Goal: Task Accomplishment & Management: Use online tool/utility

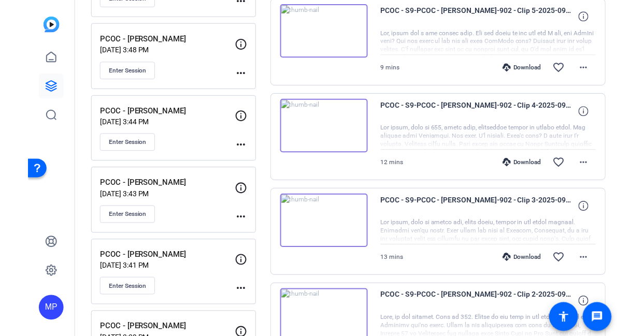
scroll to position [422, 0]
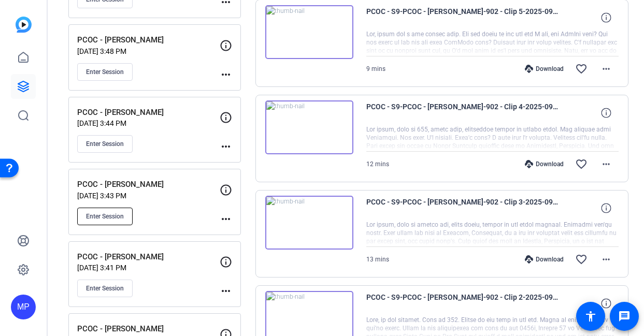
click at [105, 219] on span "Enter Session" at bounding box center [105, 216] width 38 height 8
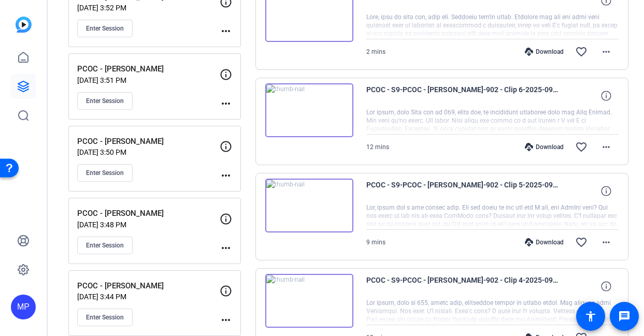
scroll to position [0, 0]
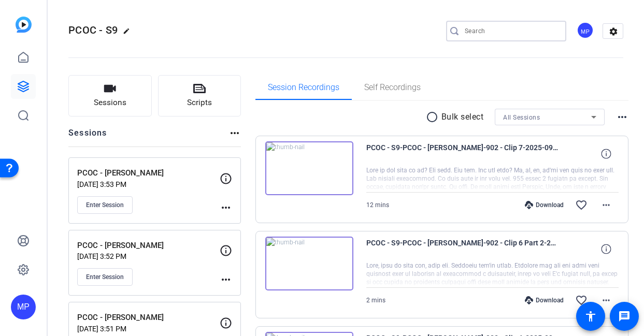
click at [472, 27] on input "Search" at bounding box center [511, 31] width 93 height 12
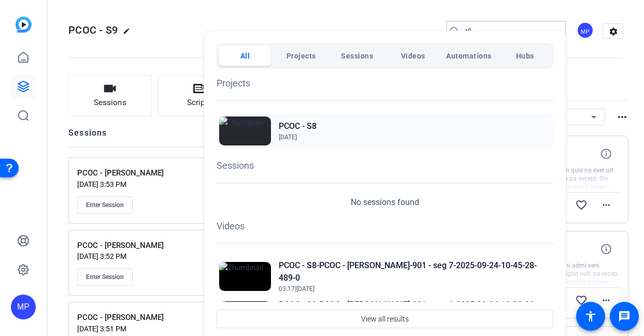
type input "s8"
click at [344, 125] on div "PCOC - S8 Mar 25, 2025" at bounding box center [385, 131] width 337 height 34
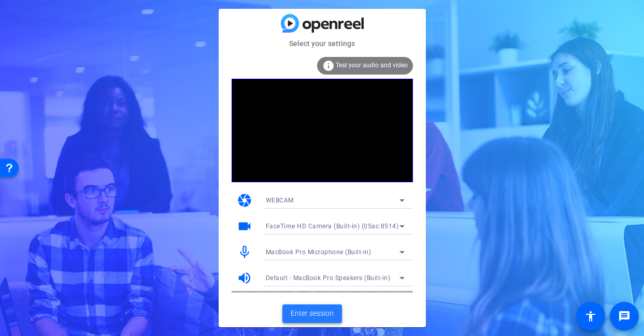
click at [304, 312] on span "Enter session" at bounding box center [312, 313] width 43 height 11
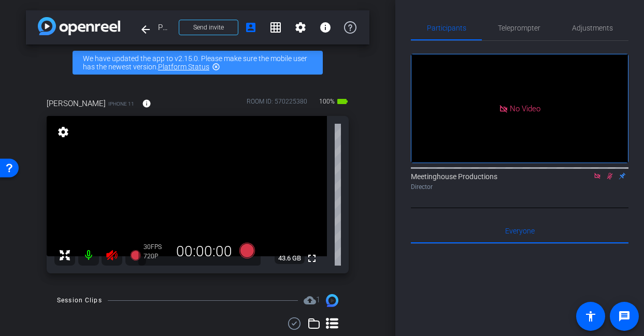
click at [112, 258] on icon at bounding box center [111, 255] width 11 height 10
click at [111, 257] on icon at bounding box center [111, 255] width 11 height 10
click at [112, 257] on icon at bounding box center [111, 255] width 11 height 10
click at [599, 179] on icon at bounding box center [597, 176] width 6 height 6
click at [609, 180] on mat-icon "flip" at bounding box center [609, 175] width 12 height 9
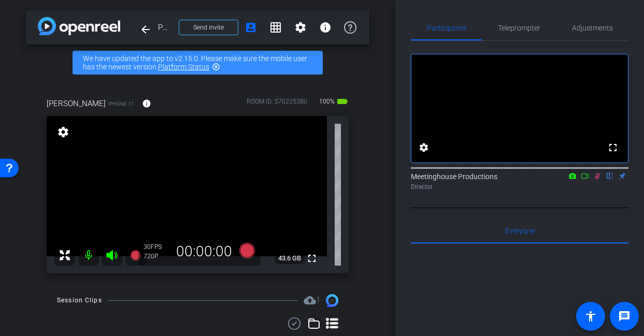
click at [610, 180] on mat-icon "flip" at bounding box center [609, 175] width 12 height 9
click at [598, 180] on icon at bounding box center [597, 175] width 8 height 7
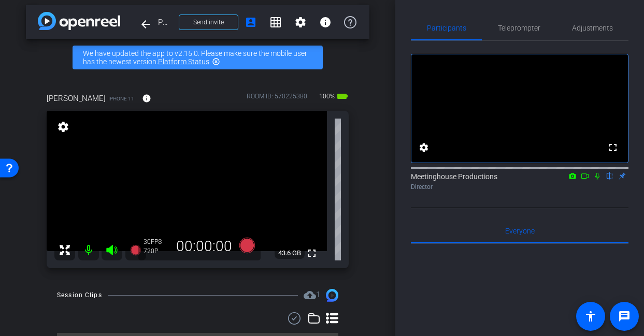
scroll to position [4, 0]
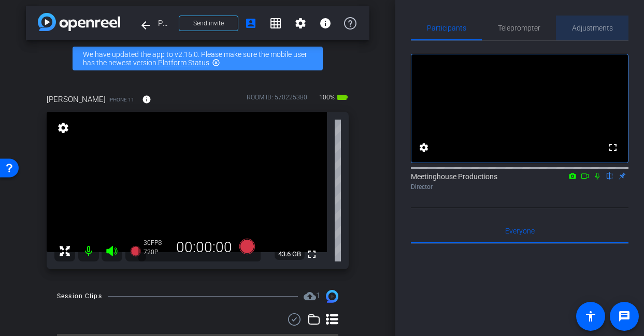
click at [587, 28] on span "Adjustments" at bounding box center [592, 27] width 41 height 7
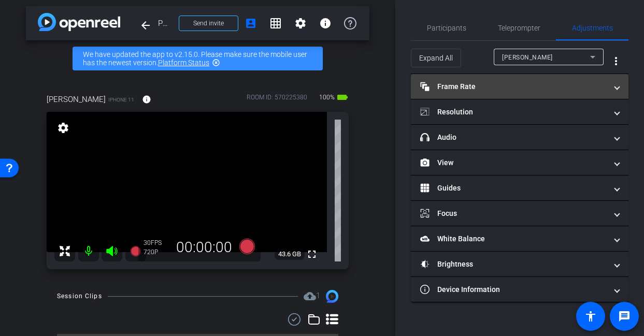
click at [509, 90] on mat-panel-title "Frame Rate Frame Rate" at bounding box center [513, 86] width 186 height 11
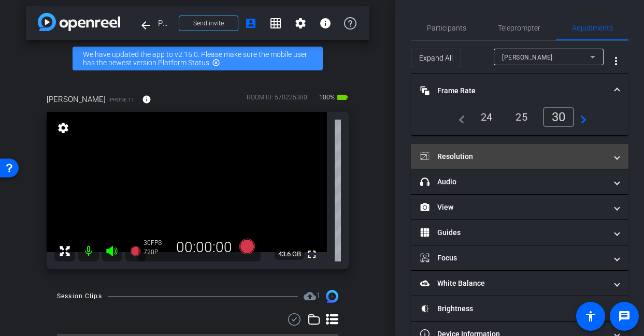
click at [533, 149] on mat-expansion-panel-header "Resolution" at bounding box center [520, 156] width 218 height 25
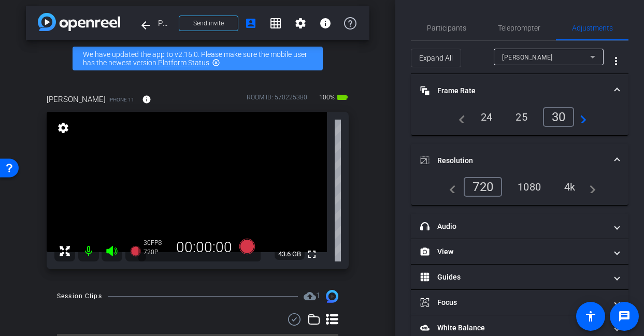
click at [571, 190] on div "4k" at bounding box center [569, 187] width 27 height 18
click at [572, 190] on div "4k" at bounding box center [567, 187] width 31 height 20
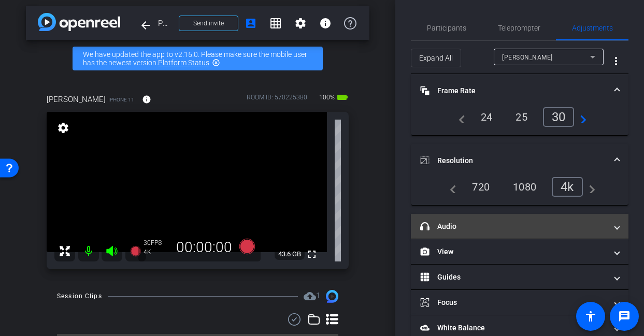
click at [522, 228] on mat-panel-title "headphone icon Audio" at bounding box center [513, 226] width 186 height 11
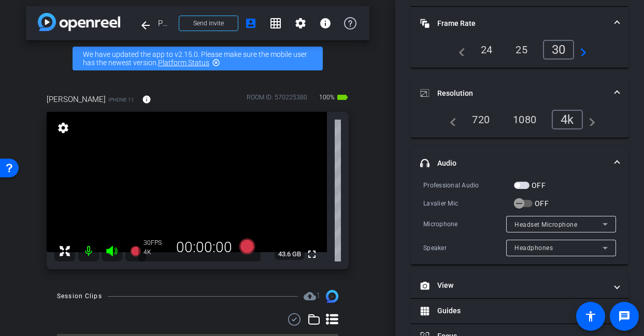
scroll to position [92, 0]
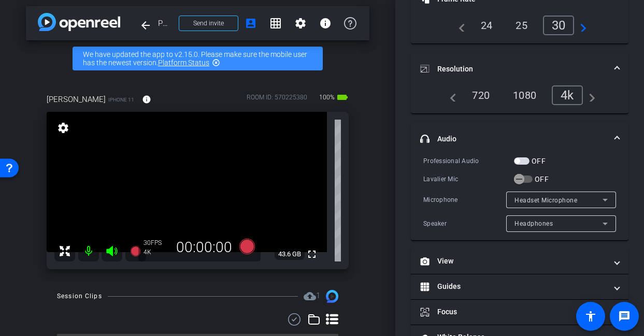
click at [524, 163] on span "button" at bounding box center [522, 160] width 16 height 7
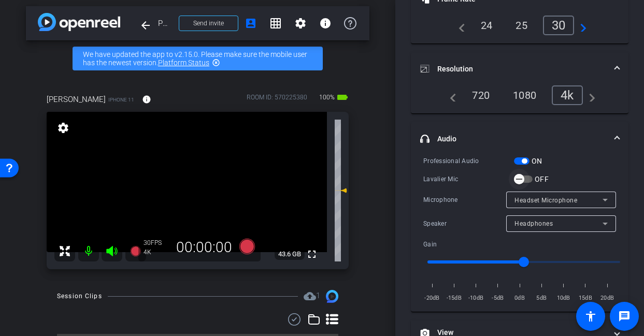
click at [524, 181] on span "button" at bounding box center [519, 179] width 21 height 21
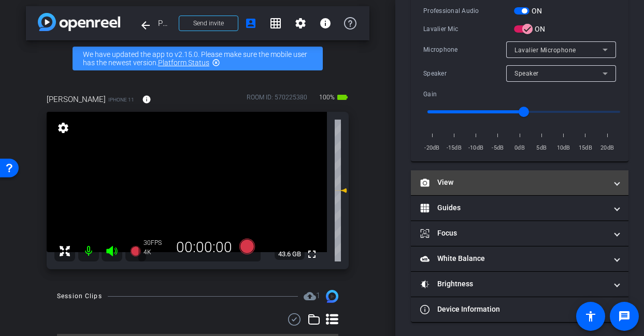
scroll to position [243, 0]
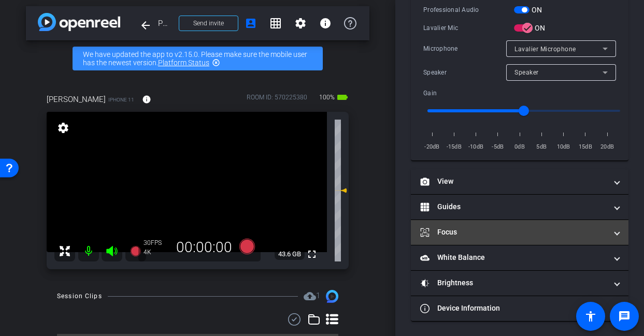
click at [529, 229] on mat-panel-title "Focus" at bounding box center [513, 232] width 186 height 11
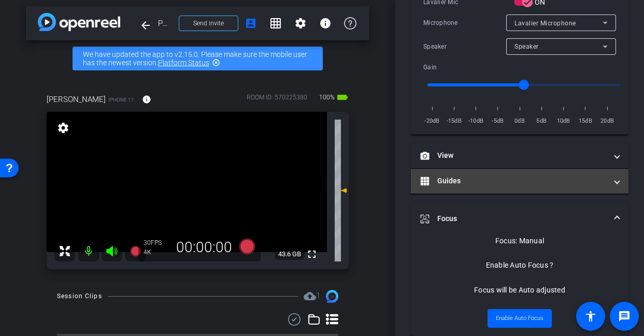
scroll to position [261, 0]
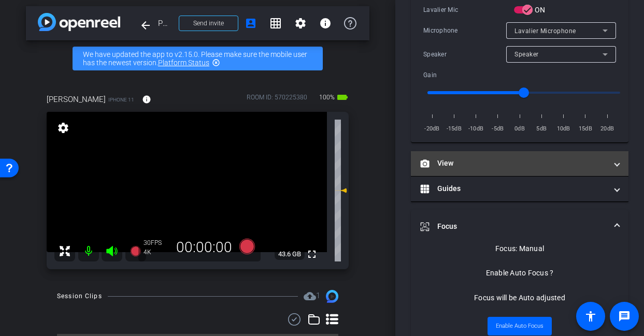
click at [535, 160] on mat-panel-title "View" at bounding box center [513, 163] width 186 height 11
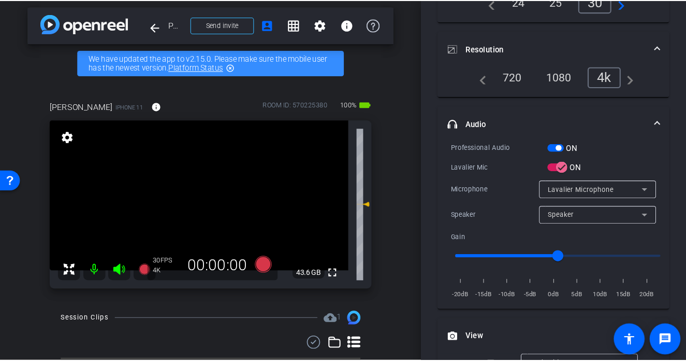
scroll to position [0, 0]
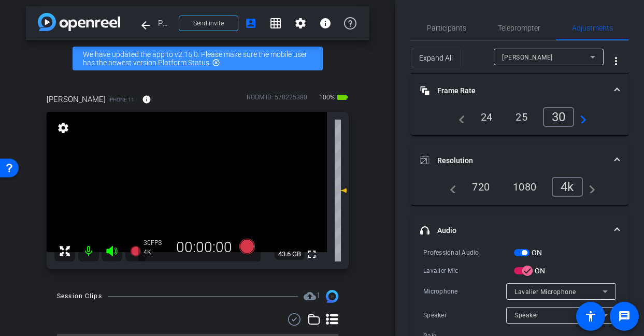
click at [174, 180] on video at bounding box center [187, 182] width 280 height 140
click at [195, 179] on video at bounding box center [187, 182] width 280 height 140
click at [183, 180] on div at bounding box center [195, 179] width 26 height 26
click at [184, 179] on div at bounding box center [195, 179] width 26 height 26
click at [177, 180] on video at bounding box center [187, 182] width 280 height 140
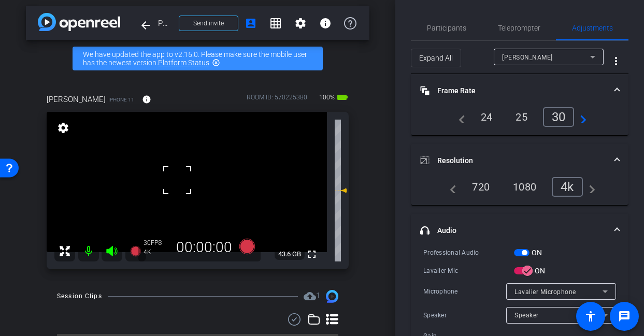
click at [181, 180] on div at bounding box center [177, 180] width 26 height 26
click at [194, 179] on video at bounding box center [187, 182] width 280 height 140
click at [194, 179] on div at bounding box center [194, 179] width 26 height 26
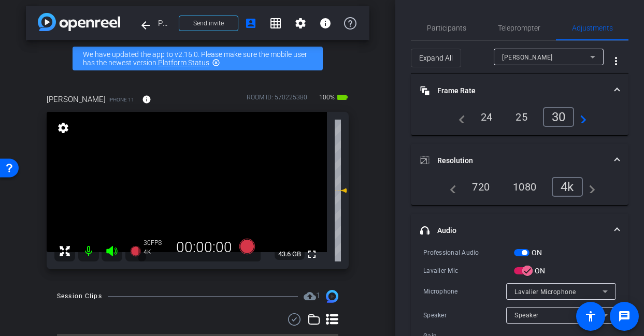
click at [189, 185] on video at bounding box center [187, 182] width 280 height 140
click at [189, 185] on div at bounding box center [189, 185] width 26 height 26
click at [181, 191] on div at bounding box center [189, 185] width 26 height 26
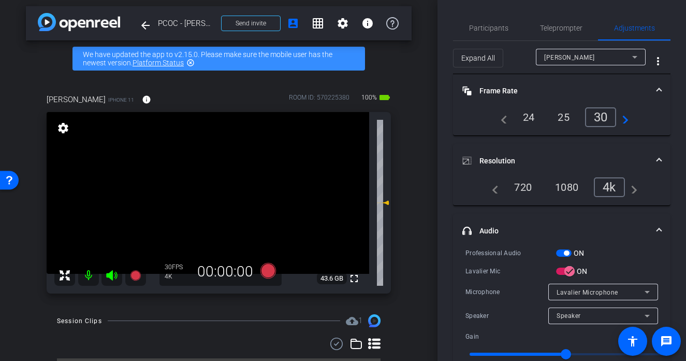
click at [200, 198] on video at bounding box center [208, 193] width 323 height 162
click at [206, 195] on div at bounding box center [200, 198] width 26 height 26
click at [207, 199] on video at bounding box center [208, 193] width 323 height 162
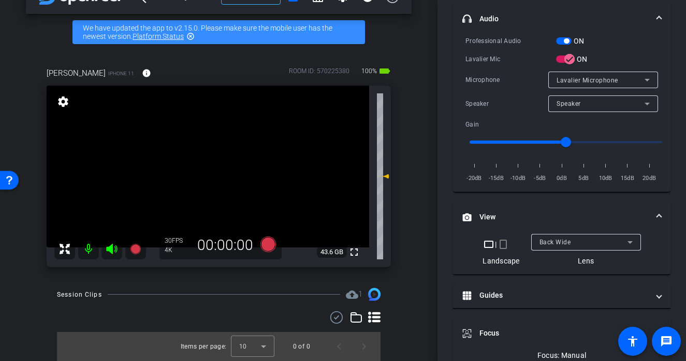
scroll to position [207, 0]
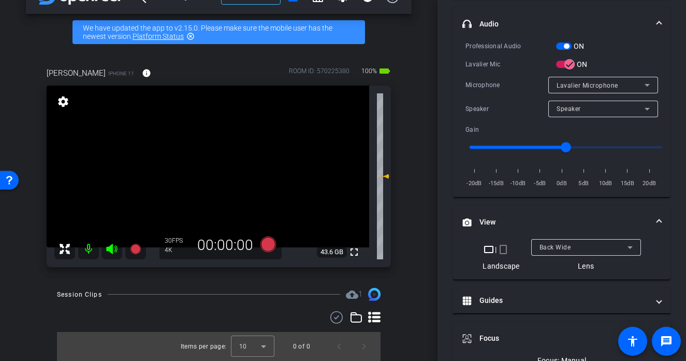
click at [271, 246] on icon at bounding box center [268, 244] width 16 height 16
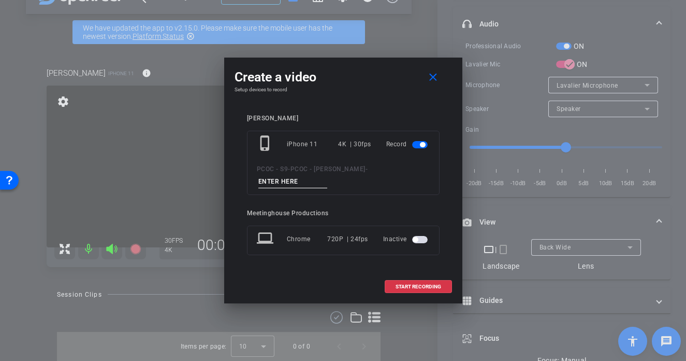
click at [313, 179] on input at bounding box center [292, 181] width 69 height 13
type input "test 1"
click at [415, 285] on span "START RECORDING" at bounding box center [419, 286] width 46 height 5
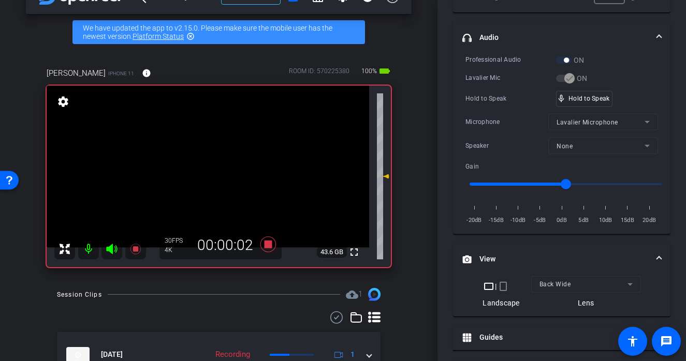
scroll to position [180, 0]
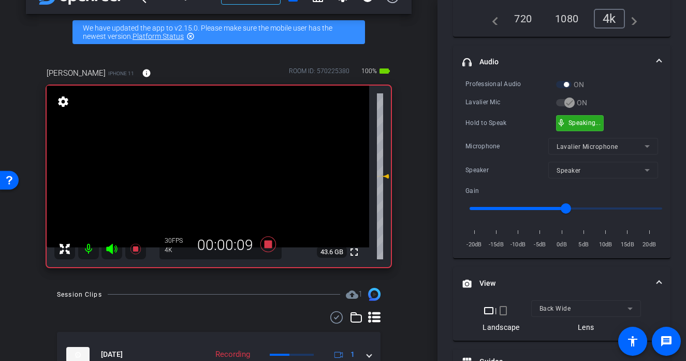
drag, startPoint x: 573, startPoint y: 125, endPoint x: 567, endPoint y: 131, distance: 7.7
click at [573, 125] on div "mic_none Speaking..." at bounding box center [580, 123] width 47 height 15
type input "-5"
click at [543, 208] on input "range" at bounding box center [566, 208] width 214 height 23
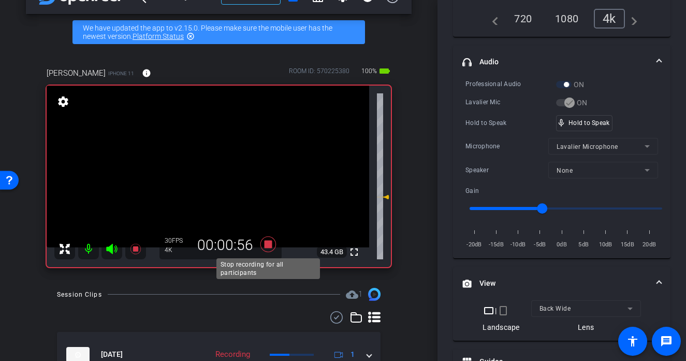
click at [270, 246] on icon at bounding box center [268, 244] width 16 height 16
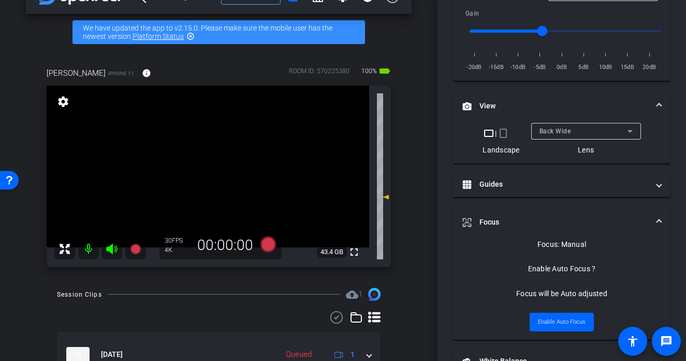
scroll to position [84, 0]
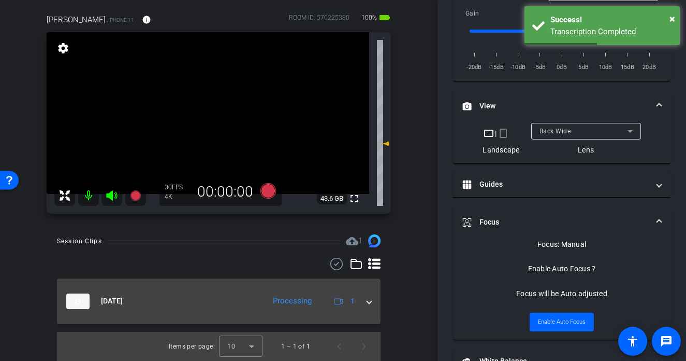
click at [370, 302] on span at bounding box center [369, 300] width 4 height 11
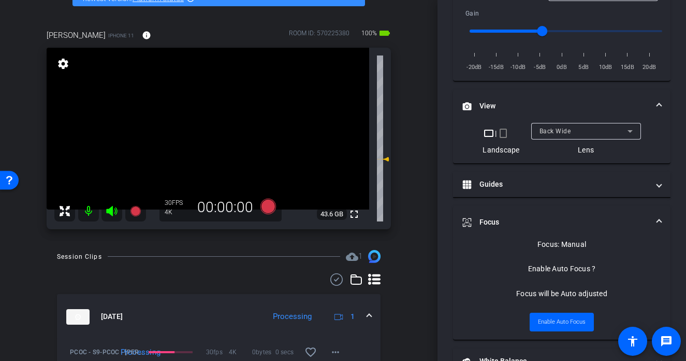
scroll to position [109, 0]
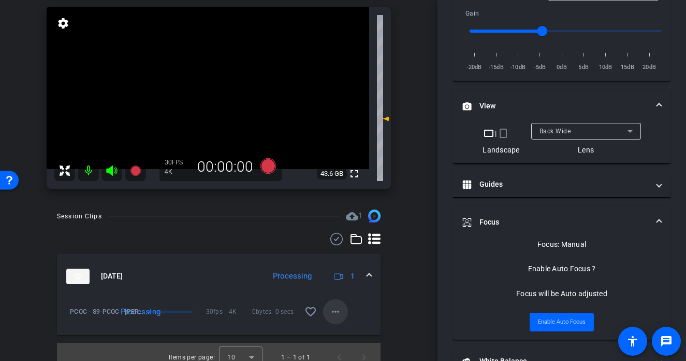
click at [335, 311] on mat-icon "more_horiz" at bounding box center [335, 311] width 12 height 12
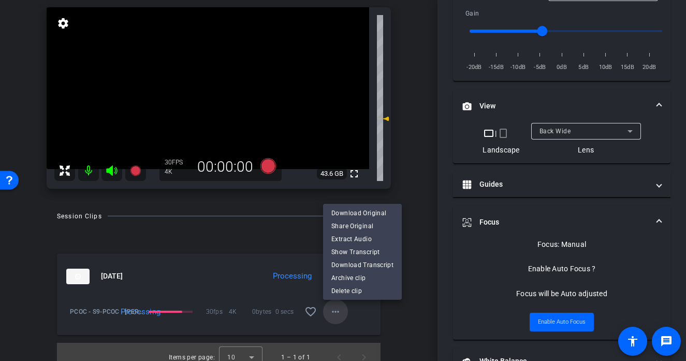
scroll to position [108, 0]
click at [357, 215] on span "Download Original" at bounding box center [362, 212] width 62 height 12
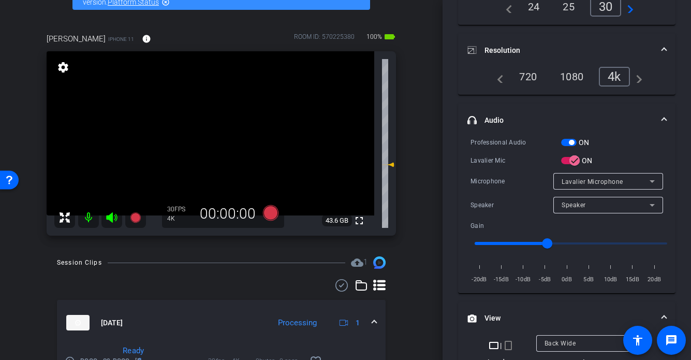
scroll to position [64, 0]
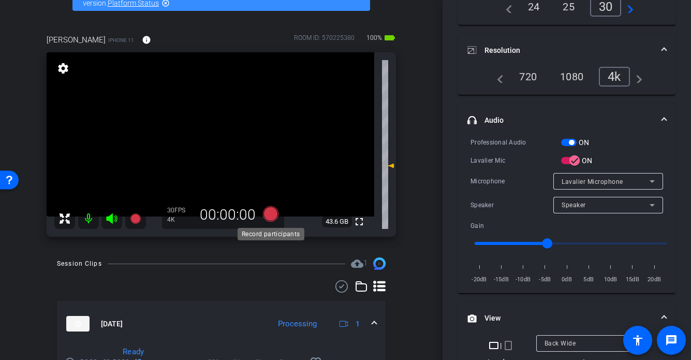
click at [270, 215] on icon at bounding box center [271, 214] width 16 height 16
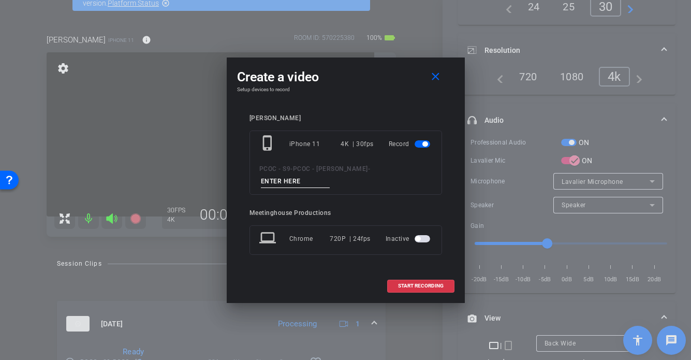
click at [307, 179] on input at bounding box center [295, 181] width 69 height 13
click at [287, 181] on input "901 - sesg 1" at bounding box center [295, 181] width 69 height 13
type input "901 - seg 1"
click at [402, 289] on span at bounding box center [421, 285] width 66 height 25
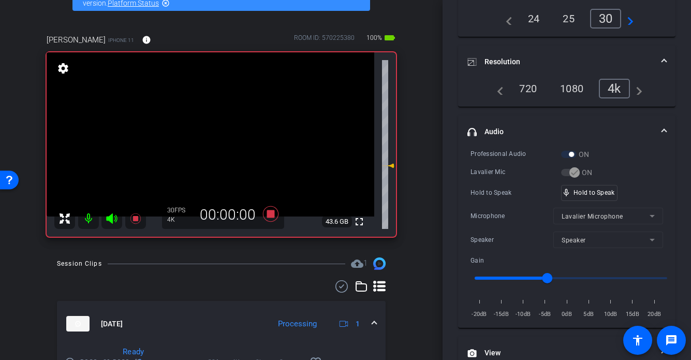
scroll to position [122, 0]
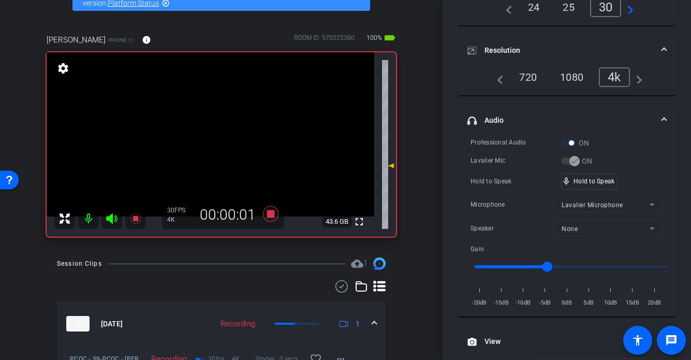
click at [213, 131] on video at bounding box center [211, 134] width 328 height 164
drag, startPoint x: 583, startPoint y: 180, endPoint x: 540, endPoint y: 173, distance: 43.0
click at [198, 128] on video at bounding box center [211, 134] width 328 height 164
click at [191, 128] on div at bounding box center [198, 128] width 26 height 26
click at [198, 128] on div at bounding box center [198, 128] width 26 height 26
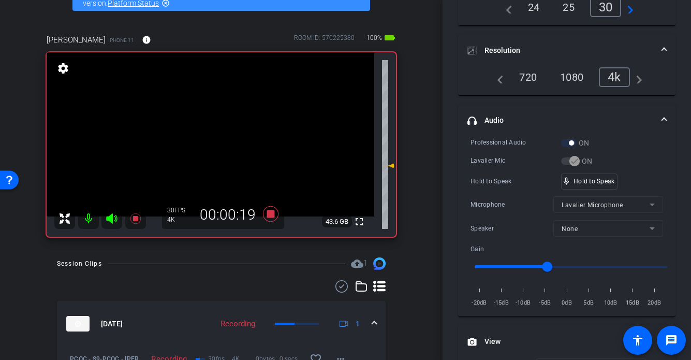
scroll to position [62, 0]
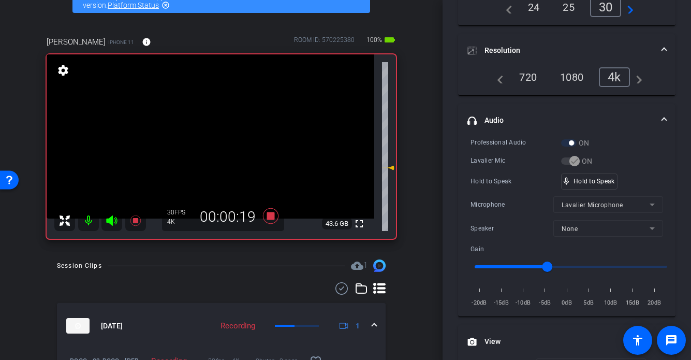
click at [213, 143] on video at bounding box center [211, 136] width 328 height 164
click at [571, 174] on div "mic_none Hold to Speak" at bounding box center [589, 181] width 55 height 15
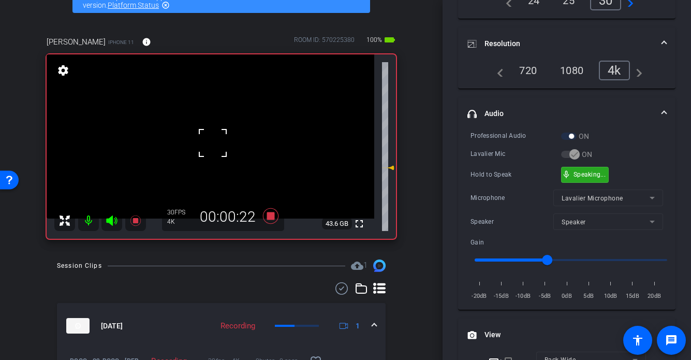
scroll to position [130, 0]
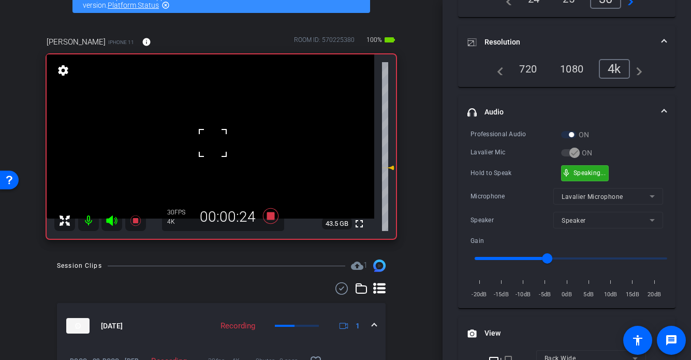
drag, startPoint x: 573, startPoint y: 175, endPoint x: 366, endPoint y: 169, distance: 207.3
click at [571, 175] on div "mic_none Speaking..." at bounding box center [585, 173] width 47 height 15
click at [188, 148] on video at bounding box center [211, 136] width 328 height 164
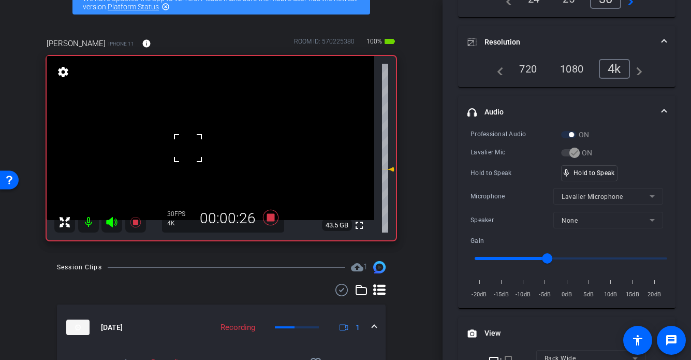
scroll to position [59, 0]
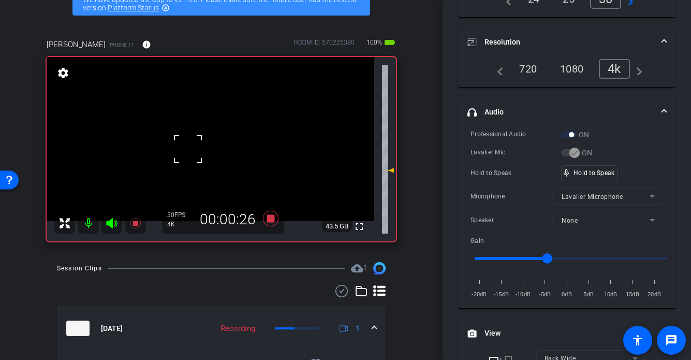
click at [196, 144] on div at bounding box center [188, 149] width 26 height 26
click at [217, 145] on video at bounding box center [211, 139] width 328 height 164
click at [192, 142] on video at bounding box center [211, 139] width 328 height 164
click at [213, 149] on video at bounding box center [211, 139] width 328 height 164
click at [211, 138] on div at bounding box center [213, 149] width 26 height 26
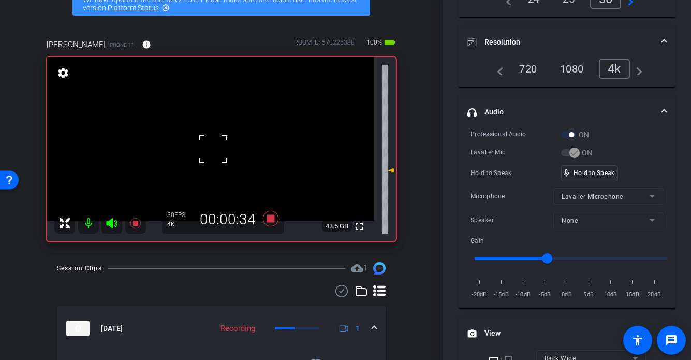
click at [196, 143] on video at bounding box center [211, 139] width 328 height 164
click at [200, 142] on div at bounding box center [196, 143] width 26 height 26
click at [190, 153] on video at bounding box center [211, 139] width 328 height 164
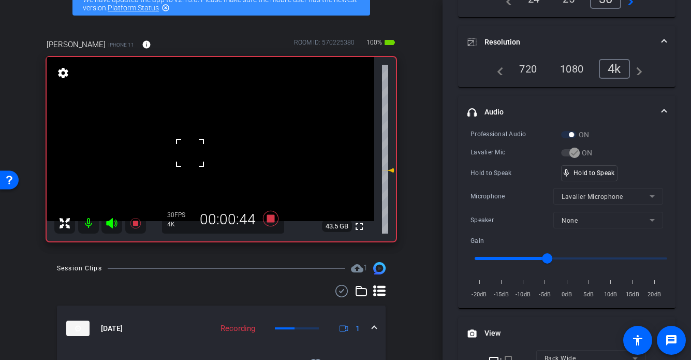
click at [570, 172] on span "mic_none" at bounding box center [566, 172] width 9 height 9
click at [571, 172] on div "mic_none Speaking..." at bounding box center [585, 173] width 47 height 15
drag, startPoint x: 200, startPoint y: 145, endPoint x: 214, endPoint y: 147, distance: 14.1
click at [200, 145] on video at bounding box center [211, 139] width 328 height 164
click at [202, 146] on video at bounding box center [211, 139] width 328 height 164
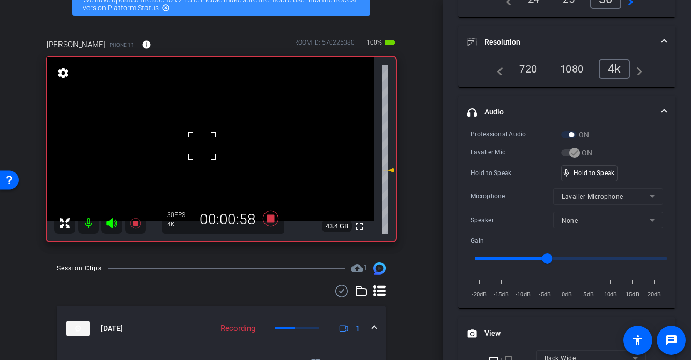
click at [202, 146] on div at bounding box center [202, 146] width 26 height 26
click at [211, 141] on video at bounding box center [211, 139] width 328 height 164
click at [211, 141] on div at bounding box center [211, 141] width 26 height 26
click at [211, 141] on div "fullscreen settings 43.4 GB" at bounding box center [222, 149] width 350 height 184
click at [211, 141] on video at bounding box center [211, 139] width 328 height 164
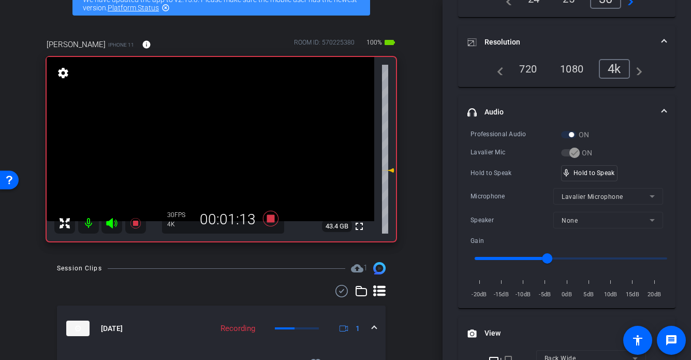
drag, startPoint x: 219, startPoint y: 140, endPoint x: 208, endPoint y: 155, distance: 18.1
click at [218, 141] on video at bounding box center [211, 139] width 328 height 164
click at [207, 147] on div at bounding box center [218, 141] width 26 height 26
click at [205, 128] on span at bounding box center [205, 128] width 0 height 0
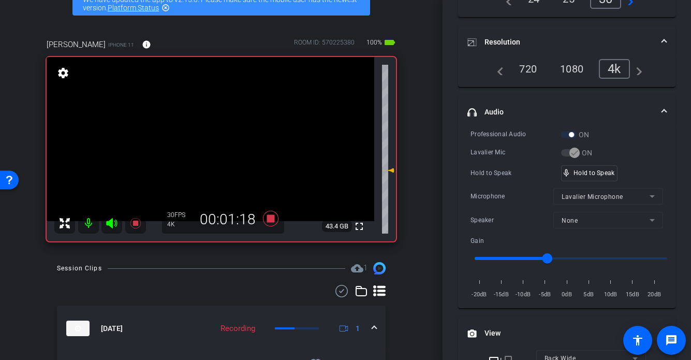
click at [205, 151] on video at bounding box center [211, 139] width 328 height 164
click at [205, 151] on div at bounding box center [205, 151] width 26 height 26
click at [205, 150] on video at bounding box center [211, 139] width 328 height 164
click at [205, 150] on div at bounding box center [205, 150] width 26 height 26
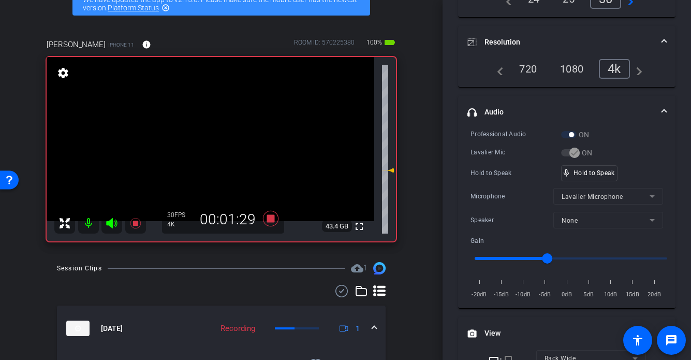
click at [205, 150] on video at bounding box center [211, 139] width 328 height 164
click at [205, 150] on div at bounding box center [205, 150] width 26 height 26
click at [205, 150] on video at bounding box center [211, 139] width 328 height 164
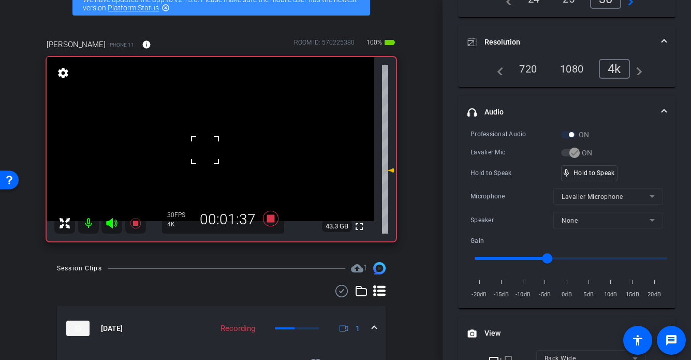
click at [203, 152] on div at bounding box center [205, 150] width 26 height 26
click at [202, 152] on div at bounding box center [205, 150] width 26 height 26
click at [204, 151] on video at bounding box center [211, 139] width 328 height 164
click at [204, 151] on div at bounding box center [204, 151] width 26 height 26
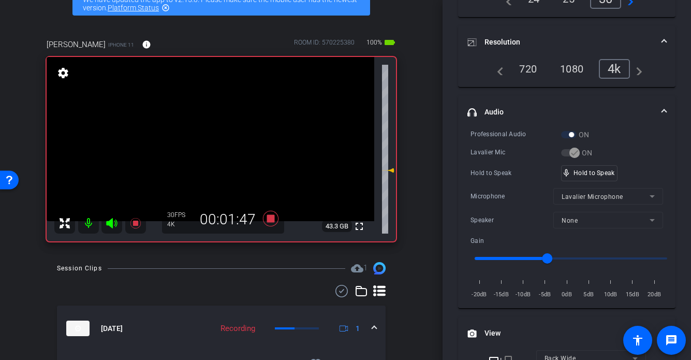
click at [215, 149] on video at bounding box center [211, 139] width 328 height 164
click at [214, 149] on div at bounding box center [215, 149] width 26 height 26
click at [213, 150] on video at bounding box center [211, 139] width 328 height 164
click at [213, 150] on div at bounding box center [213, 150] width 26 height 26
click at [190, 146] on video at bounding box center [211, 139] width 328 height 164
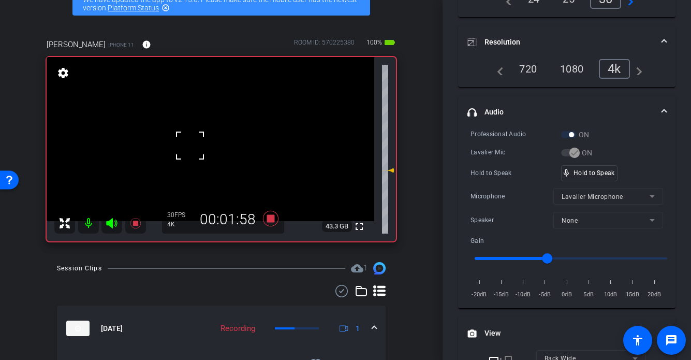
click at [201, 146] on div at bounding box center [190, 146] width 26 height 26
click at [201, 146] on video at bounding box center [211, 139] width 328 height 164
click at [201, 146] on div at bounding box center [201, 146] width 26 height 26
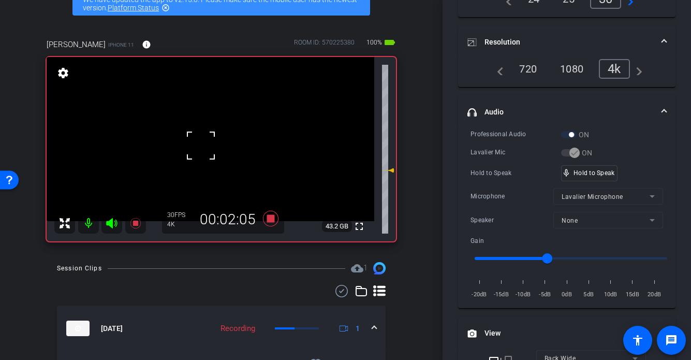
click at [201, 146] on div at bounding box center [201, 146] width 26 height 26
click at [201, 146] on video at bounding box center [211, 139] width 328 height 164
click at [201, 146] on div at bounding box center [201, 146] width 26 height 26
click at [201, 146] on video at bounding box center [211, 139] width 328 height 164
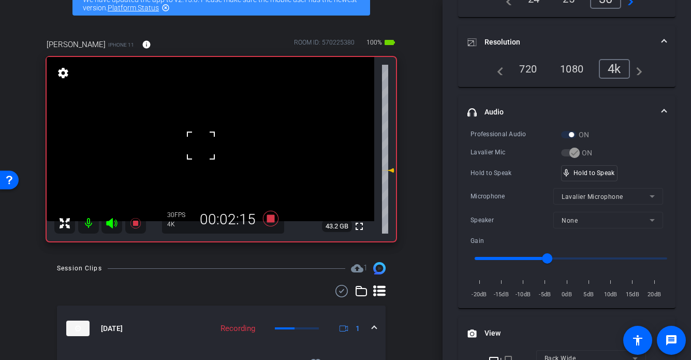
click at [201, 146] on div at bounding box center [201, 146] width 26 height 26
click at [204, 146] on video at bounding box center [211, 139] width 328 height 164
click at [204, 146] on div at bounding box center [204, 146] width 26 height 26
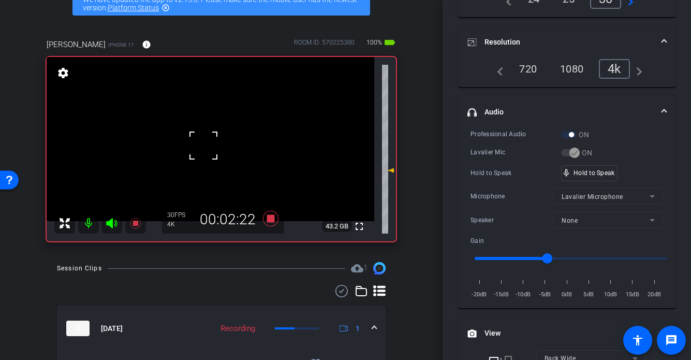
click at [204, 146] on div at bounding box center [204, 146] width 26 height 26
click at [204, 146] on video at bounding box center [211, 139] width 328 height 164
click at [204, 146] on div at bounding box center [204, 146] width 26 height 26
click at [204, 146] on video at bounding box center [211, 139] width 328 height 164
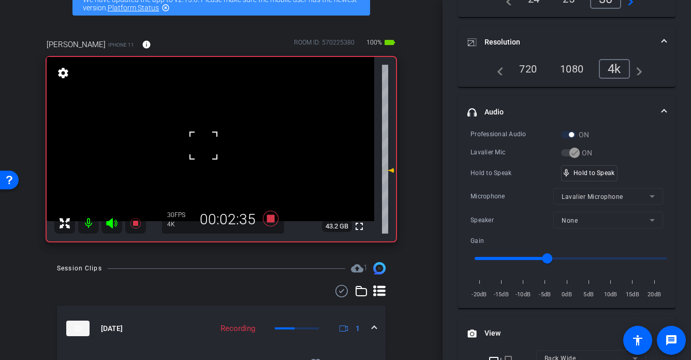
click at [204, 146] on div at bounding box center [204, 146] width 26 height 26
click at [204, 147] on div at bounding box center [204, 146] width 26 height 26
click at [204, 147] on video at bounding box center [211, 139] width 328 height 164
click at [207, 150] on div at bounding box center [204, 147] width 26 height 26
click at [194, 152] on div at bounding box center [204, 147] width 26 height 26
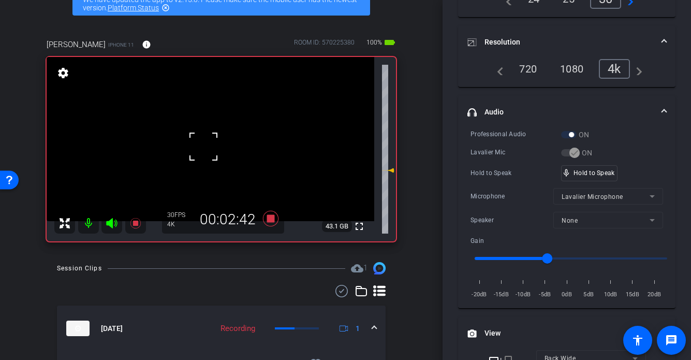
click at [199, 148] on div at bounding box center [204, 147] width 26 height 26
click at [196, 148] on video at bounding box center [211, 139] width 328 height 164
click at [195, 148] on div at bounding box center [196, 148] width 26 height 26
click at [221, 137] on video at bounding box center [211, 139] width 328 height 164
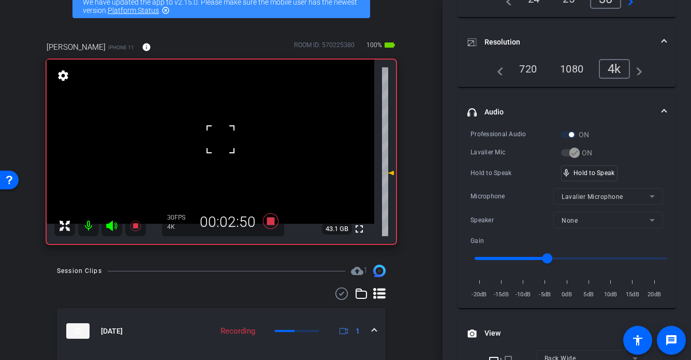
click at [210, 145] on div at bounding box center [221, 139] width 26 height 26
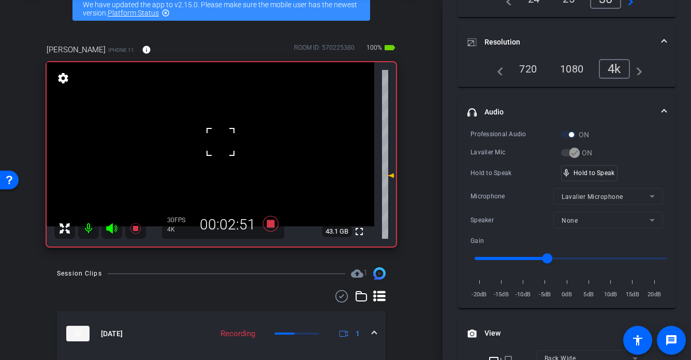
scroll to position [53, 0]
click at [210, 145] on div at bounding box center [221, 142] width 26 height 26
click at [201, 149] on video at bounding box center [211, 145] width 328 height 164
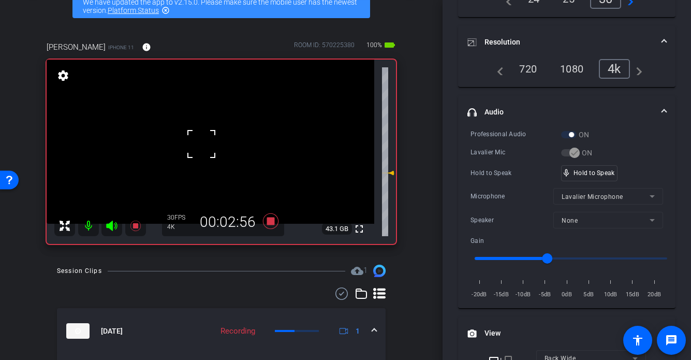
scroll to position [59, 0]
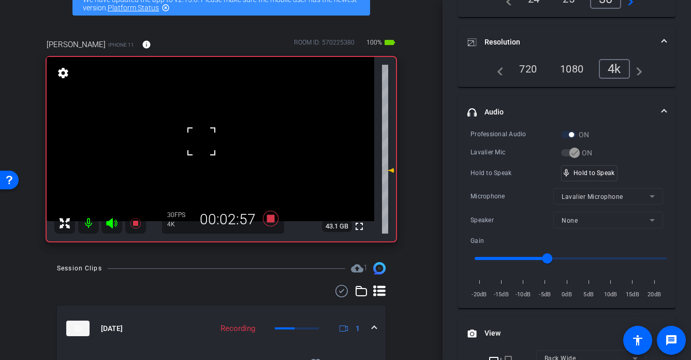
click at [189, 128] on span at bounding box center [189, 128] width 0 height 0
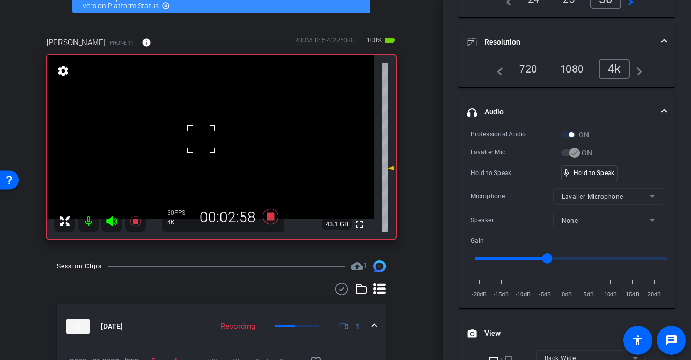
scroll to position [62, 0]
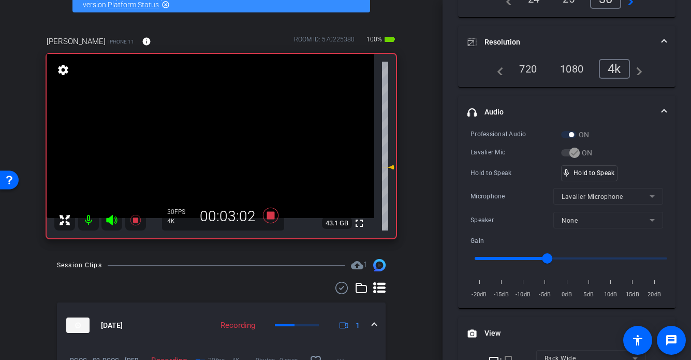
click at [210, 153] on video at bounding box center [211, 136] width 328 height 164
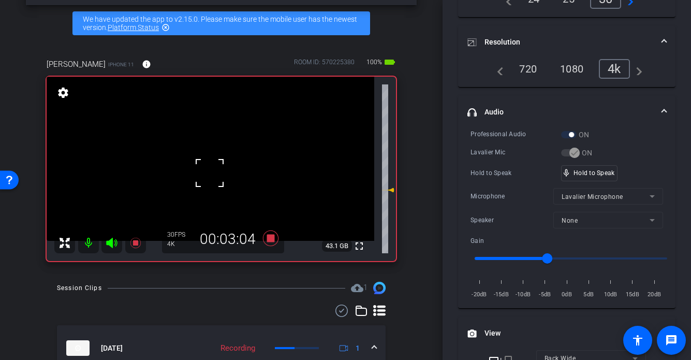
scroll to position [38, 0]
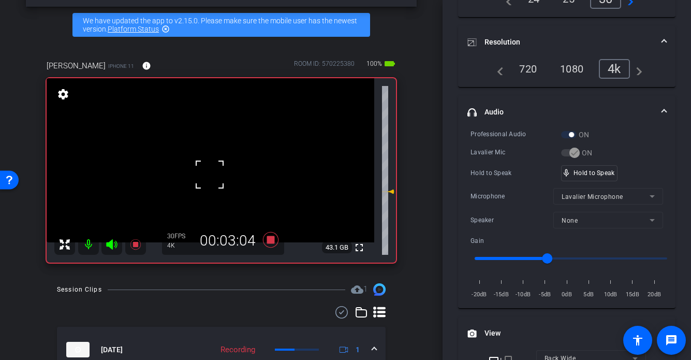
click at [211, 152] on video at bounding box center [211, 160] width 328 height 164
click at [214, 164] on div at bounding box center [211, 152] width 26 height 26
click at [214, 164] on video at bounding box center [211, 160] width 328 height 164
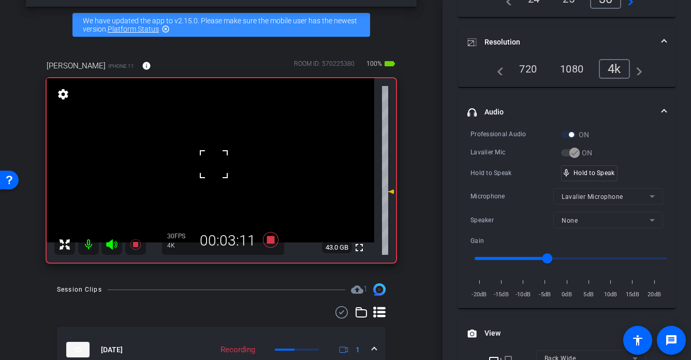
click at [214, 164] on div at bounding box center [214, 164] width 26 height 26
click at [213, 169] on video at bounding box center [211, 160] width 328 height 164
click at [213, 169] on div at bounding box center [213, 169] width 26 height 26
click at [207, 171] on div at bounding box center [213, 169] width 26 height 26
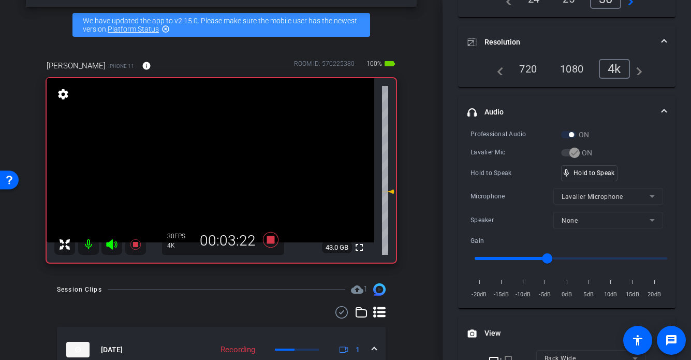
click at [197, 172] on video at bounding box center [211, 160] width 328 height 164
drag, startPoint x: 596, startPoint y: 174, endPoint x: 256, endPoint y: 152, distance: 341.0
drag, startPoint x: 213, startPoint y: 160, endPoint x: 207, endPoint y: 163, distance: 6.7
click at [213, 160] on video at bounding box center [211, 160] width 328 height 164
click at [197, 162] on video at bounding box center [211, 160] width 328 height 164
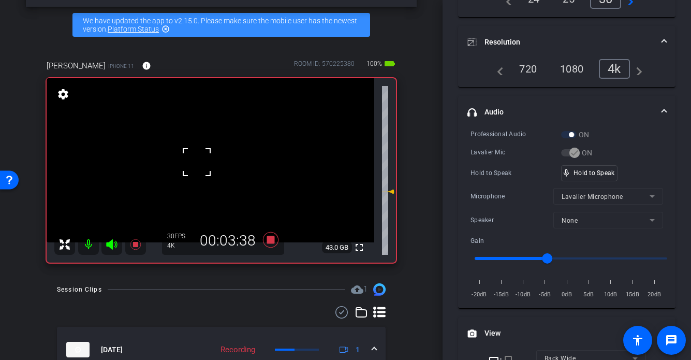
click at [221, 161] on video at bounding box center [211, 160] width 328 height 164
click at [221, 161] on div at bounding box center [221, 161] width 26 height 26
click at [201, 160] on video at bounding box center [211, 160] width 328 height 164
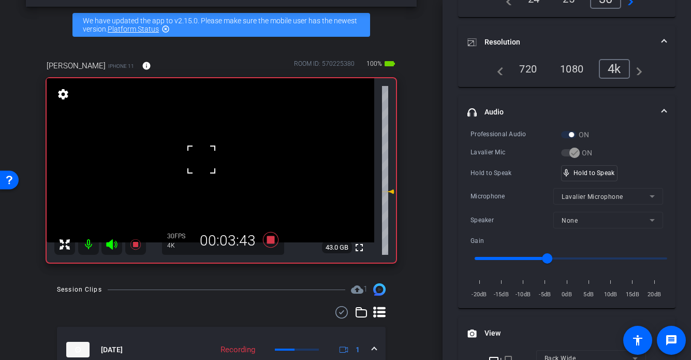
click at [203, 158] on div at bounding box center [202, 160] width 26 height 26
click at [219, 168] on video at bounding box center [211, 160] width 328 height 164
click at [195, 169] on video at bounding box center [211, 160] width 328 height 164
click at [200, 164] on div at bounding box center [195, 169] width 26 height 26
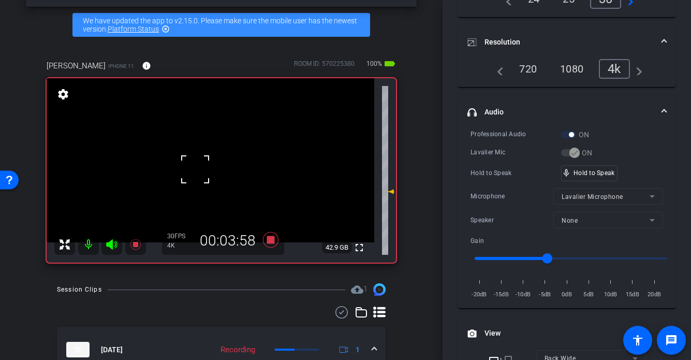
click at [210, 160] on video at bounding box center [211, 160] width 328 height 164
click at [210, 160] on div at bounding box center [210, 160] width 26 height 26
click at [215, 160] on video at bounding box center [211, 160] width 328 height 164
click at [216, 159] on div at bounding box center [216, 160] width 26 height 26
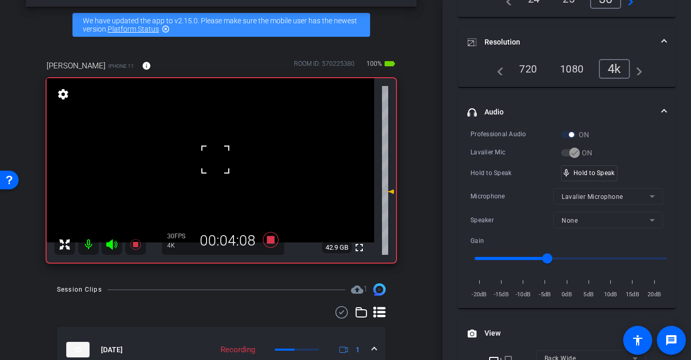
click at [216, 159] on div at bounding box center [216, 160] width 26 height 26
click at [210, 160] on video at bounding box center [211, 160] width 328 height 164
click at [210, 161] on div at bounding box center [210, 160] width 26 height 26
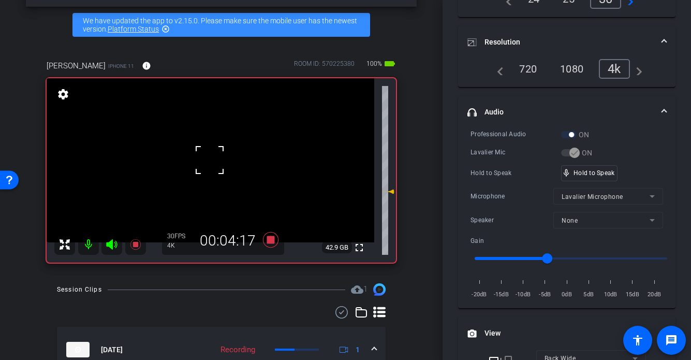
click at [210, 161] on div at bounding box center [210, 160] width 26 height 26
drag, startPoint x: 582, startPoint y: 171, endPoint x: 417, endPoint y: 168, distance: 164.2
click at [214, 162] on video at bounding box center [211, 160] width 328 height 164
click at [201, 149] on span at bounding box center [201, 149] width 0 height 0
click at [209, 168] on video at bounding box center [211, 160] width 328 height 164
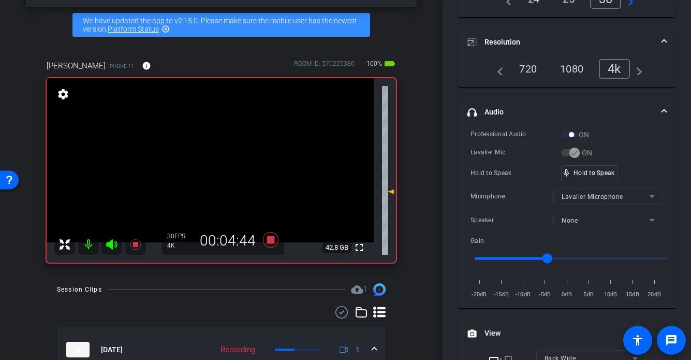
click at [217, 166] on video at bounding box center [211, 160] width 328 height 164
click at [227, 168] on div at bounding box center [217, 166] width 26 height 26
click at [203, 167] on video at bounding box center [211, 160] width 328 height 164
click at [212, 169] on div at bounding box center [203, 167] width 26 height 26
click at [214, 169] on div at bounding box center [203, 167] width 26 height 26
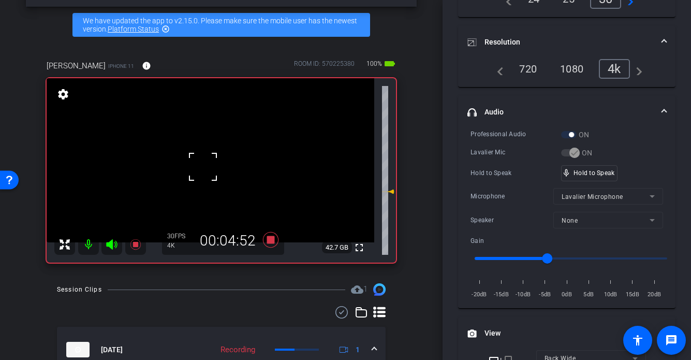
click at [221, 166] on video at bounding box center [211, 160] width 328 height 164
click at [221, 165] on div at bounding box center [221, 166] width 26 height 26
click at [206, 166] on video at bounding box center [211, 160] width 328 height 164
click at [219, 164] on div at bounding box center [206, 166] width 26 height 26
click at [217, 167] on div at bounding box center [206, 166] width 26 height 26
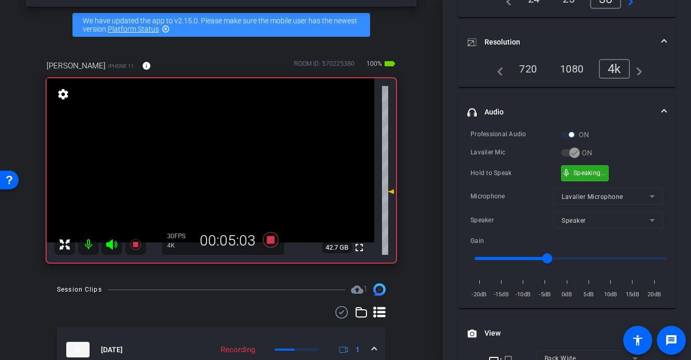
drag, startPoint x: 576, startPoint y: 170, endPoint x: 424, endPoint y: 178, distance: 151.9
click at [203, 173] on video at bounding box center [211, 160] width 328 height 164
click at [209, 161] on div at bounding box center [203, 173] width 26 height 26
click at [209, 155] on video at bounding box center [211, 160] width 328 height 164
click at [209, 155] on div at bounding box center [209, 155] width 26 height 26
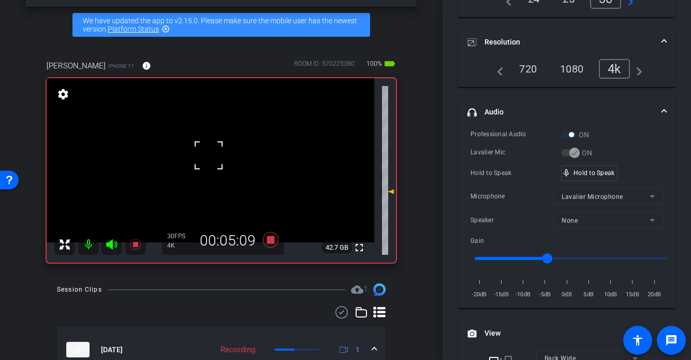
click at [204, 162] on div at bounding box center [209, 155] width 26 height 26
click at [211, 171] on video at bounding box center [211, 160] width 328 height 164
click at [204, 169] on div at bounding box center [211, 171] width 26 height 26
click at [210, 165] on div at bounding box center [211, 171] width 26 height 26
click at [210, 165] on video at bounding box center [211, 160] width 328 height 164
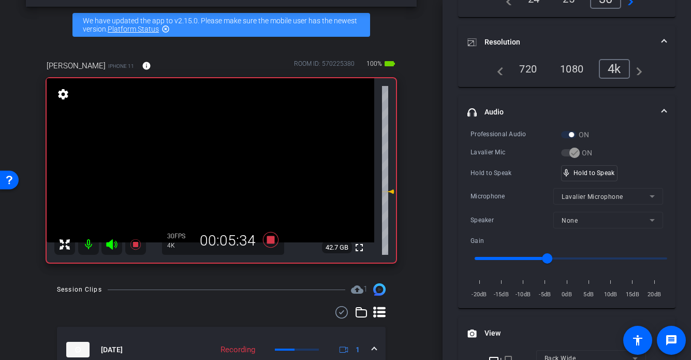
drag, startPoint x: 202, startPoint y: 163, endPoint x: 208, endPoint y: 168, distance: 7.7
click at [201, 163] on video at bounding box center [211, 160] width 328 height 164
click at [207, 165] on div at bounding box center [202, 163] width 26 height 26
click at [206, 165] on div at bounding box center [202, 163] width 26 height 26
click at [206, 165] on video at bounding box center [211, 160] width 328 height 164
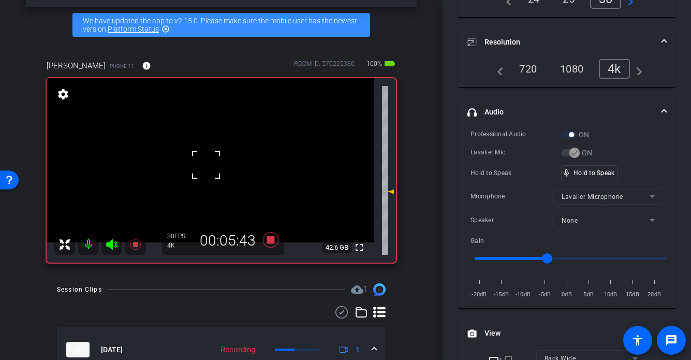
click at [208, 164] on div at bounding box center [206, 165] width 26 height 26
click at [208, 164] on video at bounding box center [211, 160] width 328 height 164
click at [208, 164] on div at bounding box center [208, 164] width 26 height 26
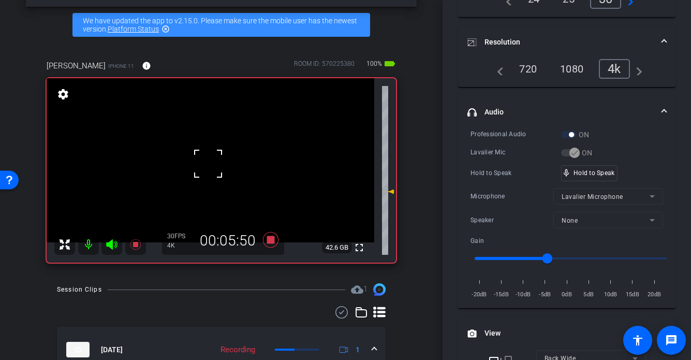
click at [207, 165] on div at bounding box center [208, 164] width 26 height 26
click at [209, 164] on video at bounding box center [211, 160] width 328 height 164
click at [208, 165] on div at bounding box center [209, 164] width 26 height 26
click at [206, 166] on div at bounding box center [209, 164] width 26 height 26
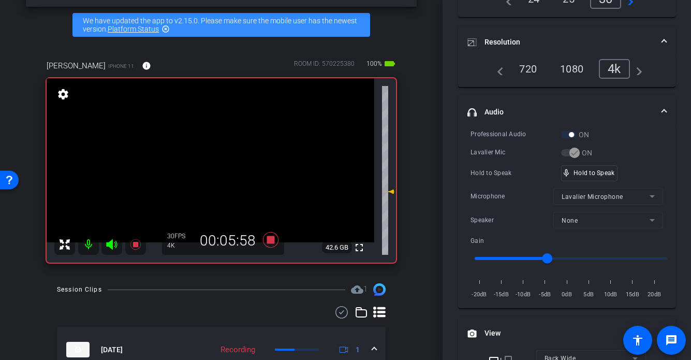
click at [206, 166] on video at bounding box center [211, 160] width 328 height 164
click at [206, 166] on div at bounding box center [206, 166] width 26 height 26
click at [213, 173] on video at bounding box center [211, 160] width 328 height 164
click at [211, 169] on div at bounding box center [213, 173] width 26 height 26
click at [201, 152] on video at bounding box center [211, 160] width 328 height 164
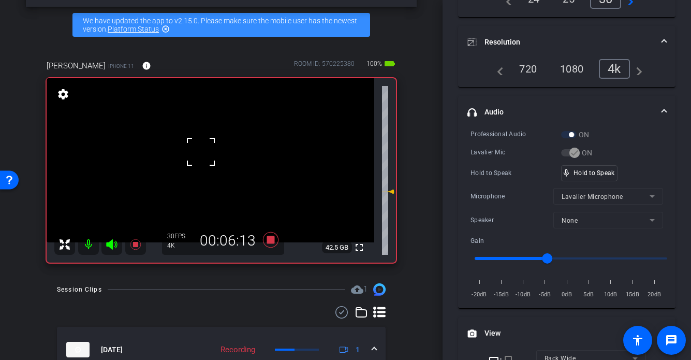
click at [214, 172] on video at bounding box center [211, 160] width 328 height 164
click at [198, 164] on video at bounding box center [211, 160] width 328 height 164
click at [200, 163] on div at bounding box center [198, 164] width 26 height 26
drag, startPoint x: 230, startPoint y: 152, endPoint x: 210, endPoint y: 157, distance: 20.7
click at [229, 152] on video at bounding box center [211, 160] width 328 height 164
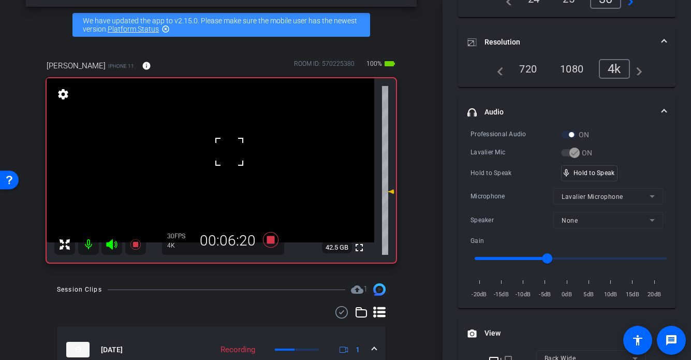
click at [174, 162] on video at bounding box center [211, 160] width 328 height 164
click at [189, 169] on video at bounding box center [211, 160] width 328 height 164
drag, startPoint x: 591, startPoint y: 172, endPoint x: 322, endPoint y: 180, distance: 268.9
click at [187, 166] on video at bounding box center [211, 160] width 328 height 164
click at [208, 165] on video at bounding box center [211, 160] width 328 height 164
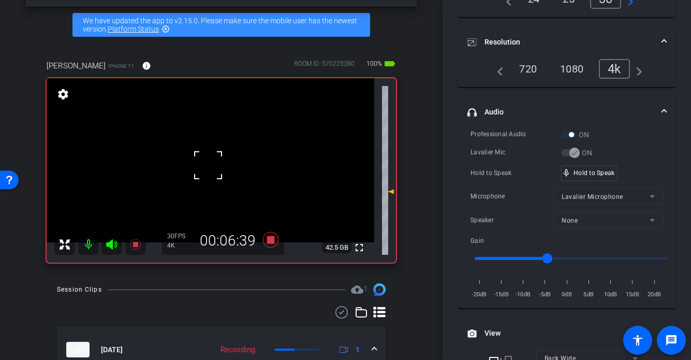
click at [208, 165] on div at bounding box center [208, 165] width 26 height 26
click at [211, 152] on video at bounding box center [211, 160] width 328 height 164
drag, startPoint x: 218, startPoint y: 154, endPoint x: 212, endPoint y: 155, distance: 5.3
click at [217, 154] on div at bounding box center [211, 152] width 26 height 26
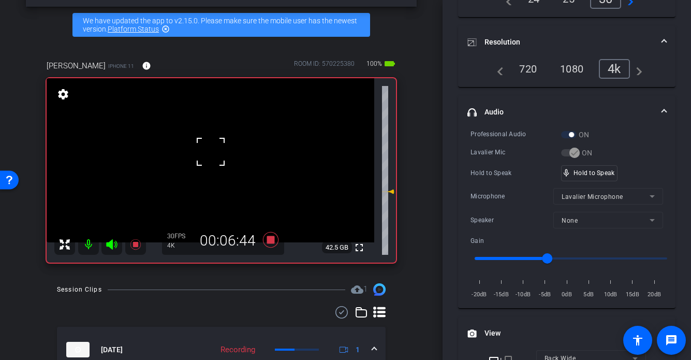
click at [195, 164] on video at bounding box center [211, 160] width 328 height 164
click at [195, 164] on div at bounding box center [195, 164] width 26 height 26
click at [213, 168] on video at bounding box center [211, 160] width 328 height 164
click at [211, 178] on div at bounding box center [213, 168] width 26 height 26
click at [204, 174] on div at bounding box center [213, 168] width 26 height 26
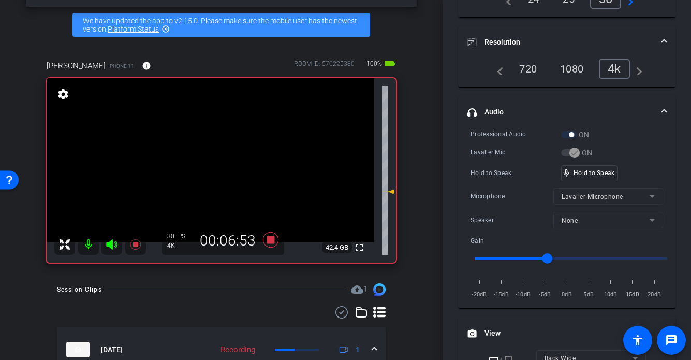
click at [204, 174] on video at bounding box center [211, 160] width 328 height 164
click at [205, 169] on div at bounding box center [204, 174] width 26 height 26
click at [205, 169] on video at bounding box center [211, 160] width 328 height 164
click at [205, 169] on div at bounding box center [205, 169] width 26 height 26
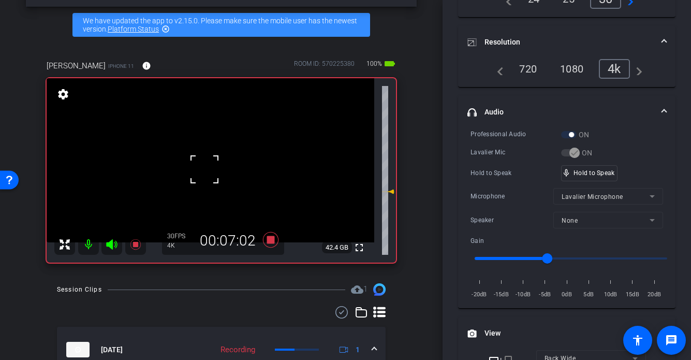
click at [205, 169] on div at bounding box center [205, 169] width 26 height 26
click at [205, 169] on video at bounding box center [211, 160] width 328 height 164
click at [207, 167] on div at bounding box center [205, 169] width 26 height 26
drag, startPoint x: 579, startPoint y: 170, endPoint x: 473, endPoint y: 197, distance: 108.9
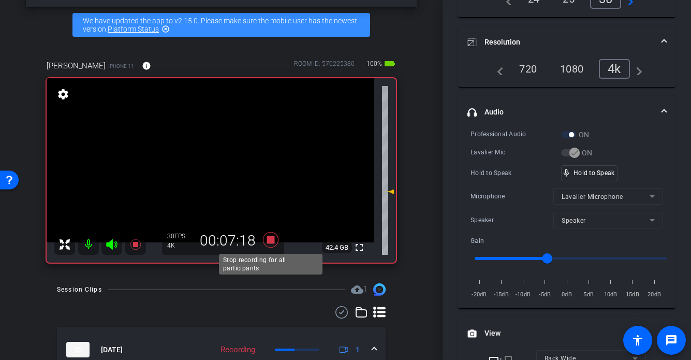
click at [272, 242] on icon at bounding box center [271, 240] width 16 height 16
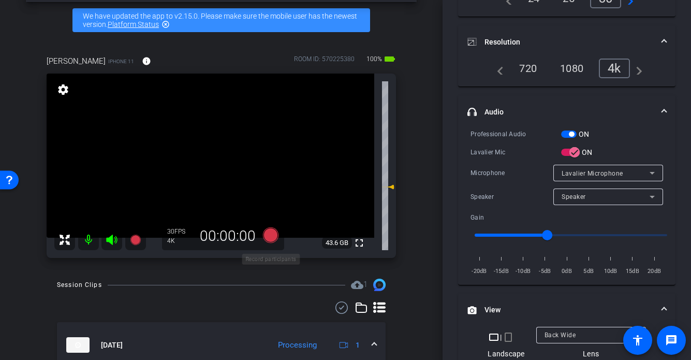
scroll to position [43, 0]
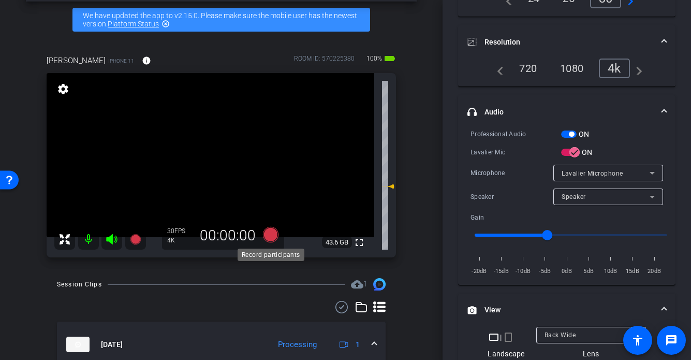
click at [270, 236] on icon at bounding box center [271, 235] width 16 height 16
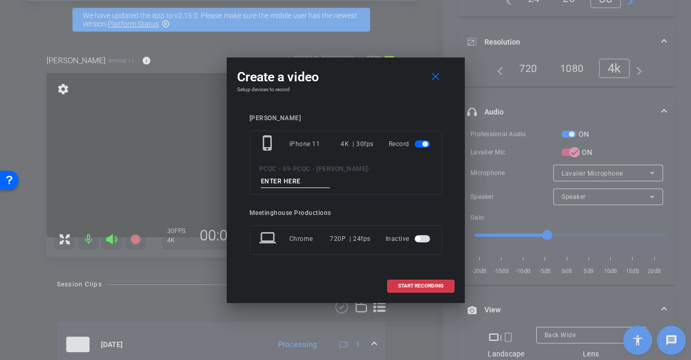
click at [305, 181] on input at bounding box center [295, 181] width 69 height 13
type input "901 - seg 2"
click at [410, 283] on span "START RECORDING" at bounding box center [421, 285] width 46 height 5
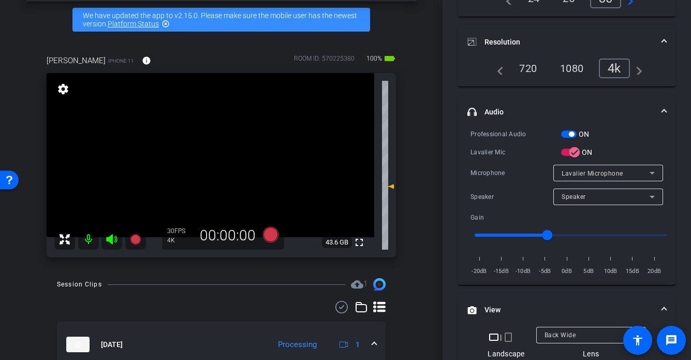
scroll to position [130, 0]
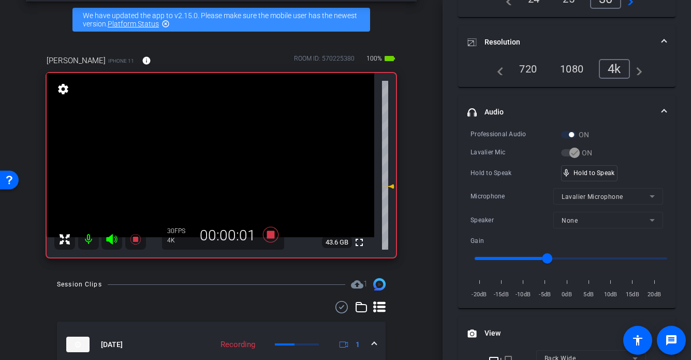
click at [199, 155] on video at bounding box center [211, 155] width 328 height 164
click at [581, 177] on div "mic_none Speaking..." at bounding box center [585, 173] width 47 height 15
click at [206, 165] on video at bounding box center [211, 155] width 328 height 164
click at [207, 165] on div at bounding box center [206, 165] width 26 height 26
click at [203, 161] on div at bounding box center [206, 165] width 26 height 26
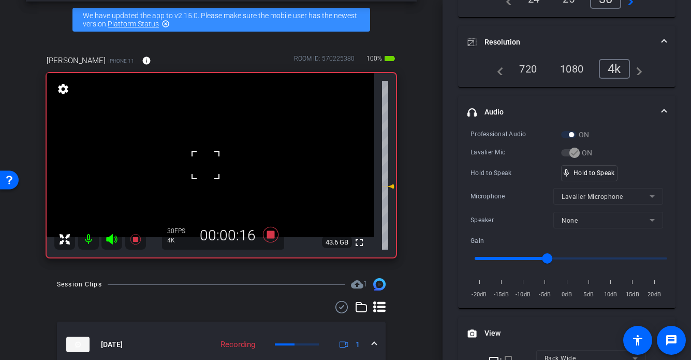
click at [203, 161] on div at bounding box center [206, 165] width 26 height 26
click at [215, 167] on video at bounding box center [211, 155] width 328 height 164
click at [210, 166] on div at bounding box center [216, 167] width 26 height 26
click at [209, 163] on video at bounding box center [211, 155] width 328 height 164
click at [209, 163] on div at bounding box center [209, 163] width 26 height 26
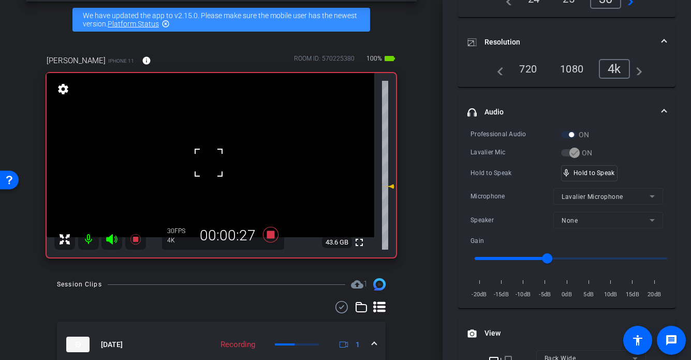
drag, startPoint x: 209, startPoint y: 163, endPoint x: 336, endPoint y: 160, distance: 126.9
click at [209, 163] on div at bounding box center [209, 163] width 26 height 26
click at [220, 161] on div at bounding box center [209, 163] width 26 height 26
click at [207, 167] on video at bounding box center [211, 155] width 328 height 164
click at [207, 164] on div at bounding box center [207, 167] width 26 height 26
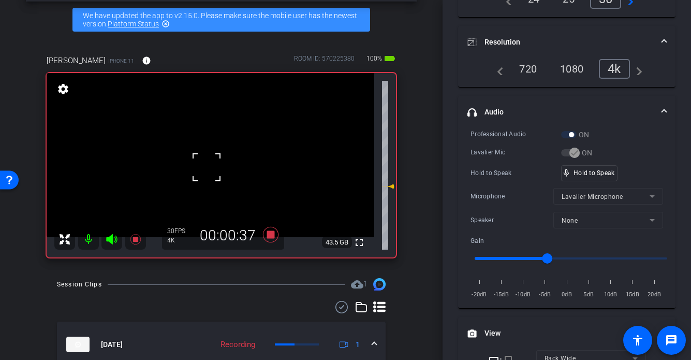
click at [207, 164] on div "fullscreen settings 43.5 GB" at bounding box center [222, 165] width 350 height 184
click at [207, 164] on video at bounding box center [211, 155] width 328 height 164
click at [209, 166] on div at bounding box center [207, 164] width 26 height 26
click at [206, 163] on video at bounding box center [211, 155] width 328 height 164
click at [190, 160] on video at bounding box center [211, 155] width 328 height 164
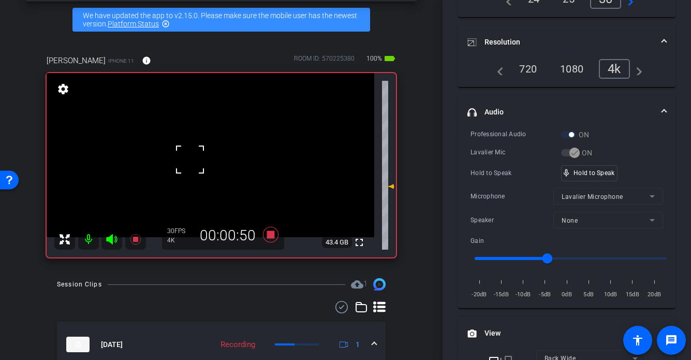
click at [207, 159] on video at bounding box center [211, 155] width 328 height 164
click at [208, 158] on div at bounding box center [207, 159] width 26 height 26
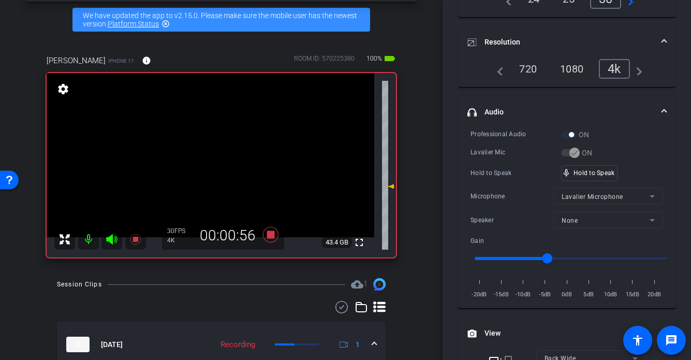
drag, startPoint x: 208, startPoint y: 165, endPoint x: 236, endPoint y: 167, distance: 27.5
click at [208, 165] on video at bounding box center [211, 155] width 328 height 164
drag, startPoint x: 573, startPoint y: 175, endPoint x: 330, endPoint y: 190, distance: 242.9
click at [572, 175] on div "mic_none Speaking..." at bounding box center [585, 173] width 47 height 15
click at [205, 184] on video at bounding box center [211, 155] width 328 height 164
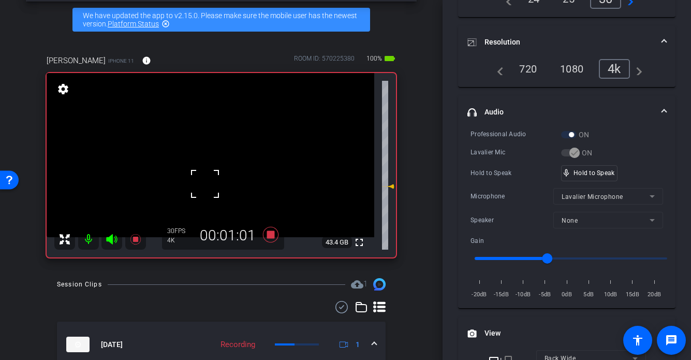
click at [204, 171] on div at bounding box center [205, 184] width 26 height 26
click at [195, 161] on video at bounding box center [211, 155] width 328 height 164
click at [194, 161] on div at bounding box center [195, 161] width 26 height 26
click at [210, 169] on video at bounding box center [211, 155] width 328 height 164
click at [205, 164] on video at bounding box center [211, 155] width 328 height 164
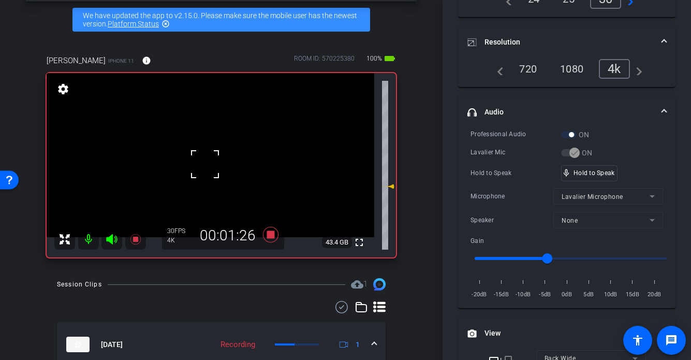
click at [205, 164] on div at bounding box center [205, 164] width 26 height 26
click at [199, 164] on div at bounding box center [205, 164] width 26 height 26
click at [210, 164] on video at bounding box center [211, 155] width 328 height 164
drag, startPoint x: 211, startPoint y: 162, endPoint x: 296, endPoint y: 157, distance: 84.6
click at [211, 162] on div at bounding box center [210, 164] width 26 height 26
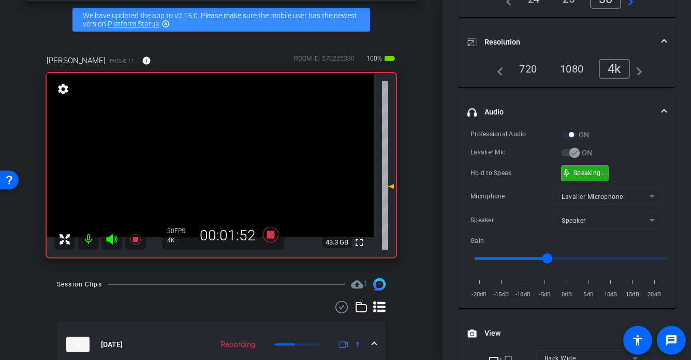
drag, startPoint x: 579, startPoint y: 171, endPoint x: 467, endPoint y: 172, distance: 111.9
click at [198, 163] on video at bounding box center [211, 155] width 328 height 164
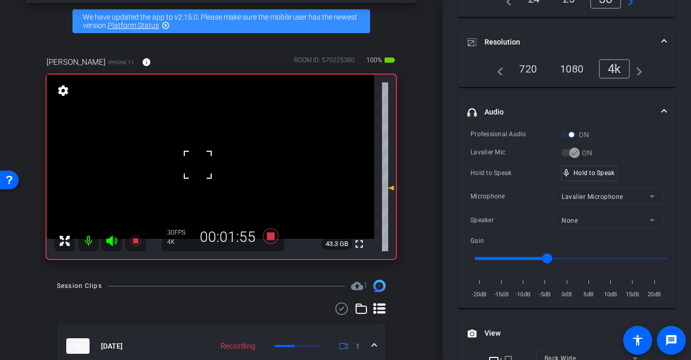
click at [222, 175] on video at bounding box center [211, 157] width 328 height 164
click at [216, 167] on div at bounding box center [222, 175] width 26 height 26
click at [197, 163] on video at bounding box center [211, 157] width 328 height 164
click at [209, 166] on div at bounding box center [197, 163] width 26 height 26
click at [206, 166] on div "fullscreen settings 43.2 GB" at bounding box center [222, 167] width 350 height 184
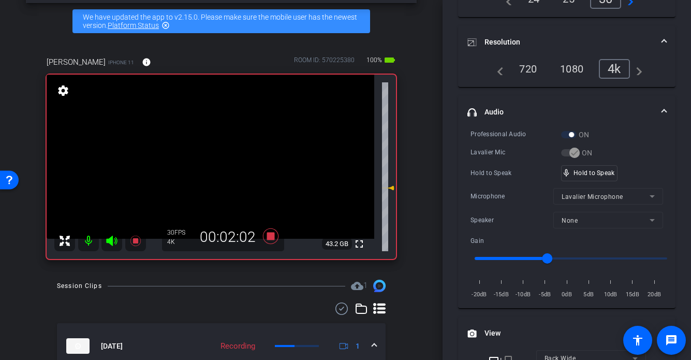
click at [214, 172] on video at bounding box center [211, 157] width 328 height 164
click at [211, 169] on div at bounding box center [214, 172] width 26 height 26
click at [205, 165] on video at bounding box center [211, 157] width 328 height 164
click at [204, 164] on div at bounding box center [205, 165] width 26 height 26
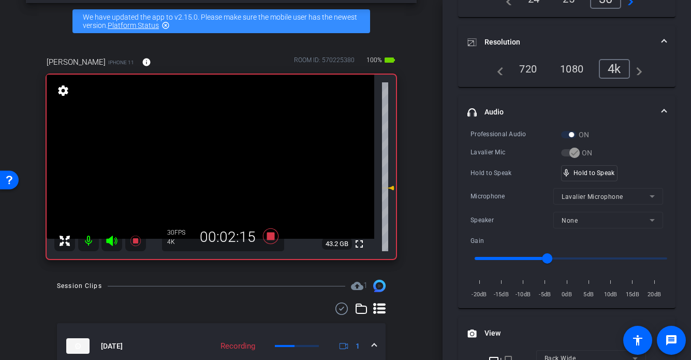
click at [204, 164] on video at bounding box center [211, 157] width 328 height 164
click at [203, 165] on div at bounding box center [204, 164] width 26 height 26
click at [214, 164] on video at bounding box center [211, 157] width 328 height 164
click at [198, 164] on video at bounding box center [211, 157] width 328 height 164
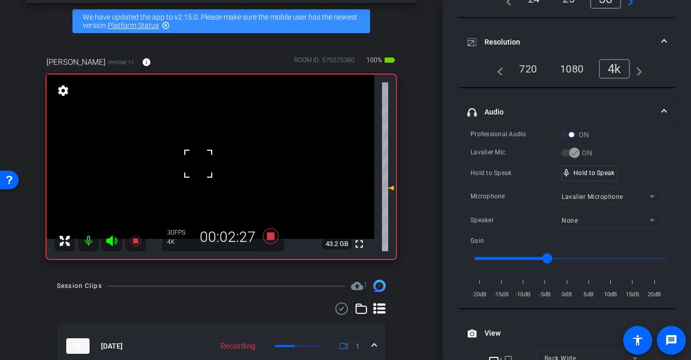
click at [201, 164] on div at bounding box center [198, 164] width 26 height 26
click at [205, 172] on video at bounding box center [211, 157] width 328 height 164
click at [195, 167] on div at bounding box center [205, 173] width 26 height 26
click at [208, 149] on video at bounding box center [211, 157] width 328 height 164
click at [215, 151] on div at bounding box center [208, 149] width 26 height 26
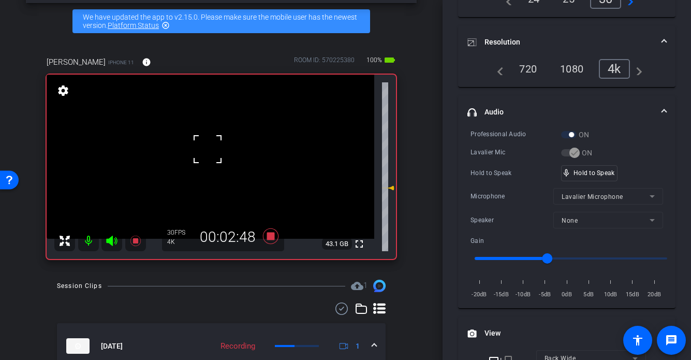
click at [214, 151] on div at bounding box center [208, 149] width 26 height 26
click at [195, 136] on span at bounding box center [195, 136] width 0 height 0
click at [206, 171] on video at bounding box center [211, 157] width 328 height 164
click at [206, 171] on div at bounding box center [206, 171] width 26 height 26
click at [206, 164] on video at bounding box center [211, 157] width 328 height 164
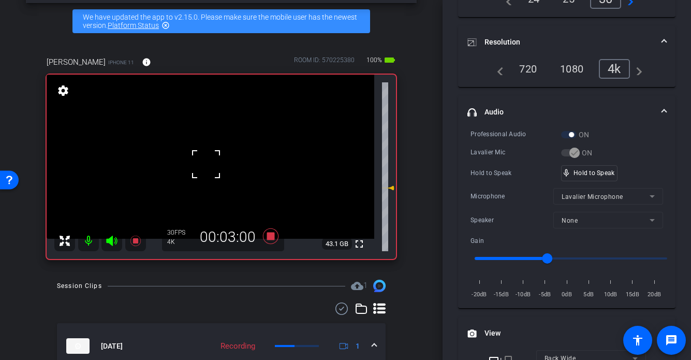
click at [212, 170] on div at bounding box center [206, 164] width 26 height 26
click at [198, 160] on div at bounding box center [206, 164] width 26 height 26
click at [207, 167] on video at bounding box center [211, 157] width 328 height 164
click at [219, 163] on div at bounding box center [207, 167] width 26 height 26
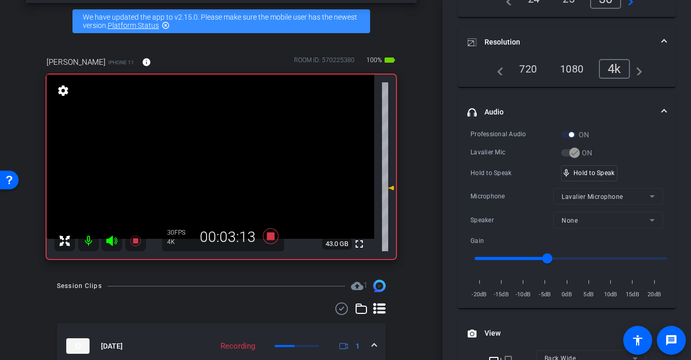
click at [214, 164] on video at bounding box center [211, 157] width 328 height 164
click at [209, 164] on div at bounding box center [214, 164] width 26 height 26
click at [207, 164] on div at bounding box center [214, 164] width 26 height 26
drag, startPoint x: 207, startPoint y: 164, endPoint x: 241, endPoint y: 165, distance: 34.7
click at [207, 164] on div at bounding box center [214, 164] width 26 height 26
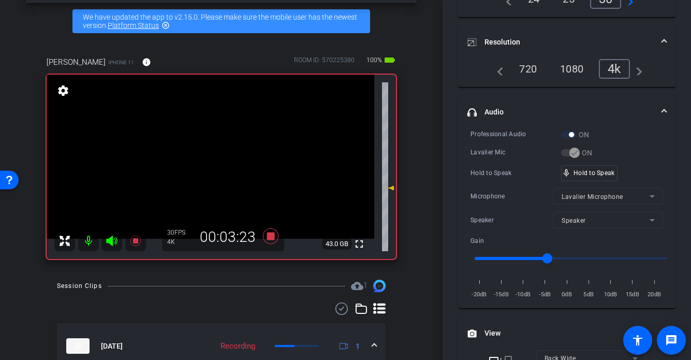
click at [194, 162] on video at bounding box center [211, 157] width 328 height 164
click at [193, 156] on div at bounding box center [194, 162] width 26 height 26
drag, startPoint x: 572, startPoint y: 169, endPoint x: 558, endPoint y: 171, distance: 14.1
click at [570, 169] on div "mic_none Speaking..." at bounding box center [585, 173] width 47 height 15
click at [192, 167] on video at bounding box center [211, 157] width 328 height 164
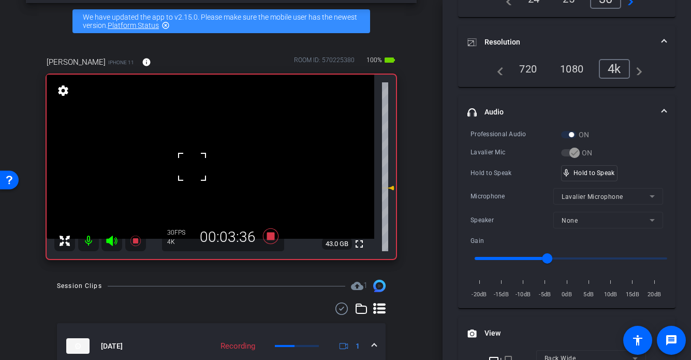
click at [200, 162] on div at bounding box center [192, 167] width 26 height 26
click at [201, 167] on div at bounding box center [192, 167] width 26 height 26
click at [223, 161] on video at bounding box center [211, 157] width 328 height 164
click at [207, 161] on video at bounding box center [211, 157] width 328 height 164
click at [210, 161] on div at bounding box center [207, 161] width 26 height 26
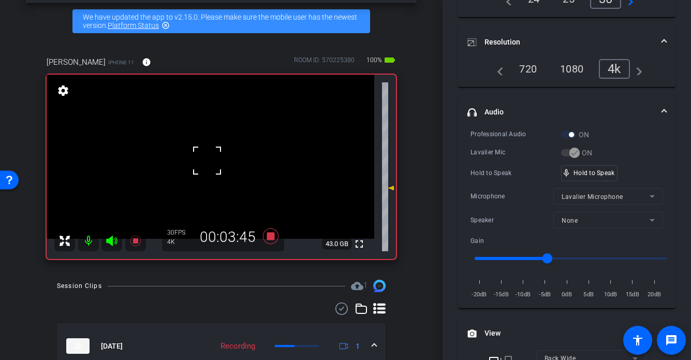
click at [204, 160] on video at bounding box center [211, 157] width 328 height 164
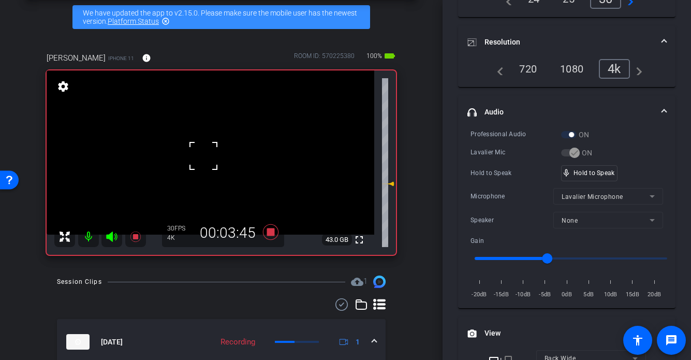
scroll to position [47, 0]
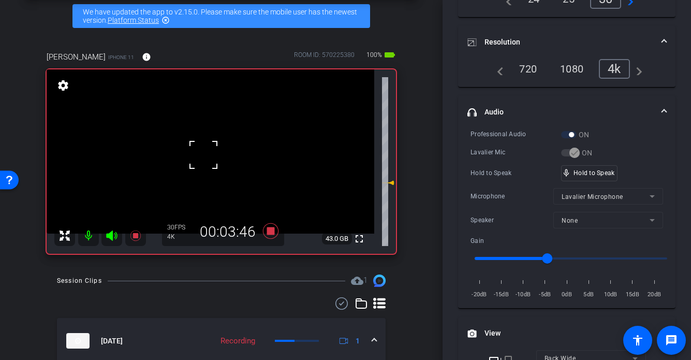
click at [204, 161] on div at bounding box center [204, 155] width 26 height 26
click at [213, 162] on video at bounding box center [211, 151] width 328 height 164
click at [208, 162] on div at bounding box center [213, 162] width 26 height 26
click at [216, 162] on video at bounding box center [211, 151] width 328 height 164
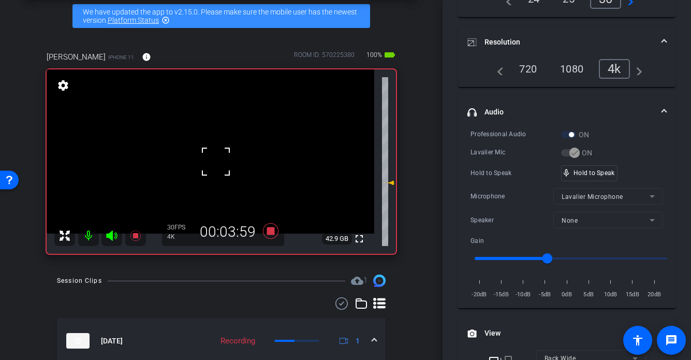
click at [217, 162] on div at bounding box center [216, 162] width 26 height 26
click at [209, 163] on video at bounding box center [211, 151] width 328 height 164
click at [213, 162] on div at bounding box center [209, 163] width 26 height 26
click at [214, 162] on div at bounding box center [209, 163] width 26 height 26
click at [213, 163] on video at bounding box center [211, 151] width 328 height 164
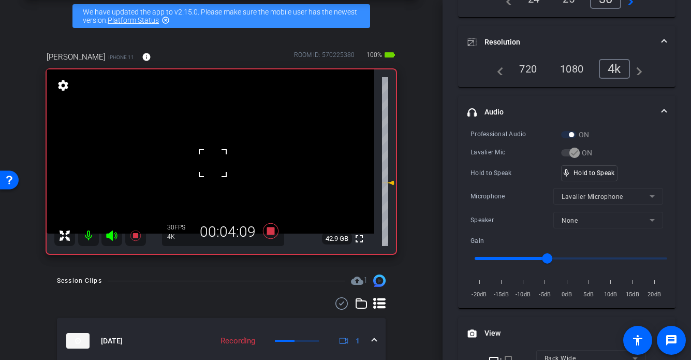
click at [213, 163] on div at bounding box center [213, 163] width 26 height 26
click at [224, 168] on video at bounding box center [211, 151] width 328 height 164
click at [223, 168] on div at bounding box center [224, 168] width 26 height 26
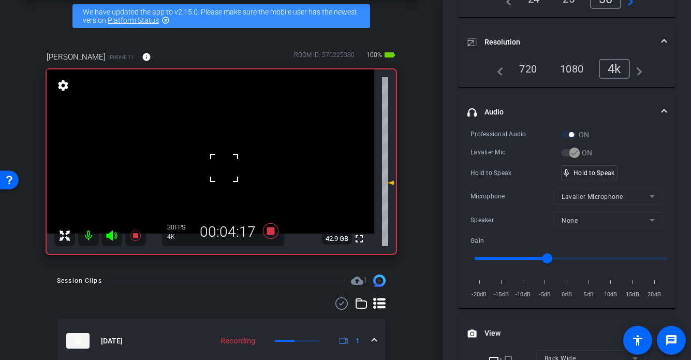
click at [210, 164] on video at bounding box center [211, 151] width 328 height 164
click at [210, 164] on div at bounding box center [210, 164] width 26 height 26
click at [188, 163] on video at bounding box center [211, 151] width 328 height 164
click at [220, 166] on video at bounding box center [211, 151] width 328 height 164
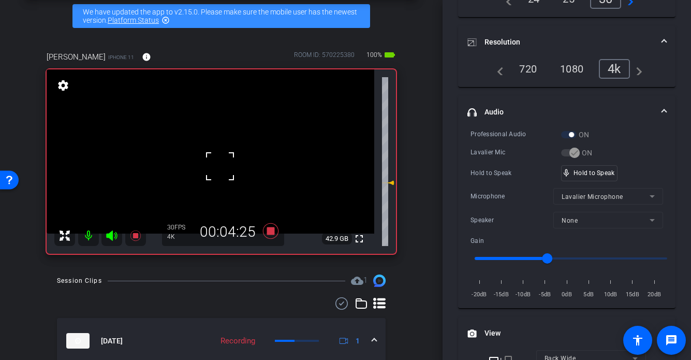
click at [220, 166] on div at bounding box center [220, 166] width 26 height 26
click at [193, 172] on video at bounding box center [211, 151] width 328 height 164
drag, startPoint x: 604, startPoint y: 176, endPoint x: 455, endPoint y: 188, distance: 149.7
click at [604, 176] on div "mic_none Speaking..." at bounding box center [585, 173] width 47 height 15
click at [200, 164] on video at bounding box center [211, 151] width 328 height 164
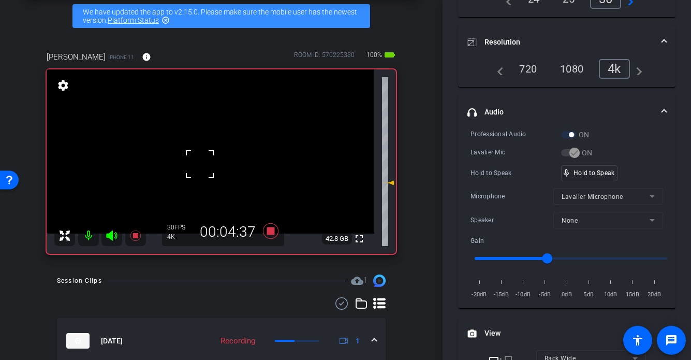
click at [201, 166] on div at bounding box center [200, 164] width 26 height 26
click at [215, 163] on video at bounding box center [211, 151] width 328 height 164
click at [215, 163] on div at bounding box center [215, 163] width 26 height 26
click at [208, 165] on div at bounding box center [215, 163] width 26 height 26
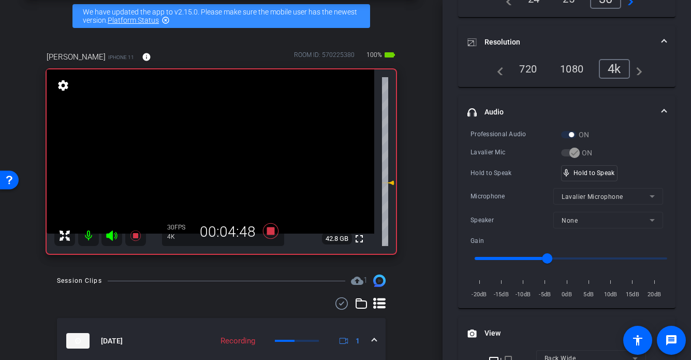
click at [207, 165] on video at bounding box center [211, 151] width 328 height 164
click at [207, 165] on div at bounding box center [207, 165] width 26 height 26
click at [209, 158] on video at bounding box center [211, 151] width 328 height 164
click at [209, 158] on div at bounding box center [209, 158] width 26 height 26
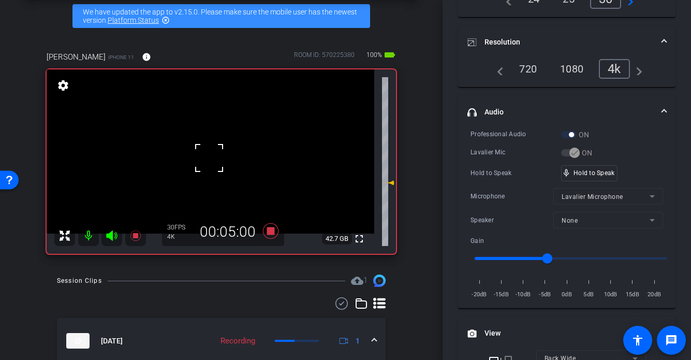
click at [209, 158] on div at bounding box center [209, 158] width 26 height 26
click at [209, 158] on video at bounding box center [211, 151] width 328 height 164
click at [203, 167] on div at bounding box center [209, 158] width 26 height 26
click at [196, 167] on video at bounding box center [211, 151] width 328 height 164
click at [197, 166] on div at bounding box center [196, 167] width 26 height 26
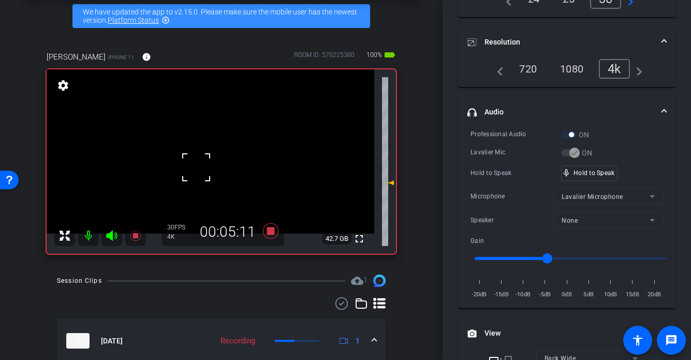
click at [197, 166] on div at bounding box center [196, 167] width 26 height 26
click at [210, 160] on video at bounding box center [211, 151] width 328 height 164
click at [225, 157] on video at bounding box center [211, 151] width 328 height 164
click at [195, 157] on video at bounding box center [211, 151] width 328 height 164
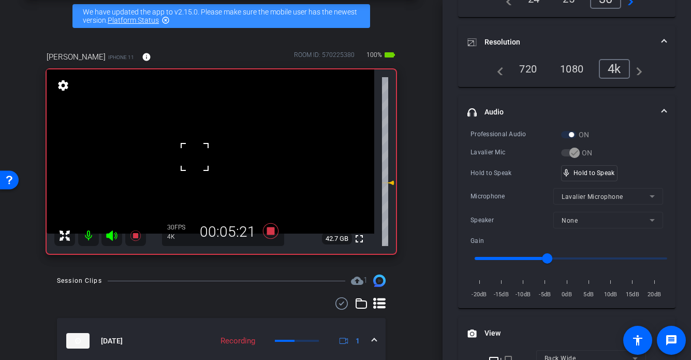
click at [195, 157] on div at bounding box center [195, 157] width 26 height 26
click at [205, 156] on div at bounding box center [195, 157] width 26 height 26
click at [202, 158] on video at bounding box center [211, 151] width 328 height 164
click at [230, 165] on video at bounding box center [211, 151] width 328 height 164
click at [209, 164] on video at bounding box center [211, 151] width 328 height 164
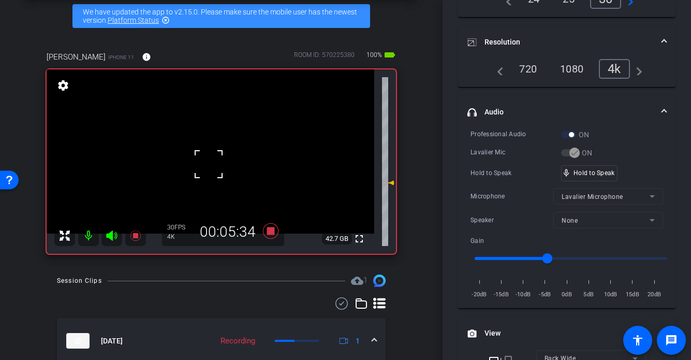
click at [208, 164] on div at bounding box center [209, 164] width 26 height 26
click at [200, 164] on video at bounding box center [211, 151] width 328 height 164
click at [210, 164] on div at bounding box center [200, 164] width 26 height 26
click at [220, 160] on video at bounding box center [211, 151] width 328 height 164
click at [219, 161] on div at bounding box center [220, 160] width 26 height 26
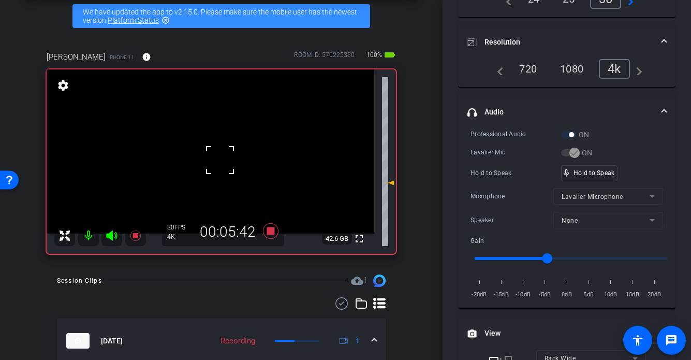
click at [203, 162] on video at bounding box center [211, 151] width 328 height 164
click at [204, 161] on div "fullscreen settings 42.6 GB" at bounding box center [222, 161] width 350 height 184
click at [203, 161] on video at bounding box center [211, 151] width 328 height 164
drag, startPoint x: 588, startPoint y: 179, endPoint x: 589, endPoint y: 172, distance: 6.8
drag, startPoint x: 588, startPoint y: 172, endPoint x: 290, endPoint y: 169, distance: 298.4
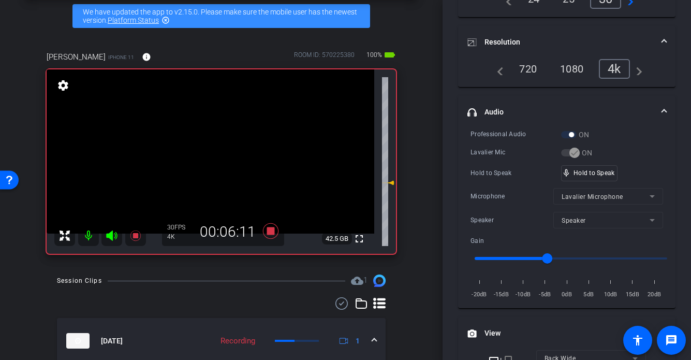
click at [225, 160] on video at bounding box center [211, 151] width 328 height 164
drag, startPoint x: 210, startPoint y: 160, endPoint x: 204, endPoint y: 163, distance: 6.5
click at [210, 160] on video at bounding box center [211, 151] width 328 height 164
click at [199, 159] on div at bounding box center [210, 160] width 26 height 26
click at [191, 156] on video at bounding box center [211, 151] width 328 height 164
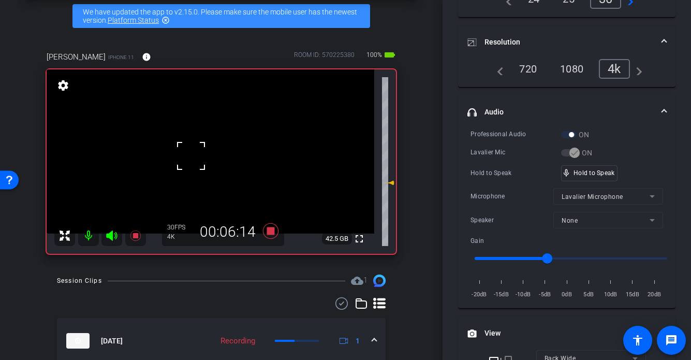
click at [199, 156] on div at bounding box center [191, 156] width 26 height 26
click at [211, 155] on video at bounding box center [211, 151] width 328 height 164
click at [201, 155] on div at bounding box center [211, 155] width 26 height 26
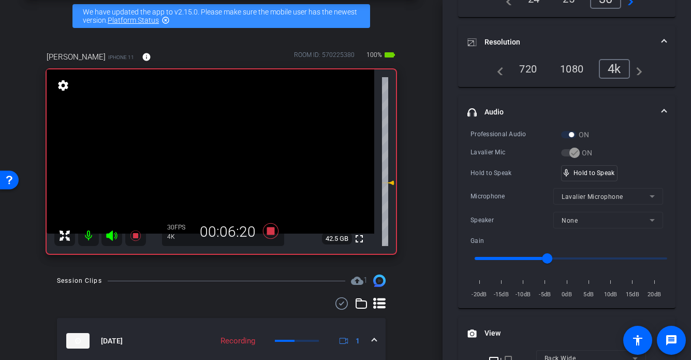
click at [201, 155] on video at bounding box center [211, 151] width 328 height 164
click at [215, 158] on video at bounding box center [211, 151] width 328 height 164
click at [214, 158] on div at bounding box center [215, 158] width 26 height 26
click at [214, 158] on video at bounding box center [211, 151] width 328 height 164
click at [213, 164] on div at bounding box center [214, 158] width 26 height 26
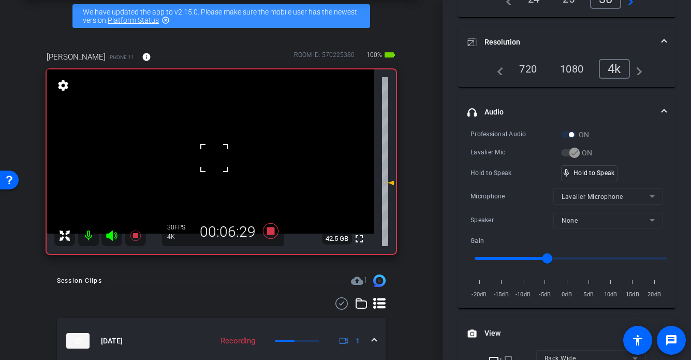
click at [201, 165] on div at bounding box center [214, 158] width 26 height 26
click at [212, 163] on video at bounding box center [211, 151] width 328 height 164
click at [203, 160] on video at bounding box center [211, 151] width 328 height 164
click at [202, 160] on div at bounding box center [203, 160] width 26 height 26
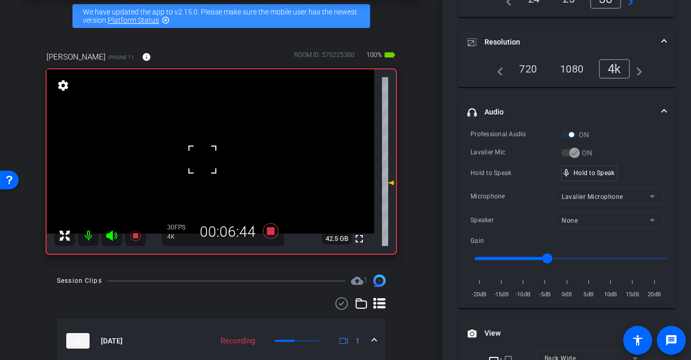
click at [216, 164] on video at bounding box center [211, 151] width 328 height 164
click at [216, 164] on div at bounding box center [216, 164] width 26 height 26
click at [201, 158] on video at bounding box center [211, 151] width 328 height 164
click at [201, 158] on div at bounding box center [202, 159] width 26 height 26
click at [215, 160] on video at bounding box center [211, 151] width 328 height 164
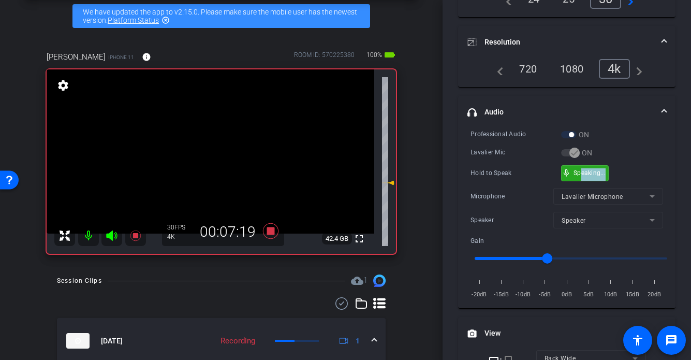
drag, startPoint x: 610, startPoint y: 177, endPoint x: 581, endPoint y: 174, distance: 29.7
click at [207, 151] on video at bounding box center [211, 151] width 328 height 164
click at [210, 150] on div at bounding box center [207, 151] width 26 height 26
click at [193, 152] on video at bounding box center [211, 151] width 328 height 164
click at [193, 152] on div at bounding box center [193, 152] width 26 height 26
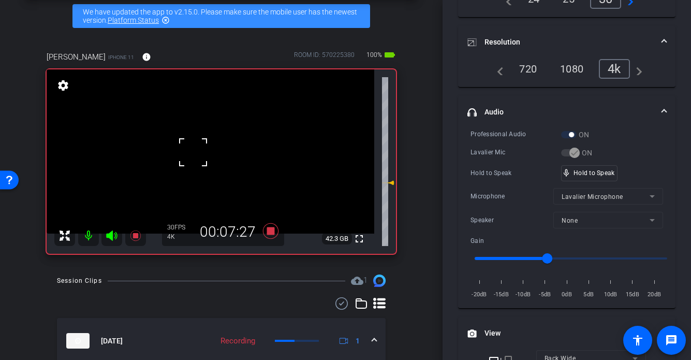
click at [204, 152] on div at bounding box center [193, 152] width 26 height 26
click at [212, 152] on video at bounding box center [211, 151] width 328 height 164
click at [207, 155] on div at bounding box center [212, 152] width 26 height 26
click at [207, 155] on video at bounding box center [211, 151] width 328 height 164
click at [208, 155] on div at bounding box center [207, 155] width 26 height 26
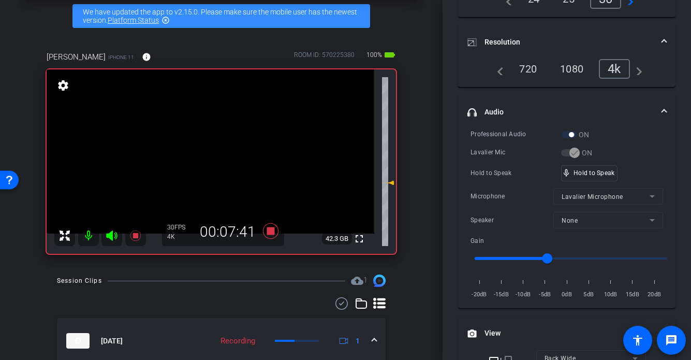
click at [208, 159] on video at bounding box center [211, 151] width 328 height 164
click at [203, 161] on div at bounding box center [208, 159] width 26 height 26
click at [203, 161] on video at bounding box center [211, 151] width 328 height 164
click at [209, 156] on div at bounding box center [203, 161] width 26 height 26
click at [209, 156] on video at bounding box center [211, 151] width 328 height 164
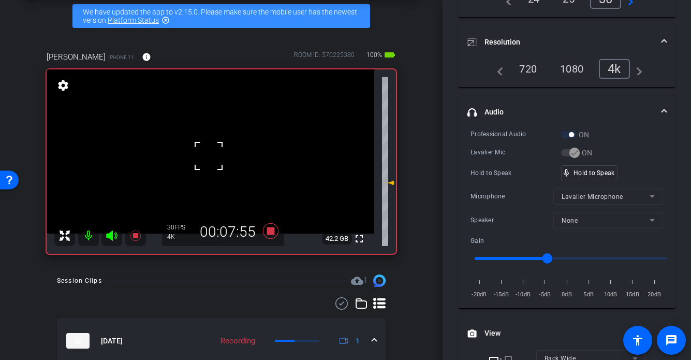
click at [207, 156] on div at bounding box center [209, 156] width 26 height 26
click at [206, 161] on video at bounding box center [211, 151] width 328 height 164
click at [213, 158] on div at bounding box center [206, 161] width 26 height 26
click at [218, 157] on div at bounding box center [206, 161] width 26 height 26
click at [217, 157] on div at bounding box center [206, 161] width 26 height 26
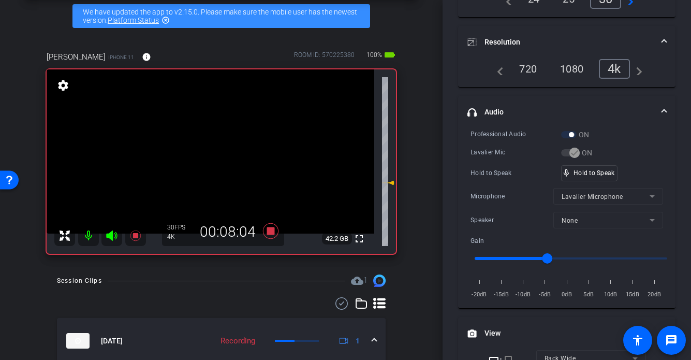
click at [217, 157] on video at bounding box center [211, 151] width 328 height 164
click at [212, 157] on div at bounding box center [217, 157] width 26 height 26
click at [567, 171] on span "mic_none" at bounding box center [566, 172] width 9 height 9
drag, startPoint x: 578, startPoint y: 172, endPoint x: 457, endPoint y: 168, distance: 120.8
click at [215, 161] on video at bounding box center [211, 151] width 328 height 164
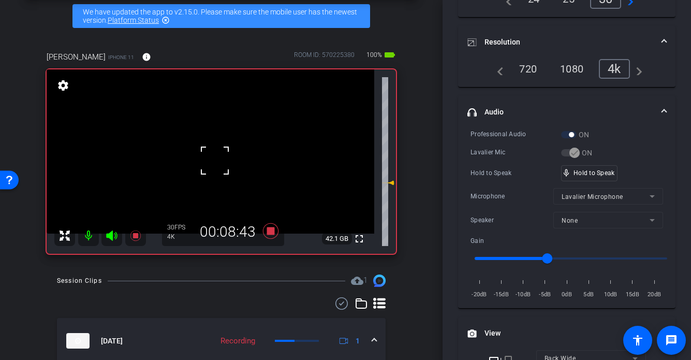
click at [217, 164] on div at bounding box center [215, 161] width 26 height 26
click at [206, 163] on div at bounding box center [215, 161] width 26 height 26
click at [202, 156] on video at bounding box center [211, 151] width 328 height 164
click at [196, 158] on div at bounding box center [202, 156] width 26 height 26
drag, startPoint x: 576, startPoint y: 172, endPoint x: 340, endPoint y: 168, distance: 236.2
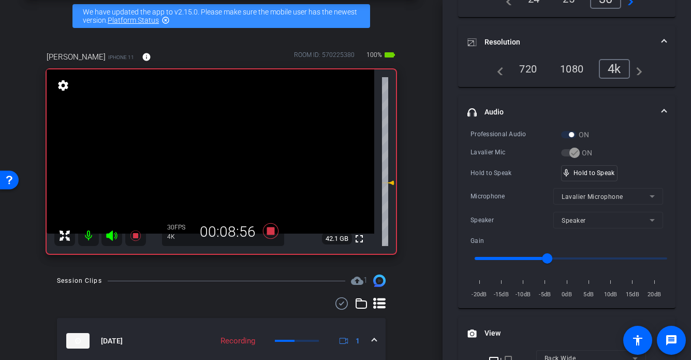
click at [191, 156] on video at bounding box center [211, 151] width 328 height 164
click at [222, 159] on video at bounding box center [211, 151] width 328 height 164
click at [206, 164] on video at bounding box center [211, 151] width 328 height 164
click at [190, 154] on video at bounding box center [211, 151] width 328 height 164
click at [200, 147] on div at bounding box center [190, 154] width 26 height 26
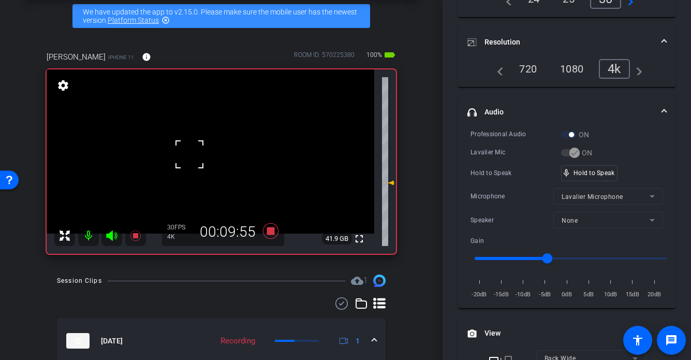
click at [210, 153] on video at bounding box center [211, 151] width 328 height 164
click at [208, 151] on div at bounding box center [210, 153] width 26 height 26
click at [208, 151] on video at bounding box center [211, 151] width 328 height 164
click at [208, 151] on div at bounding box center [208, 151] width 26 height 26
click at [208, 152] on video at bounding box center [211, 151] width 328 height 164
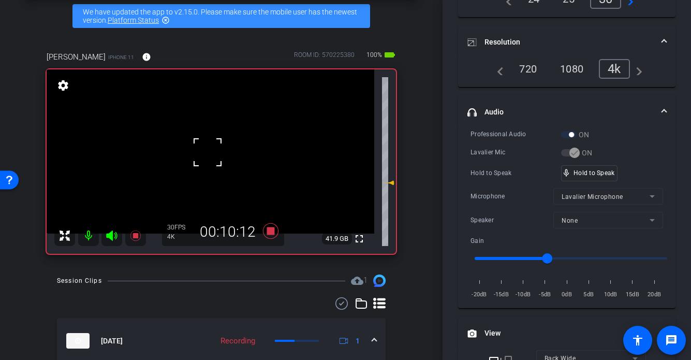
click at [208, 152] on div at bounding box center [208, 152] width 26 height 26
click at [208, 152] on video at bounding box center [211, 151] width 328 height 164
click at [208, 157] on div at bounding box center [208, 152] width 26 height 26
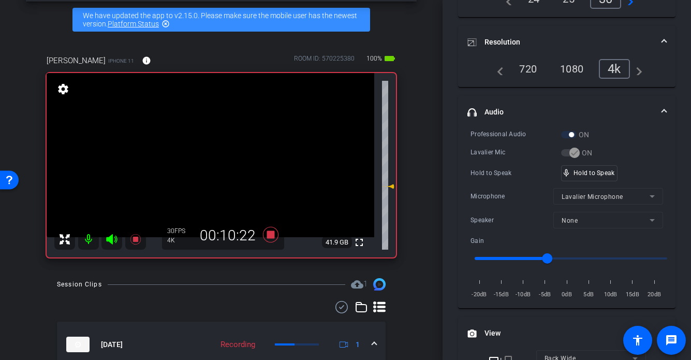
drag, startPoint x: 199, startPoint y: 163, endPoint x: 208, endPoint y: 164, distance: 8.3
click at [200, 163] on video at bounding box center [211, 155] width 328 height 164
click at [212, 163] on div at bounding box center [200, 163] width 26 height 26
click at [212, 163] on video at bounding box center [211, 155] width 328 height 164
click at [196, 164] on video at bounding box center [211, 155] width 328 height 164
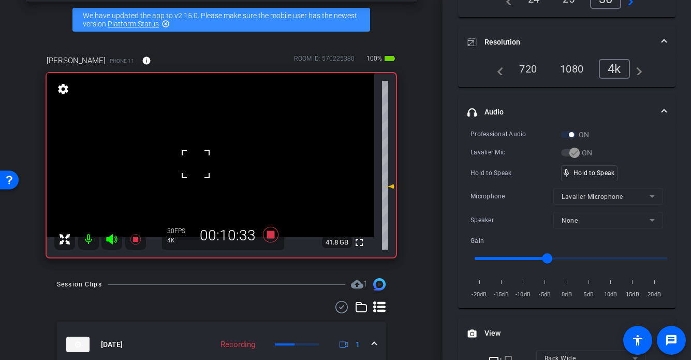
click at [206, 165] on div at bounding box center [196, 164] width 26 height 26
click at [207, 165] on video at bounding box center [211, 155] width 328 height 164
click at [207, 165] on div at bounding box center [207, 165] width 26 height 26
drag, startPoint x: 590, startPoint y: 174, endPoint x: 568, endPoint y: 175, distance: 22.8
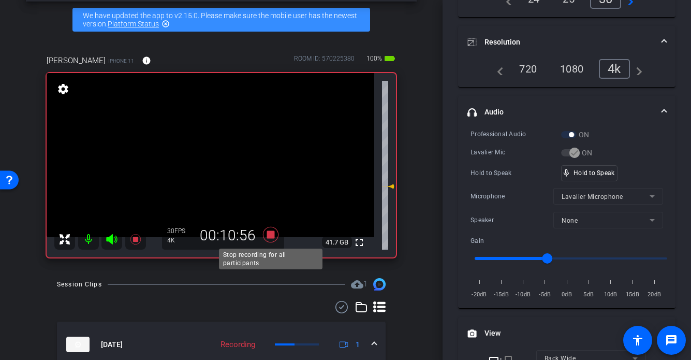
click at [270, 236] on icon at bounding box center [271, 235] width 16 height 16
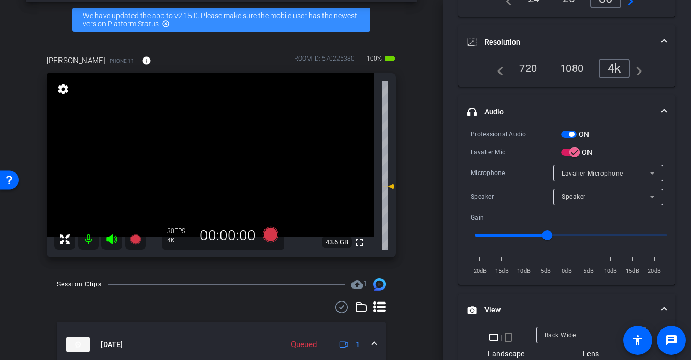
scroll to position [118, 0]
click at [272, 236] on icon at bounding box center [271, 235] width 16 height 16
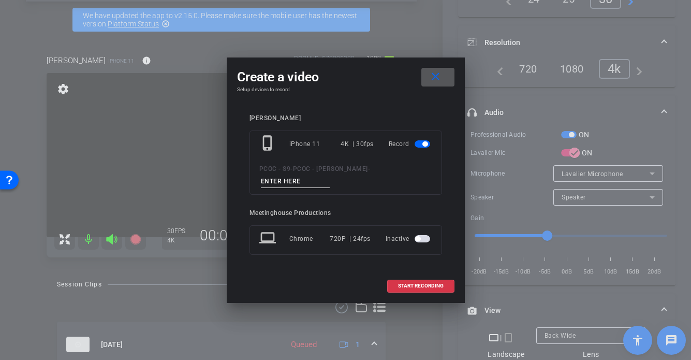
click at [309, 182] on input at bounding box center [295, 181] width 69 height 13
type input "901 - seg 3"
click at [423, 285] on span "START RECORDING" at bounding box center [421, 285] width 46 height 5
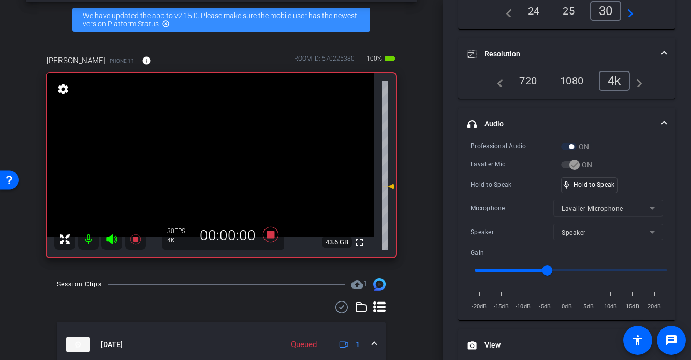
scroll to position [129, 0]
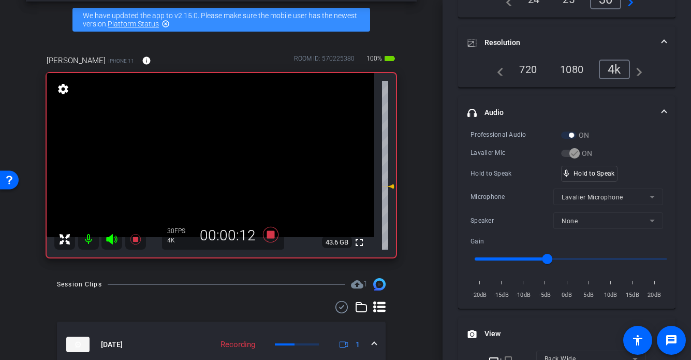
click at [212, 166] on video at bounding box center [211, 155] width 328 height 164
click at [207, 167] on div at bounding box center [212, 166] width 26 height 26
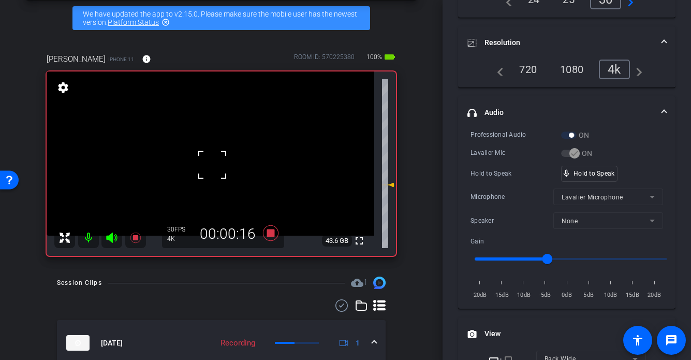
click at [199, 165] on div at bounding box center [212, 165] width 26 height 26
click at [196, 162] on video at bounding box center [211, 153] width 328 height 164
click at [197, 162] on video at bounding box center [211, 153] width 328 height 164
click at [202, 161] on video at bounding box center [211, 153] width 328 height 164
click at [213, 160] on video at bounding box center [211, 153] width 328 height 164
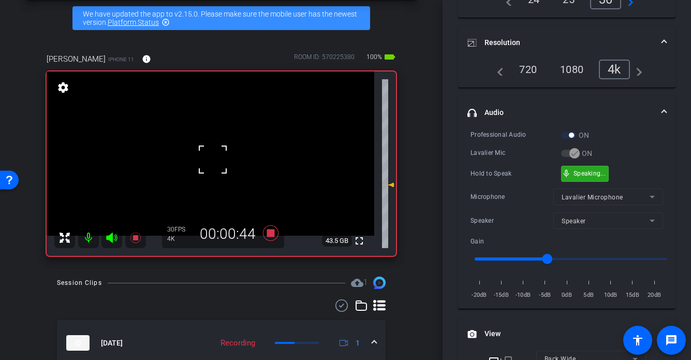
click at [582, 168] on div "mic_none Speaking..." at bounding box center [585, 173] width 47 height 15
click at [194, 168] on video at bounding box center [211, 153] width 328 height 164
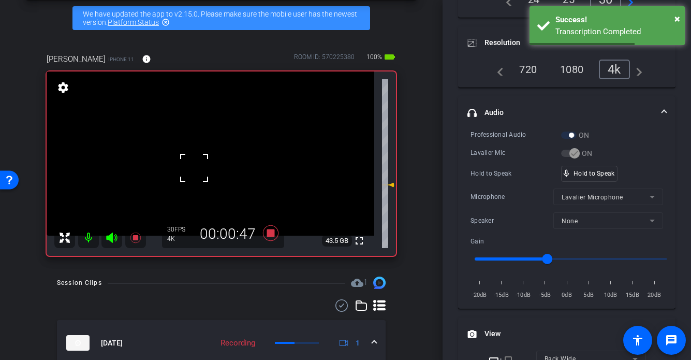
click at [198, 166] on div at bounding box center [194, 168] width 26 height 26
click at [203, 164] on div at bounding box center [194, 168] width 26 height 26
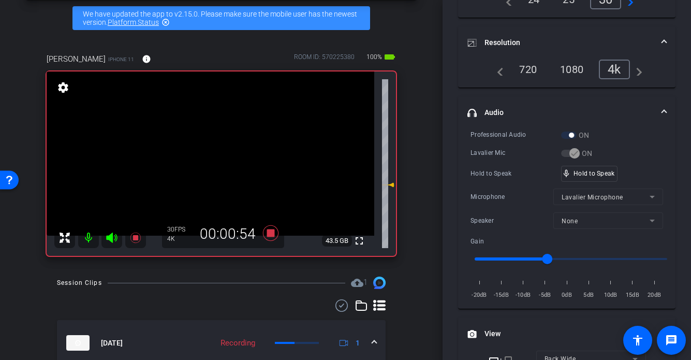
click at [208, 158] on video at bounding box center [211, 153] width 328 height 164
click at [209, 153] on div at bounding box center [208, 159] width 26 height 26
click at [206, 153] on video at bounding box center [211, 153] width 328 height 164
click at [206, 153] on div at bounding box center [206, 153] width 26 height 26
click at [206, 153] on video at bounding box center [211, 153] width 328 height 164
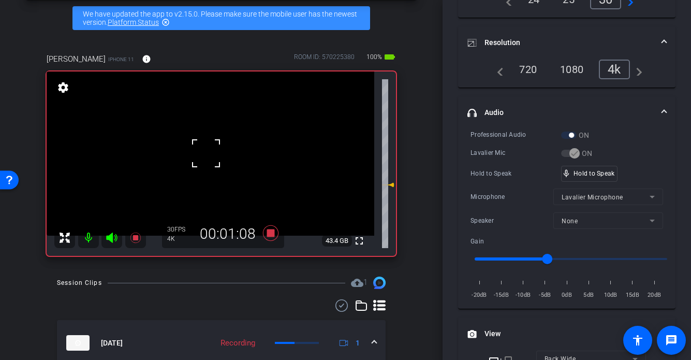
click at [206, 153] on div at bounding box center [206, 153] width 26 height 26
click at [206, 153] on video at bounding box center [211, 153] width 328 height 164
click at [206, 153] on div at bounding box center [206, 153] width 26 height 26
click at [206, 153] on video at bounding box center [211, 153] width 328 height 164
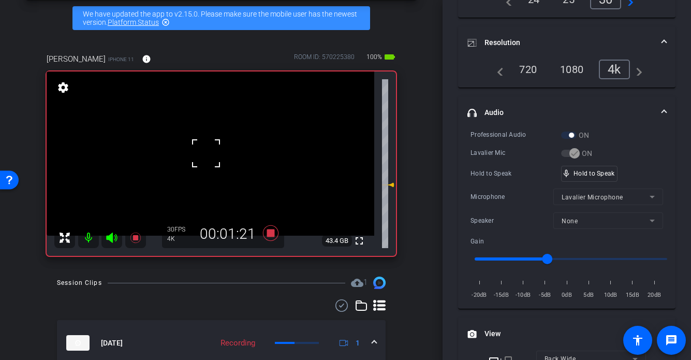
click at [206, 153] on div at bounding box center [206, 153] width 26 height 26
click at [206, 153] on video at bounding box center [211, 153] width 328 height 164
click at [203, 155] on div at bounding box center [206, 153] width 26 height 26
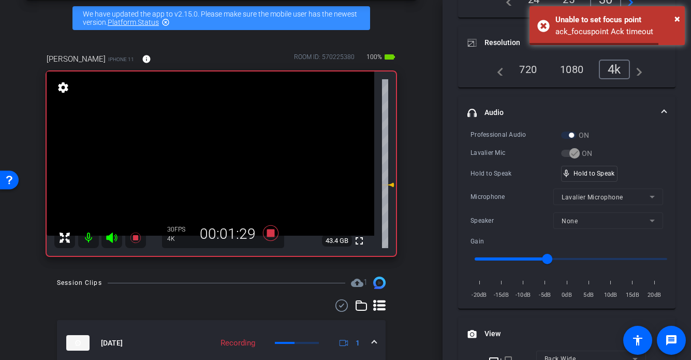
click at [203, 155] on video at bounding box center [211, 153] width 328 height 164
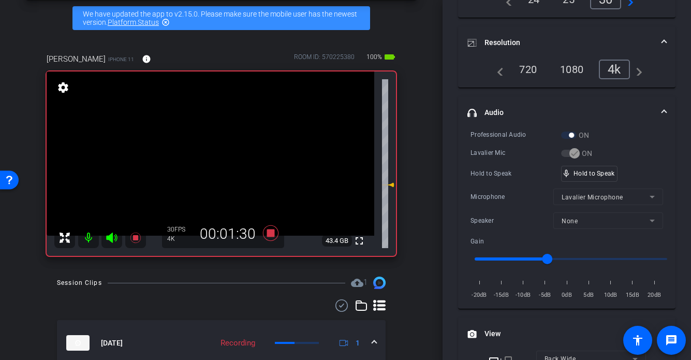
click at [213, 154] on video at bounding box center [211, 153] width 328 height 164
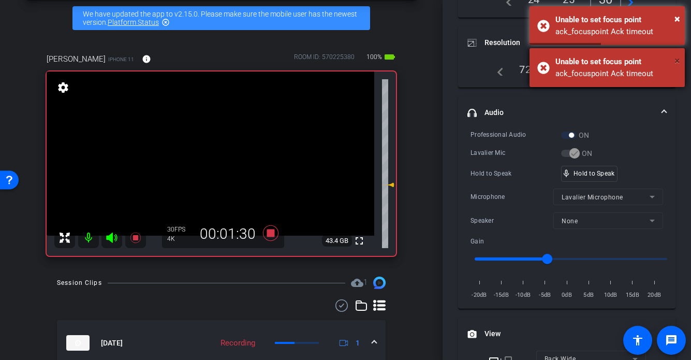
click at [643, 60] on span "×" at bounding box center [678, 60] width 6 height 12
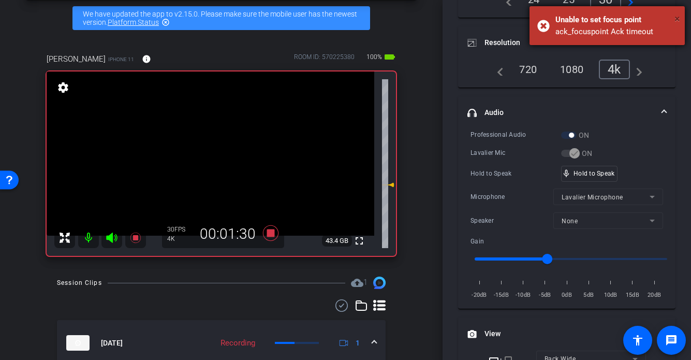
click at [643, 19] on span "×" at bounding box center [678, 18] width 6 height 12
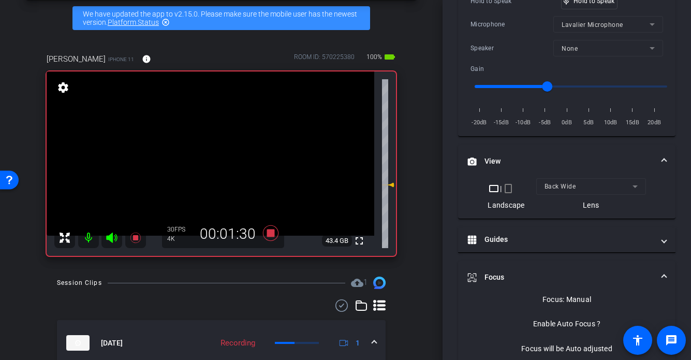
scroll to position [332, 0]
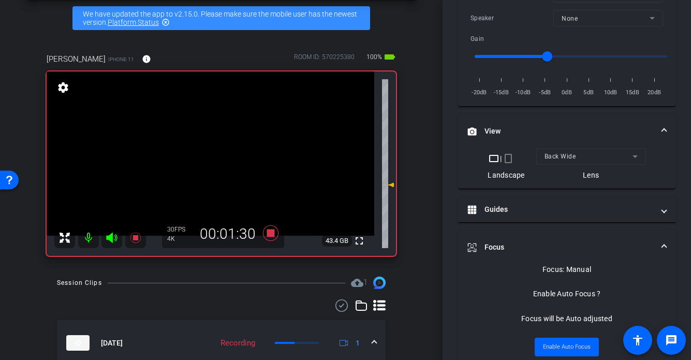
click at [209, 155] on video at bounding box center [211, 153] width 328 height 164
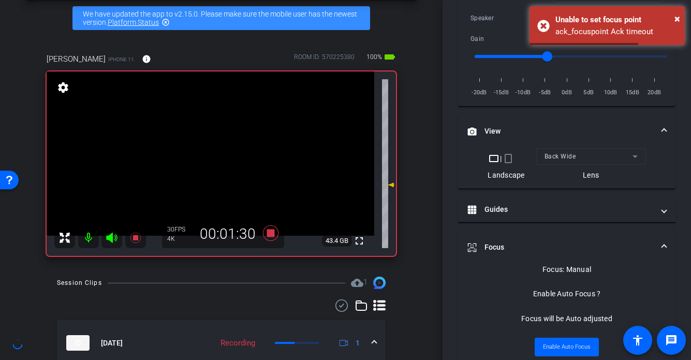
click at [209, 160] on video at bounding box center [211, 153] width 328 height 164
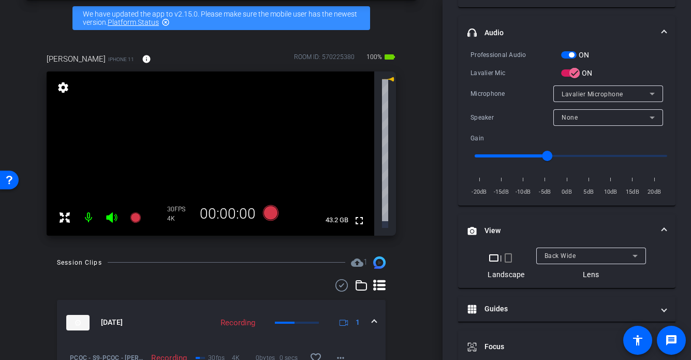
scroll to position [321, 0]
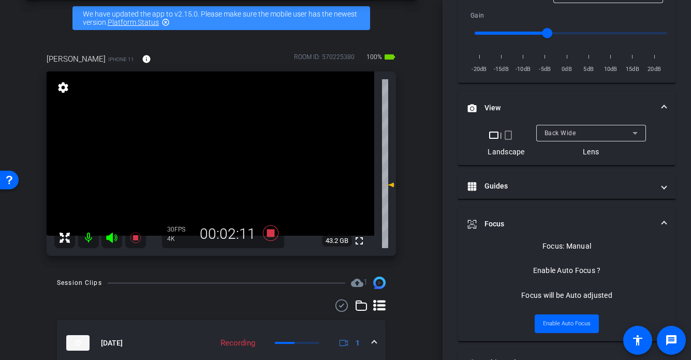
click at [211, 166] on video at bounding box center [211, 153] width 328 height 164
click at [210, 163] on div at bounding box center [211, 166] width 26 height 26
click at [210, 163] on video at bounding box center [211, 153] width 328 height 164
click at [210, 163] on div at bounding box center [210, 163] width 26 height 26
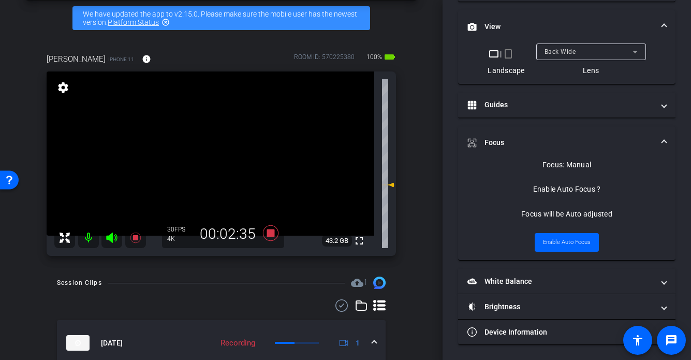
scroll to position [0, 0]
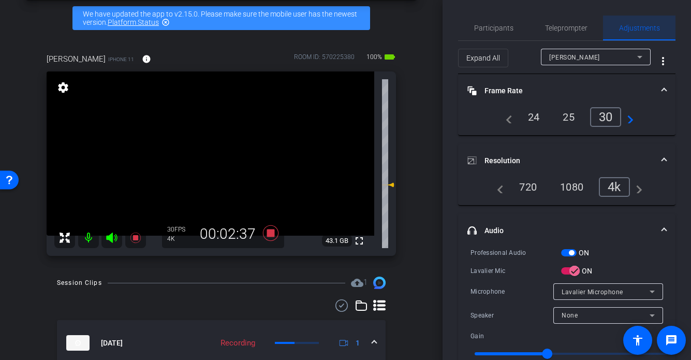
click at [639, 32] on span "Adjustments" at bounding box center [639, 27] width 41 height 7
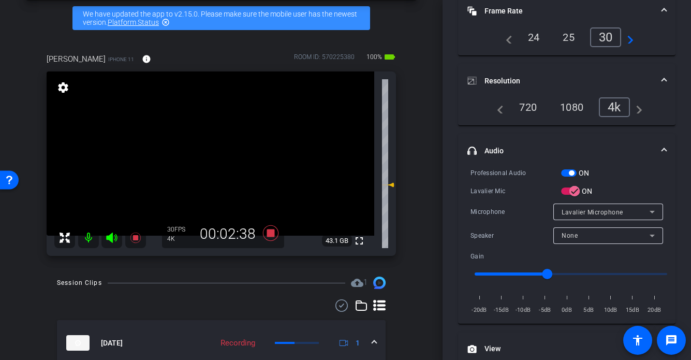
scroll to position [96, 0]
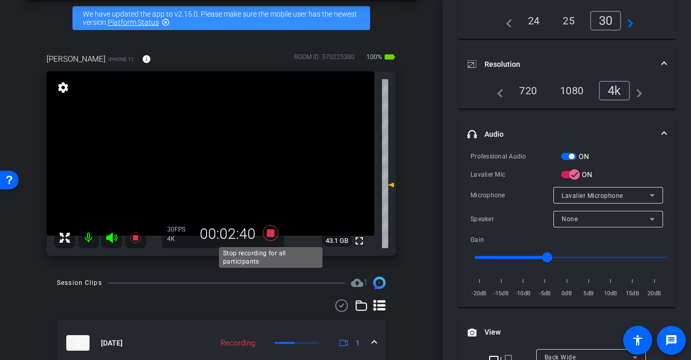
click at [270, 235] on icon at bounding box center [271, 233] width 16 height 16
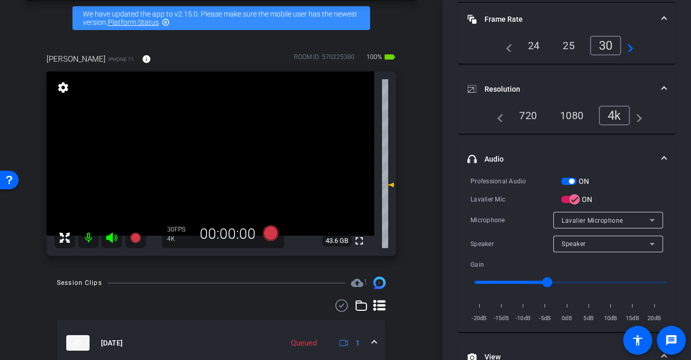
scroll to position [94, 0]
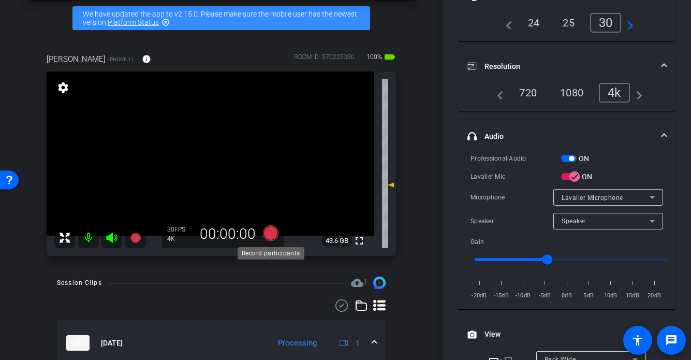
click at [270, 236] on icon at bounding box center [271, 233] width 16 height 16
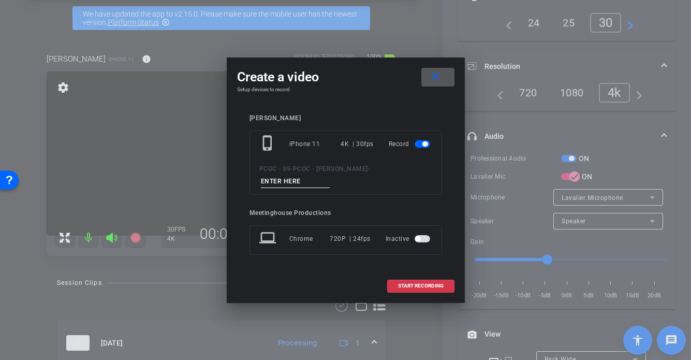
click at [301, 180] on input at bounding box center [295, 181] width 69 height 13
type input "901 - seg 3 pt2"
click at [405, 283] on span "START RECORDING" at bounding box center [421, 285] width 46 height 5
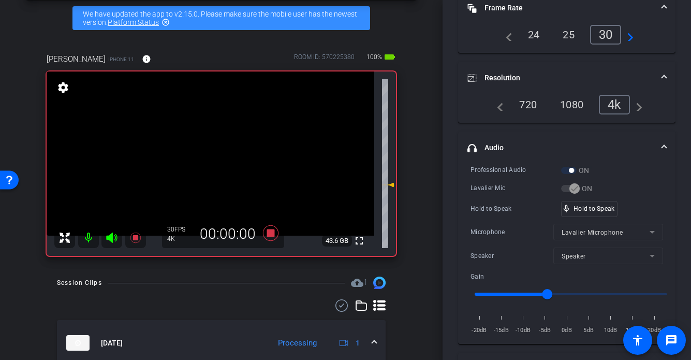
scroll to position [106, 0]
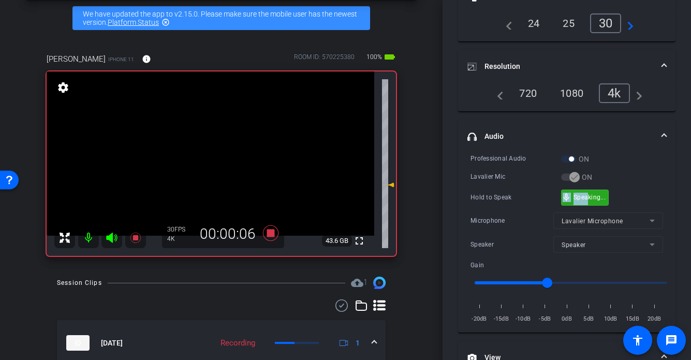
drag, startPoint x: 593, startPoint y: 190, endPoint x: 325, endPoint y: 192, distance: 267.8
click at [573, 194] on div "mic_none Speaking..." at bounding box center [585, 197] width 47 height 15
drag, startPoint x: 193, startPoint y: 156, endPoint x: 205, endPoint y: 158, distance: 12.6
click at [193, 156] on video at bounding box center [211, 153] width 328 height 164
click at [209, 158] on video at bounding box center [211, 153] width 328 height 164
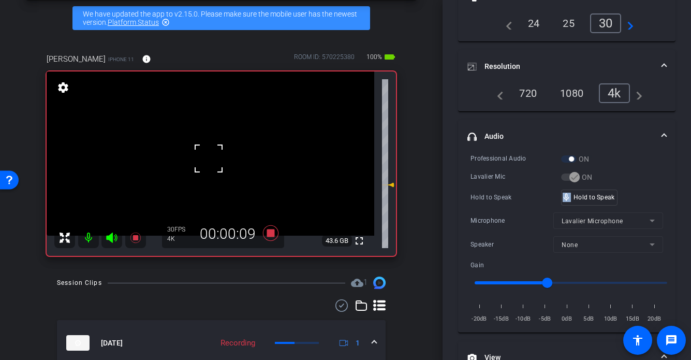
click at [208, 158] on div at bounding box center [209, 159] width 26 height 26
drag, startPoint x: 595, startPoint y: 204, endPoint x: 514, endPoint y: 191, distance: 81.3
click at [199, 163] on video at bounding box center [211, 153] width 328 height 164
click at [203, 160] on div at bounding box center [199, 163] width 26 height 26
click at [206, 159] on div at bounding box center [199, 163] width 26 height 26
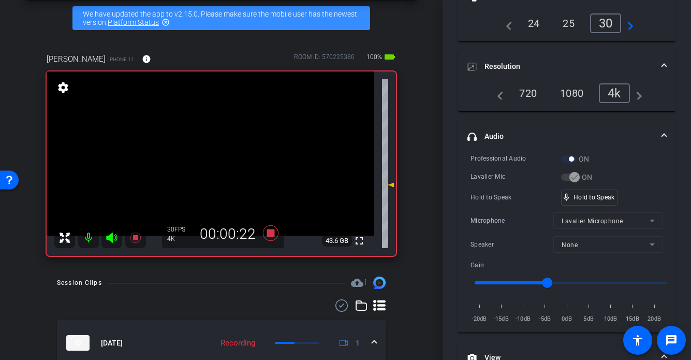
click at [206, 159] on video at bounding box center [211, 153] width 328 height 164
click at [203, 158] on div at bounding box center [206, 159] width 26 height 26
click at [203, 158] on video at bounding box center [211, 153] width 328 height 164
click at [204, 164] on div at bounding box center [203, 158] width 26 height 26
click at [205, 172] on video at bounding box center [211, 153] width 328 height 164
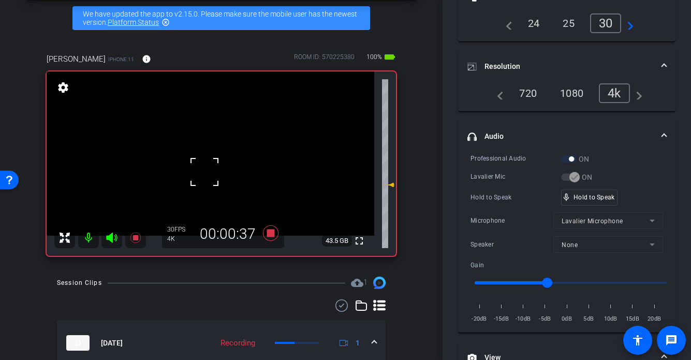
click at [205, 172] on div at bounding box center [205, 172] width 26 height 26
click at [205, 172] on video at bounding box center [211, 153] width 328 height 164
click at [204, 172] on div at bounding box center [205, 172] width 26 height 26
click at [208, 164] on div at bounding box center [205, 172] width 26 height 26
click at [218, 169] on video at bounding box center [211, 153] width 328 height 164
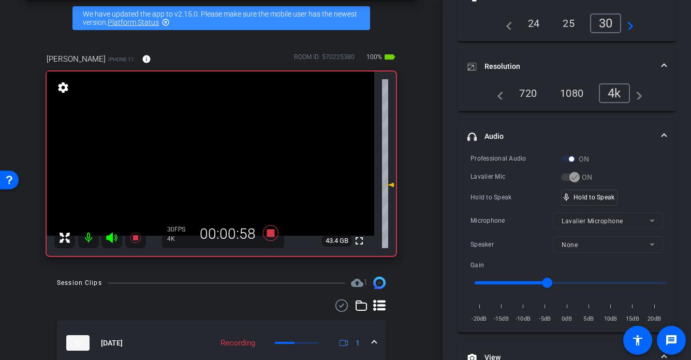
click at [212, 162] on video at bounding box center [211, 153] width 328 height 164
click at [212, 162] on div at bounding box center [212, 162] width 26 height 26
click at [212, 162] on video at bounding box center [211, 153] width 328 height 164
click at [212, 162] on div at bounding box center [212, 162] width 26 height 26
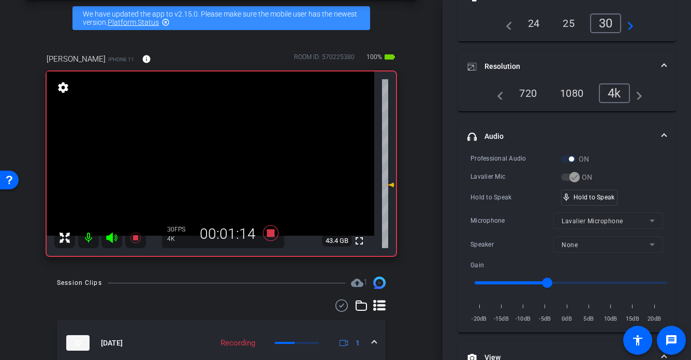
click at [209, 162] on video at bounding box center [211, 153] width 328 height 164
click at [209, 162] on div at bounding box center [209, 162] width 26 height 26
click at [209, 162] on video at bounding box center [211, 153] width 328 height 164
click at [209, 151] on video at bounding box center [211, 153] width 328 height 164
click at [212, 162] on div at bounding box center [209, 151] width 26 height 26
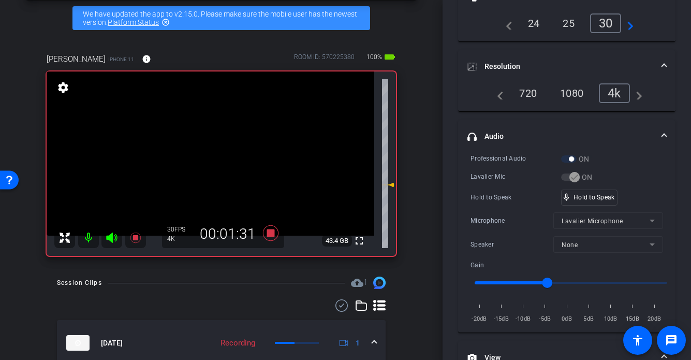
click at [215, 166] on video at bounding box center [211, 153] width 328 height 164
click at [216, 166] on div at bounding box center [216, 166] width 26 height 26
click at [206, 165] on div at bounding box center [216, 166] width 26 height 26
click at [206, 165] on video at bounding box center [211, 153] width 328 height 164
click at [206, 165] on div at bounding box center [206, 165] width 26 height 26
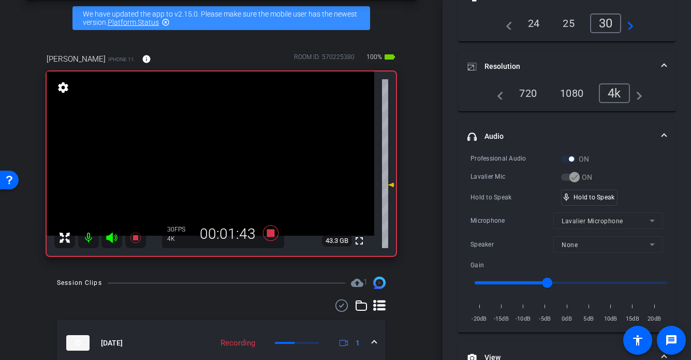
click at [211, 163] on video at bounding box center [211, 153] width 328 height 164
click at [229, 164] on video at bounding box center [211, 153] width 328 height 164
click at [206, 163] on video at bounding box center [211, 153] width 328 height 164
click at [203, 160] on div at bounding box center [206, 163] width 26 height 26
click at [195, 157] on div at bounding box center [206, 163] width 26 height 26
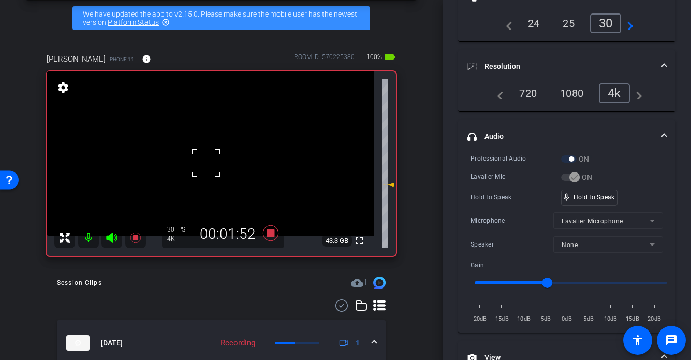
click at [195, 157] on div at bounding box center [206, 163] width 26 height 26
drag, startPoint x: 590, startPoint y: 197, endPoint x: 318, endPoint y: 194, distance: 273.0
click at [214, 168] on video at bounding box center [211, 153] width 328 height 164
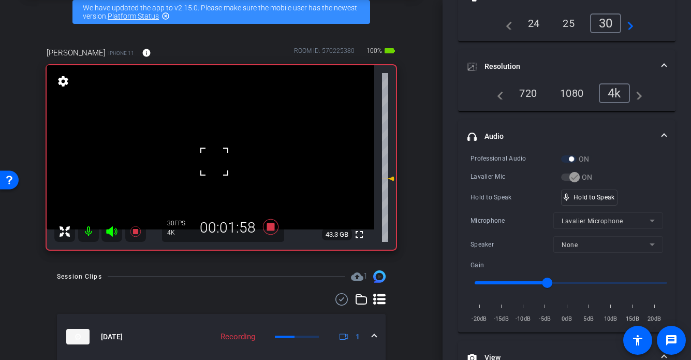
click at [187, 167] on video at bounding box center [211, 147] width 328 height 164
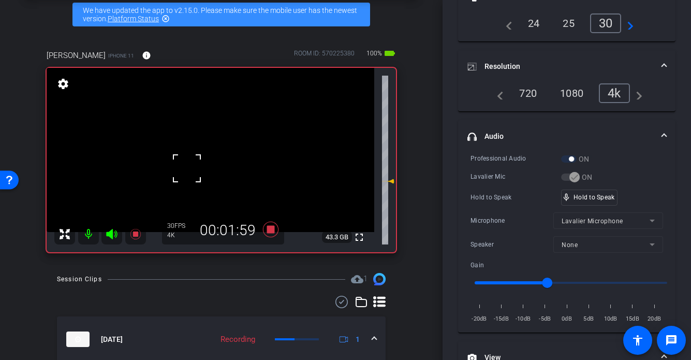
click at [203, 166] on video at bounding box center [211, 150] width 328 height 164
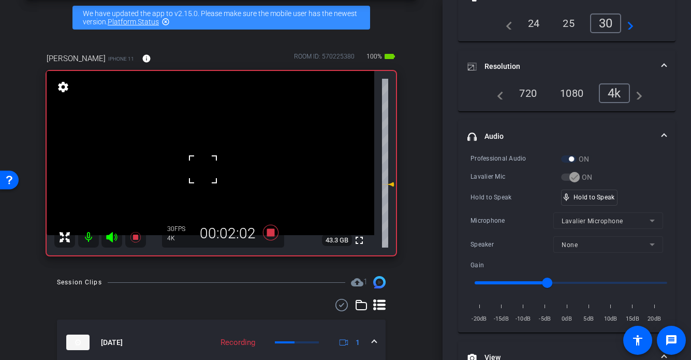
scroll to position [46, 0]
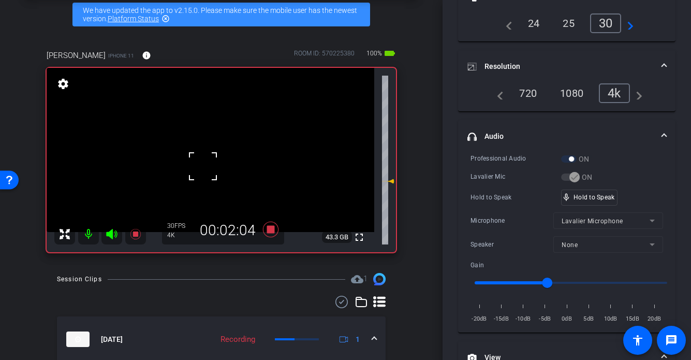
click at [216, 169] on video at bounding box center [211, 150] width 328 height 164
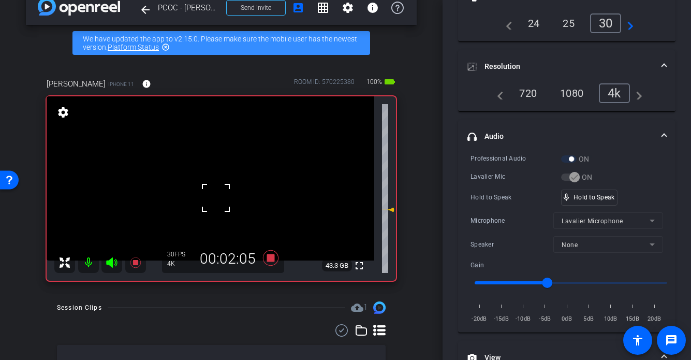
scroll to position [19, 0]
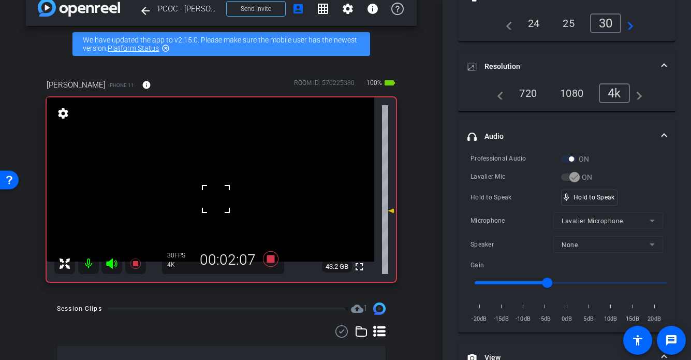
click at [221, 190] on div at bounding box center [216, 199] width 26 height 26
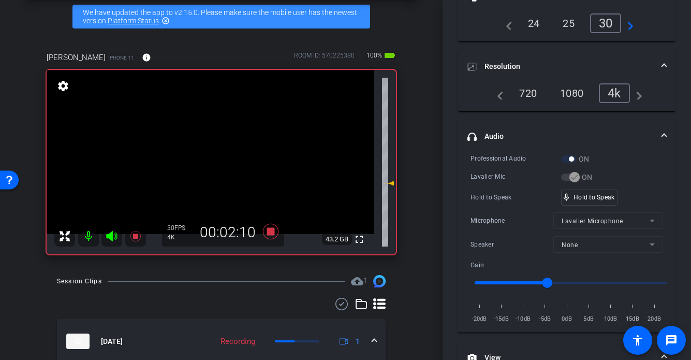
click at [214, 176] on video at bounding box center [211, 152] width 328 height 164
click at [187, 184] on video at bounding box center [211, 152] width 328 height 164
click at [225, 167] on video at bounding box center [211, 152] width 328 height 164
click at [570, 193] on span "mic_none" at bounding box center [566, 197] width 9 height 9
click at [198, 169] on video at bounding box center [211, 152] width 328 height 164
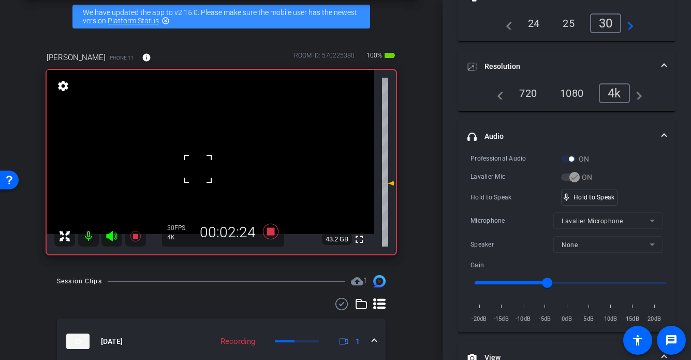
click at [238, 169] on video at bounding box center [211, 152] width 328 height 164
click at [219, 172] on video at bounding box center [211, 152] width 328 height 164
click at [222, 172] on video at bounding box center [211, 152] width 328 height 164
click at [205, 158] on video at bounding box center [211, 152] width 328 height 164
click at [208, 158] on div at bounding box center [205, 159] width 26 height 26
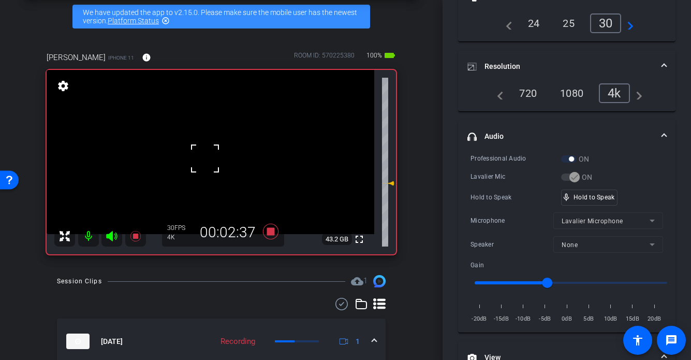
click at [208, 158] on div at bounding box center [205, 159] width 26 height 26
click at [208, 158] on video at bounding box center [211, 152] width 328 height 164
click at [208, 158] on div at bounding box center [208, 159] width 26 height 26
click at [213, 161] on video at bounding box center [211, 152] width 328 height 164
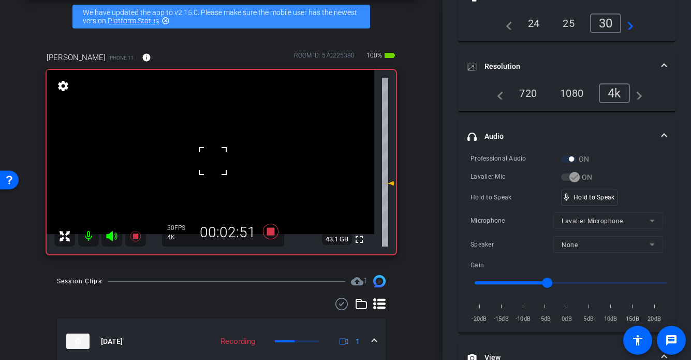
click at [213, 161] on div at bounding box center [213, 161] width 26 height 26
click at [213, 161] on video at bounding box center [211, 152] width 328 height 164
click at [212, 162] on div at bounding box center [213, 161] width 26 height 26
click at [212, 162] on video at bounding box center [211, 152] width 328 height 164
click at [209, 162] on div at bounding box center [212, 162] width 26 height 26
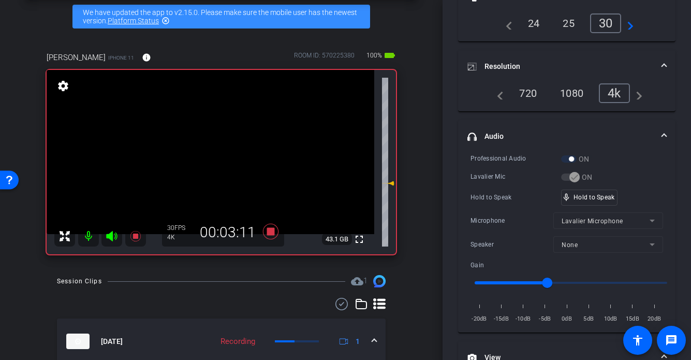
click at [213, 168] on video at bounding box center [211, 152] width 328 height 164
click at [207, 156] on video at bounding box center [211, 152] width 328 height 164
click at [207, 157] on div at bounding box center [207, 156] width 26 height 26
click at [207, 157] on div "fullscreen settings 43.0 GB" at bounding box center [222, 162] width 350 height 184
click at [207, 157] on video at bounding box center [211, 152] width 328 height 164
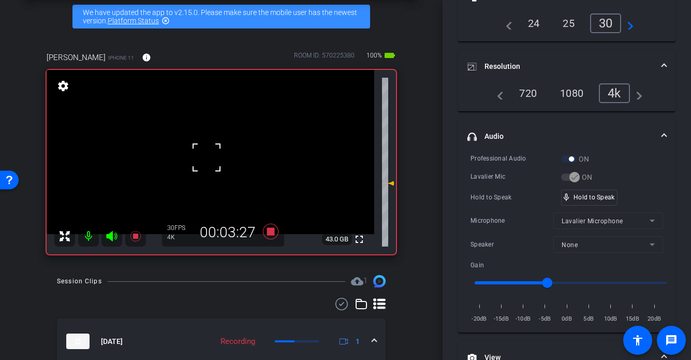
click at [207, 157] on div at bounding box center [207, 158] width 26 height 26
click at [195, 169] on video at bounding box center [211, 152] width 328 height 164
click at [198, 170] on div at bounding box center [195, 169] width 26 height 26
click at [211, 165] on video at bounding box center [211, 152] width 328 height 164
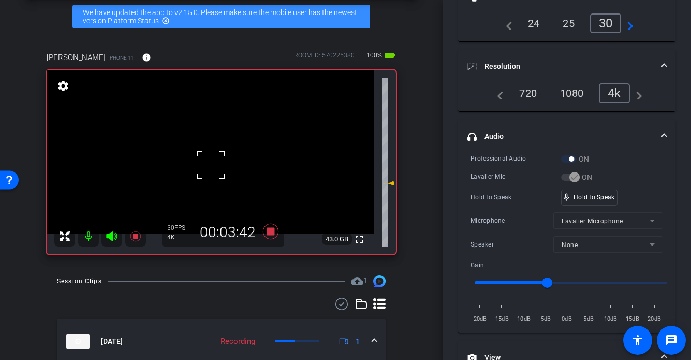
click at [211, 165] on div at bounding box center [211, 165] width 26 height 26
click at [205, 164] on video at bounding box center [211, 152] width 328 height 164
click at [205, 164] on div at bounding box center [205, 164] width 26 height 26
click at [205, 164] on video at bounding box center [211, 152] width 328 height 164
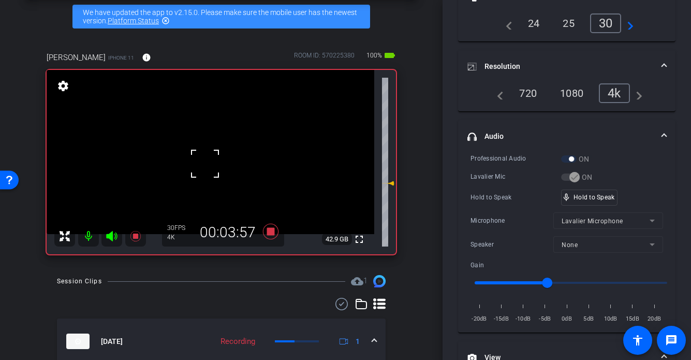
click at [205, 164] on div at bounding box center [205, 164] width 26 height 26
click at [208, 162] on video at bounding box center [211, 152] width 328 height 164
click at [209, 162] on div at bounding box center [208, 162] width 26 height 26
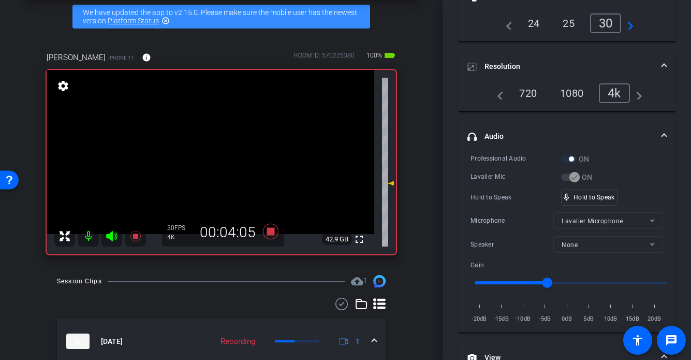
click at [186, 162] on video at bounding box center [211, 152] width 328 height 164
click at [187, 162] on div at bounding box center [187, 162] width 26 height 26
click at [212, 160] on video at bounding box center [211, 152] width 328 height 164
click at [211, 160] on div at bounding box center [212, 160] width 26 height 26
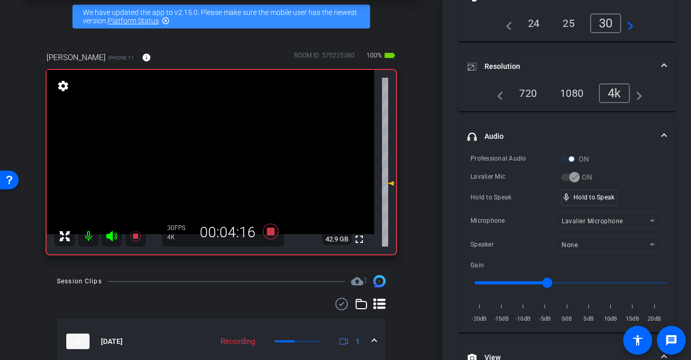
click at [200, 163] on video at bounding box center [211, 152] width 328 height 164
click at [202, 163] on div at bounding box center [201, 163] width 26 height 26
click at [218, 169] on video at bounding box center [211, 152] width 328 height 164
click at [208, 149] on video at bounding box center [211, 152] width 328 height 164
click at [208, 168] on video at bounding box center [211, 152] width 328 height 164
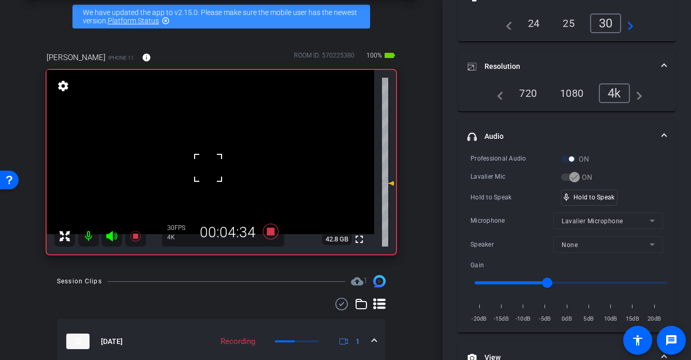
click at [197, 155] on div at bounding box center [208, 168] width 26 height 26
click at [196, 155] on div at bounding box center [208, 168] width 26 height 26
click at [198, 155] on div at bounding box center [208, 168] width 26 height 26
drag, startPoint x: 215, startPoint y: 163, endPoint x: 224, endPoint y: 163, distance: 8.8
click at [215, 163] on video at bounding box center [211, 152] width 328 height 164
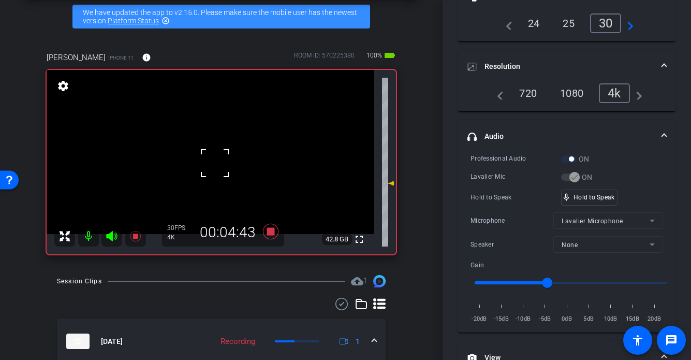
click at [206, 162] on div at bounding box center [215, 163] width 26 height 26
click at [208, 162] on div at bounding box center [215, 163] width 26 height 26
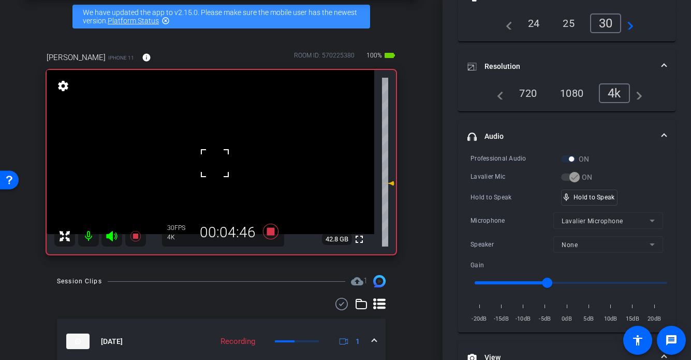
click at [208, 162] on div at bounding box center [215, 163] width 26 height 26
click at [208, 162] on video at bounding box center [211, 152] width 328 height 164
click at [208, 162] on div at bounding box center [208, 162] width 26 height 26
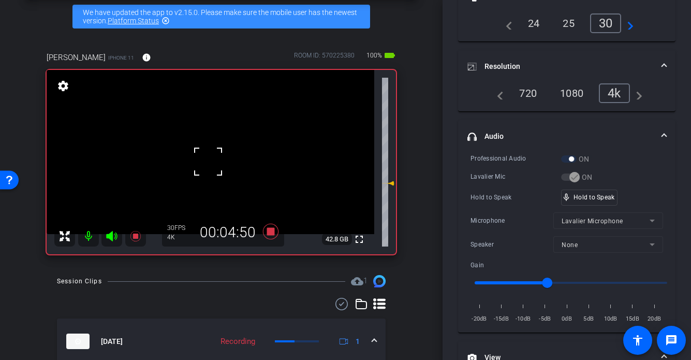
click at [208, 162] on div at bounding box center [208, 162] width 26 height 26
drag, startPoint x: 208, startPoint y: 149, endPoint x: 240, endPoint y: 152, distance: 32.3
click at [208, 149] on div at bounding box center [208, 162] width 26 height 26
click at [212, 150] on video at bounding box center [211, 152] width 328 height 164
click at [200, 156] on div at bounding box center [212, 150] width 26 height 26
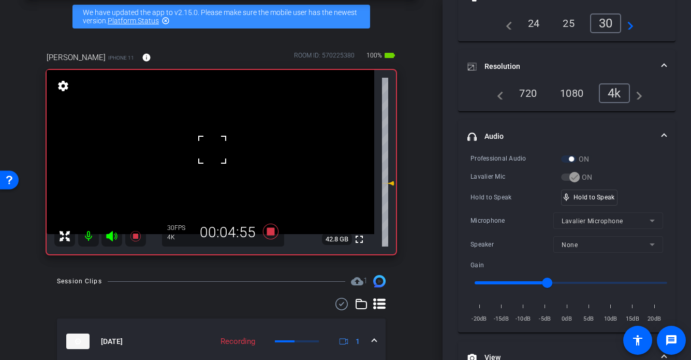
click at [213, 156] on div at bounding box center [212, 150] width 26 height 26
drag, startPoint x: 594, startPoint y: 200, endPoint x: 544, endPoint y: 191, distance: 50.6
click at [594, 200] on div "mic_none Speaking..." at bounding box center [585, 197] width 47 height 15
click at [185, 158] on video at bounding box center [211, 152] width 328 height 164
drag, startPoint x: 213, startPoint y: 154, endPoint x: 204, endPoint y: 153, distance: 9.9
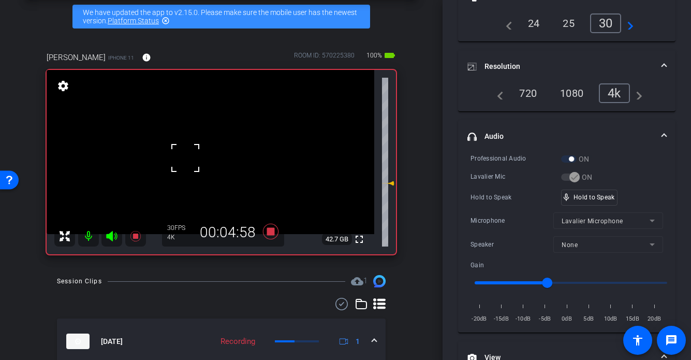
click at [212, 154] on video at bounding box center [211, 152] width 328 height 164
click at [193, 154] on video at bounding box center [211, 152] width 328 height 164
click at [201, 157] on div at bounding box center [193, 154] width 26 height 26
click at [201, 157] on video at bounding box center [211, 152] width 328 height 164
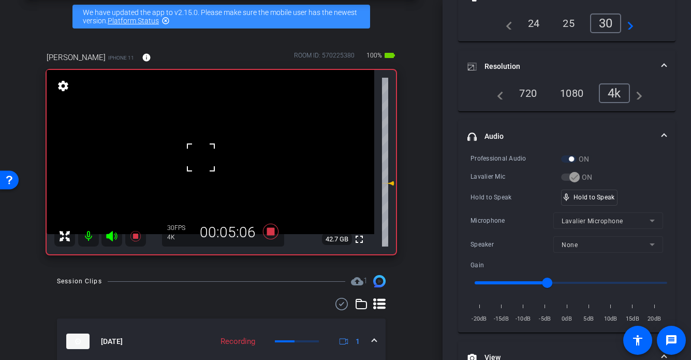
click at [209, 158] on div at bounding box center [201, 158] width 26 height 26
click at [201, 166] on video at bounding box center [211, 152] width 328 height 164
click at [208, 176] on div at bounding box center [202, 166] width 26 height 26
click at [208, 169] on div at bounding box center [202, 166] width 26 height 26
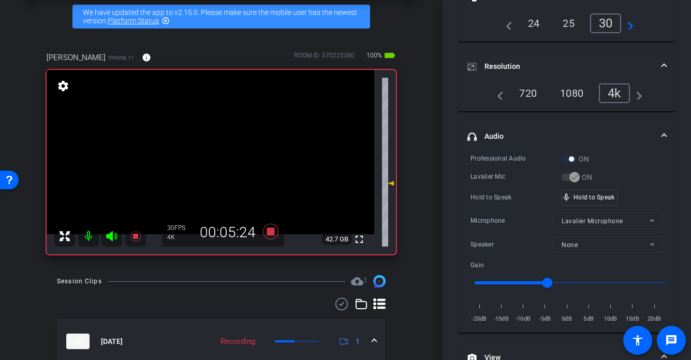
click at [209, 165] on video at bounding box center [211, 152] width 328 height 164
click at [212, 156] on div at bounding box center [209, 165] width 26 height 26
click at [211, 156] on div at bounding box center [209, 165] width 26 height 26
click at [219, 161] on video at bounding box center [211, 152] width 328 height 164
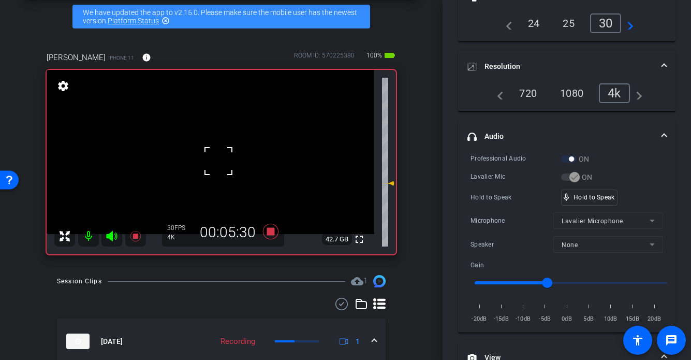
click at [207, 165] on div at bounding box center [219, 161] width 26 height 26
drag, startPoint x: 579, startPoint y: 200, endPoint x: 312, endPoint y: 183, distance: 267.3
click at [208, 167] on video at bounding box center [211, 152] width 328 height 164
click at [198, 159] on div at bounding box center [208, 167] width 26 height 26
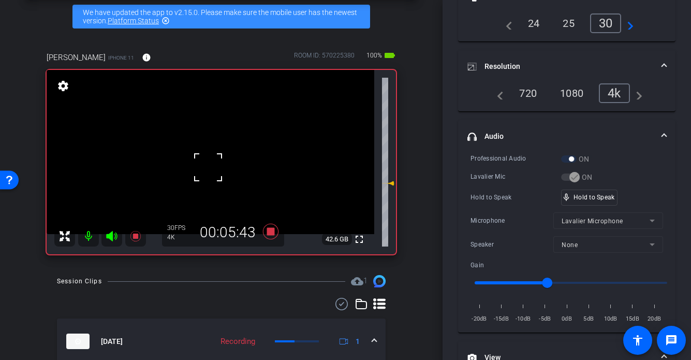
click at [195, 158] on div at bounding box center [208, 167] width 26 height 26
click at [193, 156] on video at bounding box center [211, 152] width 328 height 164
click at [207, 158] on video at bounding box center [211, 152] width 328 height 164
click at [206, 154] on div at bounding box center [207, 158] width 26 height 26
click at [203, 154] on div at bounding box center [207, 158] width 26 height 26
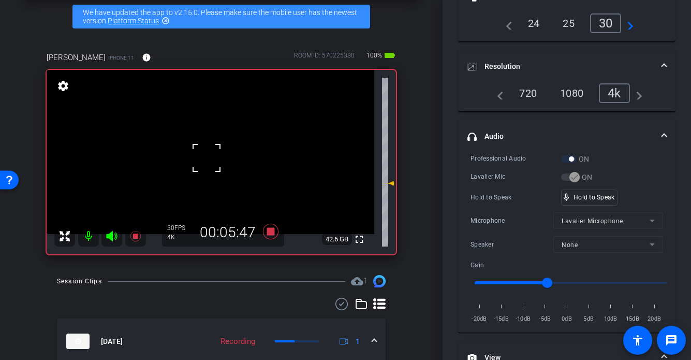
click at [203, 154] on div at bounding box center [207, 158] width 26 height 26
click at [203, 154] on video at bounding box center [211, 152] width 328 height 164
click at [203, 154] on div at bounding box center [203, 154] width 26 height 26
click at [203, 154] on video at bounding box center [211, 152] width 328 height 164
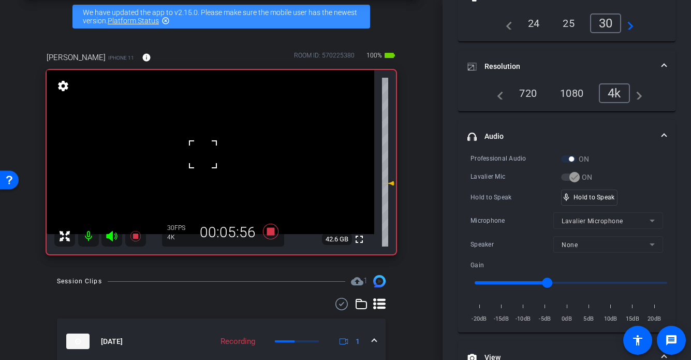
click at [203, 154] on div at bounding box center [203, 154] width 26 height 26
click at [203, 154] on video at bounding box center [211, 152] width 328 height 164
click at [203, 154] on div at bounding box center [203, 154] width 26 height 26
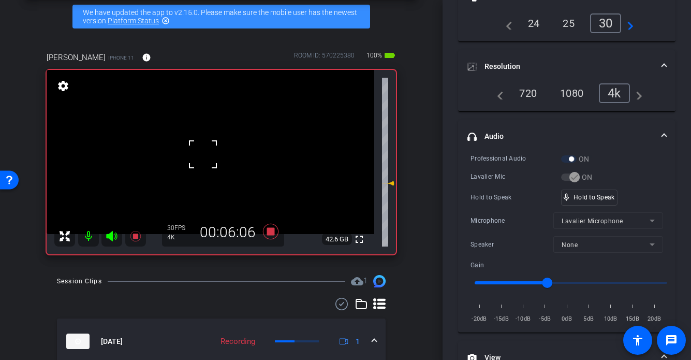
click at [203, 154] on div at bounding box center [203, 154] width 26 height 26
click at [203, 154] on video at bounding box center [211, 152] width 328 height 164
click at [203, 157] on div at bounding box center [203, 154] width 26 height 26
click at [203, 157] on video at bounding box center [211, 152] width 328 height 164
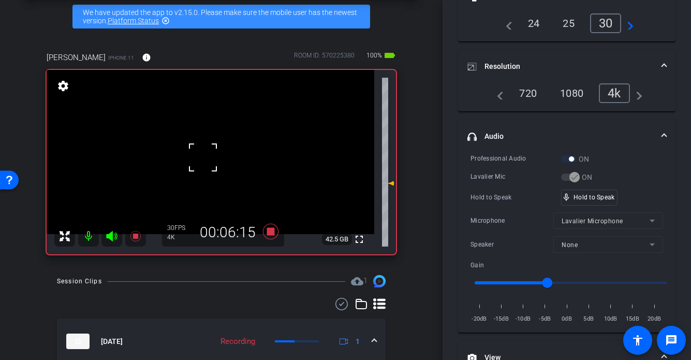
click at [204, 158] on div at bounding box center [203, 158] width 26 height 26
click at [214, 160] on video at bounding box center [211, 152] width 328 height 164
click at [214, 160] on div at bounding box center [214, 160] width 26 height 26
click at [214, 160] on video at bounding box center [211, 152] width 328 height 164
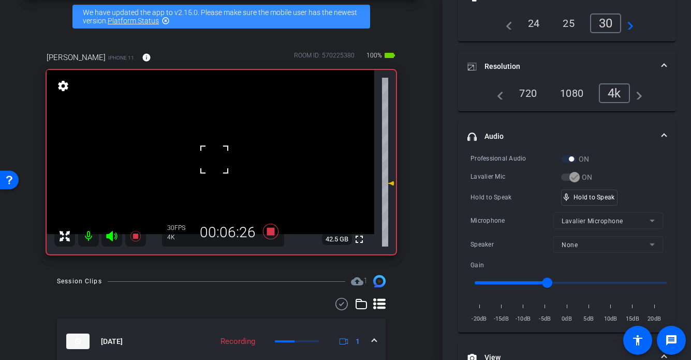
click at [214, 160] on div at bounding box center [214, 160] width 26 height 26
click at [212, 160] on div at bounding box center [214, 160] width 26 height 26
click at [212, 160] on video at bounding box center [211, 152] width 328 height 164
click at [212, 160] on div at bounding box center [212, 160] width 26 height 26
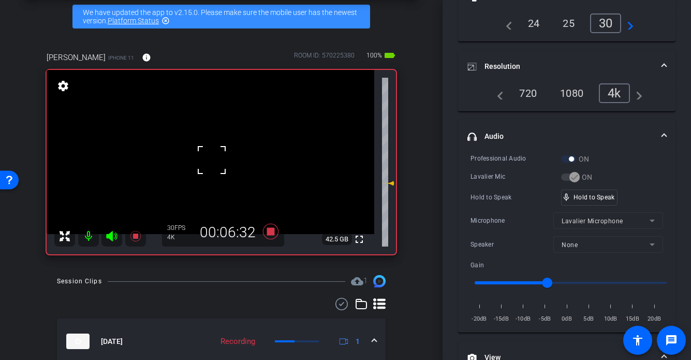
click at [203, 160] on div at bounding box center [212, 160] width 26 height 26
click at [204, 159] on div at bounding box center [212, 160] width 26 height 26
drag, startPoint x: 189, startPoint y: 166, endPoint x: 198, endPoint y: 172, distance: 11.2
click at [189, 166] on video at bounding box center [211, 152] width 328 height 164
click at [220, 166] on video at bounding box center [211, 152] width 328 height 164
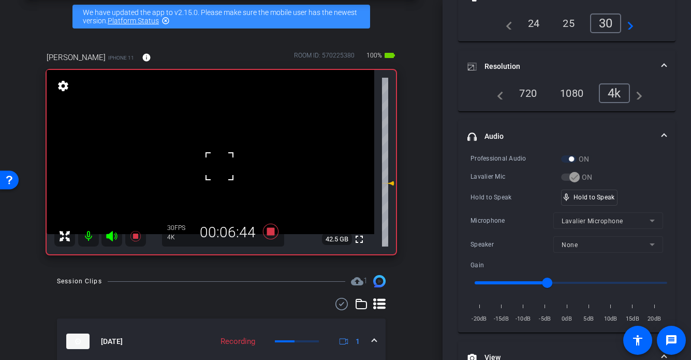
click at [207, 154] on div at bounding box center [220, 166] width 26 height 26
click at [207, 155] on div at bounding box center [220, 166] width 26 height 26
click at [197, 152] on video at bounding box center [211, 152] width 328 height 164
click at [201, 164] on div at bounding box center [197, 152] width 26 height 26
click at [200, 164] on div at bounding box center [197, 152] width 26 height 26
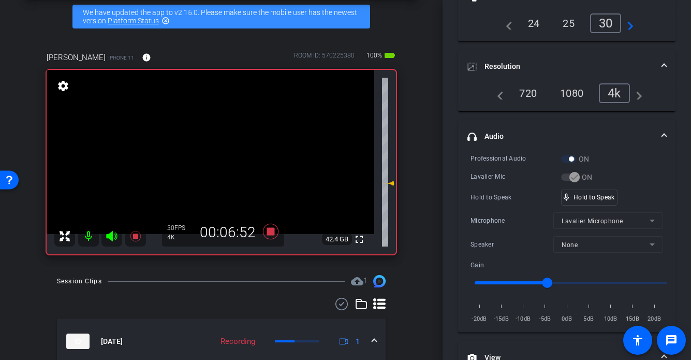
click at [201, 164] on video at bounding box center [211, 152] width 328 height 164
click at [200, 164] on div at bounding box center [201, 164] width 26 height 26
click at [200, 164] on video at bounding box center [211, 152] width 328 height 164
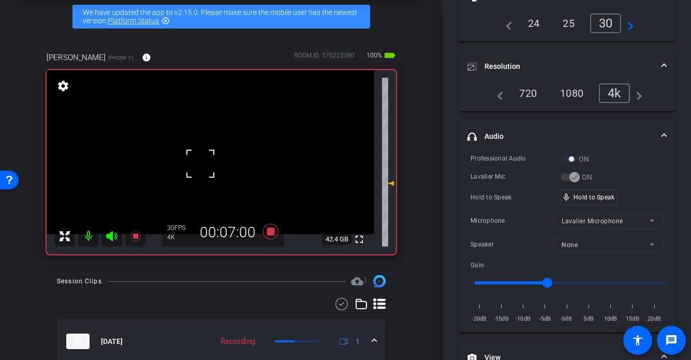
click at [206, 162] on div at bounding box center [201, 164] width 26 height 26
click at [206, 162] on video at bounding box center [211, 152] width 328 height 164
click at [206, 162] on div at bounding box center [206, 162] width 26 height 26
click at [206, 162] on video at bounding box center [211, 152] width 328 height 164
click at [206, 162] on div at bounding box center [206, 162] width 26 height 26
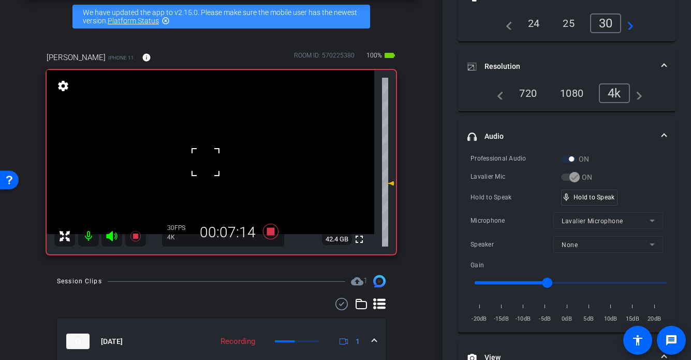
click at [206, 162] on div at bounding box center [206, 162] width 26 height 26
click at [210, 162] on video at bounding box center [211, 152] width 328 height 164
click at [215, 163] on div at bounding box center [210, 162] width 26 height 26
click at [212, 163] on video at bounding box center [211, 152] width 328 height 164
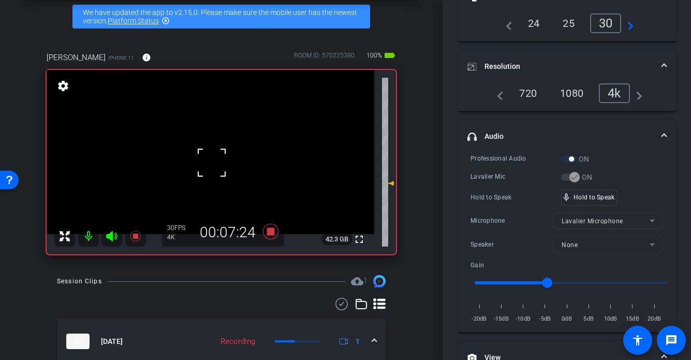
click at [212, 163] on div at bounding box center [212, 163] width 26 height 26
click at [209, 160] on div at bounding box center [212, 163] width 26 height 26
click at [210, 160] on div at bounding box center [212, 163] width 26 height 26
click at [210, 160] on video at bounding box center [211, 152] width 328 height 164
click at [212, 159] on div at bounding box center [210, 160] width 26 height 26
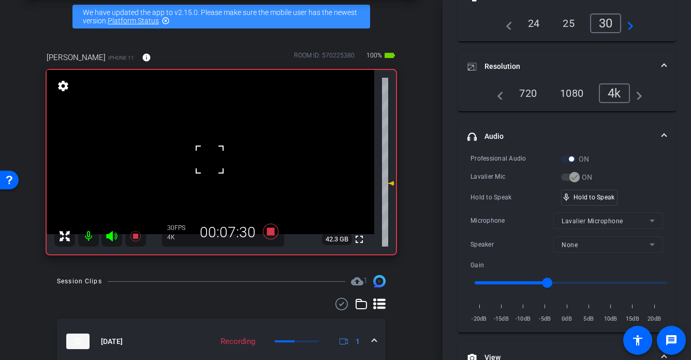
click at [212, 159] on div at bounding box center [210, 160] width 26 height 26
drag, startPoint x: 595, startPoint y: 198, endPoint x: 407, endPoint y: 200, distance: 188.5
click at [189, 161] on video at bounding box center [211, 152] width 328 height 164
click at [193, 163] on div at bounding box center [189, 161] width 26 height 26
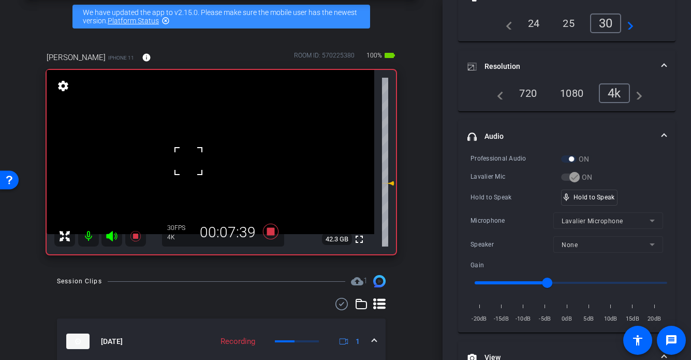
click at [193, 163] on div at bounding box center [189, 161] width 26 height 26
click at [187, 163] on div at bounding box center [189, 161] width 26 height 26
drag, startPoint x: 171, startPoint y: 165, endPoint x: 185, endPoint y: 172, distance: 15.8
click at [171, 165] on video at bounding box center [211, 152] width 328 height 164
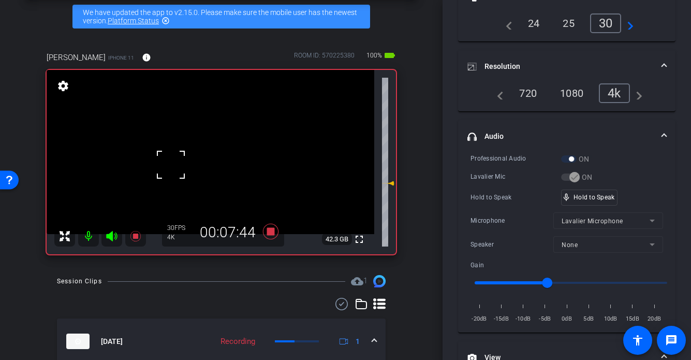
click at [176, 165] on div at bounding box center [171, 165] width 26 height 26
click at [209, 166] on video at bounding box center [211, 152] width 328 height 164
click at [229, 166] on video at bounding box center [211, 152] width 328 height 164
click at [209, 154] on video at bounding box center [211, 152] width 328 height 164
click at [205, 154] on div at bounding box center [209, 154] width 26 height 26
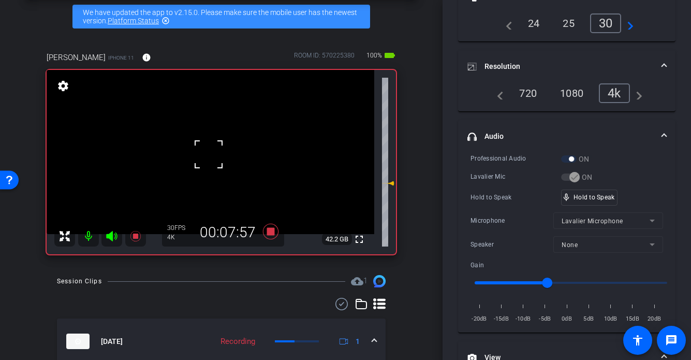
click at [206, 162] on div at bounding box center [209, 154] width 26 height 26
click at [206, 162] on video at bounding box center [211, 152] width 328 height 164
click at [206, 162] on div at bounding box center [206, 162] width 26 height 26
click at [206, 162] on video at bounding box center [211, 152] width 328 height 164
click at [206, 162] on div at bounding box center [206, 162] width 26 height 26
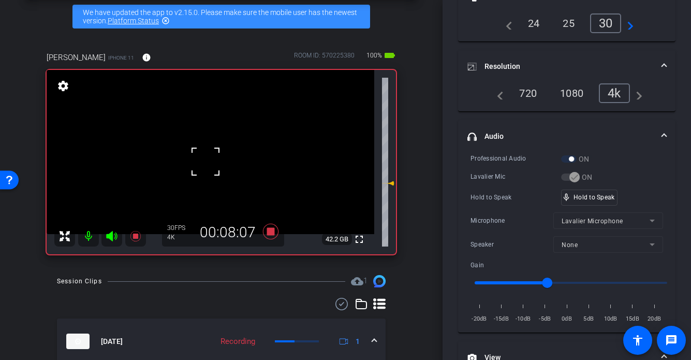
click at [206, 162] on div at bounding box center [206, 162] width 26 height 26
click at [206, 162] on video at bounding box center [211, 152] width 328 height 164
click at [206, 162] on div at bounding box center [206, 162] width 26 height 26
click at [208, 161] on div at bounding box center [206, 162] width 26 height 26
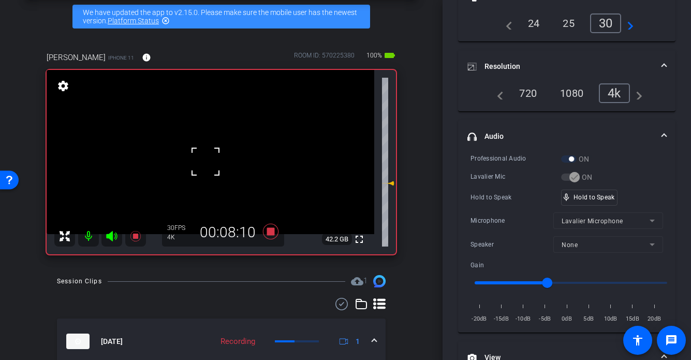
click at [218, 155] on div at bounding box center [206, 162] width 26 height 26
click at [224, 153] on video at bounding box center [211, 152] width 328 height 164
click at [224, 154] on div at bounding box center [224, 153] width 26 height 26
click at [204, 156] on video at bounding box center [211, 152] width 328 height 164
click at [204, 155] on div at bounding box center [204, 156] width 26 height 26
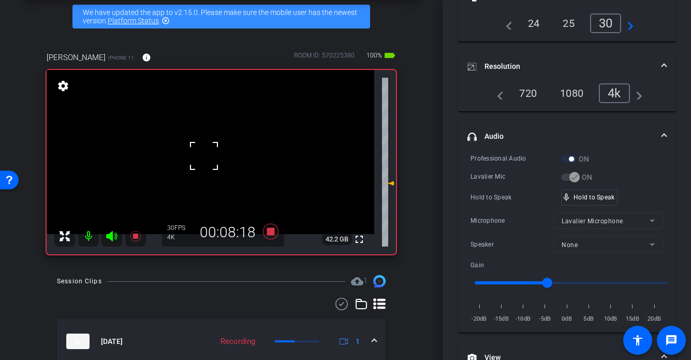
click at [204, 155] on div at bounding box center [204, 156] width 26 height 26
click at [204, 155] on video at bounding box center [211, 152] width 328 height 164
click at [204, 160] on div at bounding box center [204, 155] width 26 height 26
click at [204, 160] on video at bounding box center [211, 152] width 328 height 164
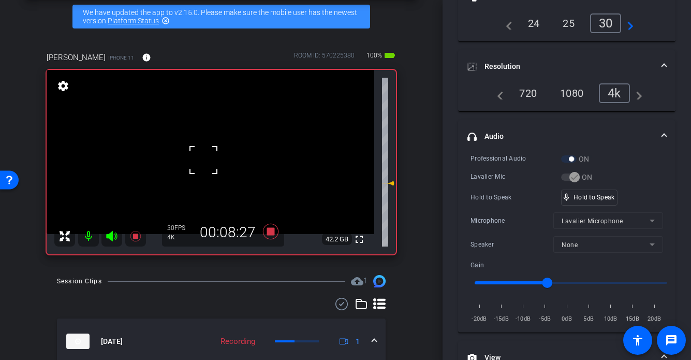
click at [204, 160] on div at bounding box center [204, 160] width 26 height 26
click at [209, 161] on div at bounding box center [204, 160] width 26 height 26
click at [209, 162] on div at bounding box center [204, 160] width 26 height 26
click at [209, 162] on video at bounding box center [211, 152] width 328 height 164
click at [209, 162] on div at bounding box center [209, 162] width 26 height 26
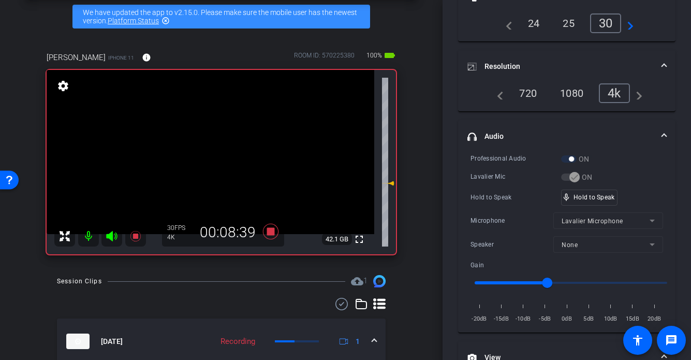
click at [209, 162] on video at bounding box center [211, 152] width 328 height 164
click at [209, 162] on div at bounding box center [209, 162] width 26 height 26
click at [207, 162] on video at bounding box center [211, 152] width 328 height 164
click at [207, 162] on div at bounding box center [207, 162] width 26 height 26
click at [207, 162] on video at bounding box center [211, 152] width 328 height 164
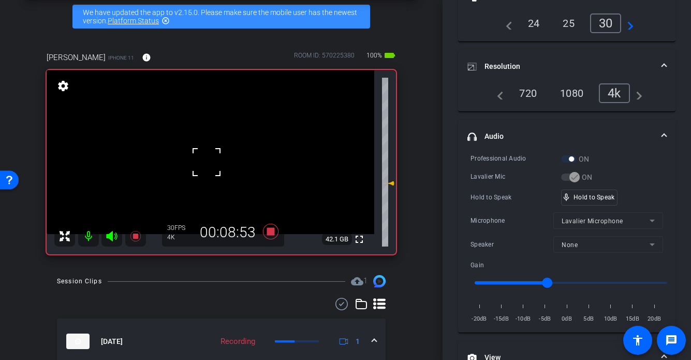
click at [207, 162] on div at bounding box center [207, 162] width 26 height 26
click at [207, 162] on video at bounding box center [211, 152] width 328 height 164
click at [214, 167] on div at bounding box center [207, 162] width 26 height 26
click at [221, 166] on video at bounding box center [211, 152] width 328 height 164
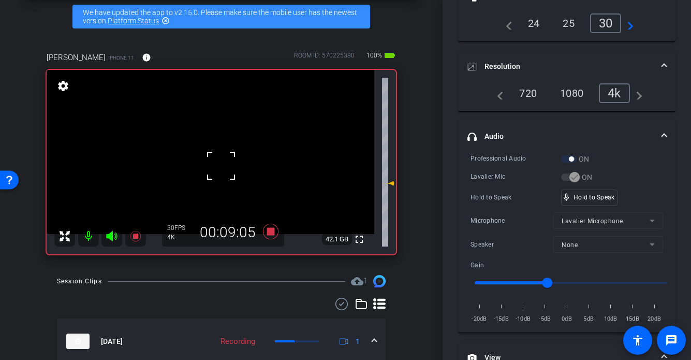
click at [198, 165] on video at bounding box center [211, 152] width 328 height 164
click at [201, 164] on div at bounding box center [198, 165] width 26 height 26
click at [203, 164] on div at bounding box center [198, 165] width 26 height 26
click at [205, 165] on video at bounding box center [211, 152] width 328 height 164
click at [205, 165] on div at bounding box center [205, 165] width 26 height 26
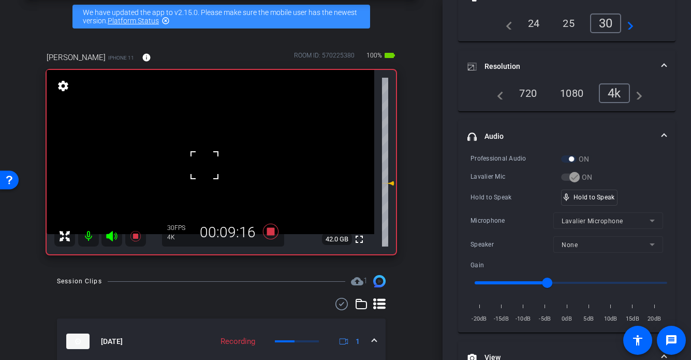
click at [205, 165] on div at bounding box center [205, 165] width 26 height 26
click at [213, 164] on video at bounding box center [211, 152] width 328 height 164
click at [211, 165] on div at bounding box center [213, 164] width 26 height 26
click at [220, 163] on div at bounding box center [213, 164] width 26 height 26
drag, startPoint x: 597, startPoint y: 200, endPoint x: 484, endPoint y: 200, distance: 112.9
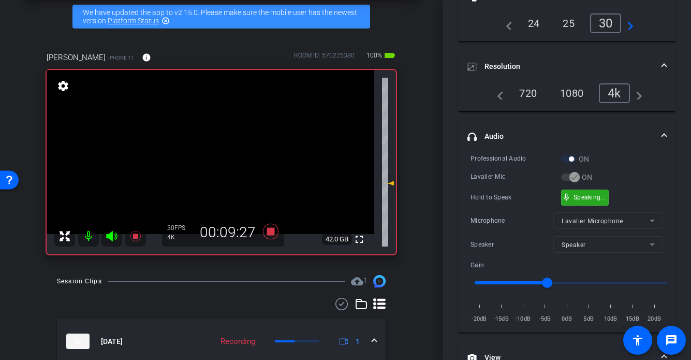
click at [596, 200] on div "mic_none Speaking..." at bounding box center [585, 197] width 47 height 15
click at [183, 162] on video at bounding box center [211, 152] width 328 height 164
click at [202, 157] on video at bounding box center [211, 152] width 328 height 164
click at [198, 157] on div at bounding box center [202, 157] width 26 height 26
click at [196, 156] on div at bounding box center [202, 157] width 26 height 26
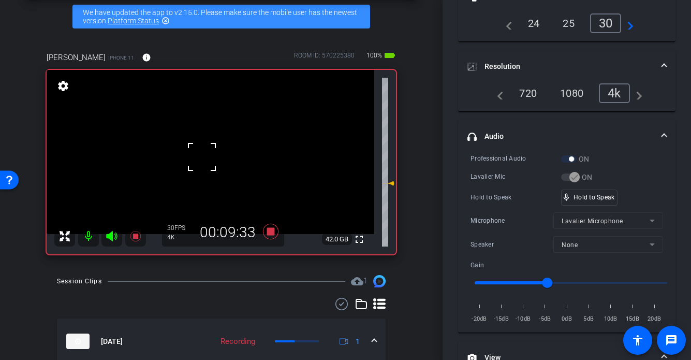
click at [201, 156] on div at bounding box center [202, 157] width 26 height 26
click at [208, 157] on video at bounding box center [211, 152] width 328 height 164
click at [212, 156] on div at bounding box center [208, 158] width 26 height 26
click at [207, 156] on video at bounding box center [211, 152] width 328 height 164
click at [210, 155] on div at bounding box center [207, 156] width 26 height 26
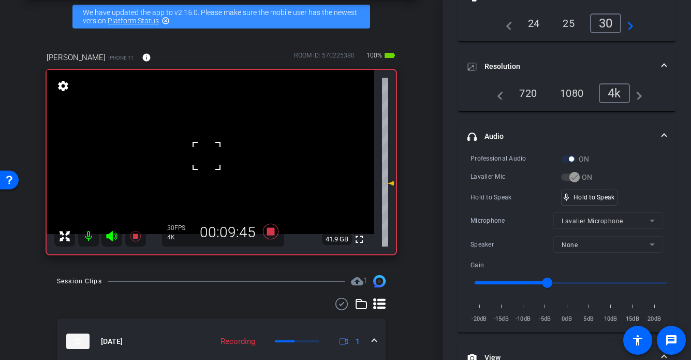
click at [210, 155] on div at bounding box center [207, 156] width 26 height 26
click at [210, 155] on video at bounding box center [211, 152] width 328 height 164
click at [211, 158] on div at bounding box center [210, 155] width 26 height 26
drag, startPoint x: 595, startPoint y: 197, endPoint x: 578, endPoint y: 200, distance: 17.3
click at [190, 164] on video at bounding box center [211, 152] width 328 height 164
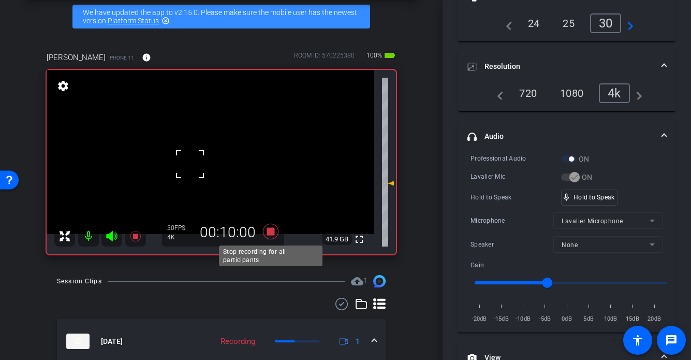
click at [270, 231] on icon at bounding box center [271, 232] width 16 height 16
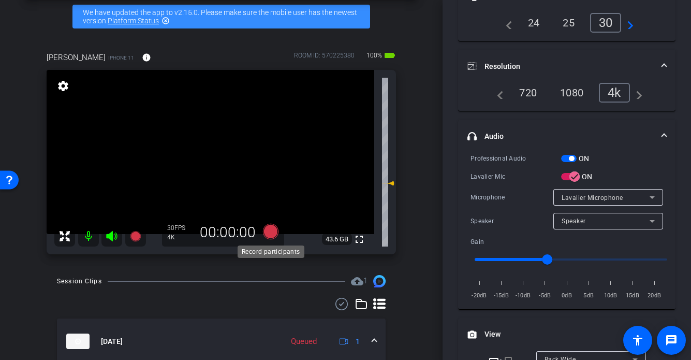
click at [270, 233] on icon at bounding box center [271, 232] width 16 height 16
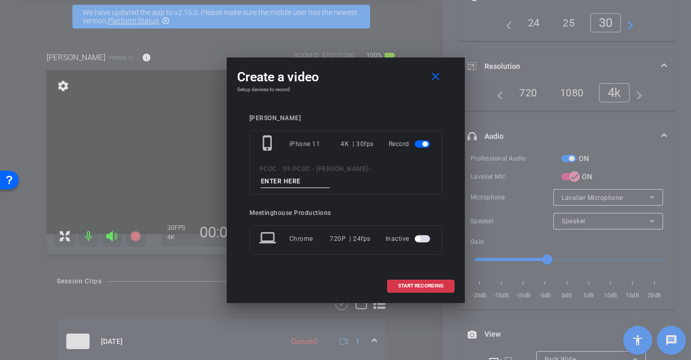
click at [293, 184] on input at bounding box center [295, 181] width 69 height 13
type input "901 -seg 4"
click at [407, 285] on span "START RECORDING" at bounding box center [421, 285] width 46 height 5
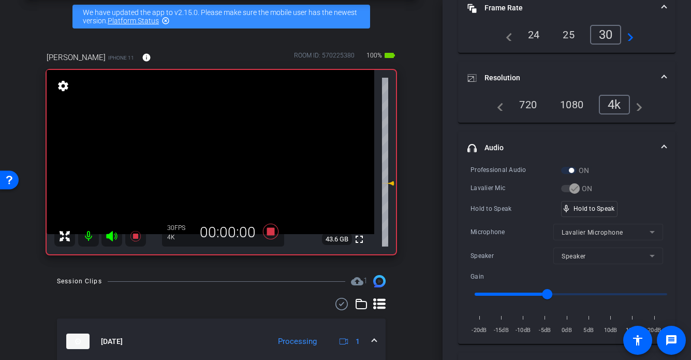
scroll to position [106, 0]
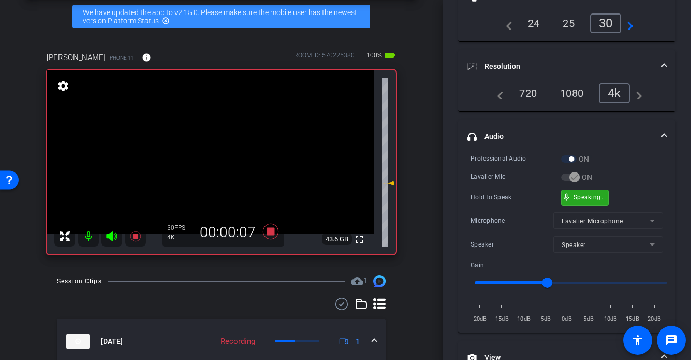
drag, startPoint x: 587, startPoint y: 194, endPoint x: 465, endPoint y: 180, distance: 123.6
click at [208, 157] on video at bounding box center [211, 152] width 328 height 164
click at [208, 149] on div at bounding box center [208, 158] width 26 height 26
click at [206, 146] on video at bounding box center [211, 152] width 328 height 164
click at [206, 146] on div at bounding box center [206, 146] width 26 height 26
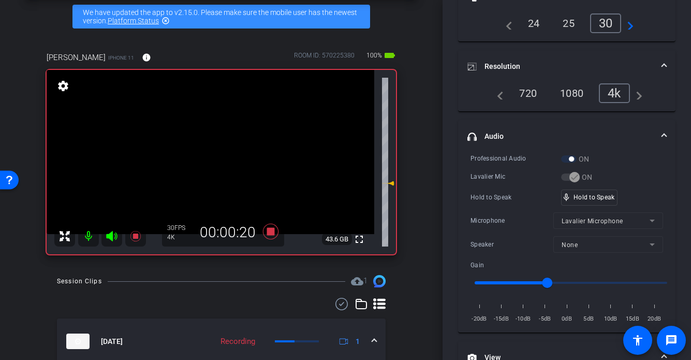
click at [199, 153] on video at bounding box center [211, 152] width 328 height 164
click at [199, 154] on div at bounding box center [199, 153] width 26 height 26
click at [199, 154] on video at bounding box center [211, 152] width 328 height 164
click at [211, 153] on div at bounding box center [199, 154] width 26 height 26
click at [211, 153] on video at bounding box center [211, 152] width 328 height 164
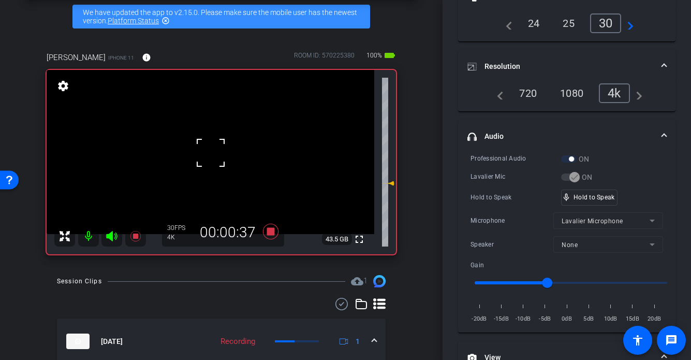
click at [211, 153] on div at bounding box center [211, 153] width 26 height 26
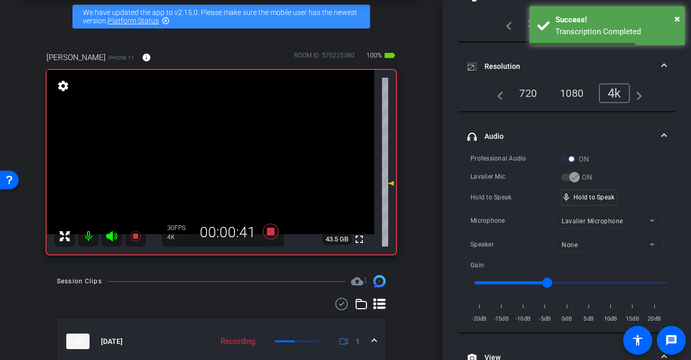
click at [211, 153] on video at bounding box center [211, 152] width 328 height 164
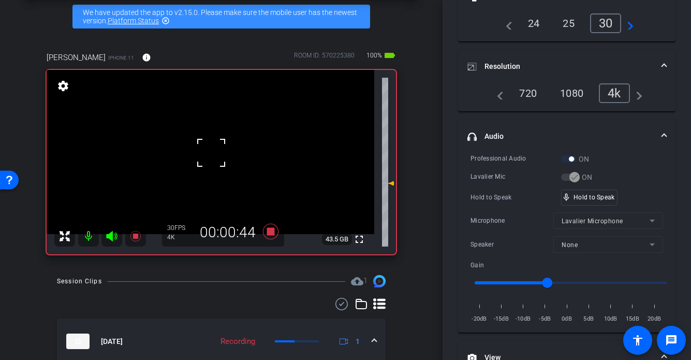
click at [211, 153] on div at bounding box center [211, 153] width 26 height 26
click at [211, 153] on video at bounding box center [211, 152] width 328 height 164
click at [210, 156] on div at bounding box center [211, 153] width 26 height 26
click at [210, 156] on video at bounding box center [211, 152] width 328 height 164
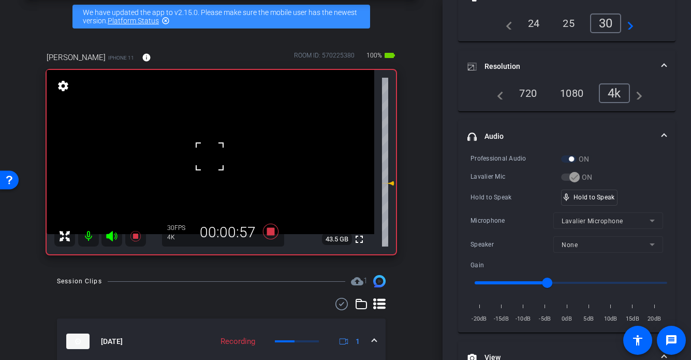
click at [211, 163] on div at bounding box center [210, 156] width 26 height 26
click at [212, 163] on div at bounding box center [210, 156] width 26 height 26
click at [195, 164] on video at bounding box center [211, 152] width 328 height 164
click at [200, 162] on div at bounding box center [195, 164] width 26 height 26
click at [222, 161] on video at bounding box center [211, 152] width 328 height 164
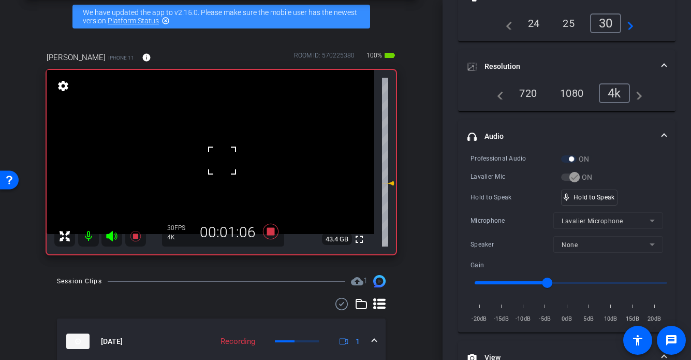
click at [209, 162] on div at bounding box center [222, 161] width 26 height 26
drag, startPoint x: 609, startPoint y: 197, endPoint x: 553, endPoint y: 183, distance: 57.7
drag, startPoint x: 214, startPoint y: 156, endPoint x: 206, endPoint y: 156, distance: 8.3
click at [212, 156] on video at bounding box center [211, 152] width 328 height 164
click at [213, 153] on div at bounding box center [212, 156] width 26 height 26
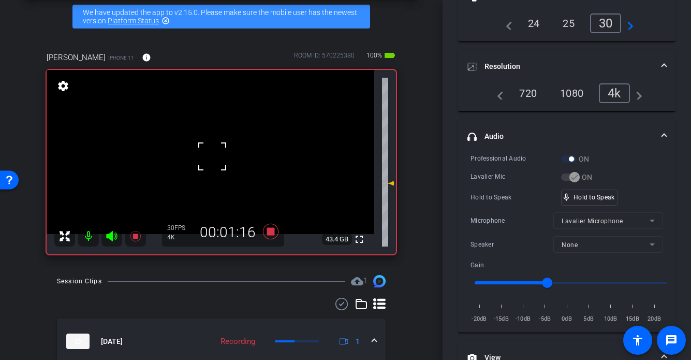
click at [213, 153] on div at bounding box center [212, 156] width 26 height 26
click at [213, 153] on video at bounding box center [211, 152] width 328 height 164
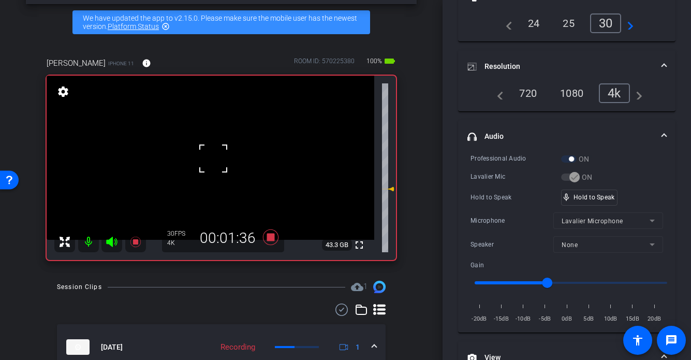
click at [213, 153] on div at bounding box center [213, 159] width 26 height 26
click at [200, 159] on video at bounding box center [211, 158] width 328 height 164
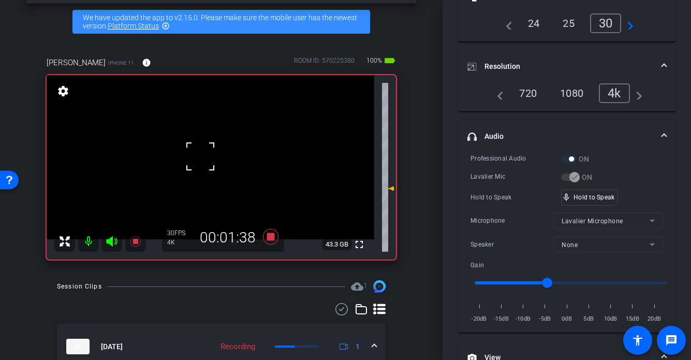
scroll to position [42, 0]
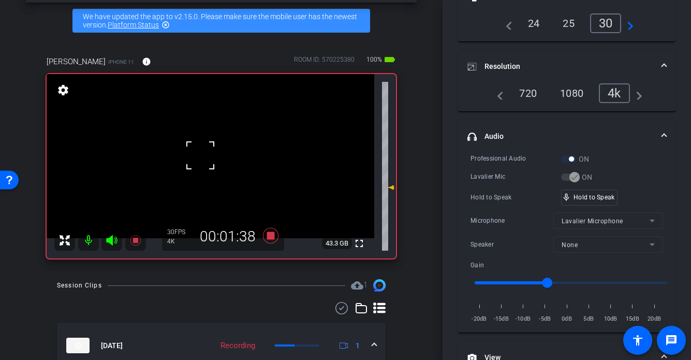
click at [200, 159] on div at bounding box center [201, 155] width 26 height 26
click at [200, 159] on video at bounding box center [211, 156] width 328 height 164
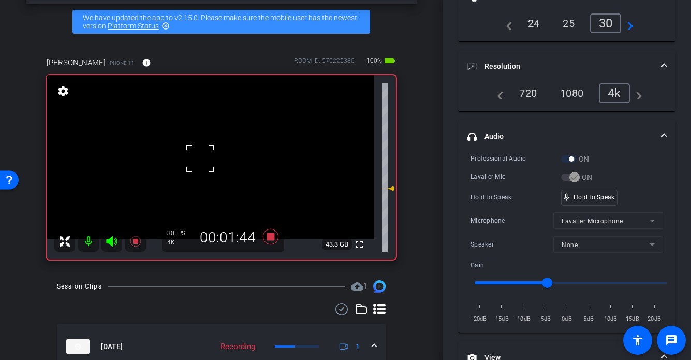
click at [209, 158] on div at bounding box center [201, 159] width 26 height 26
click at [217, 163] on video at bounding box center [211, 157] width 328 height 164
click at [211, 164] on div at bounding box center [217, 163] width 26 height 26
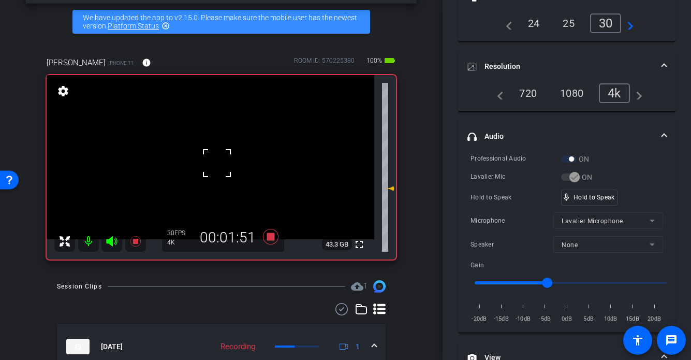
click at [211, 164] on div at bounding box center [217, 163] width 26 height 26
click at [211, 164] on video at bounding box center [211, 157] width 328 height 164
click at [186, 162] on video at bounding box center [211, 157] width 328 height 164
click at [208, 161] on video at bounding box center [211, 157] width 328 height 164
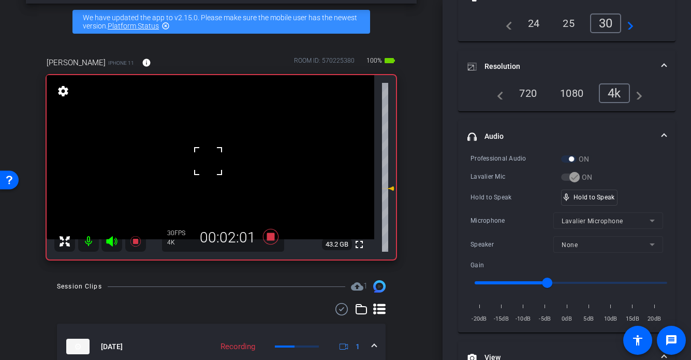
click at [224, 158] on video at bounding box center [211, 157] width 328 height 164
click at [198, 159] on video at bounding box center [211, 157] width 328 height 164
click at [199, 159] on div at bounding box center [198, 159] width 26 height 26
click at [205, 159] on video at bounding box center [211, 157] width 328 height 164
click at [210, 159] on div at bounding box center [205, 159] width 26 height 26
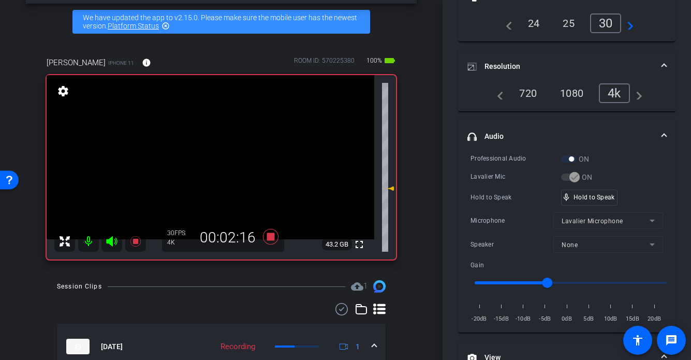
click at [210, 159] on video at bounding box center [211, 157] width 328 height 164
click at [229, 162] on video at bounding box center [211, 157] width 328 height 164
click at [210, 163] on video at bounding box center [211, 157] width 328 height 164
click at [210, 163] on div at bounding box center [210, 163] width 26 height 26
click at [209, 163] on div at bounding box center [210, 163] width 26 height 26
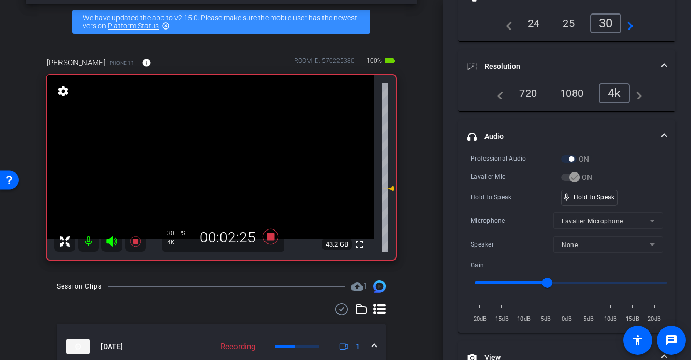
click at [209, 163] on video at bounding box center [211, 157] width 328 height 164
click at [209, 163] on div at bounding box center [209, 163] width 26 height 26
click at [209, 163] on video at bounding box center [211, 157] width 328 height 164
click at [209, 163] on div at bounding box center [209, 163] width 26 height 26
click at [209, 163] on video at bounding box center [211, 157] width 328 height 164
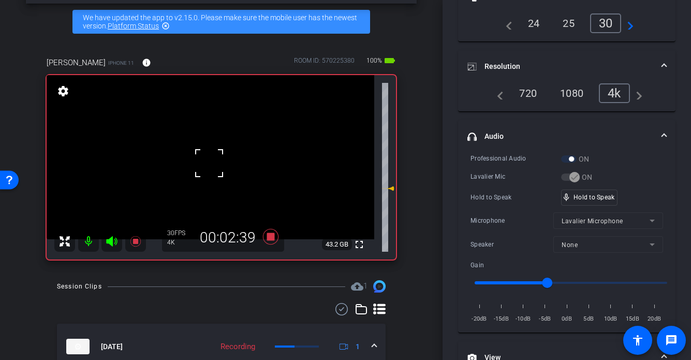
click at [209, 163] on div at bounding box center [209, 163] width 26 height 26
click at [209, 163] on video at bounding box center [211, 157] width 328 height 164
click at [209, 163] on div at bounding box center [209, 163] width 26 height 26
click at [198, 166] on div at bounding box center [209, 163] width 26 height 26
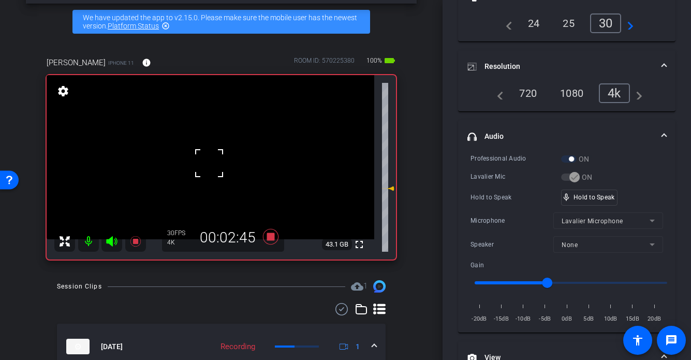
click at [193, 168] on video at bounding box center [211, 157] width 328 height 164
click at [196, 167] on div at bounding box center [193, 168] width 26 height 26
drag, startPoint x: 586, startPoint y: 193, endPoint x: 366, endPoint y: 179, distance: 220.1
click at [175, 163] on video at bounding box center [211, 157] width 328 height 164
click at [185, 169] on div at bounding box center [175, 163] width 26 height 26
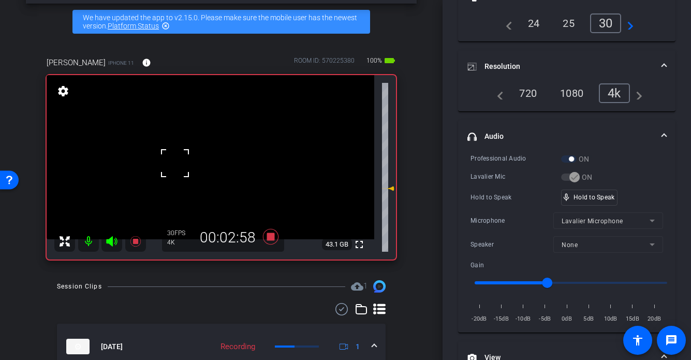
click at [210, 155] on video at bounding box center [211, 157] width 328 height 164
click at [209, 155] on div at bounding box center [210, 155] width 26 height 26
click at [204, 160] on div at bounding box center [210, 155] width 26 height 26
click at [204, 160] on video at bounding box center [211, 157] width 328 height 164
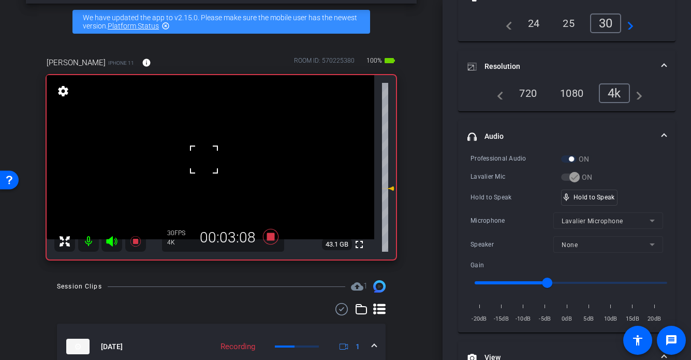
click at [188, 166] on video at bounding box center [211, 157] width 328 height 164
click at [203, 164] on video at bounding box center [211, 157] width 328 height 164
click at [203, 164] on div at bounding box center [203, 164] width 26 height 26
click at [208, 164] on div at bounding box center [203, 164] width 26 height 26
click at [207, 163] on div at bounding box center [203, 164] width 26 height 26
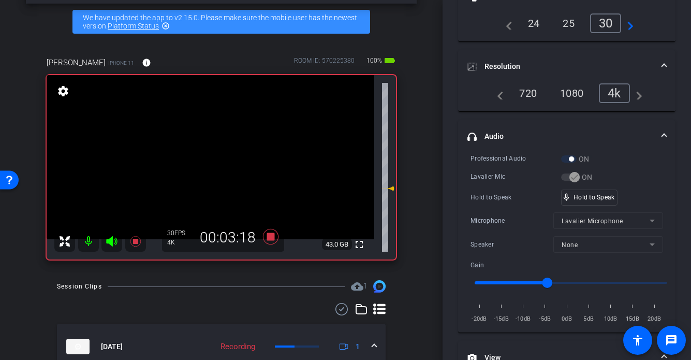
click at [207, 163] on video at bounding box center [211, 157] width 328 height 164
click at [207, 163] on div at bounding box center [207, 163] width 26 height 26
click at [210, 165] on div at bounding box center [207, 163] width 26 height 26
drag, startPoint x: 604, startPoint y: 199, endPoint x: 548, endPoint y: 197, distance: 56.5
click at [189, 166] on video at bounding box center [211, 157] width 328 height 164
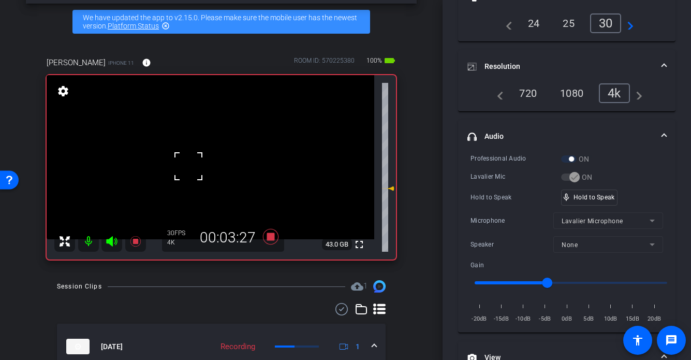
click at [192, 167] on div at bounding box center [189, 166] width 26 height 26
click at [193, 167] on div at bounding box center [189, 166] width 26 height 26
click at [193, 167] on video at bounding box center [211, 157] width 328 height 164
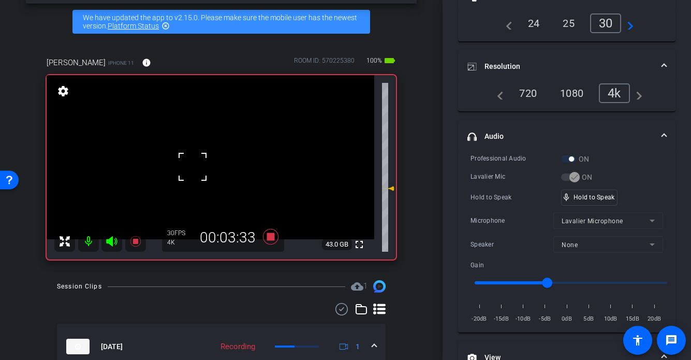
click at [193, 167] on div at bounding box center [193, 167] width 26 height 26
click at [200, 165] on div at bounding box center [193, 167] width 26 height 26
click at [201, 165] on video at bounding box center [211, 157] width 328 height 164
click at [201, 165] on div at bounding box center [202, 165] width 26 height 26
click at [201, 165] on video at bounding box center [211, 157] width 328 height 164
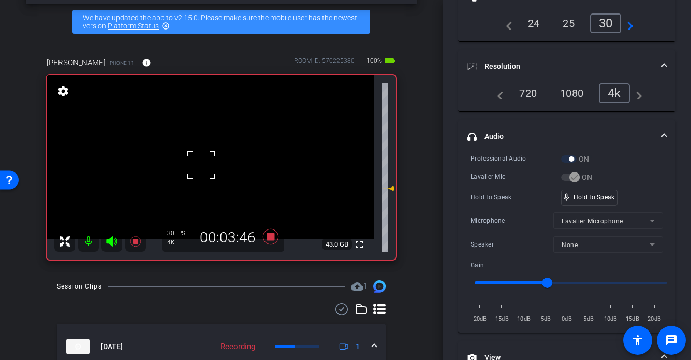
click at [202, 165] on div at bounding box center [202, 165] width 26 height 26
click at [204, 165] on div at bounding box center [202, 165] width 26 height 26
click at [217, 167] on video at bounding box center [211, 157] width 328 height 164
click at [206, 170] on div at bounding box center [217, 167] width 26 height 26
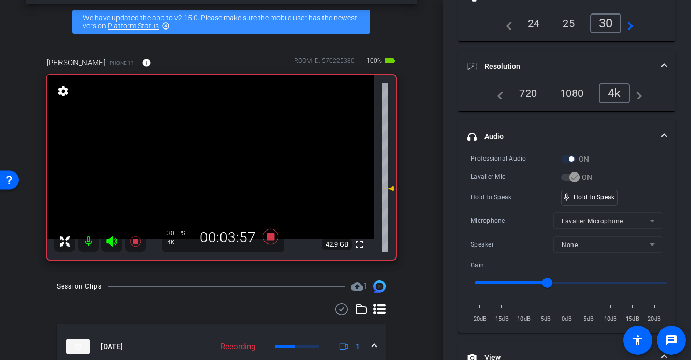
click at [213, 167] on video at bounding box center [211, 157] width 328 height 164
click at [194, 169] on video at bounding box center [211, 157] width 328 height 164
click at [200, 167] on div at bounding box center [194, 169] width 26 height 26
click at [207, 166] on video at bounding box center [211, 157] width 328 height 164
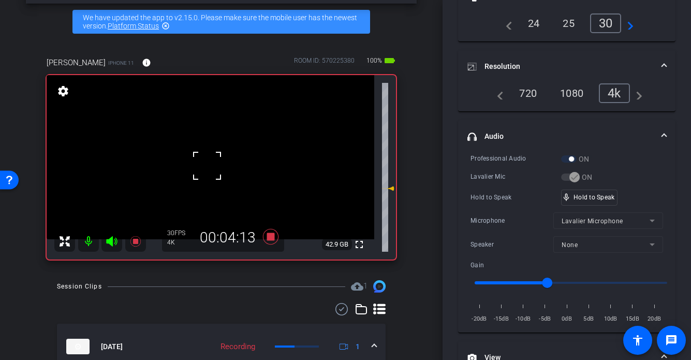
click at [207, 166] on div at bounding box center [207, 166] width 26 height 26
click at [207, 166] on video at bounding box center [211, 157] width 328 height 164
click at [207, 166] on div at bounding box center [207, 166] width 26 height 26
click at [207, 166] on div "fullscreen settings 42.8 GB" at bounding box center [222, 167] width 350 height 184
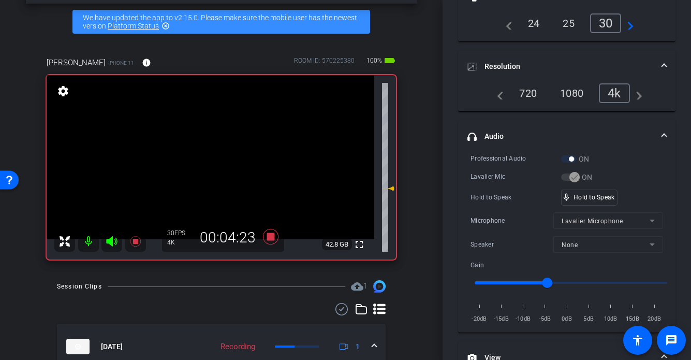
click at [207, 166] on video at bounding box center [211, 157] width 328 height 164
click at [207, 166] on div at bounding box center [207, 166] width 26 height 26
click at [190, 166] on video at bounding box center [211, 157] width 328 height 164
click at [198, 164] on div at bounding box center [190, 166] width 26 height 26
click at [198, 163] on div at bounding box center [190, 166] width 26 height 26
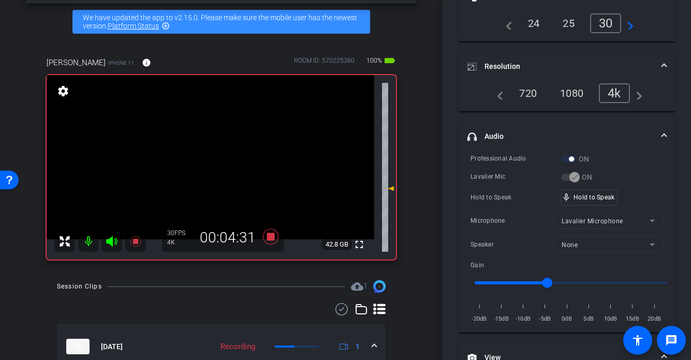
click at [203, 162] on video at bounding box center [211, 157] width 328 height 164
click at [199, 163] on div at bounding box center [203, 162] width 26 height 26
click at [200, 162] on div at bounding box center [203, 162] width 26 height 26
click at [200, 162] on video at bounding box center [211, 157] width 328 height 164
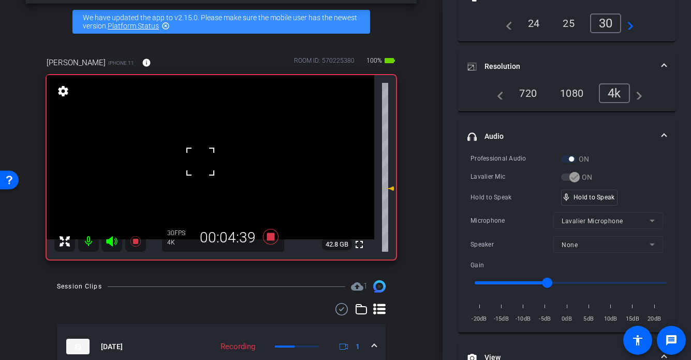
click at [207, 160] on div at bounding box center [201, 162] width 26 height 26
click at [198, 164] on div at bounding box center [201, 162] width 26 height 26
click at [210, 163] on video at bounding box center [211, 157] width 328 height 164
click at [208, 157] on div at bounding box center [210, 163] width 26 height 26
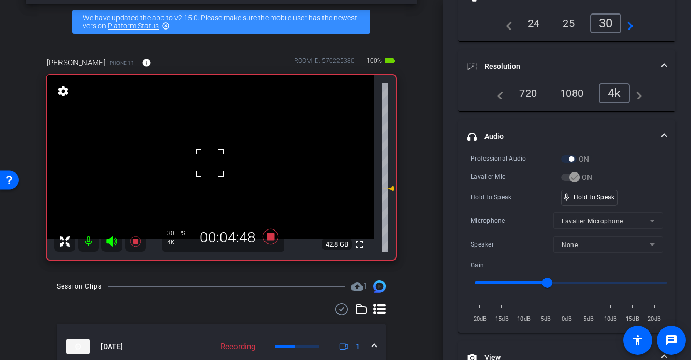
click at [203, 154] on div at bounding box center [210, 163] width 26 height 26
click at [199, 154] on div at bounding box center [210, 163] width 26 height 26
click at [200, 154] on video at bounding box center [211, 157] width 328 height 164
click at [200, 154] on div at bounding box center [200, 154] width 26 height 26
click at [200, 154] on video at bounding box center [211, 157] width 328 height 164
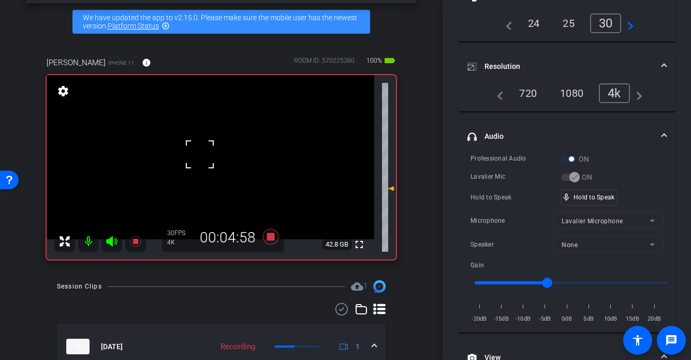
click at [200, 154] on div at bounding box center [200, 154] width 26 height 26
click at [210, 157] on video at bounding box center [211, 157] width 328 height 164
click at [214, 157] on div at bounding box center [210, 157] width 26 height 26
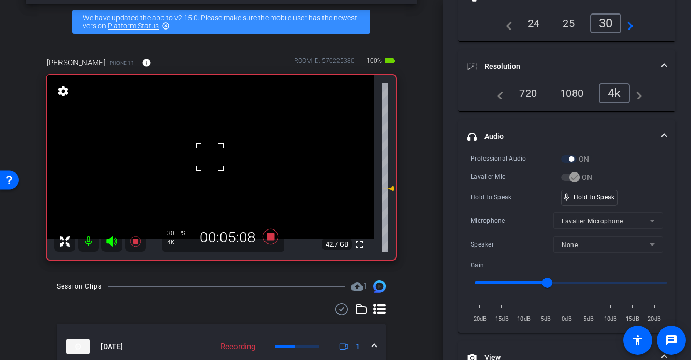
click at [214, 157] on div at bounding box center [210, 157] width 26 height 26
click at [214, 157] on video at bounding box center [211, 157] width 328 height 164
click at [214, 157] on div at bounding box center [214, 157] width 26 height 26
click at [213, 162] on div at bounding box center [214, 157] width 26 height 26
click at [214, 169] on div at bounding box center [214, 157] width 26 height 26
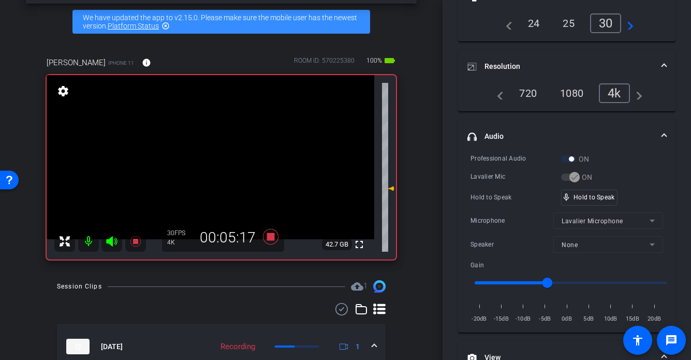
click at [215, 169] on video at bounding box center [211, 157] width 328 height 164
click at [215, 169] on div at bounding box center [216, 169] width 26 height 26
click at [215, 169] on video at bounding box center [211, 157] width 328 height 164
click at [215, 169] on div at bounding box center [215, 169] width 26 height 26
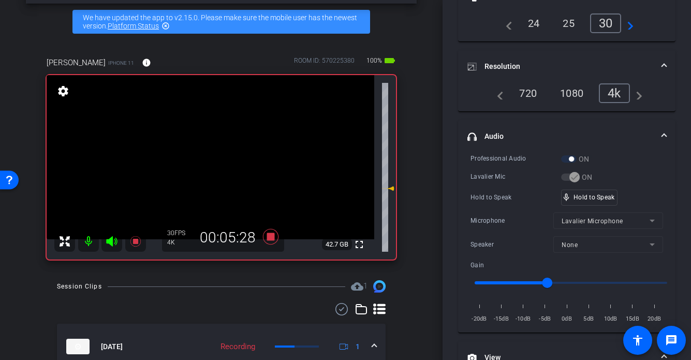
click at [203, 168] on video at bounding box center [211, 157] width 328 height 164
click at [203, 168] on div at bounding box center [203, 168] width 26 height 26
click at [218, 170] on video at bounding box center [211, 157] width 328 height 164
click at [215, 169] on div at bounding box center [218, 170] width 26 height 26
click at [216, 168] on video at bounding box center [211, 157] width 328 height 164
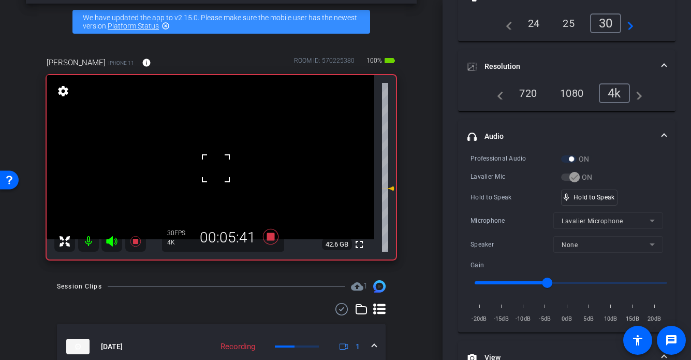
drag, startPoint x: 182, startPoint y: 167, endPoint x: 192, endPoint y: 167, distance: 9.3
click at [183, 167] on video at bounding box center [211, 157] width 328 height 164
click at [195, 167] on div at bounding box center [183, 167] width 26 height 26
click at [205, 171] on video at bounding box center [211, 157] width 328 height 164
click at [221, 167] on video at bounding box center [211, 157] width 328 height 164
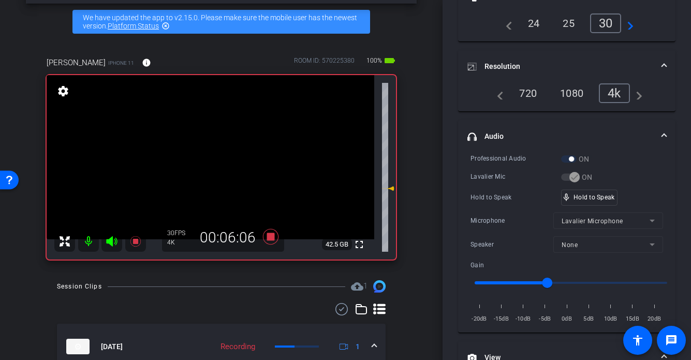
scroll to position [40, 0]
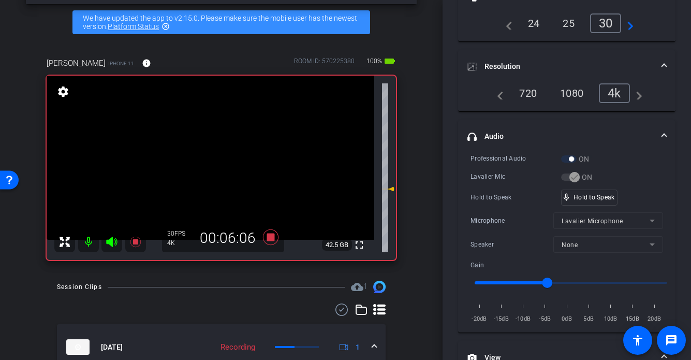
click at [225, 177] on video at bounding box center [211, 158] width 328 height 164
click at [205, 172] on video at bounding box center [211, 158] width 328 height 164
click at [190, 163] on video at bounding box center [211, 158] width 328 height 164
click at [201, 168] on div at bounding box center [190, 163] width 26 height 26
click at [202, 168] on div at bounding box center [190, 163] width 26 height 26
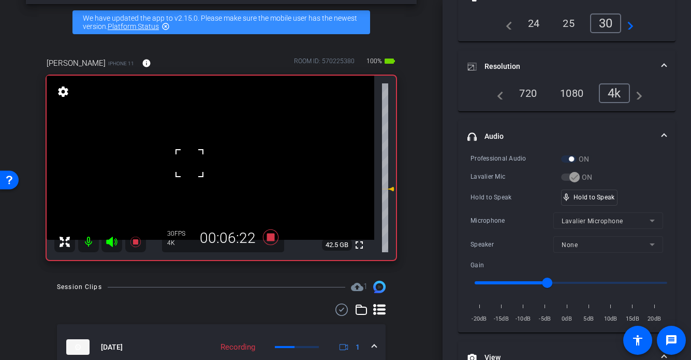
click at [203, 167] on video at bounding box center [211, 158] width 328 height 164
click at [203, 167] on div at bounding box center [203, 167] width 26 height 26
click at [203, 167] on video at bounding box center [211, 158] width 328 height 164
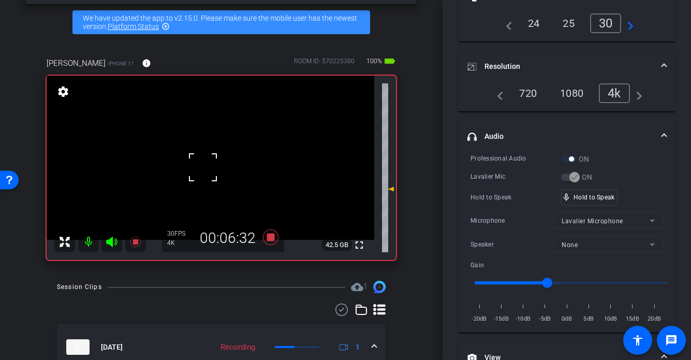
click at [210, 163] on div at bounding box center [203, 167] width 26 height 26
click at [209, 166] on video at bounding box center [211, 158] width 328 height 164
click at [589, 201] on div "Professional Audio ON Lavalier Mic ON Hold to Speak mic_none Hold to Speak Micr…" at bounding box center [567, 238] width 193 height 171
click at [215, 166] on video at bounding box center [211, 158] width 328 height 164
click at [215, 166] on div at bounding box center [215, 166] width 26 height 26
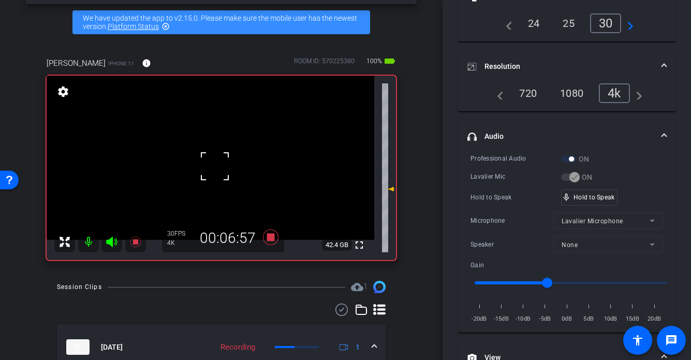
click at [210, 165] on div at bounding box center [215, 166] width 26 height 26
click at [210, 164] on div at bounding box center [215, 166] width 26 height 26
click at [210, 164] on video at bounding box center [211, 158] width 328 height 164
click at [215, 165] on div at bounding box center [210, 164] width 26 height 26
click at [215, 165] on video at bounding box center [211, 158] width 328 height 164
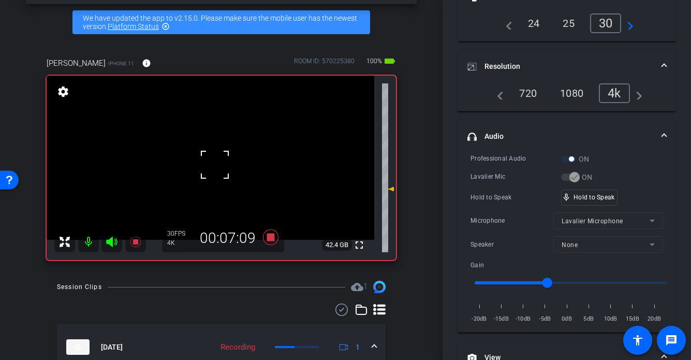
click at [214, 165] on div at bounding box center [215, 165] width 26 height 26
click at [214, 165] on video at bounding box center [211, 158] width 328 height 164
click at [213, 165] on div at bounding box center [214, 165] width 26 height 26
click at [213, 164] on div at bounding box center [214, 165] width 26 height 26
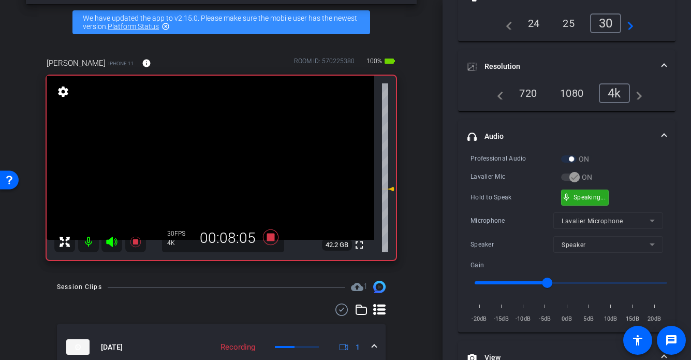
drag, startPoint x: 584, startPoint y: 194, endPoint x: 500, endPoint y: 202, distance: 84.3
click at [204, 179] on video at bounding box center [211, 158] width 328 height 164
click at [210, 161] on video at bounding box center [211, 158] width 328 height 164
click at [211, 161] on div at bounding box center [210, 161] width 26 height 26
click at [209, 162] on div at bounding box center [210, 161] width 26 height 26
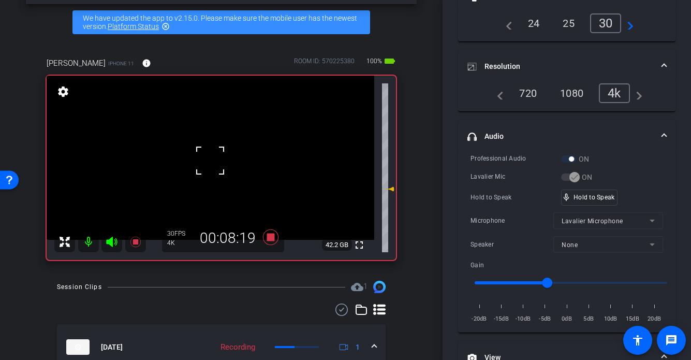
click at [207, 162] on div "fullscreen settings 42.2 GB" at bounding box center [222, 168] width 350 height 184
click at [205, 163] on video at bounding box center [211, 158] width 328 height 164
click at [212, 172] on div at bounding box center [205, 163] width 26 height 26
click at [192, 150] on span at bounding box center [192, 150] width 0 height 0
click at [211, 174] on video at bounding box center [211, 158] width 328 height 164
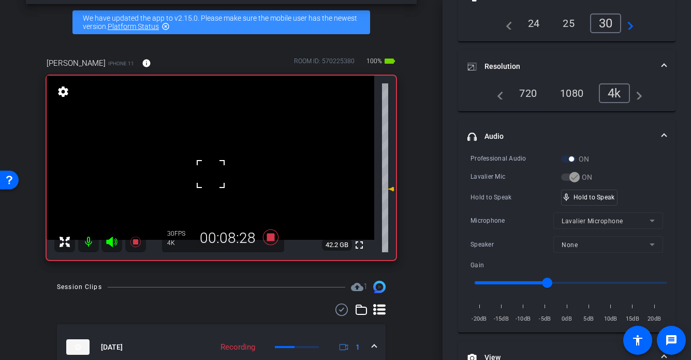
click at [204, 169] on div at bounding box center [211, 174] width 26 height 26
click at [208, 163] on div at bounding box center [211, 174] width 26 height 26
click at [207, 163] on div at bounding box center [211, 174] width 26 height 26
click at [208, 163] on video at bounding box center [211, 158] width 328 height 164
click at [208, 163] on div at bounding box center [208, 163] width 26 height 26
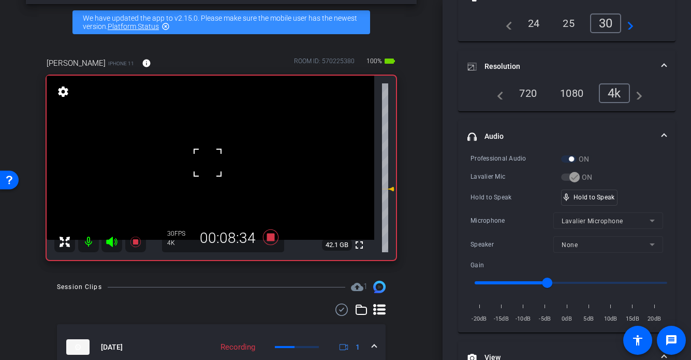
click at [208, 163] on div at bounding box center [208, 163] width 26 height 26
click at [207, 163] on div at bounding box center [208, 163] width 26 height 26
click at [207, 163] on video at bounding box center [211, 158] width 328 height 164
click at [207, 163] on div at bounding box center [207, 163] width 26 height 26
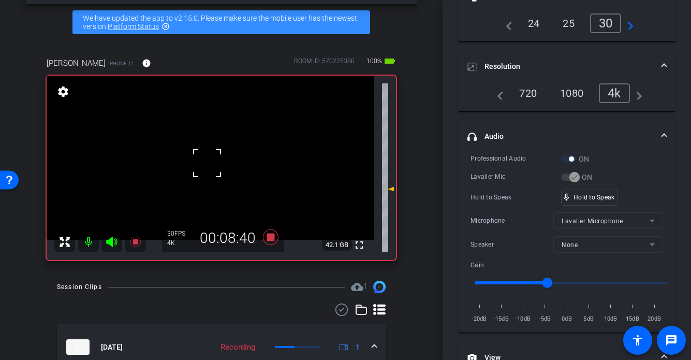
click at [207, 163] on div at bounding box center [207, 163] width 26 height 26
click at [204, 164] on div at bounding box center [207, 163] width 26 height 26
click at [204, 164] on video at bounding box center [211, 158] width 328 height 164
click at [204, 164] on div at bounding box center [204, 164] width 26 height 26
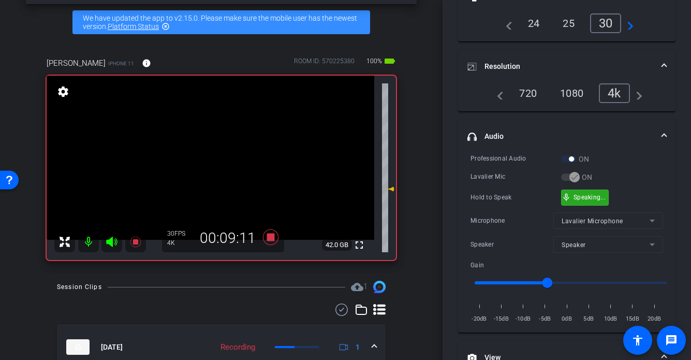
drag, startPoint x: 581, startPoint y: 190, endPoint x: 517, endPoint y: 195, distance: 63.4
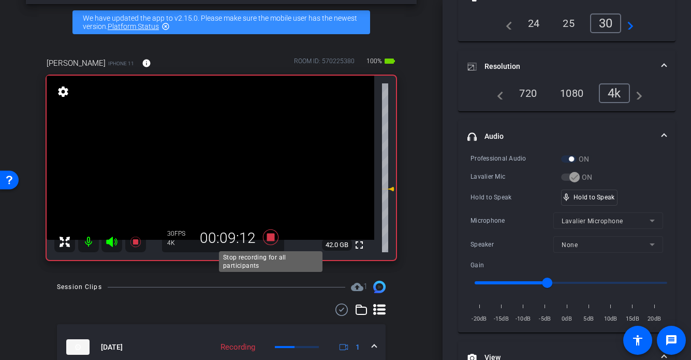
click at [270, 240] on icon at bounding box center [271, 237] width 16 height 16
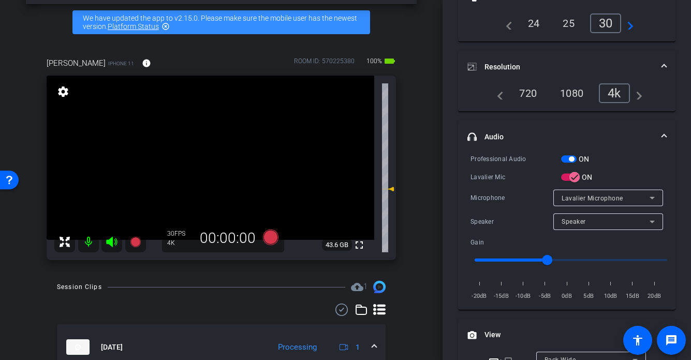
scroll to position [85, 0]
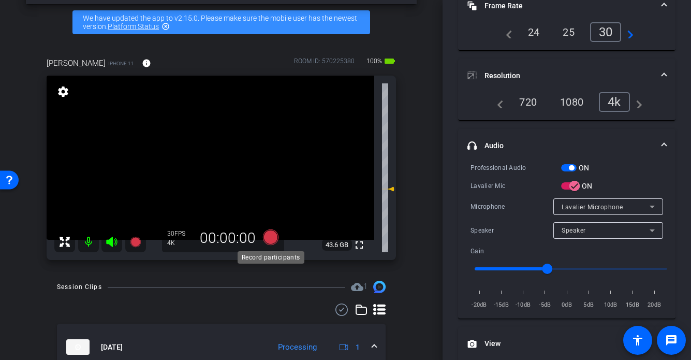
click at [266, 238] on icon at bounding box center [271, 237] width 16 height 16
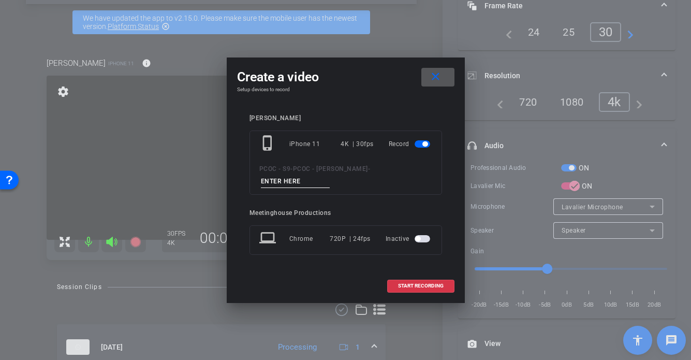
click at [291, 177] on input at bounding box center [295, 181] width 69 height 13
type input "901 - seg 5"
click at [412, 285] on span "START RECORDING" at bounding box center [421, 285] width 46 height 5
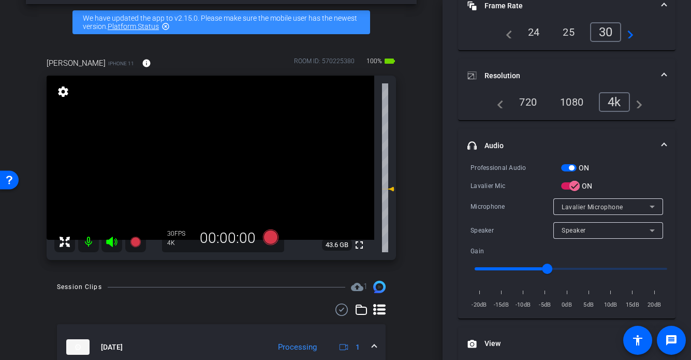
scroll to position [96, 0]
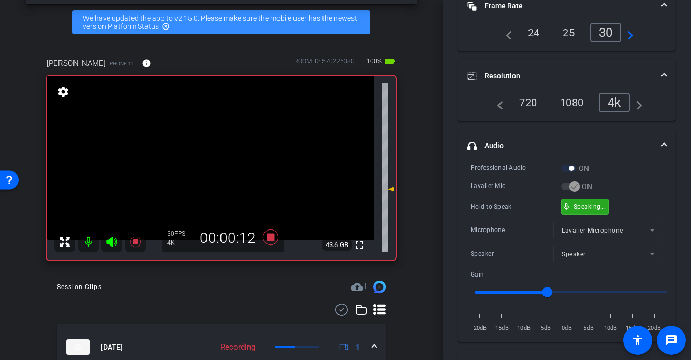
drag, startPoint x: 589, startPoint y: 206, endPoint x: 314, endPoint y: 186, distance: 275.2
click at [210, 163] on video at bounding box center [211, 158] width 328 height 164
click at [201, 172] on video at bounding box center [211, 158] width 328 height 164
click at [201, 172] on div at bounding box center [201, 172] width 26 height 26
click at [204, 166] on div at bounding box center [201, 172] width 26 height 26
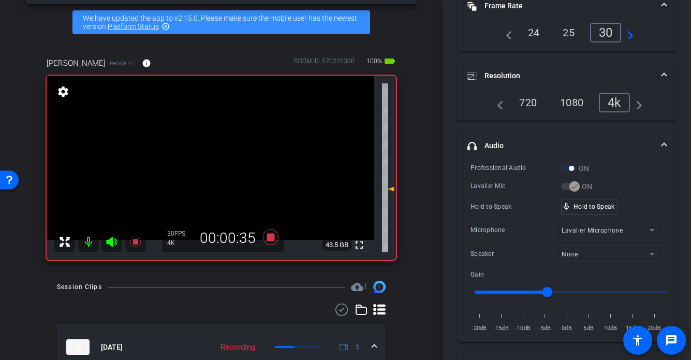
click at [201, 161] on video at bounding box center [211, 158] width 328 height 164
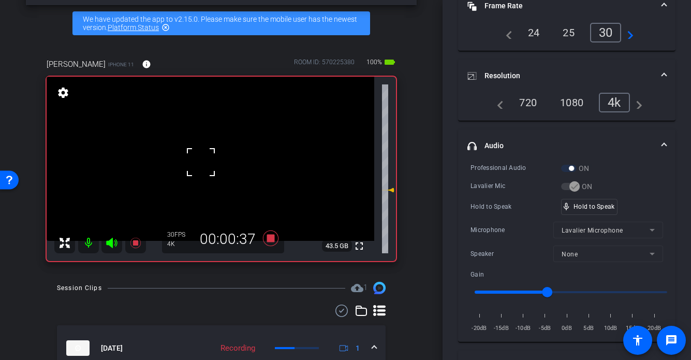
click at [213, 163] on div at bounding box center [201, 162] width 26 height 26
click at [212, 162] on div at bounding box center [201, 162] width 26 height 26
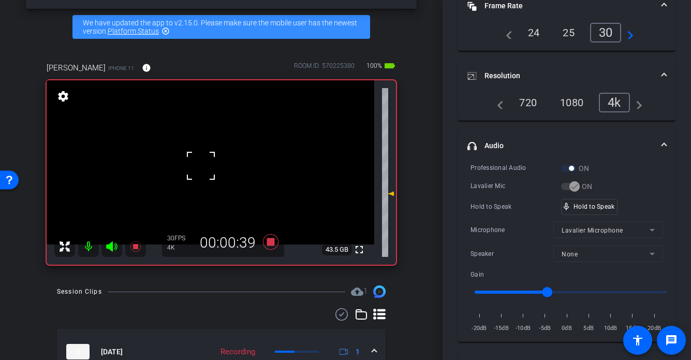
click at [205, 176] on div at bounding box center [201, 166] width 26 height 26
click at [206, 169] on video at bounding box center [211, 162] width 328 height 164
click at [206, 166] on div at bounding box center [206, 169] width 26 height 26
click at [205, 169] on div at bounding box center [206, 169] width 26 height 26
drag, startPoint x: 207, startPoint y: 184, endPoint x: 212, endPoint y: 192, distance: 9.8
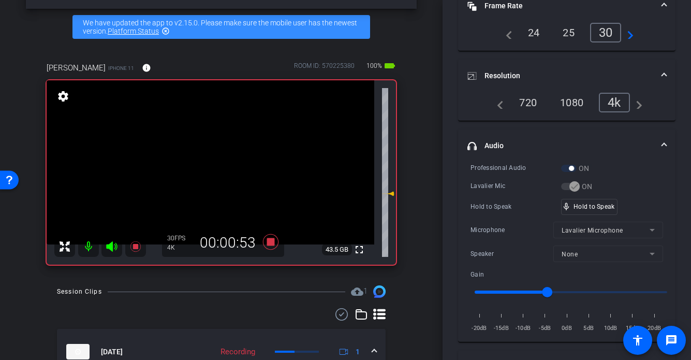
click at [207, 184] on video at bounding box center [211, 162] width 328 height 164
click at [213, 167] on video at bounding box center [211, 162] width 328 height 164
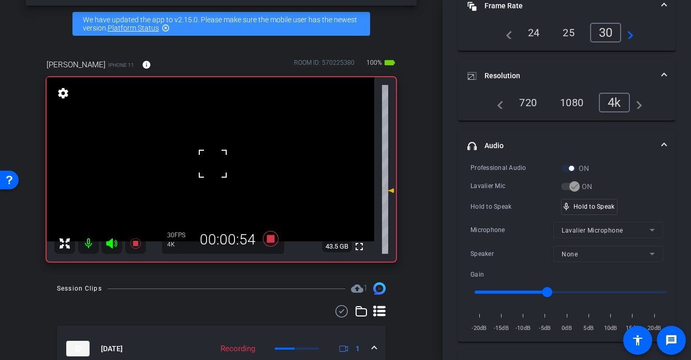
scroll to position [40, 0]
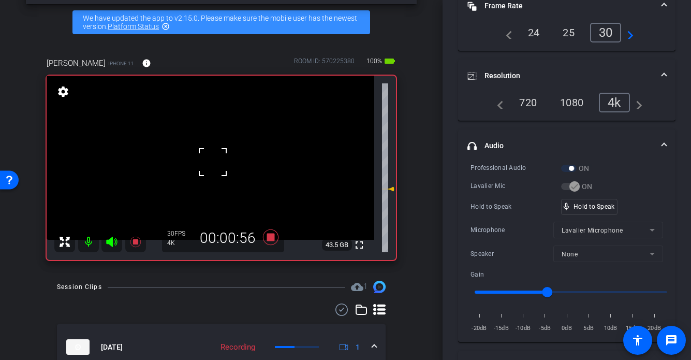
click at [209, 171] on div at bounding box center [213, 162] width 26 height 26
click at [209, 179] on video at bounding box center [211, 158] width 328 height 164
click at [211, 177] on div at bounding box center [209, 179] width 26 height 26
click at [204, 172] on div at bounding box center [209, 179] width 26 height 26
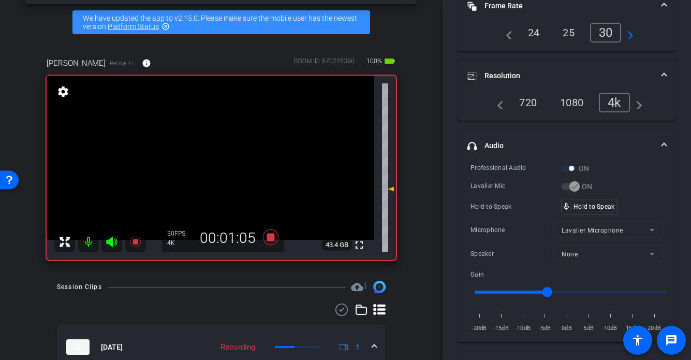
drag, startPoint x: 213, startPoint y: 160, endPoint x: 301, endPoint y: 161, distance: 88.1
click at [213, 160] on video at bounding box center [211, 158] width 328 height 164
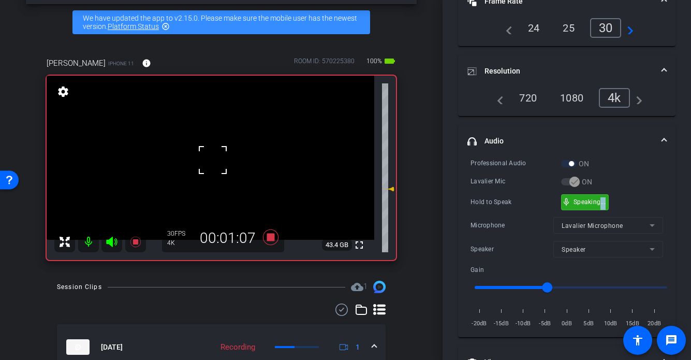
scroll to position [104, 0]
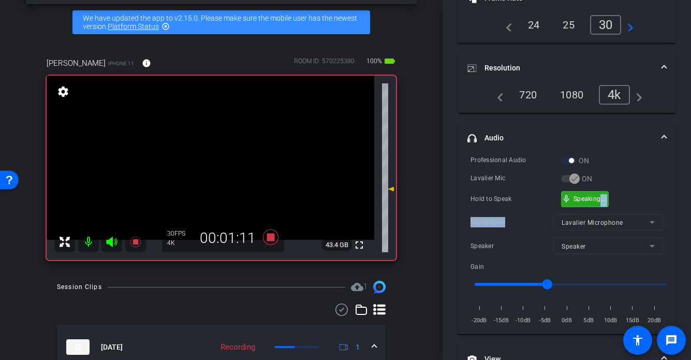
click at [600, 210] on div "Professional Audio ON Lavalier Mic ON Hold to Speak mic_none Speaking... Microp…" at bounding box center [567, 240] width 193 height 171
drag, startPoint x: 590, startPoint y: 203, endPoint x: 582, endPoint y: 204, distance: 8.8
click at [590, 203] on div "mic_none Speaking..." at bounding box center [585, 199] width 47 height 15
drag, startPoint x: 219, startPoint y: 156, endPoint x: 318, endPoint y: 177, distance: 101.0
click at [219, 157] on video at bounding box center [211, 158] width 328 height 164
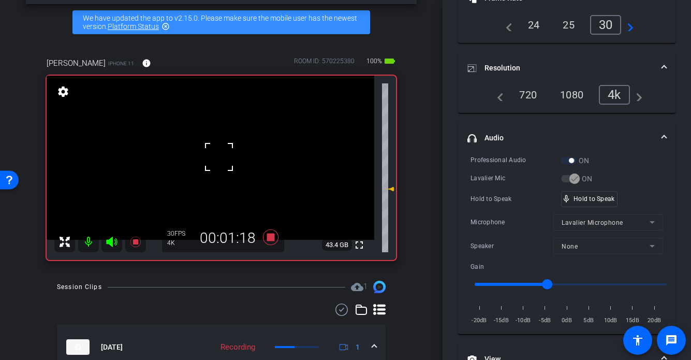
click at [204, 157] on video at bounding box center [211, 158] width 328 height 164
click at [207, 166] on div at bounding box center [204, 158] width 26 height 26
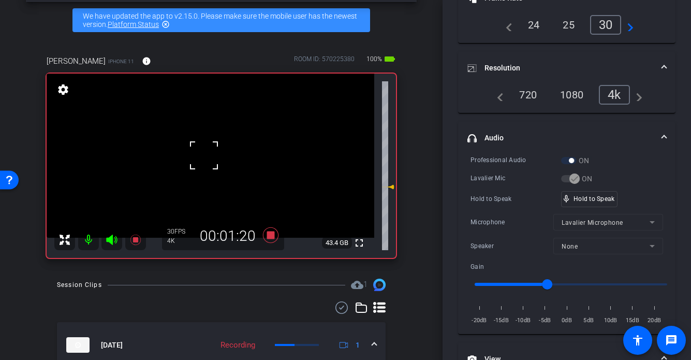
scroll to position [40, 0]
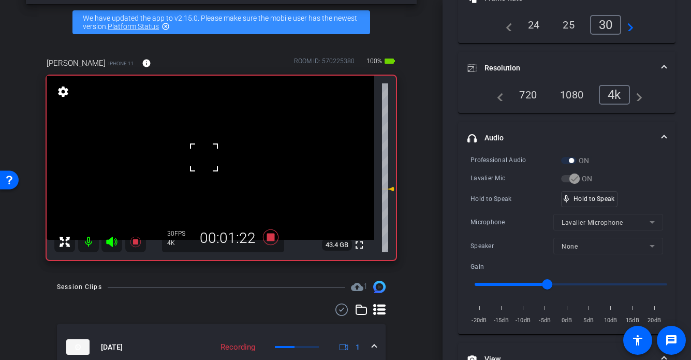
click at [201, 158] on div at bounding box center [204, 158] width 26 height 26
click at [202, 165] on video at bounding box center [211, 158] width 328 height 164
click at [202, 165] on div at bounding box center [202, 165] width 26 height 26
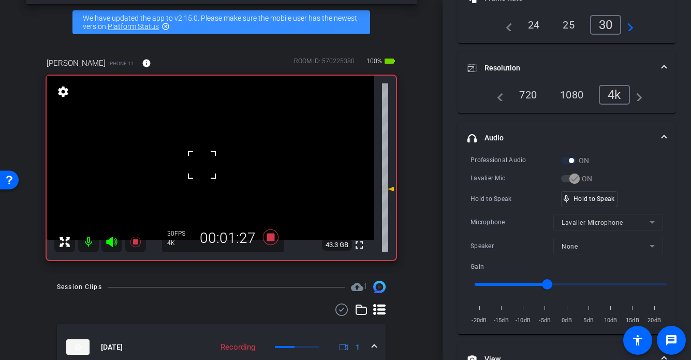
click at [202, 165] on div at bounding box center [202, 165] width 26 height 26
click at [202, 165] on video at bounding box center [211, 158] width 328 height 164
click at [202, 165] on div at bounding box center [202, 165] width 26 height 26
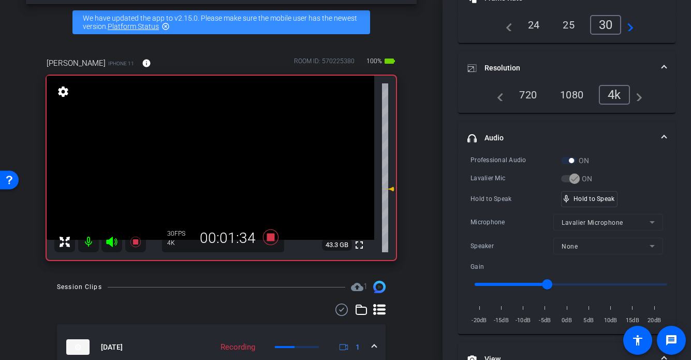
click at [202, 165] on video at bounding box center [211, 158] width 328 height 164
click at [202, 165] on div at bounding box center [202, 165] width 26 height 26
click at [202, 165] on video at bounding box center [211, 158] width 328 height 164
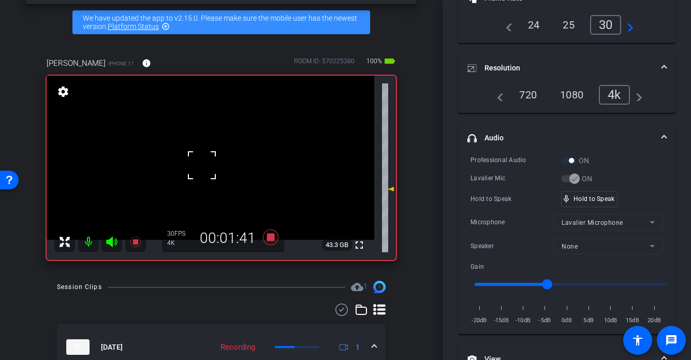
click at [202, 165] on div at bounding box center [202, 165] width 26 height 26
click at [206, 163] on div at bounding box center [202, 165] width 26 height 26
click at [206, 163] on video at bounding box center [211, 158] width 328 height 164
click at [206, 163] on div at bounding box center [206, 163] width 26 height 26
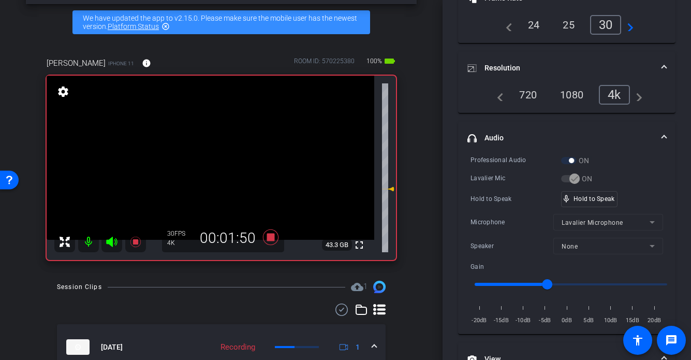
click at [206, 163] on video at bounding box center [211, 158] width 328 height 164
click at [206, 163] on div at bounding box center [206, 163] width 26 height 26
click at [206, 164] on div at bounding box center [206, 163] width 26 height 26
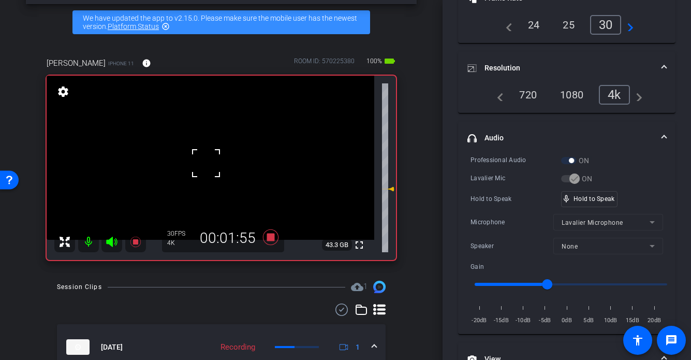
click at [206, 164] on div "fullscreen settings 43.3 GB" at bounding box center [222, 168] width 350 height 184
click at [212, 170] on video at bounding box center [211, 158] width 328 height 164
click at [211, 169] on div at bounding box center [212, 170] width 26 height 26
click at [212, 168] on div at bounding box center [212, 170] width 26 height 26
drag, startPoint x: 582, startPoint y: 195, endPoint x: 9, endPoint y: 210, distance: 572.6
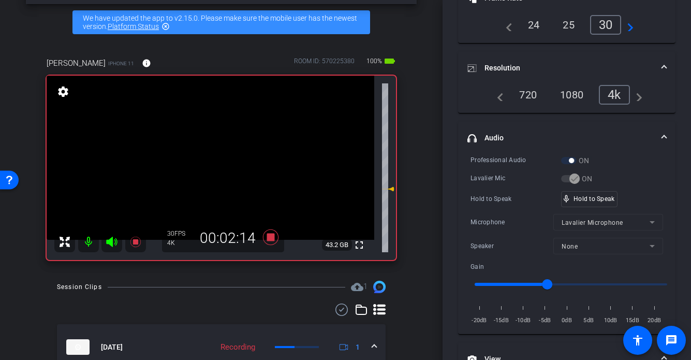
click at [191, 168] on video at bounding box center [211, 158] width 328 height 164
drag, startPoint x: 192, startPoint y: 153, endPoint x: 198, endPoint y: 180, distance: 27.3
click at [192, 153] on video at bounding box center [211, 158] width 328 height 164
click at [203, 172] on video at bounding box center [211, 158] width 328 height 164
click at [198, 169] on div at bounding box center [203, 173] width 26 height 26
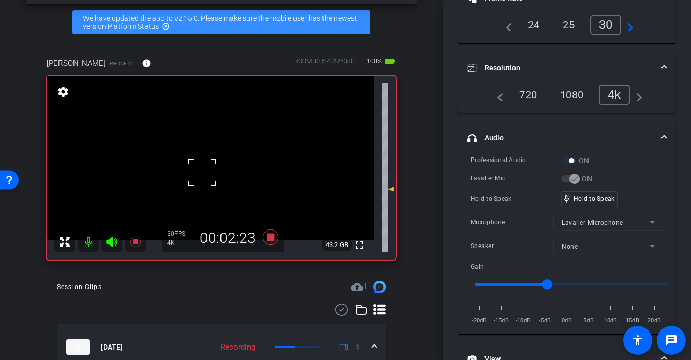
click at [198, 169] on div at bounding box center [203, 173] width 26 height 26
click at [202, 168] on video at bounding box center [211, 158] width 328 height 164
click at [202, 168] on div at bounding box center [202, 168] width 26 height 26
click at [205, 168] on div at bounding box center [202, 168] width 26 height 26
click at [205, 168] on video at bounding box center [211, 158] width 328 height 164
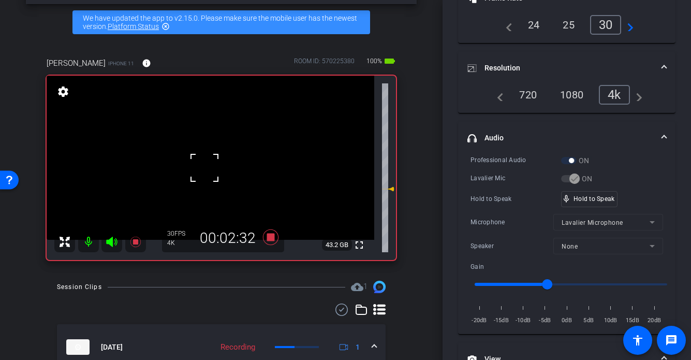
click at [205, 168] on div at bounding box center [205, 168] width 26 height 26
click at [214, 168] on div at bounding box center [205, 168] width 26 height 26
click at [214, 168] on video at bounding box center [211, 158] width 328 height 164
click at [214, 168] on div at bounding box center [214, 168] width 26 height 26
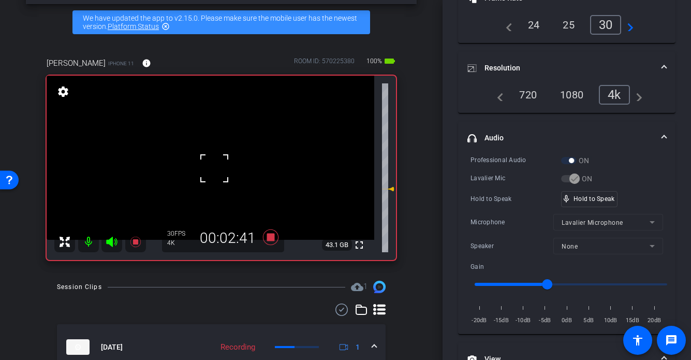
click at [213, 166] on div at bounding box center [214, 168] width 26 height 26
click at [213, 166] on video at bounding box center [211, 158] width 328 height 164
click at [213, 166] on div at bounding box center [213, 166] width 26 height 26
click at [208, 165] on div at bounding box center [213, 166] width 26 height 26
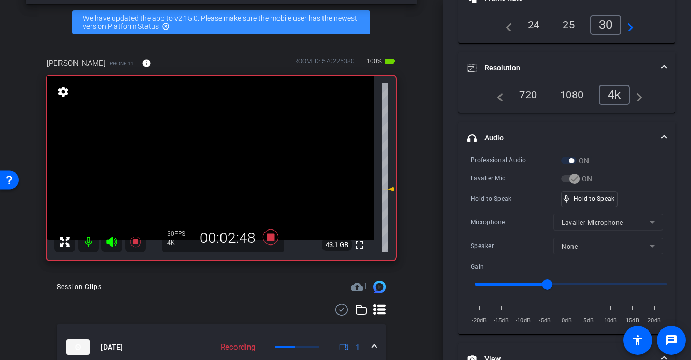
click at [208, 165] on video at bounding box center [211, 158] width 328 height 164
click at [208, 165] on div at bounding box center [208, 165] width 26 height 26
click at [198, 168] on video at bounding box center [211, 158] width 328 height 164
click at [206, 169] on div at bounding box center [198, 168] width 26 height 26
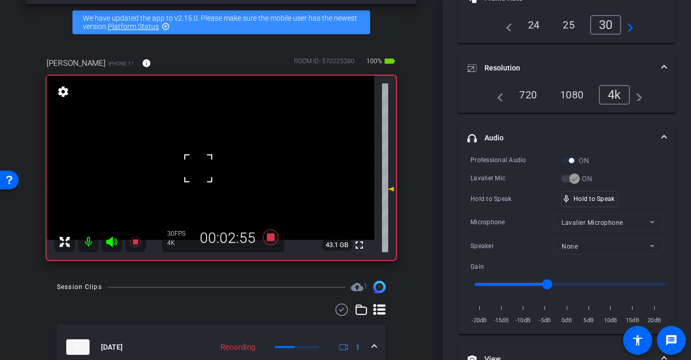
click at [209, 165] on div at bounding box center [198, 168] width 26 height 26
click at [213, 171] on video at bounding box center [211, 158] width 328 height 164
click at [213, 171] on div at bounding box center [213, 171] width 26 height 26
click at [223, 176] on div at bounding box center [213, 171] width 26 height 26
click at [191, 171] on video at bounding box center [211, 158] width 328 height 164
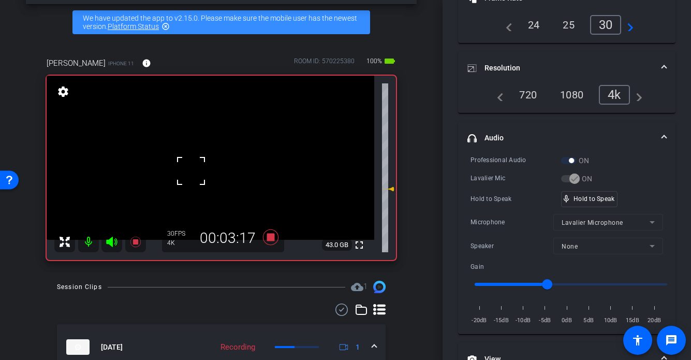
click at [192, 155] on video at bounding box center [211, 158] width 328 height 164
click at [192, 155] on div at bounding box center [192, 155] width 26 height 26
click at [191, 155] on div at bounding box center [192, 155] width 26 height 26
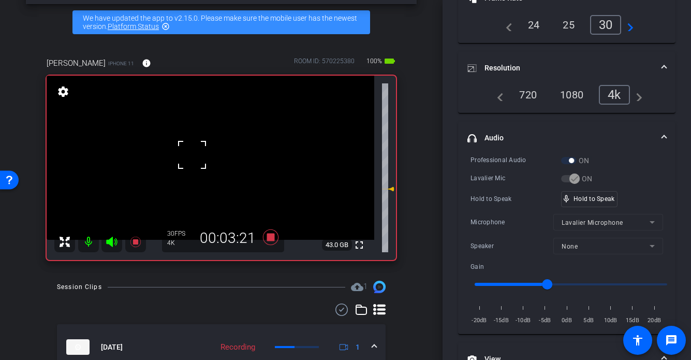
click at [191, 155] on div at bounding box center [192, 155] width 26 height 26
click at [191, 155] on video at bounding box center [211, 158] width 328 height 164
click at [191, 155] on div at bounding box center [191, 155] width 26 height 26
drag, startPoint x: 579, startPoint y: 200, endPoint x: 504, endPoint y: 200, distance: 75.1
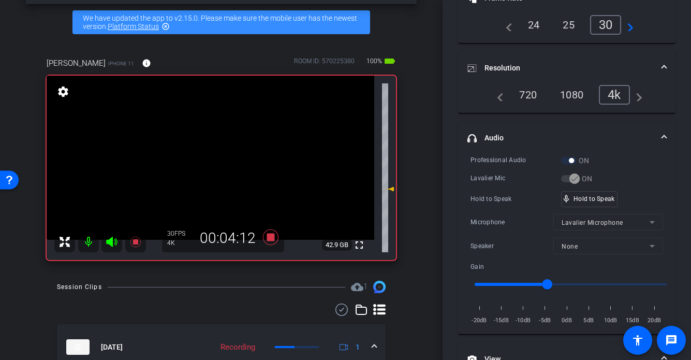
click at [195, 161] on video at bounding box center [211, 158] width 328 height 164
click at [205, 154] on div at bounding box center [195, 161] width 26 height 26
click at [211, 157] on video at bounding box center [211, 158] width 328 height 164
click at [211, 158] on div at bounding box center [211, 158] width 26 height 26
click at [211, 158] on video at bounding box center [211, 158] width 328 height 164
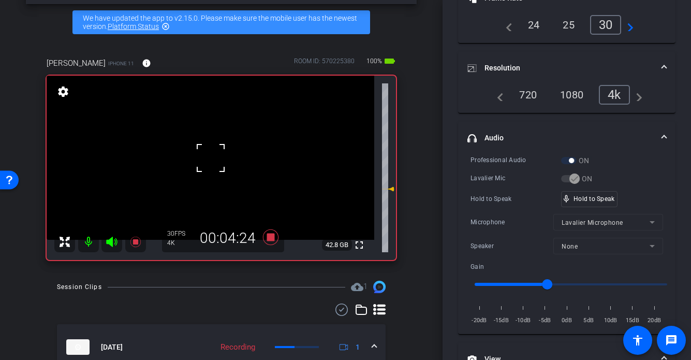
click at [206, 170] on div at bounding box center [211, 158] width 26 height 26
click at [206, 170] on video at bounding box center [211, 158] width 328 height 164
click at [206, 170] on div at bounding box center [206, 170] width 26 height 26
click at [203, 163] on video at bounding box center [211, 158] width 328 height 164
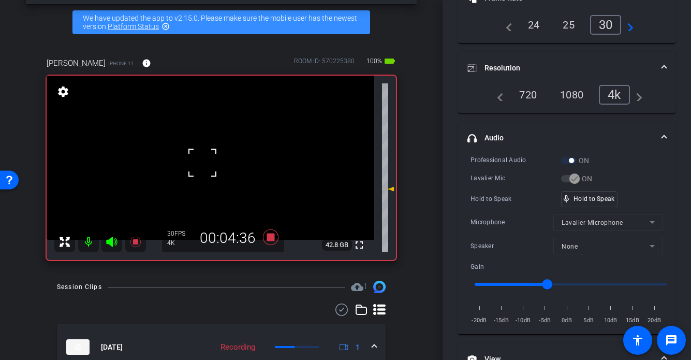
click at [200, 169] on div at bounding box center [203, 163] width 26 height 26
click at [200, 169] on video at bounding box center [211, 158] width 328 height 164
click at [200, 169] on div at bounding box center [201, 169] width 26 height 26
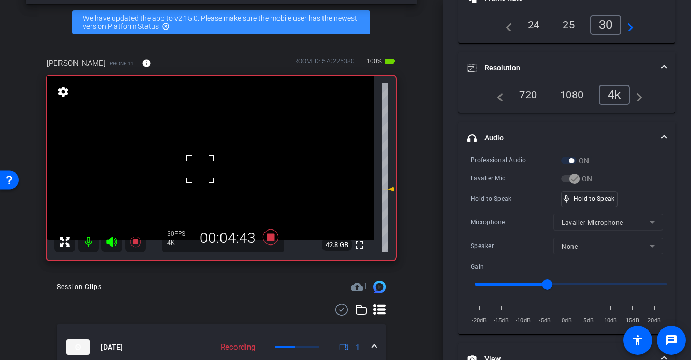
click at [200, 169] on div at bounding box center [201, 169] width 26 height 26
click at [200, 169] on video at bounding box center [211, 158] width 328 height 164
click at [200, 169] on div at bounding box center [201, 169] width 26 height 26
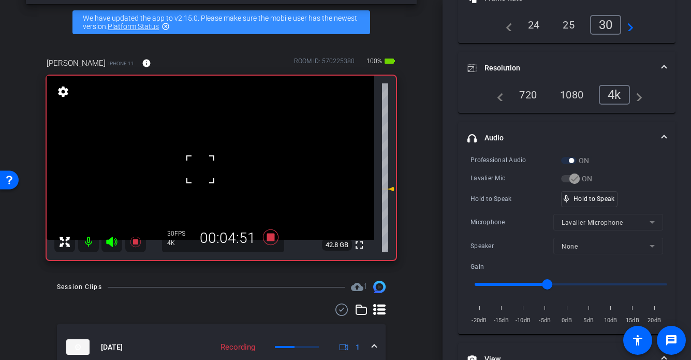
click at [200, 169] on div at bounding box center [201, 169] width 26 height 26
click at [200, 169] on video at bounding box center [211, 158] width 328 height 164
click at [200, 169] on div at bounding box center [201, 169] width 26 height 26
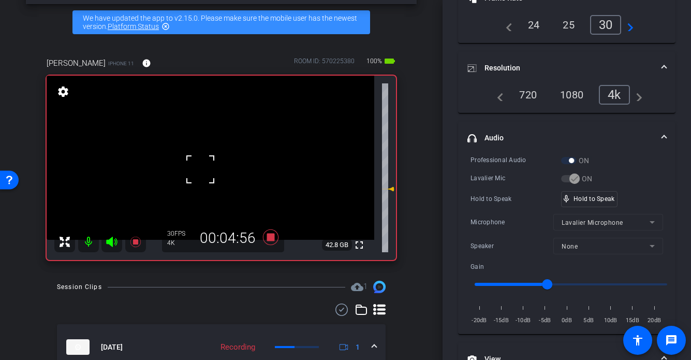
click at [200, 169] on div at bounding box center [201, 169] width 26 height 26
click at [208, 169] on div at bounding box center [201, 169] width 26 height 26
click at [223, 176] on video at bounding box center [211, 158] width 328 height 164
click at [234, 172] on video at bounding box center [211, 158] width 328 height 164
click at [595, 202] on div "mic_none Speaking..." at bounding box center [585, 199] width 47 height 15
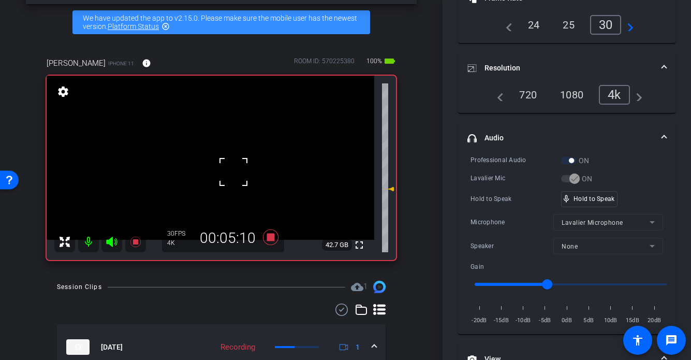
click at [558, 198] on div "Hold to Speak" at bounding box center [516, 199] width 91 height 10
drag, startPoint x: 559, startPoint y: 197, endPoint x: 600, endPoint y: 198, distance: 40.9
click at [565, 197] on div "Hold to Speak mic_none Hold to Speak" at bounding box center [567, 199] width 193 height 16
drag, startPoint x: 600, startPoint y: 198, endPoint x: 342, endPoint y: 170, distance: 259.5
click at [209, 162] on video at bounding box center [211, 158] width 328 height 164
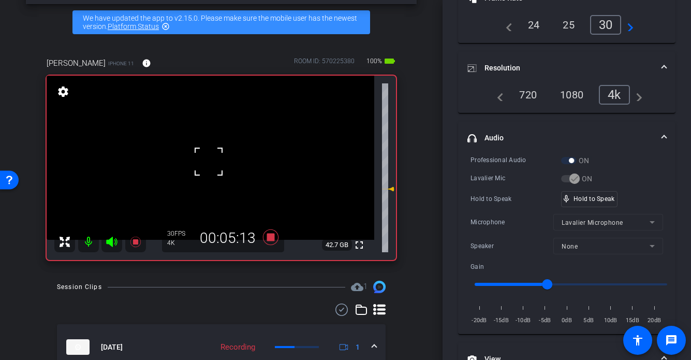
click at [221, 160] on div at bounding box center [209, 162] width 26 height 26
click at [205, 158] on div at bounding box center [209, 162] width 26 height 26
click at [199, 159] on div at bounding box center [209, 162] width 26 height 26
click at [234, 167] on video at bounding box center [211, 158] width 328 height 164
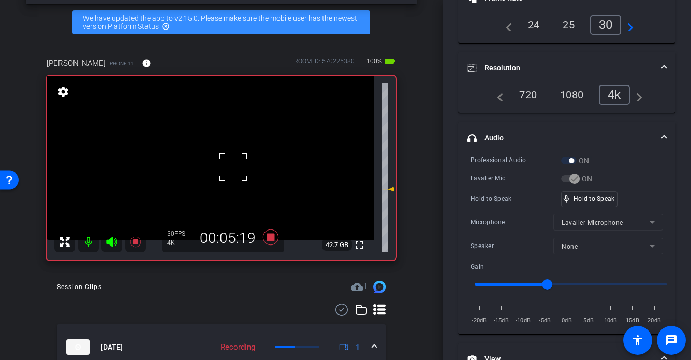
click at [193, 168] on video at bounding box center [211, 158] width 328 height 164
click at [218, 184] on video at bounding box center [211, 158] width 328 height 164
drag, startPoint x: 190, startPoint y: 182, endPoint x: 199, endPoint y: 182, distance: 9.9
click at [190, 182] on video at bounding box center [211, 158] width 328 height 164
click at [209, 161] on video at bounding box center [211, 158] width 328 height 164
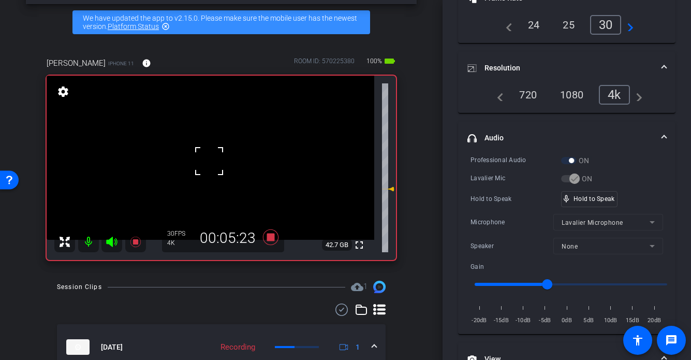
click at [207, 163] on div at bounding box center [209, 161] width 26 height 26
click at [207, 163] on video at bounding box center [211, 158] width 328 height 164
click at [207, 163] on div at bounding box center [207, 163] width 26 height 26
click at [207, 163] on video at bounding box center [211, 158] width 328 height 164
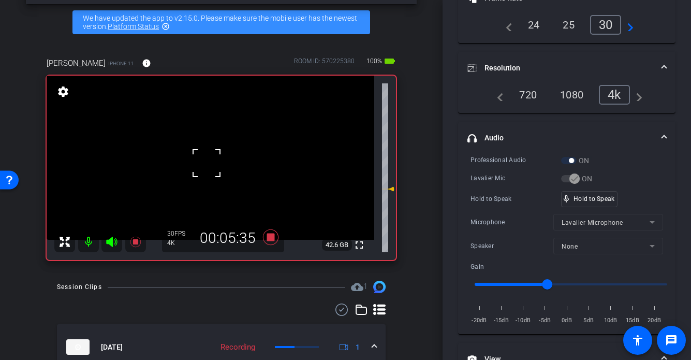
click at [207, 163] on div at bounding box center [207, 163] width 26 height 26
click at [207, 163] on video at bounding box center [211, 158] width 328 height 164
click at [207, 163] on div at bounding box center [207, 163] width 26 height 26
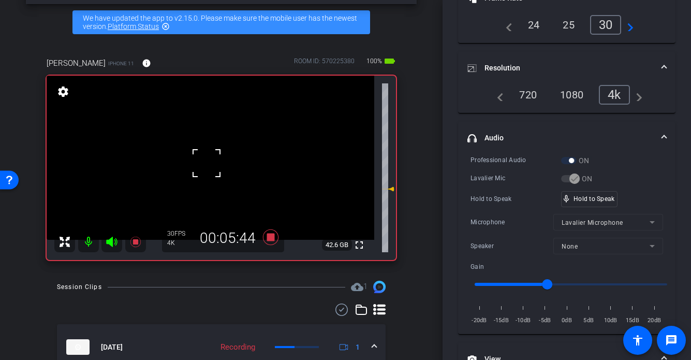
click at [207, 163] on div at bounding box center [207, 163] width 26 height 26
click at [207, 163] on video at bounding box center [211, 158] width 328 height 164
click at [207, 163] on div at bounding box center [207, 163] width 26 height 26
click at [207, 163] on video at bounding box center [211, 158] width 328 height 164
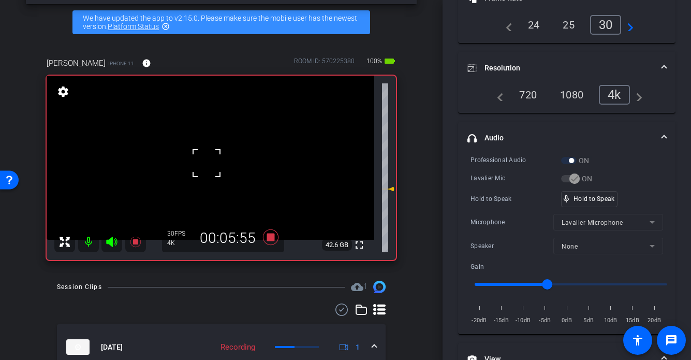
click at [207, 163] on div at bounding box center [207, 163] width 26 height 26
click at [207, 163] on video at bounding box center [211, 158] width 328 height 164
click at [207, 163] on div at bounding box center [207, 163] width 26 height 26
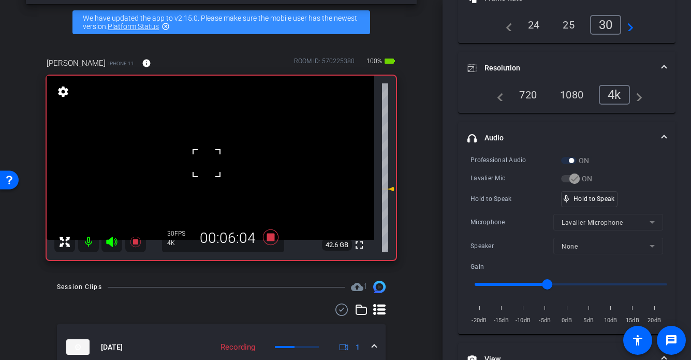
click at [207, 163] on div at bounding box center [207, 163] width 26 height 26
click at [207, 163] on video at bounding box center [211, 158] width 328 height 164
click at [207, 163] on div at bounding box center [207, 163] width 26 height 26
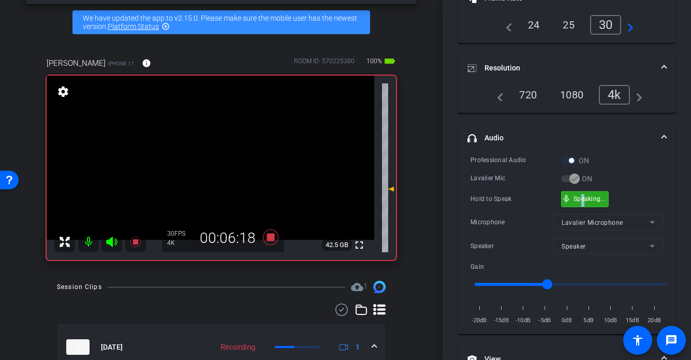
drag, startPoint x: 582, startPoint y: 203, endPoint x: 538, endPoint y: 197, distance: 44.4
click at [213, 166] on video at bounding box center [211, 158] width 328 height 164
click at [207, 167] on div at bounding box center [213, 166] width 26 height 26
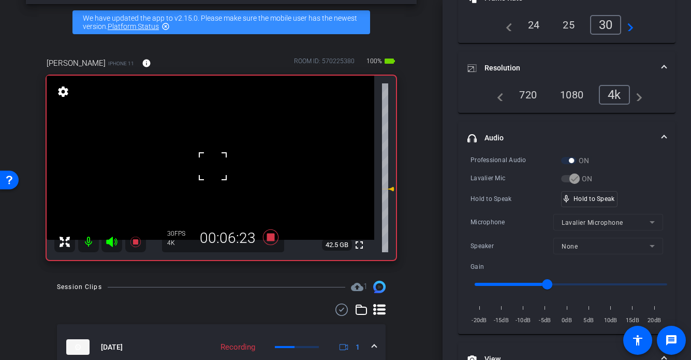
click at [210, 166] on div at bounding box center [213, 166] width 26 height 26
click at [217, 166] on div at bounding box center [213, 166] width 26 height 26
click at [218, 166] on video at bounding box center [211, 158] width 328 height 164
click at [218, 166] on div at bounding box center [218, 166] width 26 height 26
click at [218, 167] on div at bounding box center [218, 166] width 26 height 26
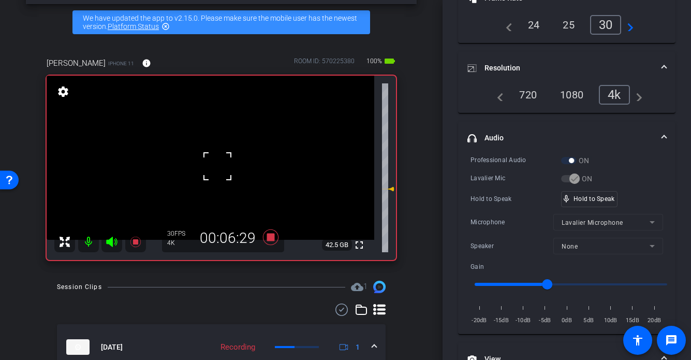
click at [218, 167] on div at bounding box center [218, 166] width 26 height 26
click at [206, 172] on video at bounding box center [211, 158] width 328 height 164
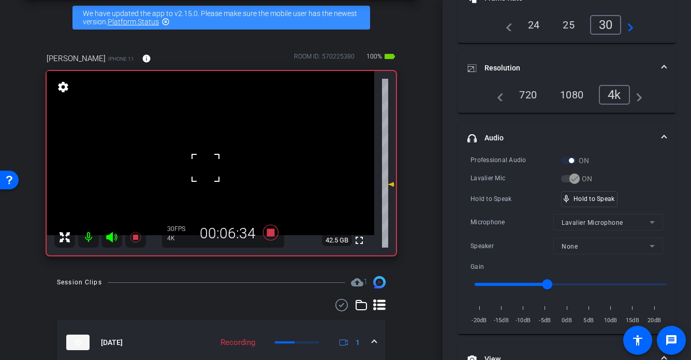
click at [201, 163] on div at bounding box center [206, 168] width 26 height 26
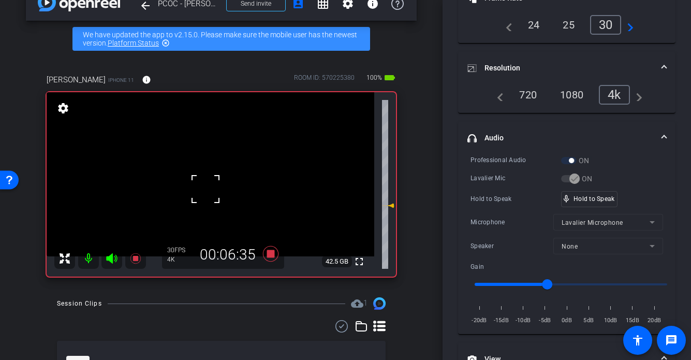
scroll to position [4, 0]
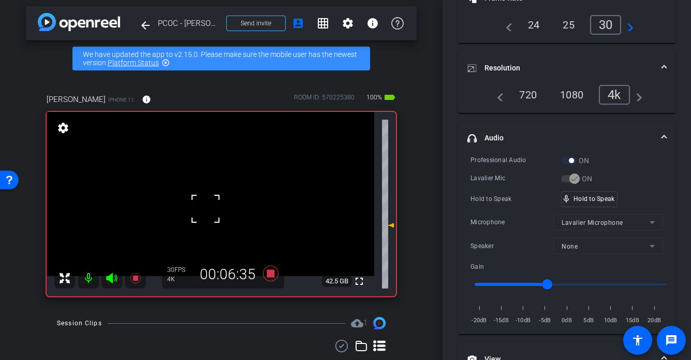
click at [196, 197] on div at bounding box center [206, 209] width 26 height 26
click at [199, 200] on div at bounding box center [206, 209] width 26 height 26
click at [219, 200] on video at bounding box center [211, 194] width 328 height 164
click at [210, 208] on div at bounding box center [219, 201] width 26 height 26
click at [589, 205] on div "mic_none Speaking..." at bounding box center [585, 199] width 47 height 15
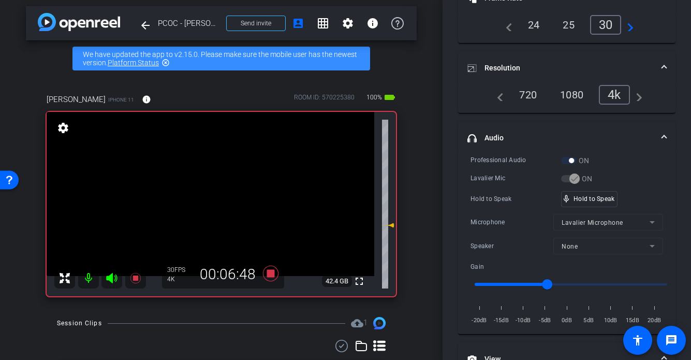
drag, startPoint x: 204, startPoint y: 194, endPoint x: 237, endPoint y: 205, distance: 34.9
click at [205, 195] on video at bounding box center [211, 194] width 328 height 164
click at [209, 201] on div at bounding box center [205, 195] width 26 height 26
click at [204, 205] on div at bounding box center [205, 195] width 26 height 26
click at [193, 211] on video at bounding box center [211, 194] width 328 height 164
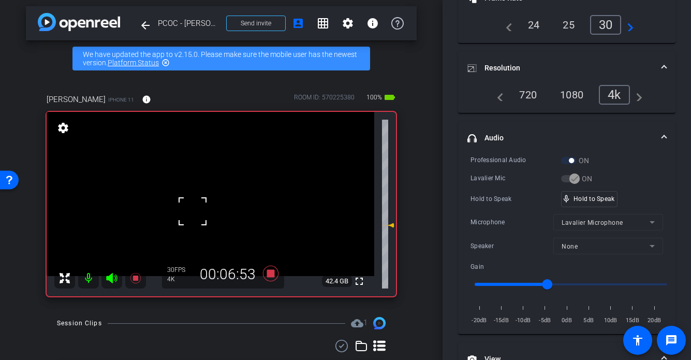
click at [199, 204] on div at bounding box center [193, 211] width 26 height 26
click at [199, 200] on div at bounding box center [193, 211] width 26 height 26
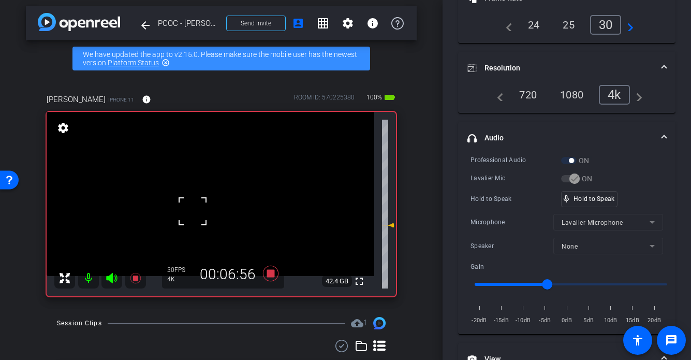
click at [199, 200] on div at bounding box center [193, 211] width 26 height 26
drag, startPoint x: 595, startPoint y: 194, endPoint x: 377, endPoint y: 193, distance: 217.5
click at [164, 196] on video at bounding box center [211, 194] width 328 height 164
click at [206, 201] on video at bounding box center [211, 194] width 328 height 164
click at [207, 199] on div at bounding box center [206, 202] width 26 height 26
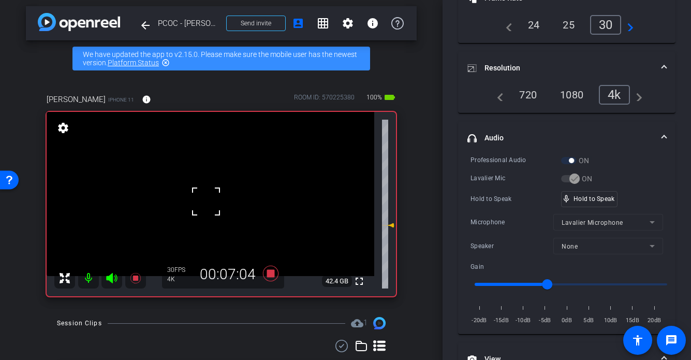
click at [203, 200] on div at bounding box center [206, 202] width 26 height 26
click at [203, 201] on video at bounding box center [211, 194] width 328 height 164
click at [203, 201] on div at bounding box center [203, 202] width 26 height 26
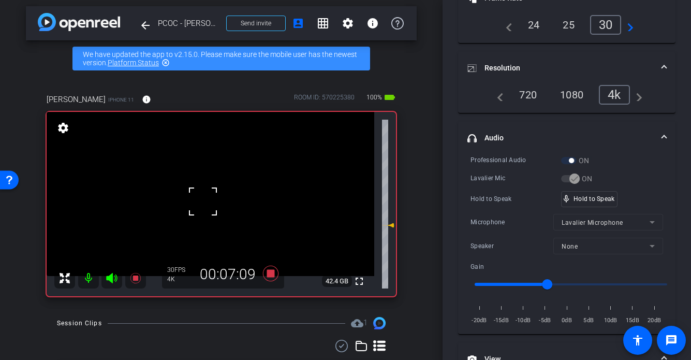
click at [203, 201] on div at bounding box center [203, 202] width 26 height 26
click at [203, 201] on video at bounding box center [211, 194] width 328 height 164
click at [203, 201] on div at bounding box center [203, 202] width 26 height 26
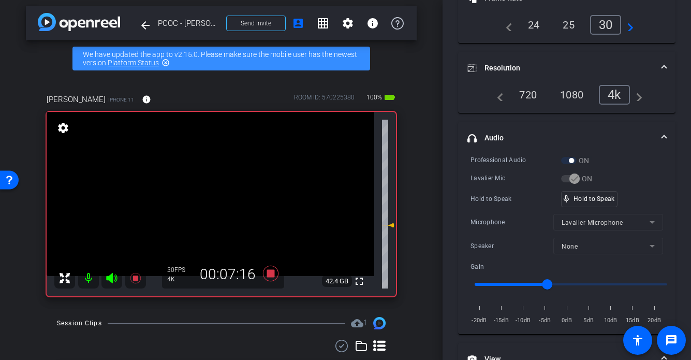
click at [203, 201] on div "fullscreen settings 42.4 GB" at bounding box center [222, 204] width 350 height 184
click at [203, 201] on video at bounding box center [211, 194] width 328 height 164
click at [204, 201] on div at bounding box center [203, 202] width 26 height 26
click at [204, 200] on div "fullscreen settings 42.3 GB" at bounding box center [222, 204] width 350 height 184
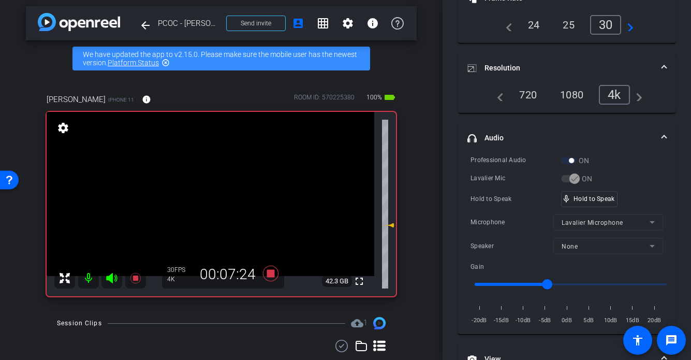
click at [204, 200] on video at bounding box center [211, 194] width 328 height 164
click at [204, 200] on div at bounding box center [204, 201] width 26 height 26
click at [204, 200] on video at bounding box center [211, 194] width 328 height 164
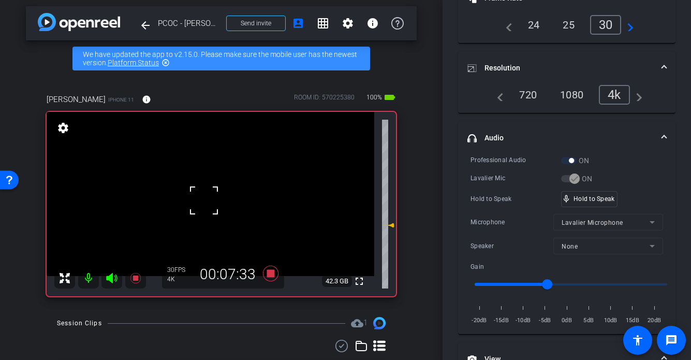
click at [206, 200] on div at bounding box center [204, 201] width 26 height 26
click at [206, 200] on video at bounding box center [211, 194] width 328 height 164
click at [206, 200] on div at bounding box center [206, 201] width 26 height 26
click at [206, 200] on div "fullscreen settings 42.3 GB" at bounding box center [222, 204] width 350 height 184
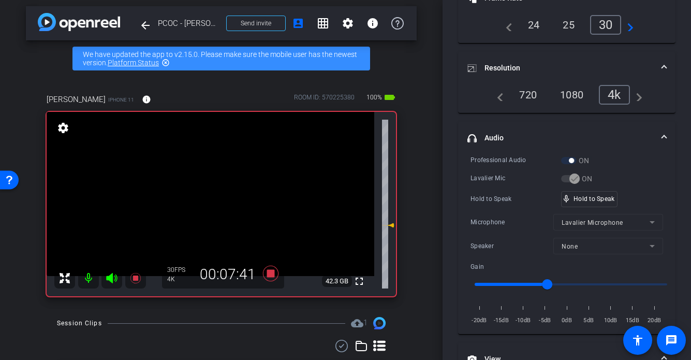
click at [206, 200] on video at bounding box center [211, 194] width 328 height 164
click at [206, 200] on div at bounding box center [206, 201] width 26 height 26
click at [206, 200] on video at bounding box center [211, 194] width 328 height 164
click at [206, 200] on div at bounding box center [206, 200] width 26 height 26
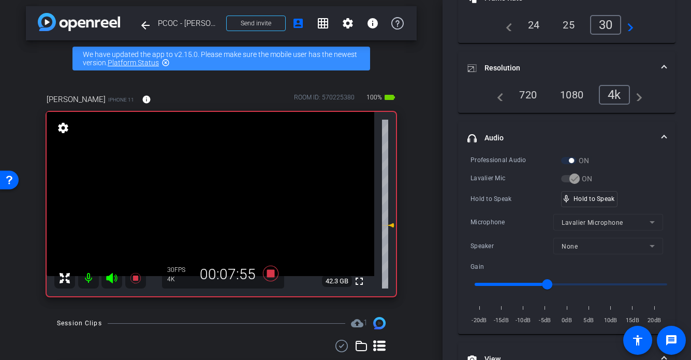
click at [206, 200] on video at bounding box center [211, 194] width 328 height 164
click at [206, 200] on div at bounding box center [206, 200] width 26 height 26
click at [206, 201] on video at bounding box center [211, 194] width 328 height 164
click at [206, 201] on div at bounding box center [206, 201] width 26 height 26
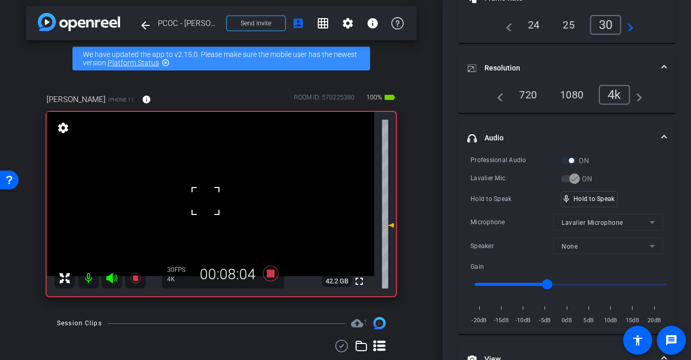
click at [205, 201] on div at bounding box center [206, 201] width 26 height 26
click at [205, 201] on video at bounding box center [211, 194] width 328 height 164
click at [205, 201] on div at bounding box center [205, 201] width 26 height 26
click at [205, 201] on video at bounding box center [211, 194] width 328 height 164
click at [205, 201] on div at bounding box center [205, 201] width 26 height 26
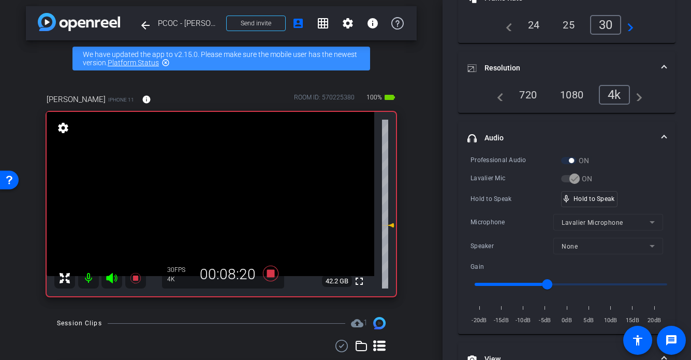
click at [205, 201] on video at bounding box center [211, 194] width 328 height 164
click at [205, 201] on div at bounding box center [205, 201] width 26 height 26
click at [205, 201] on video at bounding box center [211, 194] width 328 height 164
click at [205, 201] on div at bounding box center [205, 201] width 26 height 26
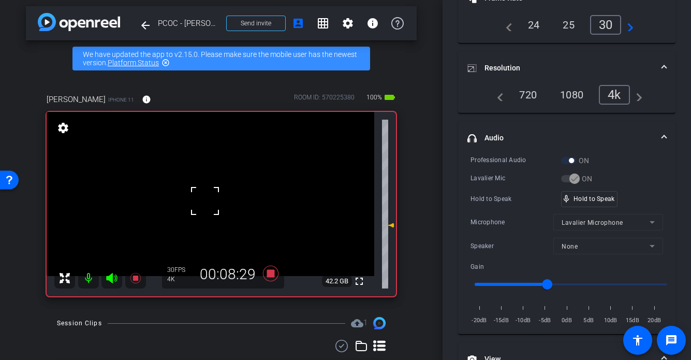
click at [205, 201] on div at bounding box center [205, 201] width 26 height 26
click at [205, 201] on video at bounding box center [211, 194] width 328 height 164
click at [205, 201] on div at bounding box center [205, 201] width 26 height 26
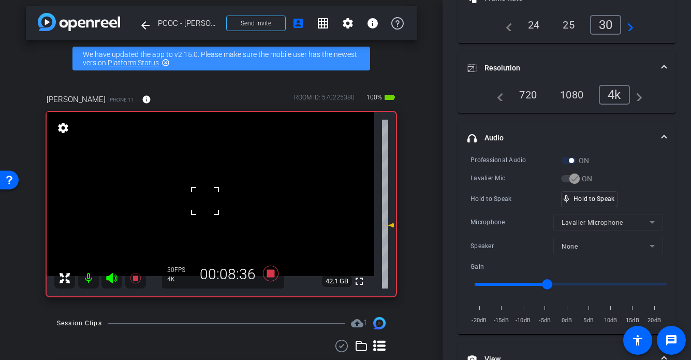
click at [205, 201] on div at bounding box center [205, 201] width 26 height 26
click at [205, 201] on video at bounding box center [211, 194] width 328 height 164
click at [205, 201] on div at bounding box center [205, 201] width 26 height 26
click at [205, 201] on video at bounding box center [211, 194] width 328 height 164
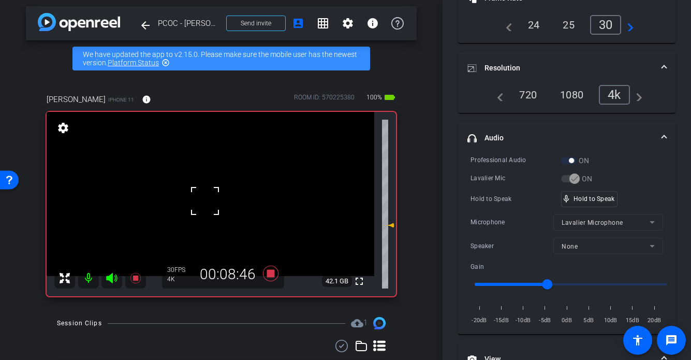
click at [205, 201] on div at bounding box center [205, 201] width 26 height 26
click at [205, 201] on video at bounding box center [211, 194] width 328 height 164
click at [205, 201] on div at bounding box center [205, 201] width 26 height 26
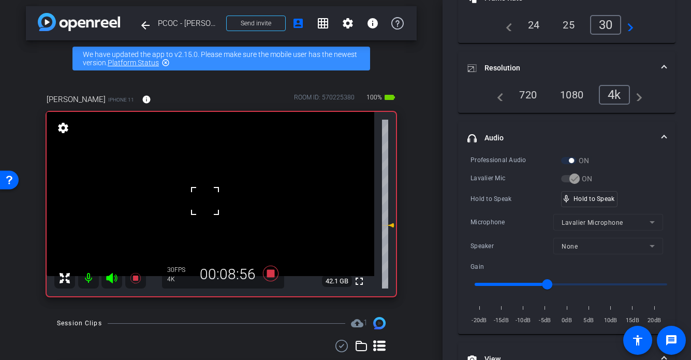
click at [205, 201] on div at bounding box center [205, 201] width 26 height 26
click at [205, 201] on video at bounding box center [211, 194] width 328 height 164
click at [205, 201] on div at bounding box center [205, 201] width 26 height 26
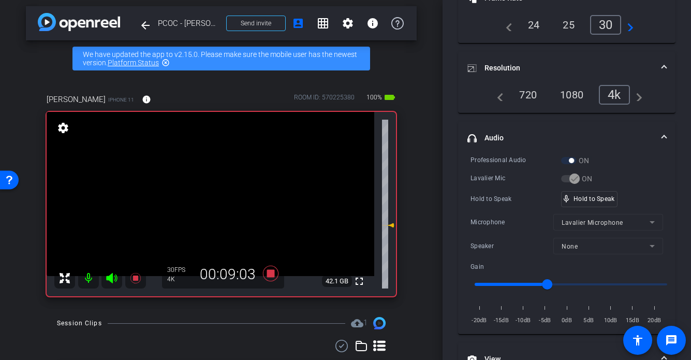
click at [205, 201] on video at bounding box center [211, 194] width 328 height 164
click at [205, 201] on div at bounding box center [205, 201] width 26 height 26
click at [209, 202] on video at bounding box center [211, 194] width 328 height 164
click at [199, 199] on div at bounding box center [209, 202] width 26 height 26
click at [200, 199] on div at bounding box center [209, 202] width 26 height 26
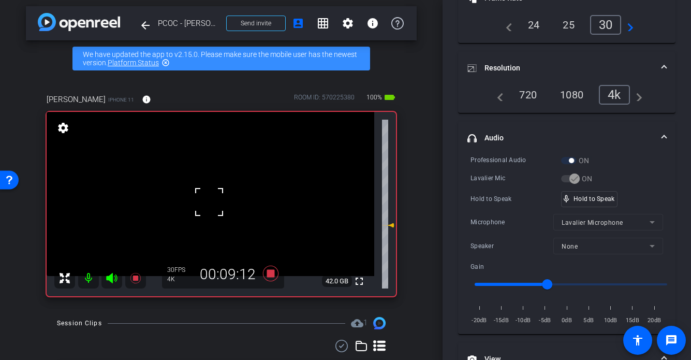
click at [190, 202] on video at bounding box center [211, 194] width 328 height 164
click at [191, 201] on div at bounding box center [190, 202] width 26 height 26
click at [235, 202] on video at bounding box center [211, 194] width 328 height 164
click at [191, 201] on video at bounding box center [211, 194] width 328 height 164
click at [211, 199] on video at bounding box center [211, 194] width 328 height 164
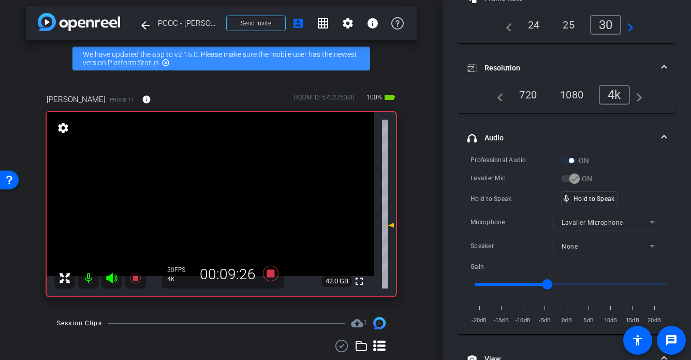
click at [211, 199] on video at bounding box center [211, 194] width 328 height 164
click at [211, 199] on div at bounding box center [211, 199] width 26 height 26
click at [211, 199] on video at bounding box center [211, 194] width 328 height 164
click at [211, 199] on div at bounding box center [211, 199] width 26 height 26
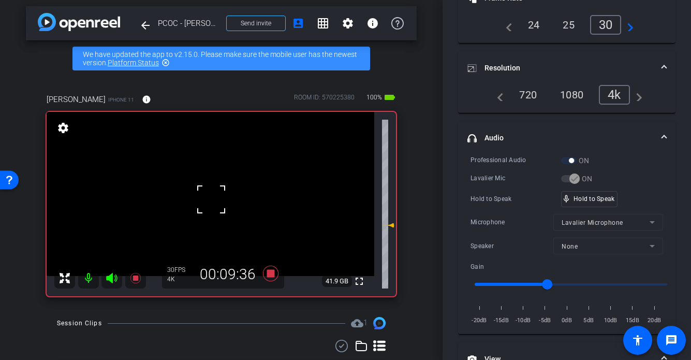
click at [211, 199] on div at bounding box center [211, 199] width 26 height 26
click at [211, 199] on video at bounding box center [211, 194] width 328 height 164
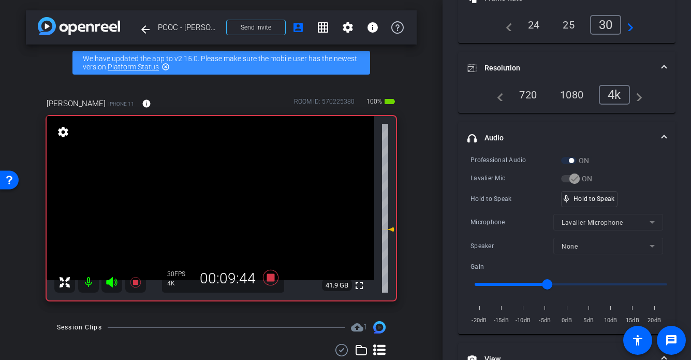
click at [196, 199] on video at bounding box center [211, 198] width 328 height 164
click at [197, 208] on div at bounding box center [196, 199] width 26 height 26
click at [202, 207] on div at bounding box center [196, 199] width 26 height 26
click at [208, 198] on video at bounding box center [211, 198] width 328 height 164
click at [208, 197] on div at bounding box center [208, 198] width 26 height 26
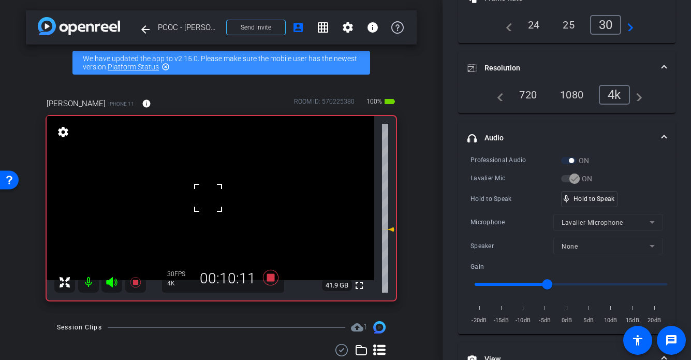
click at [208, 197] on video at bounding box center [211, 198] width 328 height 164
click at [208, 197] on div at bounding box center [208, 197] width 26 height 26
click at [208, 197] on video at bounding box center [211, 198] width 328 height 164
click at [211, 212] on video at bounding box center [211, 198] width 328 height 164
click at [211, 212] on div at bounding box center [211, 212] width 26 height 26
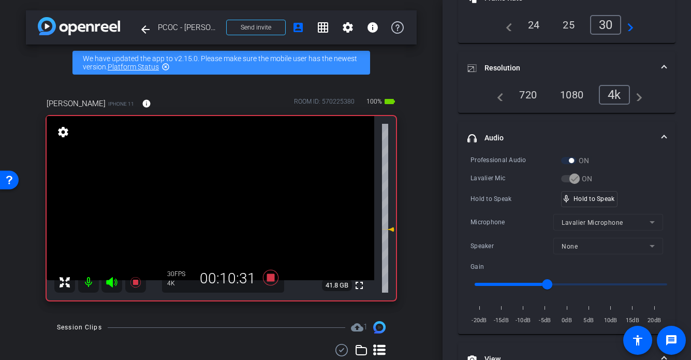
click at [211, 212] on div "fullscreen settings 41.8 GB" at bounding box center [222, 208] width 350 height 184
click at [211, 212] on video at bounding box center [211, 198] width 328 height 164
click at [211, 212] on div at bounding box center [211, 212] width 26 height 26
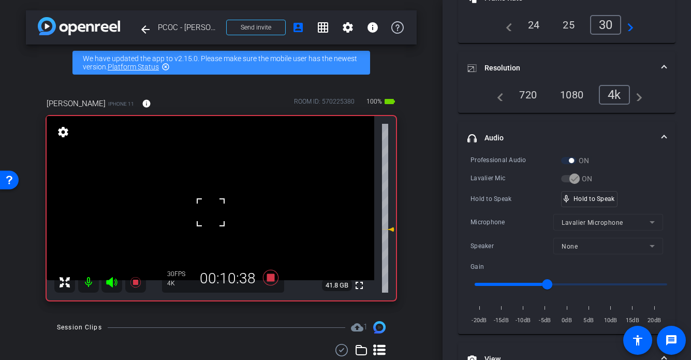
click at [211, 212] on div at bounding box center [211, 212] width 26 height 26
click at [211, 212] on video at bounding box center [211, 198] width 328 height 164
click at [211, 212] on div at bounding box center [211, 212] width 26 height 26
click at [207, 211] on div at bounding box center [211, 212] width 26 height 26
click at [206, 212] on video at bounding box center [211, 198] width 328 height 164
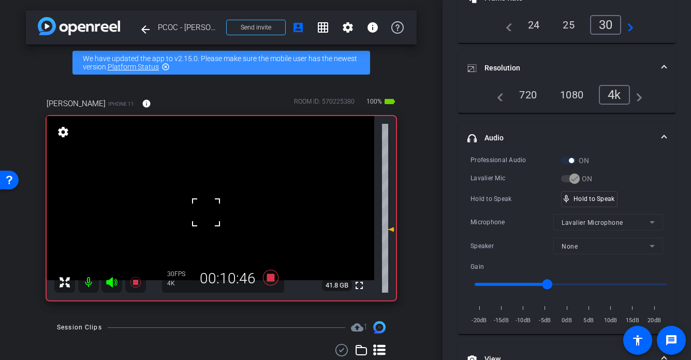
click at [210, 212] on div at bounding box center [206, 212] width 26 height 26
click at [210, 207] on div "fullscreen settings 41.8 GB" at bounding box center [222, 208] width 350 height 184
click at [196, 205] on video at bounding box center [211, 198] width 328 height 164
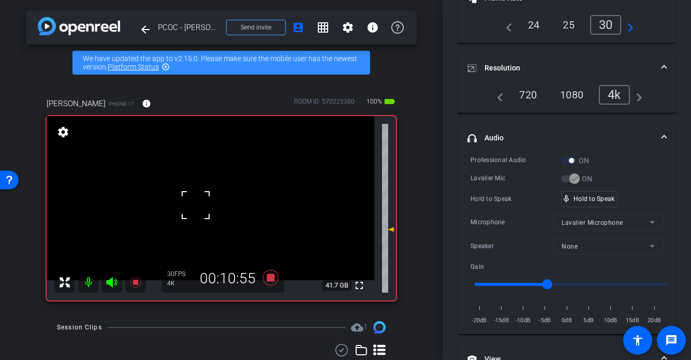
click at [196, 205] on div at bounding box center [196, 205] width 26 height 26
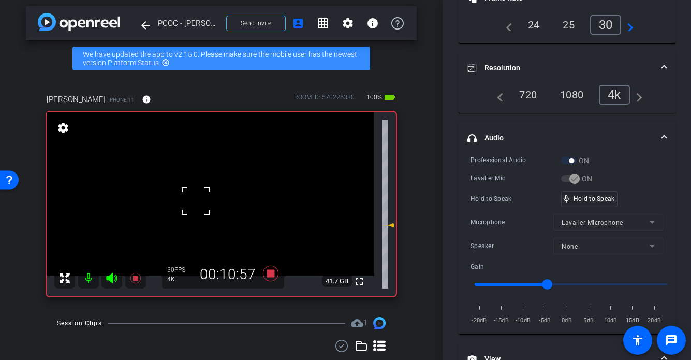
click at [198, 205] on div at bounding box center [196, 201] width 26 height 26
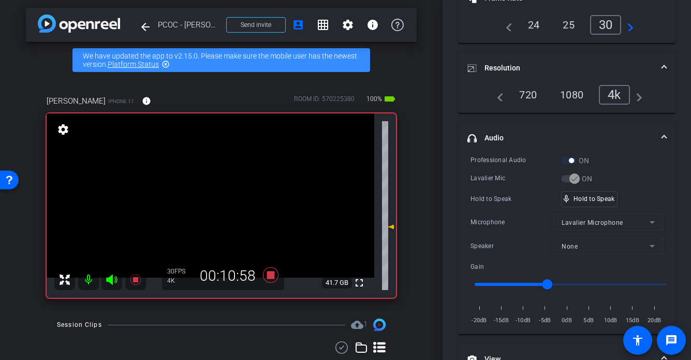
scroll to position [3, 0]
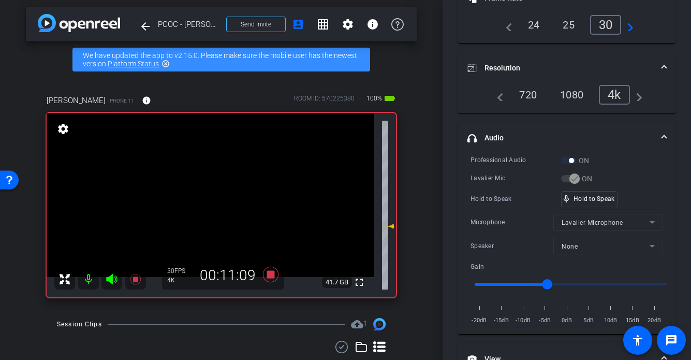
click at [201, 208] on video at bounding box center [211, 195] width 328 height 164
click at [210, 204] on div at bounding box center [202, 208] width 26 height 26
click at [210, 204] on video at bounding box center [211, 195] width 328 height 164
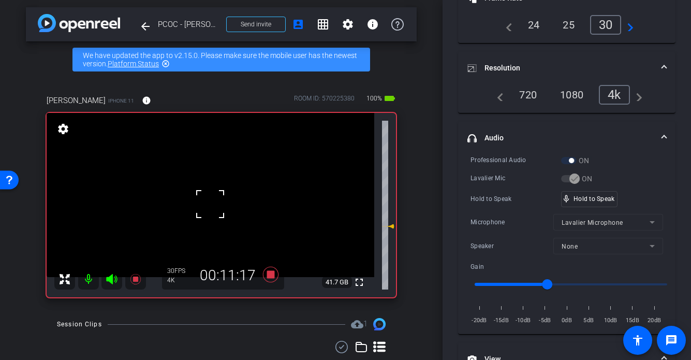
click at [208, 205] on div at bounding box center [210, 204] width 26 height 26
click at [200, 204] on video at bounding box center [211, 195] width 328 height 164
click at [182, 207] on video at bounding box center [211, 195] width 328 height 164
click at [199, 206] on video at bounding box center [211, 195] width 328 height 164
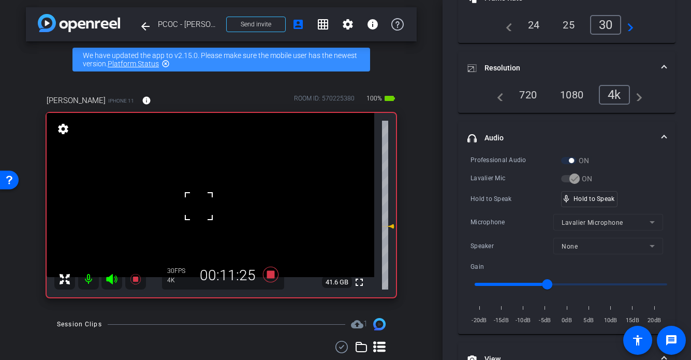
click at [199, 206] on div at bounding box center [199, 206] width 26 height 26
click at [199, 206] on video at bounding box center [211, 195] width 328 height 164
click at [199, 206] on div at bounding box center [199, 206] width 26 height 26
drag, startPoint x: 603, startPoint y: 198, endPoint x: 627, endPoint y: 198, distance: 23.8
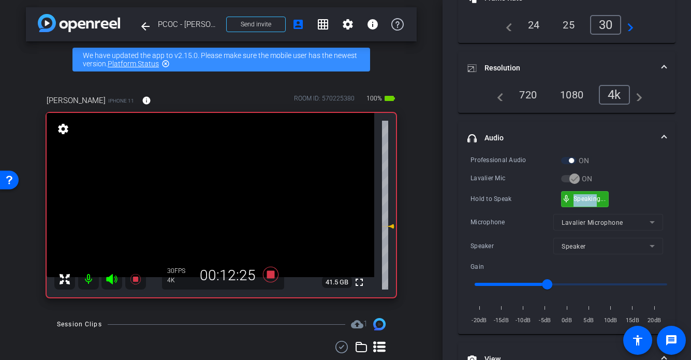
drag, startPoint x: 574, startPoint y: 201, endPoint x: 562, endPoint y: 201, distance: 12.4
click at [215, 193] on video at bounding box center [211, 195] width 328 height 164
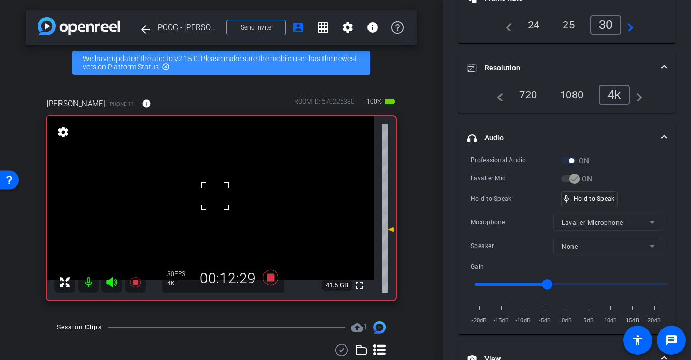
click at [194, 205] on video at bounding box center [211, 198] width 328 height 164
click at [208, 212] on video at bounding box center [211, 198] width 328 height 164
click at [210, 210] on div at bounding box center [208, 212] width 26 height 26
click at [213, 210] on div at bounding box center [208, 212] width 26 height 26
click at [206, 209] on video at bounding box center [211, 198] width 328 height 164
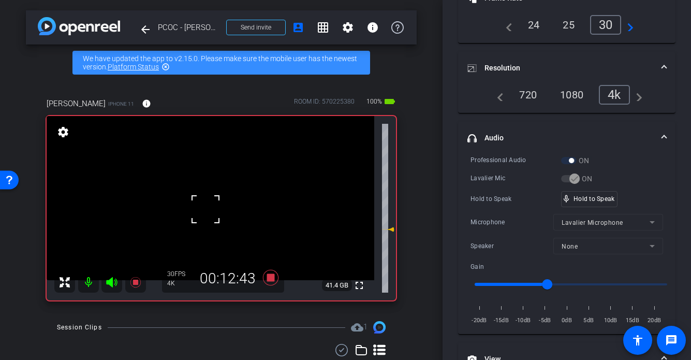
click at [212, 210] on div at bounding box center [206, 209] width 26 height 26
click at [227, 210] on video at bounding box center [211, 198] width 328 height 164
click at [207, 206] on video at bounding box center [211, 198] width 328 height 164
click at [207, 206] on div at bounding box center [207, 206] width 26 height 26
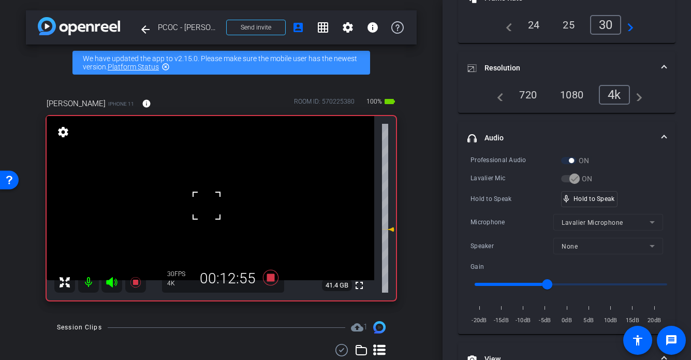
click at [207, 206] on div at bounding box center [207, 206] width 26 height 26
click at [207, 207] on video at bounding box center [211, 198] width 328 height 164
drag, startPoint x: 173, startPoint y: 204, endPoint x: 178, endPoint y: 207, distance: 6.0
click at [174, 204] on video at bounding box center [211, 198] width 328 height 164
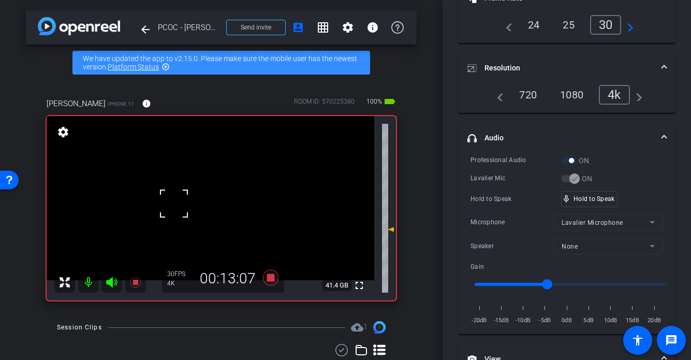
click at [233, 195] on video at bounding box center [211, 198] width 328 height 164
click at [200, 206] on video at bounding box center [211, 198] width 328 height 164
drag, startPoint x: 197, startPoint y: 205, endPoint x: 194, endPoint y: 195, distance: 10.8
click at [197, 204] on div at bounding box center [200, 206] width 26 height 26
click at [202, 198] on video at bounding box center [211, 198] width 328 height 164
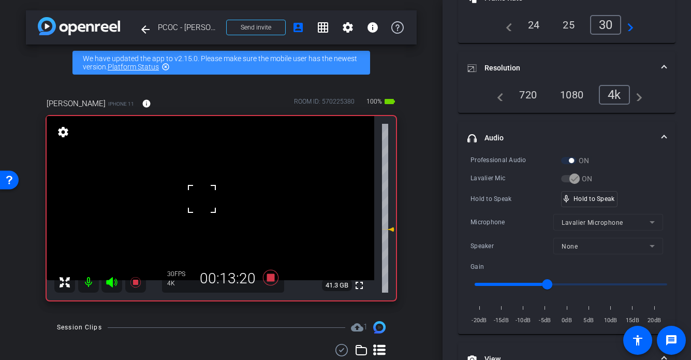
scroll to position [1, 0]
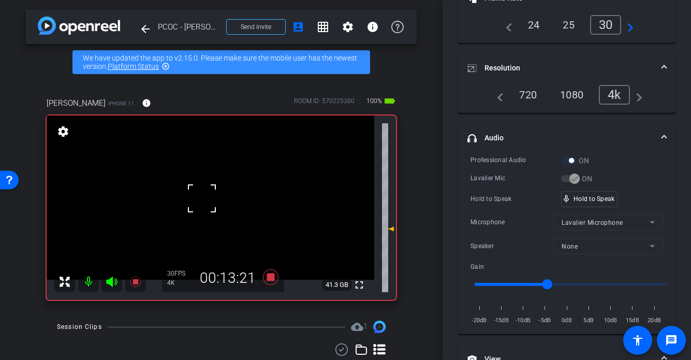
click at [202, 205] on div at bounding box center [202, 198] width 26 height 26
click at [204, 205] on video at bounding box center [211, 198] width 328 height 164
click at [204, 205] on div at bounding box center [204, 205] width 26 height 26
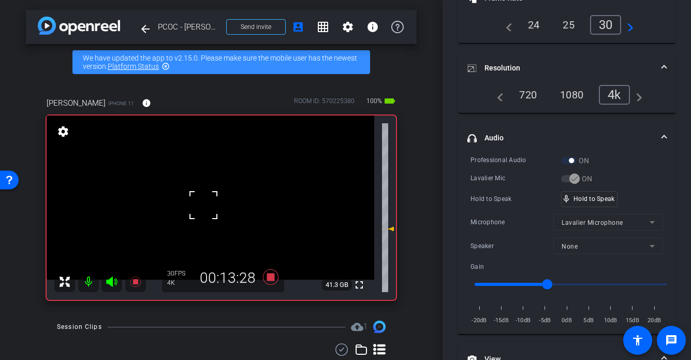
click at [206, 205] on div at bounding box center [204, 205] width 26 height 26
click at [214, 204] on video at bounding box center [211, 198] width 328 height 164
click at [214, 204] on div at bounding box center [214, 204] width 26 height 26
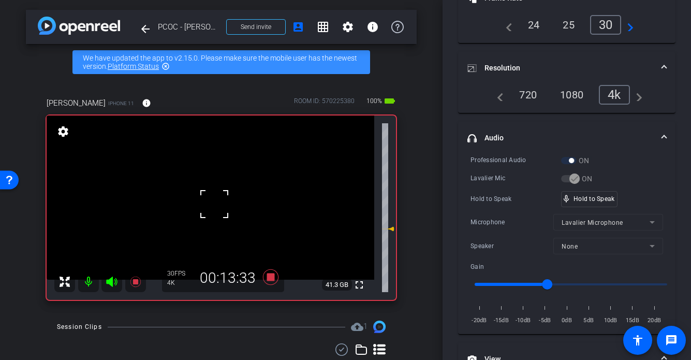
click at [214, 204] on div at bounding box center [214, 204] width 26 height 26
drag, startPoint x: 575, startPoint y: 198, endPoint x: 119, endPoint y: 220, distance: 456.8
click at [205, 209] on video at bounding box center [211, 198] width 328 height 164
drag, startPoint x: 594, startPoint y: 198, endPoint x: 308, endPoint y: 164, distance: 288.0
click at [199, 192] on video at bounding box center [211, 198] width 328 height 164
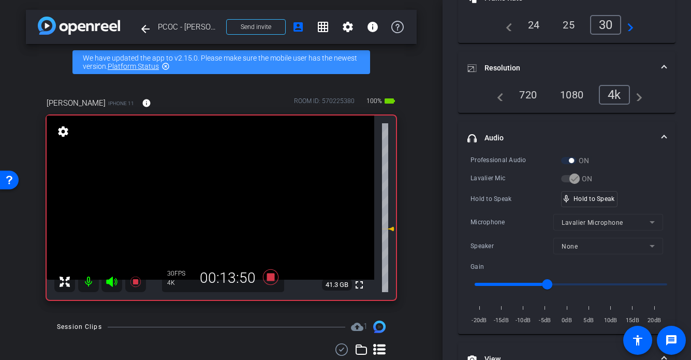
click at [227, 202] on video at bounding box center [211, 198] width 328 height 164
click at [223, 201] on div at bounding box center [227, 202] width 26 height 26
click at [206, 203] on video at bounding box center [211, 198] width 328 height 164
click at [201, 204] on div at bounding box center [206, 203] width 26 height 26
click at [204, 198] on div at bounding box center [206, 203] width 26 height 26
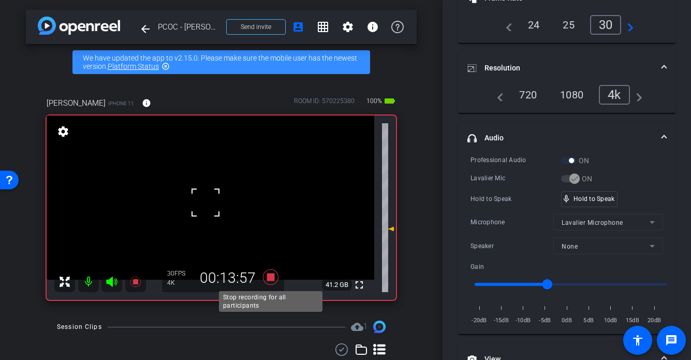
click at [271, 276] on icon at bounding box center [271, 277] width 16 height 16
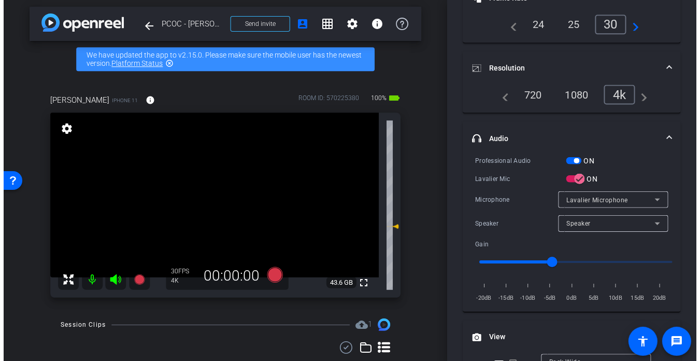
scroll to position [3, 0]
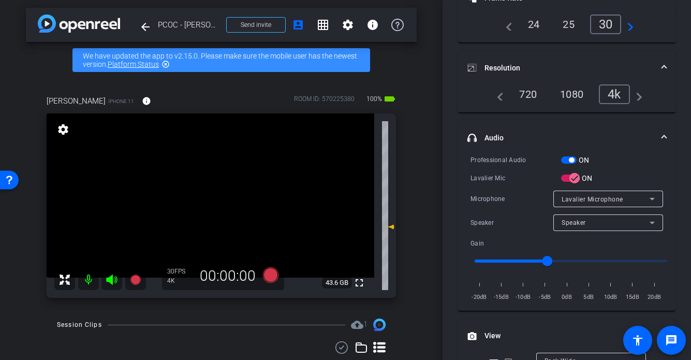
click at [218, 204] on video at bounding box center [211, 195] width 328 height 164
click at [218, 204] on div at bounding box center [218, 204] width 26 height 26
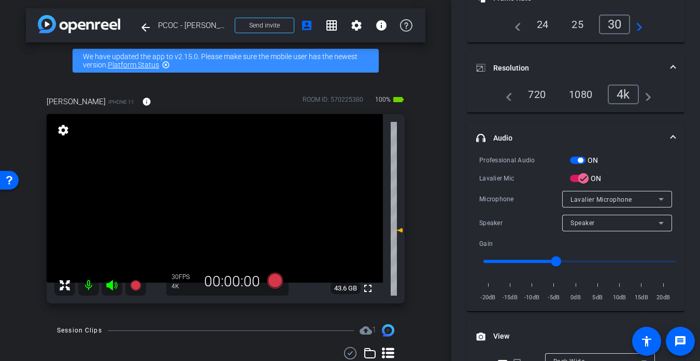
scroll to position [96, 0]
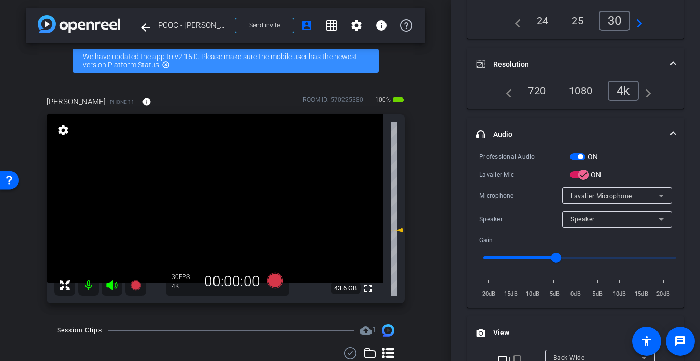
click at [221, 204] on video at bounding box center [215, 198] width 336 height 168
click at [221, 204] on div at bounding box center [221, 204] width 26 height 26
click at [214, 194] on div at bounding box center [221, 204] width 26 height 26
click at [203, 205] on video at bounding box center [215, 198] width 336 height 168
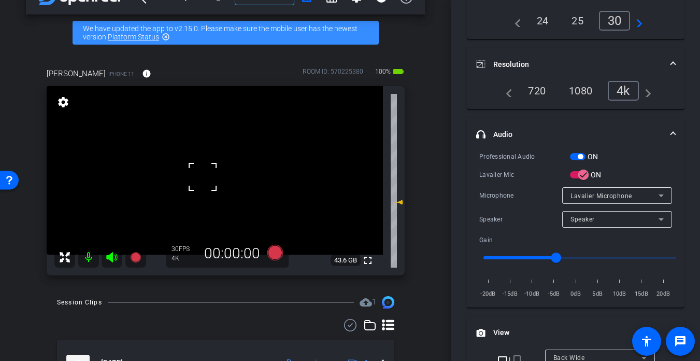
scroll to position [99, 0]
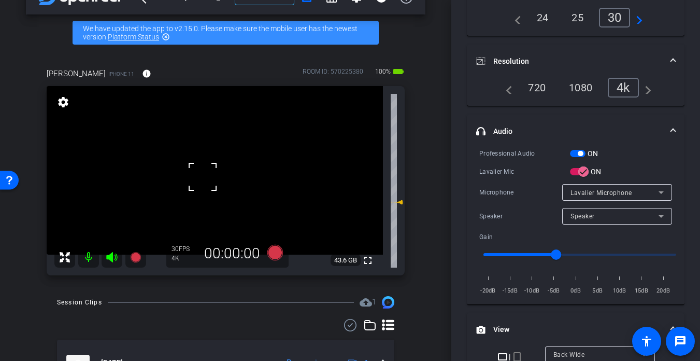
click at [178, 176] on video at bounding box center [215, 170] width 336 height 168
click at [201, 178] on video at bounding box center [215, 170] width 336 height 168
click at [215, 186] on video at bounding box center [215, 170] width 336 height 168
click at [202, 182] on div at bounding box center [215, 187] width 26 height 26
click at [212, 182] on video at bounding box center [215, 170] width 336 height 168
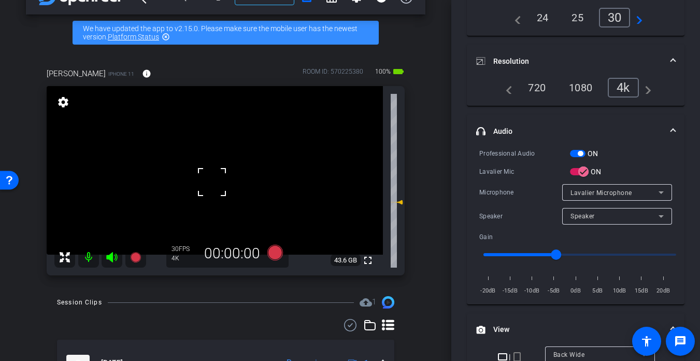
drag, startPoint x: 184, startPoint y: 176, endPoint x: 198, endPoint y: 178, distance: 13.6
click at [185, 176] on video at bounding box center [215, 170] width 336 height 168
click at [206, 179] on video at bounding box center [215, 170] width 336 height 168
click at [206, 179] on div at bounding box center [206, 179] width 26 height 26
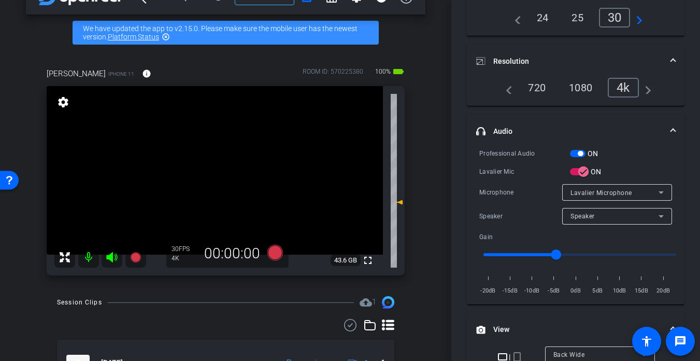
drag, startPoint x: 206, startPoint y: 170, endPoint x: 217, endPoint y: 178, distance: 12.6
click at [207, 171] on video at bounding box center [215, 170] width 336 height 168
click at [218, 179] on div at bounding box center [207, 171] width 26 height 26
click at [210, 174] on div at bounding box center [207, 171] width 26 height 26
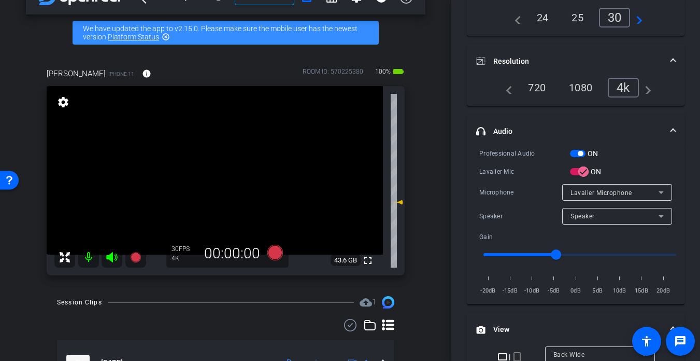
click at [210, 174] on video at bounding box center [215, 170] width 336 height 168
click at [210, 174] on div at bounding box center [210, 174] width 26 height 26
click at [214, 172] on video at bounding box center [215, 170] width 336 height 168
click at [214, 172] on div at bounding box center [214, 173] width 26 height 26
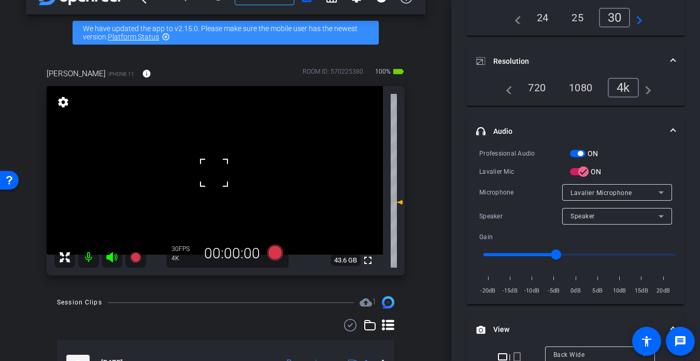
click at [214, 172] on div at bounding box center [214, 173] width 26 height 26
click at [214, 172] on video at bounding box center [215, 170] width 336 height 168
click at [205, 176] on div at bounding box center [214, 172] width 26 height 26
click at [206, 177] on div at bounding box center [214, 172] width 26 height 26
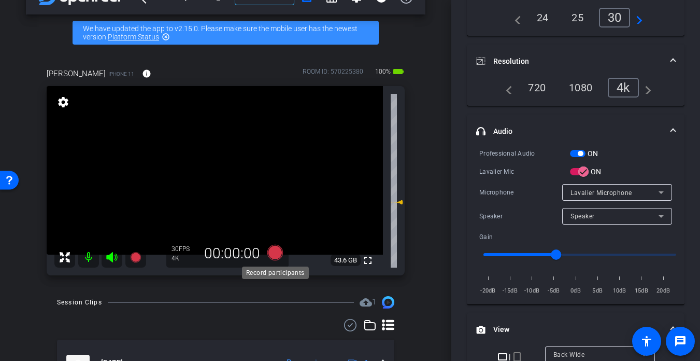
click at [277, 254] on icon at bounding box center [275, 252] width 16 height 16
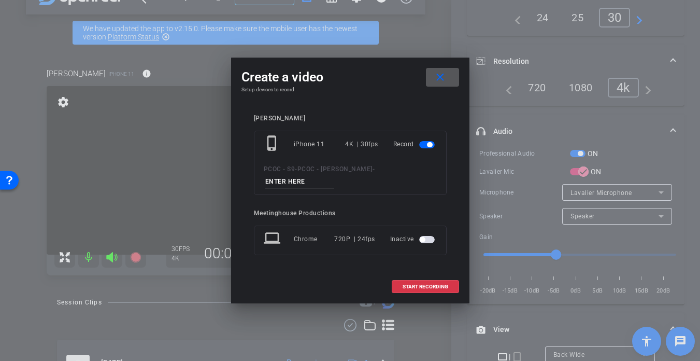
click at [291, 178] on input at bounding box center [299, 181] width 69 height 13
type input "901 - seg 6"
click at [432, 293] on span at bounding box center [425, 286] width 66 height 25
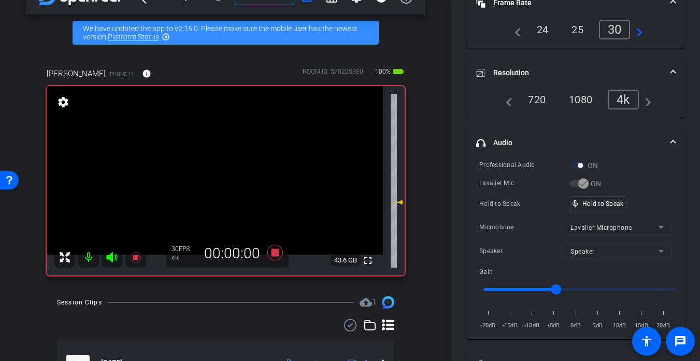
scroll to position [111, 0]
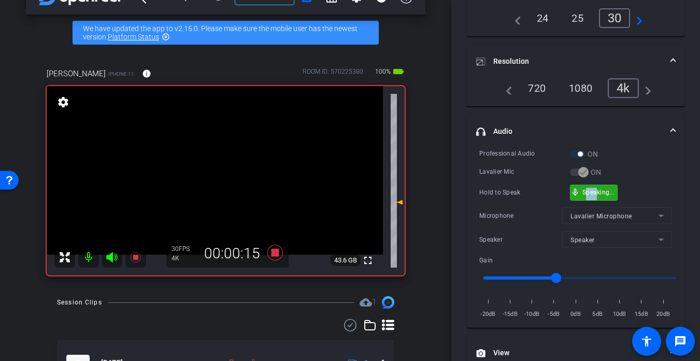
drag, startPoint x: 586, startPoint y: 192, endPoint x: 514, endPoint y: 184, distance: 73.0
drag, startPoint x: 207, startPoint y: 171, endPoint x: 247, endPoint y: 181, distance: 41.1
click at [207, 171] on video at bounding box center [215, 170] width 336 height 168
drag, startPoint x: 193, startPoint y: 175, endPoint x: 202, endPoint y: 176, distance: 8.9
click at [193, 175] on video at bounding box center [215, 170] width 336 height 168
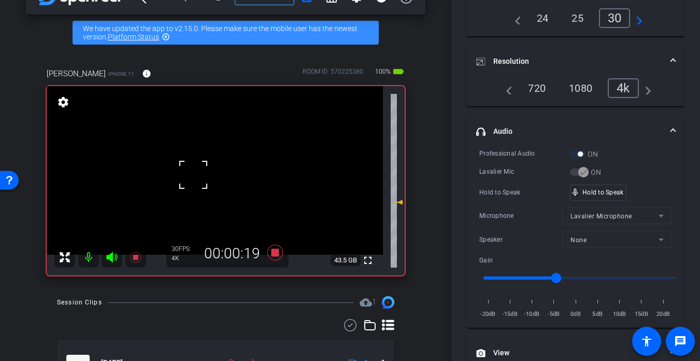
click at [219, 169] on video at bounding box center [215, 170] width 336 height 168
click at [211, 168] on div at bounding box center [219, 169] width 26 height 26
click at [207, 167] on div at bounding box center [219, 169] width 26 height 26
click at [195, 167] on video at bounding box center [215, 170] width 336 height 168
click at [195, 167] on div at bounding box center [195, 167] width 26 height 26
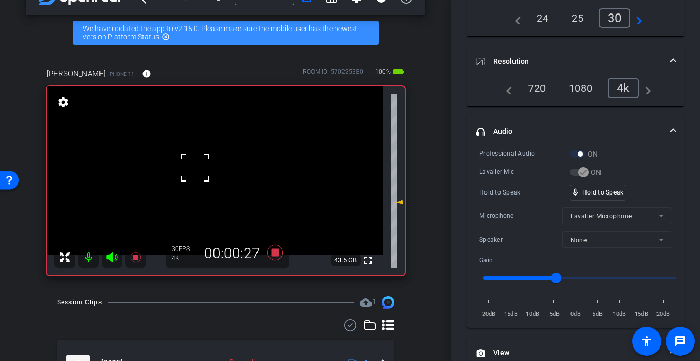
click at [195, 167] on div at bounding box center [195, 167] width 26 height 26
click at [200, 179] on video at bounding box center [215, 170] width 336 height 168
click at [201, 179] on div at bounding box center [200, 179] width 26 height 26
click at [204, 172] on video at bounding box center [215, 170] width 336 height 168
click at [205, 178] on div at bounding box center [204, 172] width 26 height 26
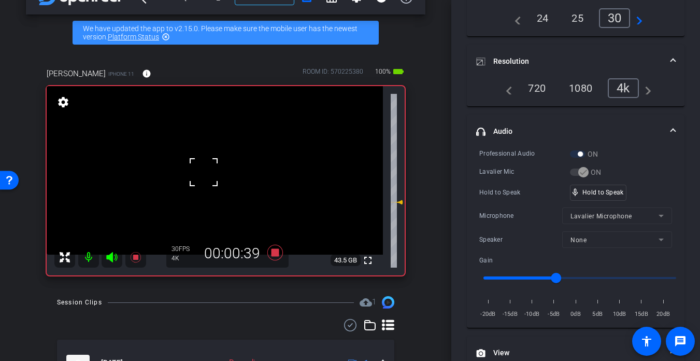
click at [206, 177] on div at bounding box center [204, 172] width 26 height 26
click at [206, 177] on video at bounding box center [215, 170] width 336 height 168
click at [206, 177] on div at bounding box center [206, 177] width 26 height 26
click at [211, 177] on div at bounding box center [206, 177] width 26 height 26
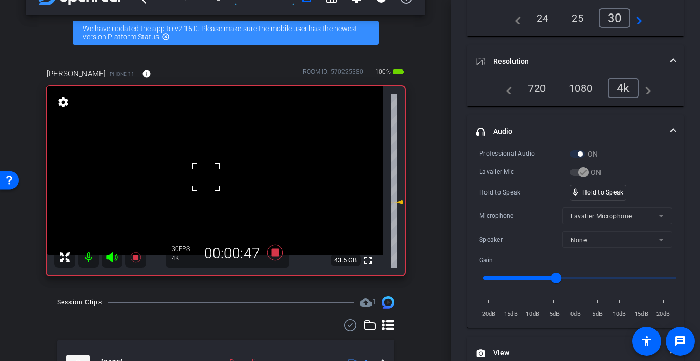
click at [211, 177] on div at bounding box center [206, 177] width 26 height 26
click at [211, 177] on video at bounding box center [215, 170] width 336 height 168
click at [211, 177] on div at bounding box center [211, 177] width 26 height 26
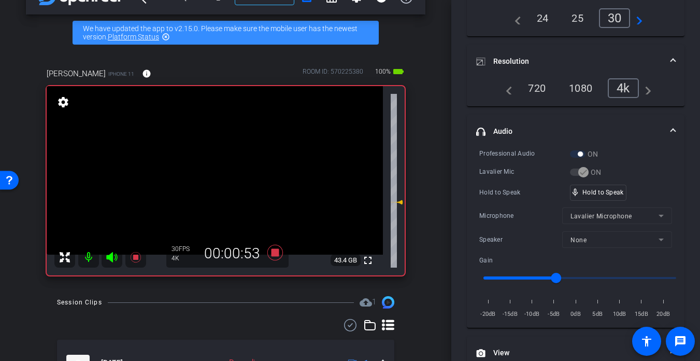
click at [211, 177] on video at bounding box center [215, 170] width 336 height 168
click at [211, 177] on div at bounding box center [211, 177] width 26 height 26
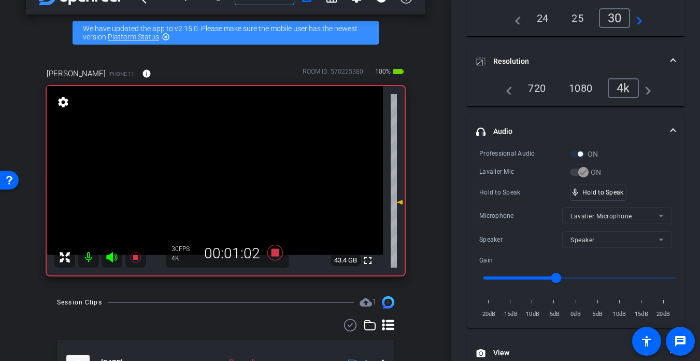
click at [188, 167] on video at bounding box center [215, 170] width 336 height 168
click at [195, 171] on div at bounding box center [188, 167] width 26 height 26
click at [196, 171] on div "fullscreen settings 43.4 GB" at bounding box center [226, 180] width 358 height 189
click at [198, 181] on video at bounding box center [215, 170] width 336 height 168
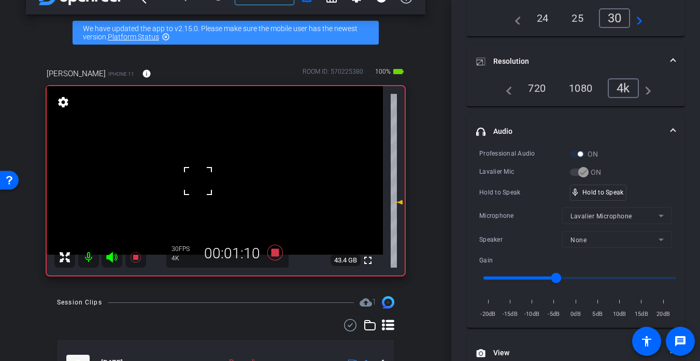
click at [214, 179] on video at bounding box center [215, 170] width 336 height 168
click at [228, 176] on video at bounding box center [215, 170] width 336 height 168
click at [206, 174] on video at bounding box center [215, 170] width 336 height 168
drag, startPoint x: 215, startPoint y: 174, endPoint x: 217, endPoint y: 179, distance: 5.9
click at [215, 174] on video at bounding box center [215, 170] width 336 height 168
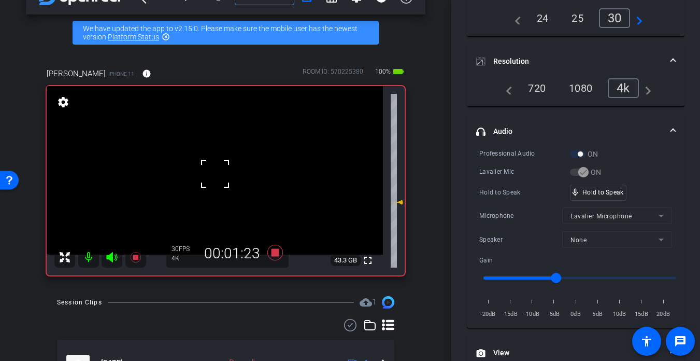
click at [210, 181] on div at bounding box center [215, 174] width 26 height 26
click at [210, 181] on video at bounding box center [215, 170] width 336 height 168
click at [210, 181] on div at bounding box center [210, 181] width 26 height 26
click at [210, 181] on video at bounding box center [215, 170] width 336 height 168
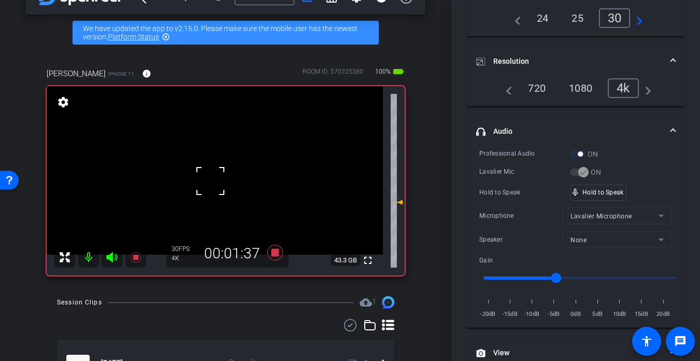
click at [210, 181] on div at bounding box center [210, 181] width 26 height 26
click at [210, 181] on video at bounding box center [215, 170] width 336 height 168
click at [210, 181] on div at bounding box center [210, 181] width 26 height 26
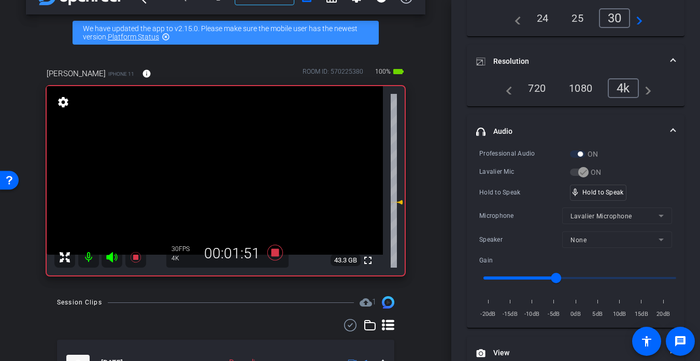
click at [210, 181] on video at bounding box center [215, 170] width 336 height 168
click at [211, 181] on div at bounding box center [210, 181] width 26 height 26
click at [188, 176] on video at bounding box center [215, 170] width 336 height 168
click at [188, 176] on div at bounding box center [188, 176] width 26 height 26
click at [193, 180] on video at bounding box center [215, 170] width 336 height 168
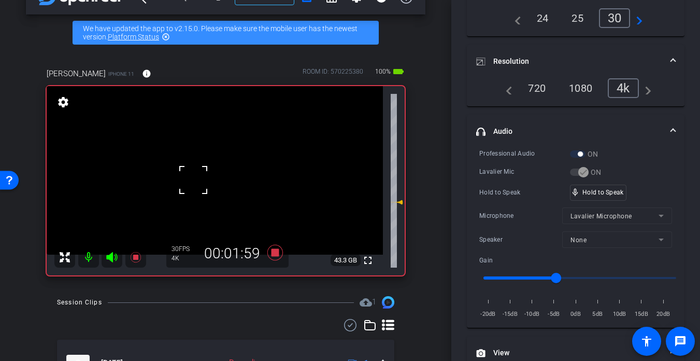
click at [216, 179] on video at bounding box center [215, 170] width 336 height 168
click at [215, 179] on div at bounding box center [216, 179] width 26 height 26
click at [215, 179] on video at bounding box center [215, 170] width 336 height 168
click at [215, 179] on div at bounding box center [216, 179] width 26 height 26
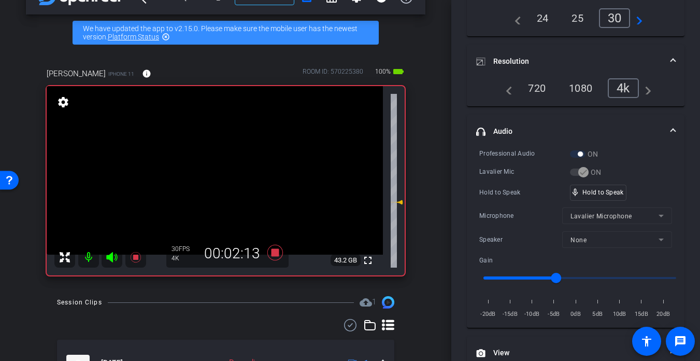
click at [215, 179] on video at bounding box center [215, 170] width 336 height 168
click at [215, 179] on div at bounding box center [216, 179] width 26 height 26
click at [216, 179] on div at bounding box center [216, 179] width 26 height 26
click at [216, 179] on video at bounding box center [215, 170] width 336 height 168
click at [216, 179] on div at bounding box center [216, 179] width 26 height 26
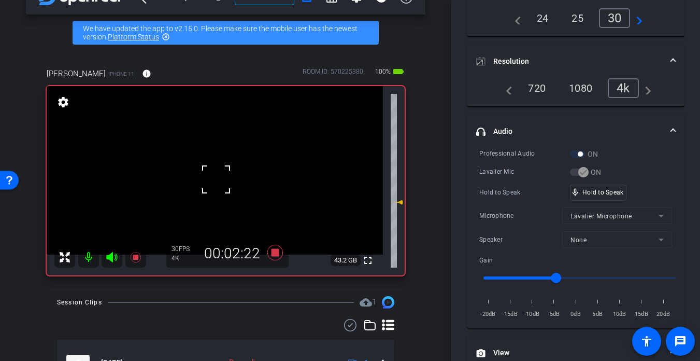
click at [216, 179] on div at bounding box center [216, 179] width 26 height 26
click at [216, 179] on video at bounding box center [215, 170] width 336 height 168
click at [216, 179] on div at bounding box center [216, 179] width 26 height 26
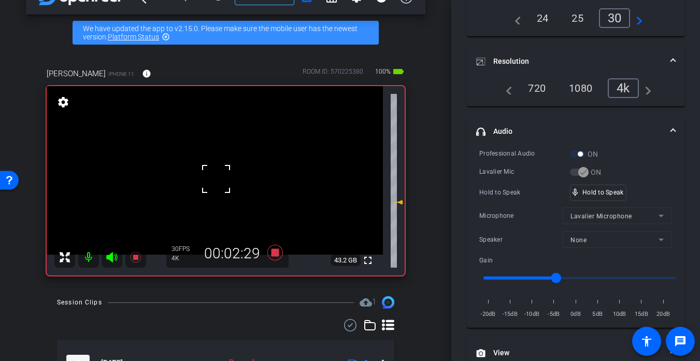
click at [215, 179] on div at bounding box center [216, 179] width 26 height 26
click at [215, 179] on video at bounding box center [215, 170] width 336 height 168
click at [215, 179] on div at bounding box center [216, 179] width 26 height 26
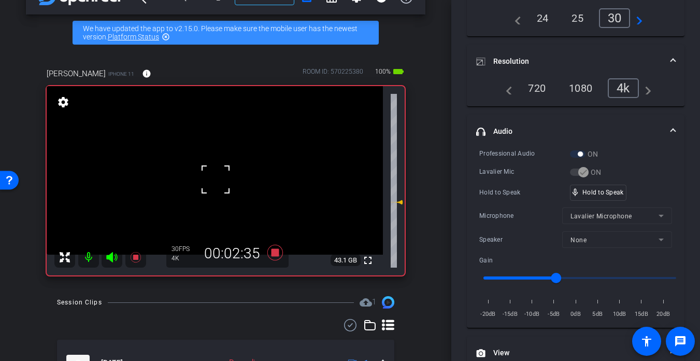
click at [215, 179] on div at bounding box center [216, 179] width 26 height 26
click at [211, 180] on video at bounding box center [215, 170] width 336 height 168
click at [211, 180] on div at bounding box center [211, 180] width 26 height 26
click at [204, 174] on video at bounding box center [215, 170] width 336 height 168
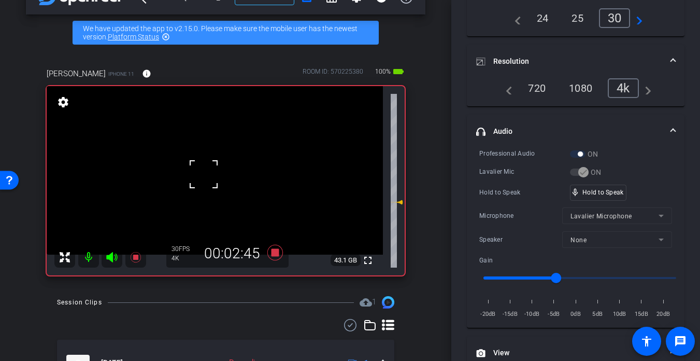
click at [197, 176] on div at bounding box center [204, 174] width 26 height 26
click at [239, 177] on video at bounding box center [215, 170] width 336 height 168
click at [215, 174] on video at bounding box center [215, 170] width 336 height 168
click at [215, 174] on div at bounding box center [216, 174] width 26 height 26
click at [215, 174] on video at bounding box center [215, 170] width 336 height 168
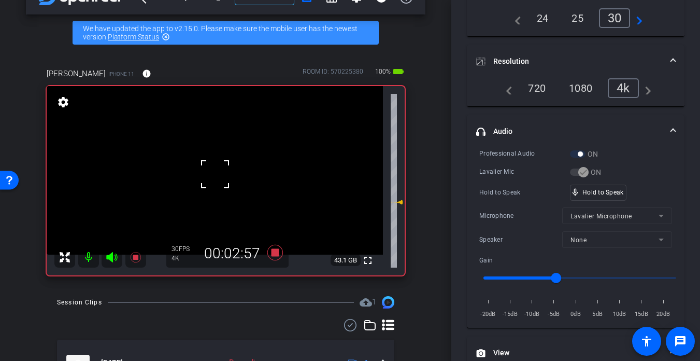
click at [215, 174] on div at bounding box center [215, 174] width 26 height 26
click at [215, 174] on video at bounding box center [215, 170] width 336 height 168
click at [215, 174] on div at bounding box center [215, 174] width 26 height 26
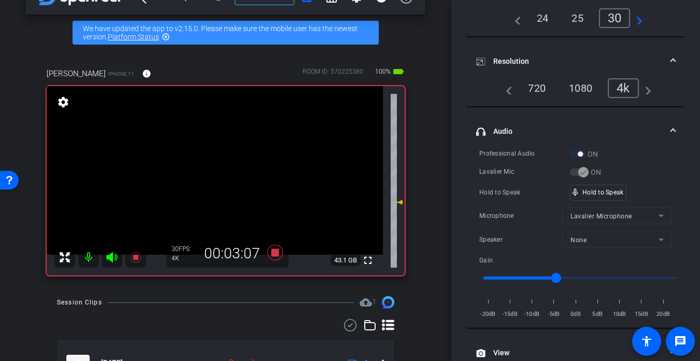
click at [202, 181] on video at bounding box center [215, 170] width 336 height 168
click at [202, 181] on div at bounding box center [202, 181] width 26 height 26
click at [202, 181] on video at bounding box center [215, 170] width 336 height 168
click at [212, 179] on div at bounding box center [202, 181] width 26 height 26
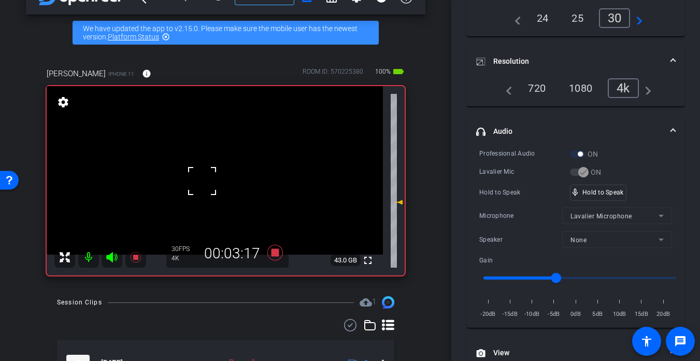
click at [212, 179] on div at bounding box center [202, 181] width 26 height 26
click at [224, 174] on video at bounding box center [215, 170] width 336 height 168
click at [224, 174] on div at bounding box center [224, 174] width 26 height 26
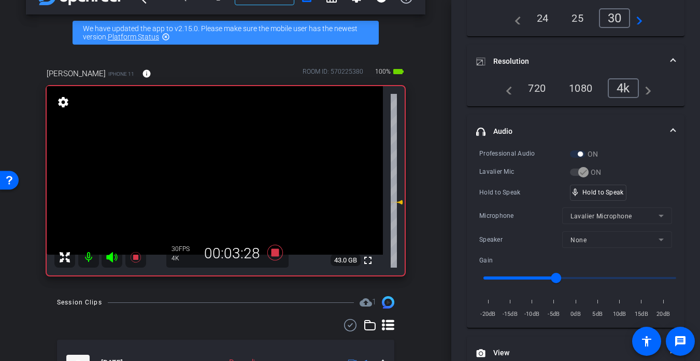
click at [224, 174] on video at bounding box center [215, 170] width 336 height 168
click at [223, 174] on div at bounding box center [224, 174] width 26 height 26
click at [223, 174] on video at bounding box center [215, 170] width 336 height 168
click at [223, 174] on div at bounding box center [223, 174] width 26 height 26
click at [223, 174] on video at bounding box center [215, 170] width 336 height 168
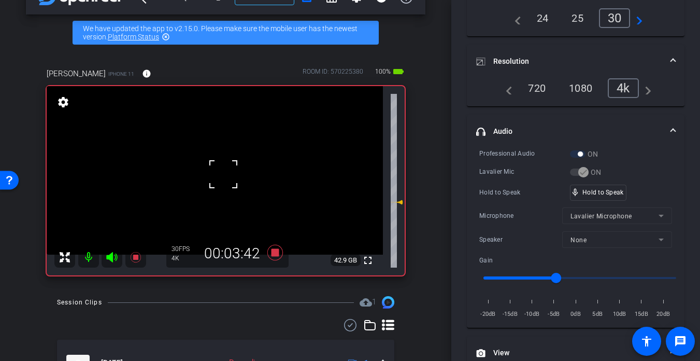
click at [224, 175] on div at bounding box center [223, 174] width 26 height 26
click at [223, 175] on div at bounding box center [223, 174] width 26 height 26
click at [223, 175] on video at bounding box center [215, 170] width 336 height 168
click at [211, 181] on div at bounding box center [223, 175] width 26 height 26
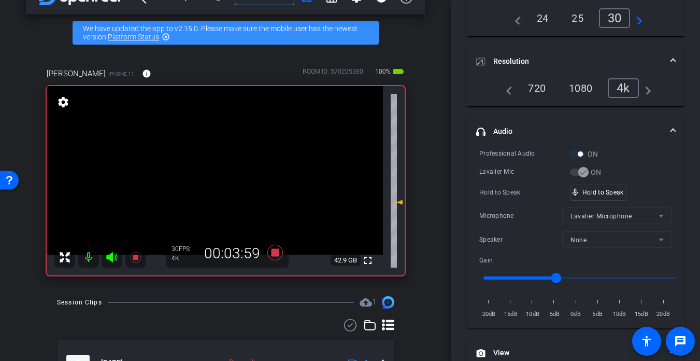
click at [208, 184] on video at bounding box center [215, 170] width 336 height 168
click at [208, 184] on div at bounding box center [208, 184] width 26 height 26
click at [210, 176] on video at bounding box center [215, 170] width 336 height 168
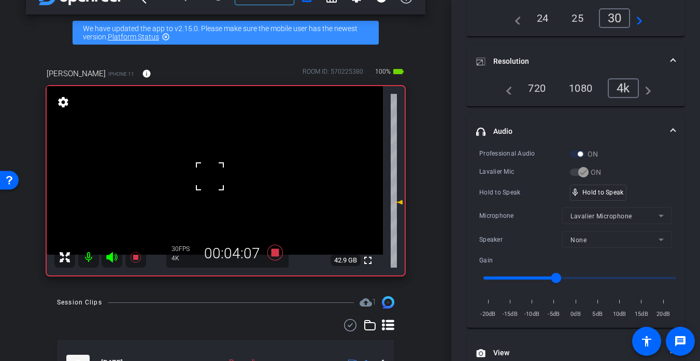
click at [214, 175] on div at bounding box center [210, 176] width 26 height 26
click at [216, 178] on div "fullscreen settings 42.9 GB" at bounding box center [226, 180] width 358 height 189
click at [216, 178] on video at bounding box center [215, 170] width 336 height 168
click at [216, 178] on div at bounding box center [216, 178] width 26 height 26
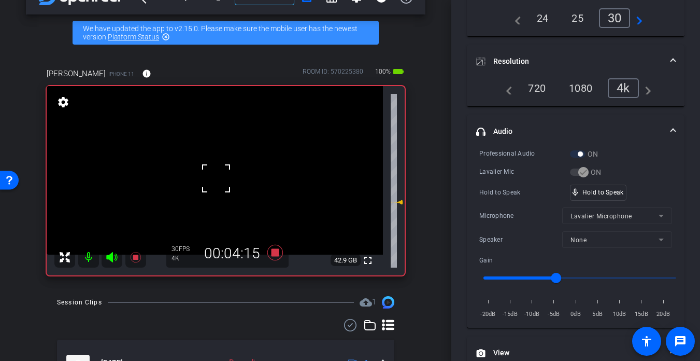
click at [216, 178] on div at bounding box center [216, 178] width 26 height 26
click at [216, 178] on video at bounding box center [215, 170] width 336 height 168
click at [216, 178] on div at bounding box center [216, 178] width 26 height 26
click at [216, 178] on video at bounding box center [215, 170] width 336 height 168
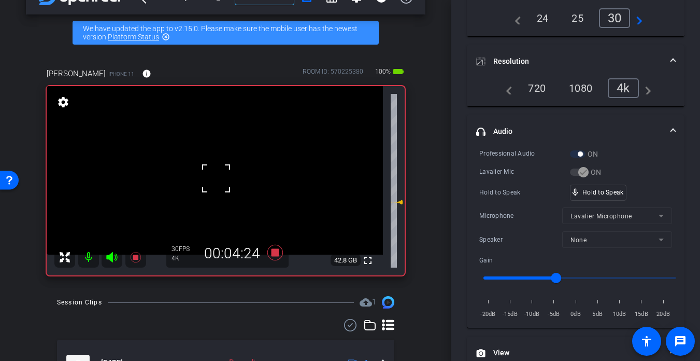
click at [216, 178] on div at bounding box center [216, 178] width 26 height 26
click at [217, 178] on div at bounding box center [216, 178] width 26 height 26
click at [217, 177] on video at bounding box center [215, 170] width 336 height 168
click at [218, 177] on div at bounding box center [217, 177] width 26 height 26
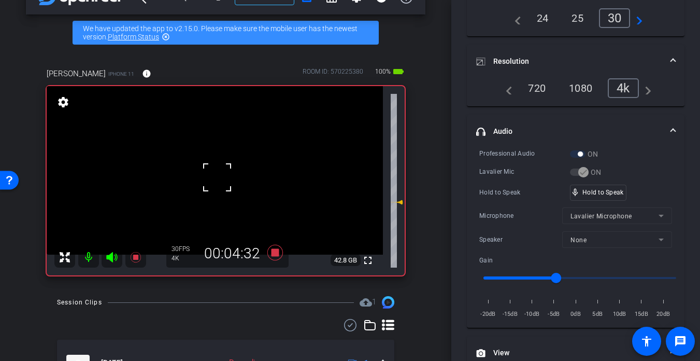
click at [218, 177] on div at bounding box center [217, 177] width 26 height 26
click at [218, 177] on video at bounding box center [215, 170] width 336 height 168
click at [218, 177] on div at bounding box center [218, 177] width 26 height 26
click at [218, 177] on video at bounding box center [215, 170] width 336 height 168
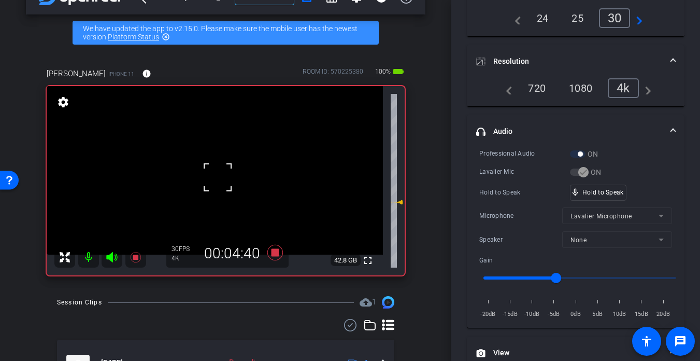
click at [218, 177] on div at bounding box center [218, 177] width 26 height 26
click at [188, 193] on video at bounding box center [215, 170] width 336 height 168
drag, startPoint x: 606, startPoint y: 189, endPoint x: 280, endPoint y: 229, distance: 328.8
click at [187, 201] on video at bounding box center [215, 170] width 336 height 168
click at [200, 193] on video at bounding box center [215, 170] width 336 height 168
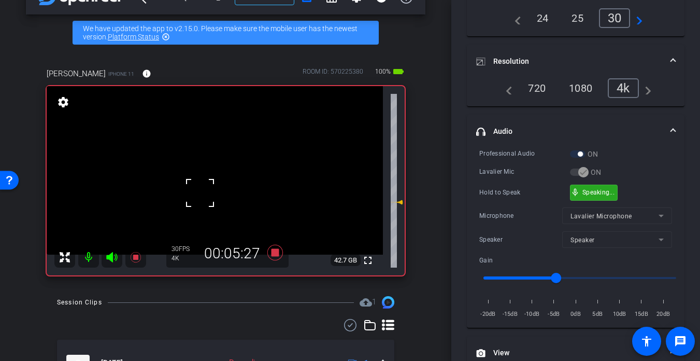
drag, startPoint x: 602, startPoint y: 188, endPoint x: 539, endPoint y: 188, distance: 62.7
click at [210, 192] on div at bounding box center [200, 193] width 26 height 26
click at [220, 182] on video at bounding box center [215, 170] width 336 height 168
click at [220, 182] on div at bounding box center [220, 182] width 26 height 26
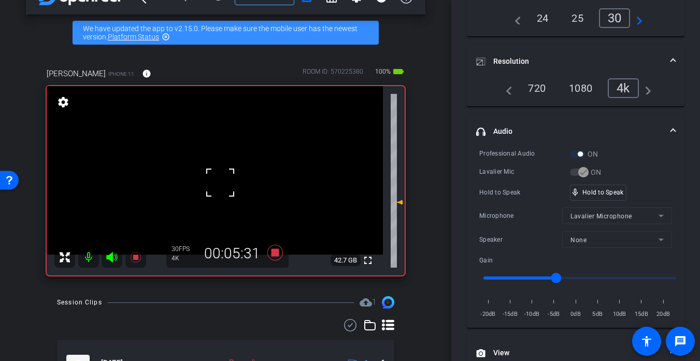
click at [219, 179] on div at bounding box center [220, 182] width 26 height 26
drag, startPoint x: 581, startPoint y: 191, endPoint x: 279, endPoint y: 201, distance: 302.2
click at [578, 191] on div "mic_none Speaking..." at bounding box center [593, 192] width 47 height 15
click at [215, 185] on video at bounding box center [215, 170] width 336 height 168
click at [222, 178] on div at bounding box center [216, 185] width 26 height 26
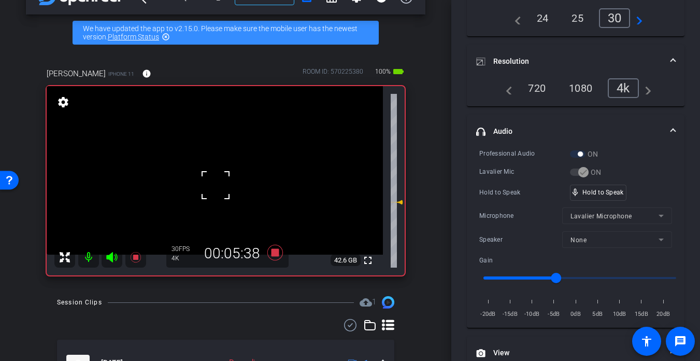
click at [223, 176] on div at bounding box center [216, 185] width 26 height 26
click at [217, 177] on div at bounding box center [216, 185] width 26 height 26
click at [210, 177] on div at bounding box center [216, 185] width 26 height 26
click at [207, 172] on div at bounding box center [216, 185] width 26 height 26
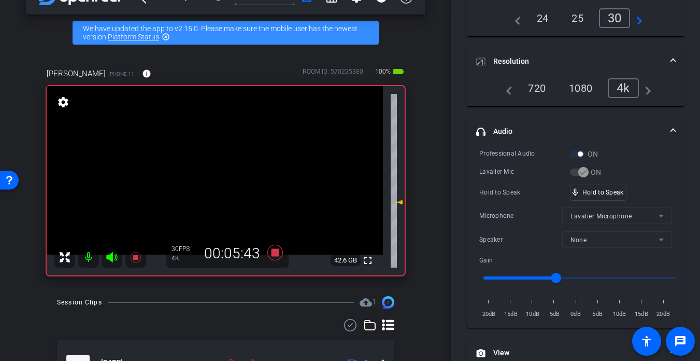
click at [207, 172] on video at bounding box center [215, 170] width 336 height 168
click at [207, 172] on div at bounding box center [207, 173] width 26 height 26
click at [208, 172] on div at bounding box center [207, 173] width 26 height 26
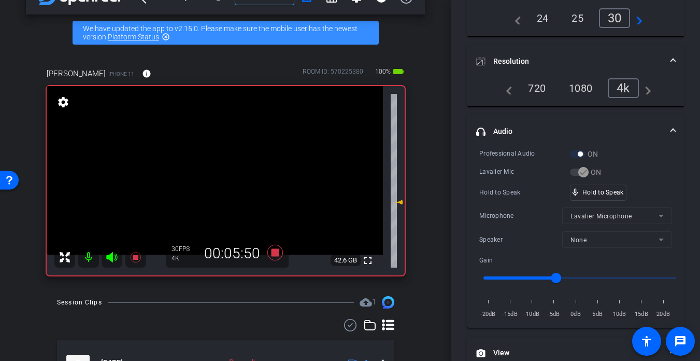
click at [208, 172] on video at bounding box center [215, 170] width 336 height 168
click at [208, 172] on div at bounding box center [208, 172] width 26 height 26
click at [208, 172] on div "fullscreen settings 42.6 GB" at bounding box center [226, 180] width 358 height 189
click at [208, 172] on video at bounding box center [215, 170] width 336 height 168
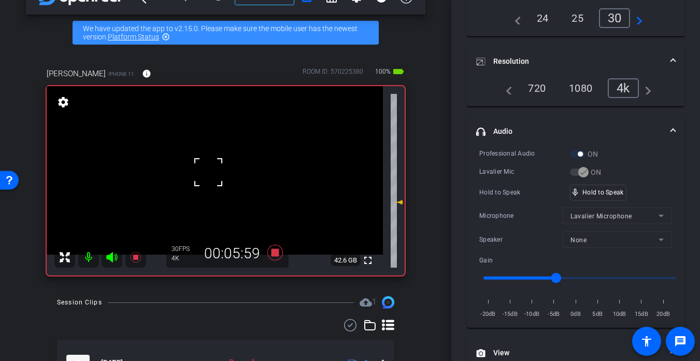
click at [211, 170] on div at bounding box center [208, 172] width 26 height 26
click at [212, 170] on div at bounding box center [208, 172] width 26 height 26
click at [212, 170] on video at bounding box center [215, 170] width 336 height 168
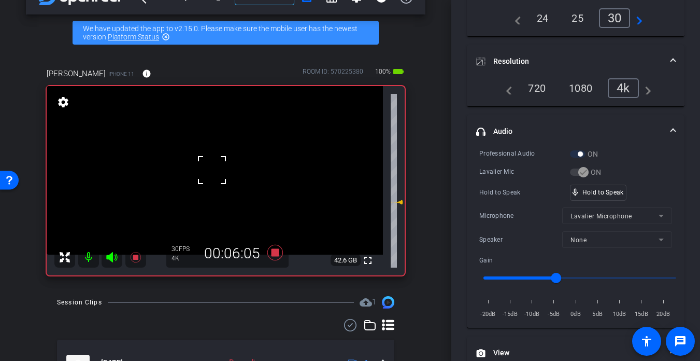
click at [212, 170] on div at bounding box center [212, 170] width 26 height 26
click at [212, 169] on video at bounding box center [215, 170] width 336 height 168
click at [213, 169] on div at bounding box center [212, 169] width 26 height 26
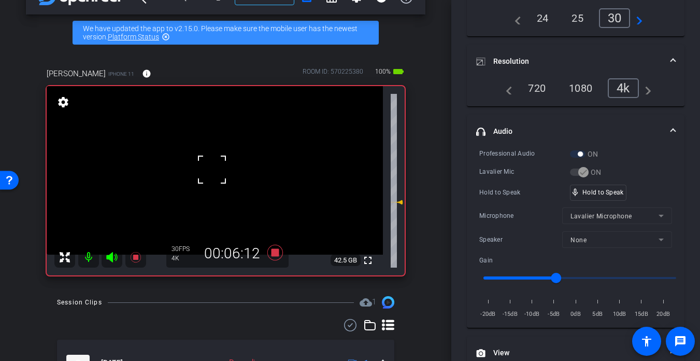
click at [213, 169] on div at bounding box center [212, 169] width 26 height 26
click at [213, 169] on video at bounding box center [215, 170] width 336 height 168
click at [213, 169] on div at bounding box center [213, 169] width 26 height 26
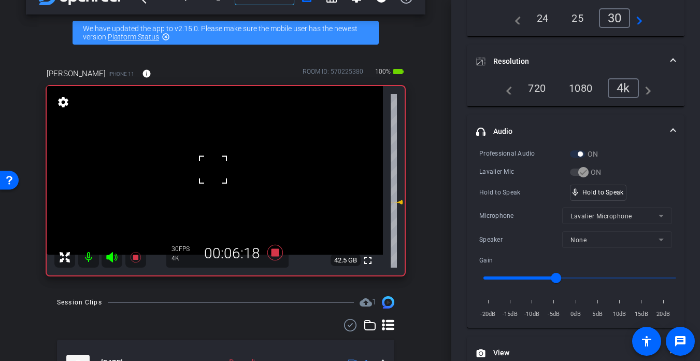
click at [213, 169] on div at bounding box center [213, 169] width 26 height 26
click at [213, 169] on video at bounding box center [215, 170] width 336 height 168
click at [213, 169] on div at bounding box center [213, 169] width 26 height 26
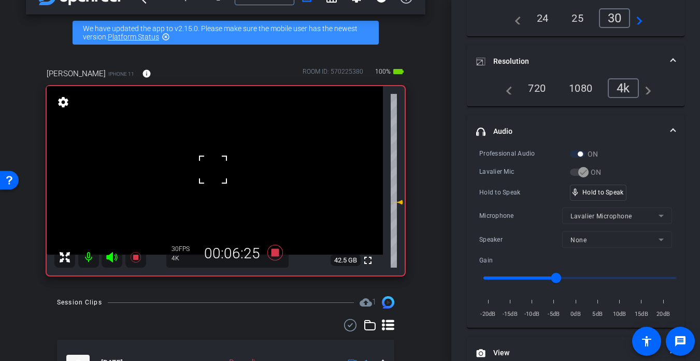
click at [213, 169] on div at bounding box center [213, 169] width 26 height 26
drag, startPoint x: 201, startPoint y: 167, endPoint x: 204, endPoint y: 182, distance: 14.7
click at [200, 168] on video at bounding box center [215, 170] width 336 height 168
click at [204, 181] on video at bounding box center [215, 170] width 336 height 168
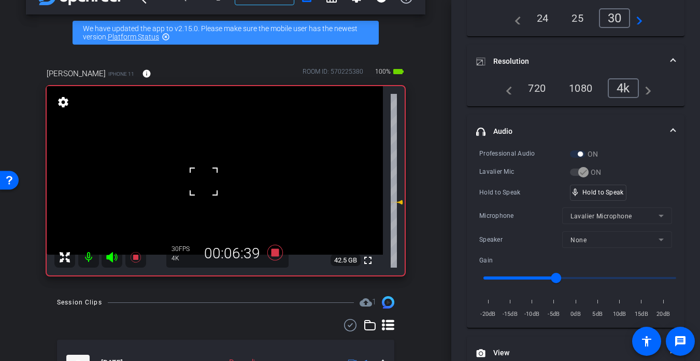
click at [203, 182] on div at bounding box center [204, 181] width 26 height 26
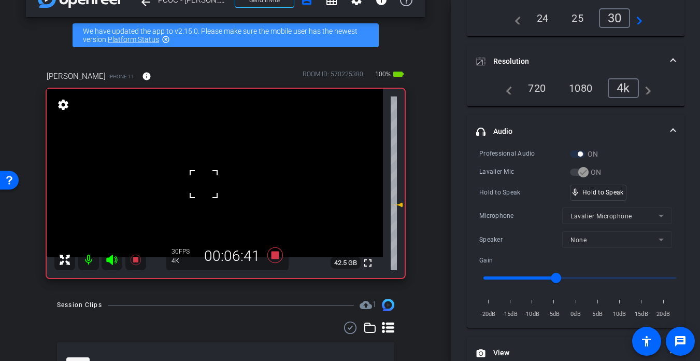
scroll to position [27, 0]
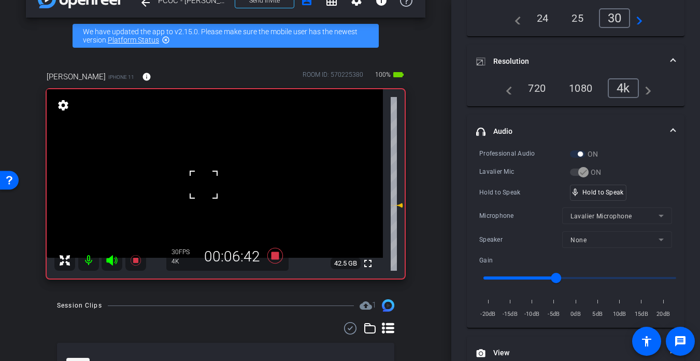
click at [215, 189] on div at bounding box center [204, 184] width 26 height 26
click at [215, 186] on video at bounding box center [215, 173] width 336 height 168
click at [217, 182] on div at bounding box center [215, 186] width 26 height 26
click at [216, 182] on div at bounding box center [215, 186] width 26 height 26
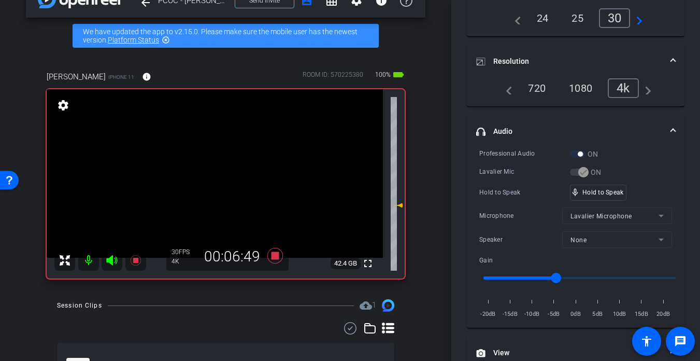
click at [216, 182] on video at bounding box center [215, 173] width 336 height 168
click at [217, 182] on div at bounding box center [216, 182] width 26 height 26
click at [217, 182] on video at bounding box center [215, 173] width 336 height 168
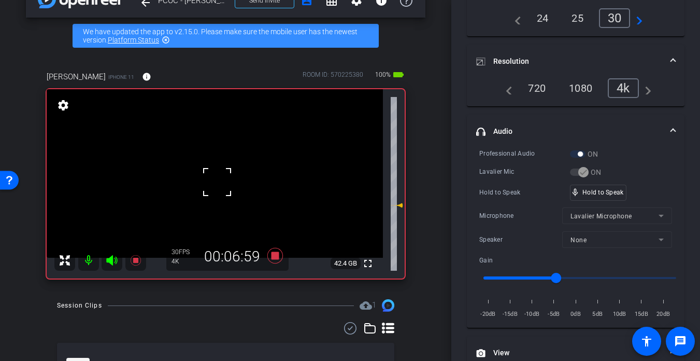
click at [217, 182] on div at bounding box center [217, 182] width 26 height 26
click at [218, 182] on div at bounding box center [217, 182] width 26 height 26
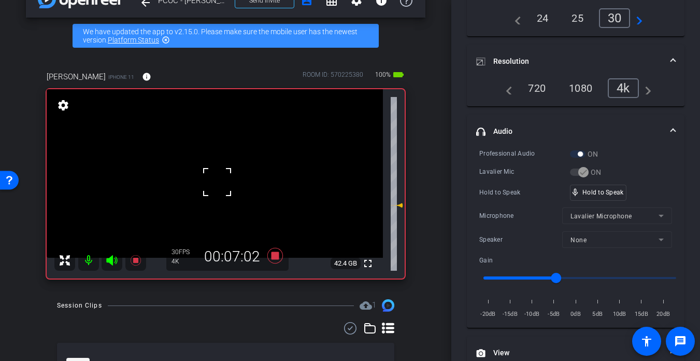
click at [218, 182] on div at bounding box center [217, 182] width 26 height 26
click at [218, 182] on video at bounding box center [215, 173] width 336 height 168
click at [218, 182] on div at bounding box center [218, 182] width 26 height 26
click at [228, 180] on div at bounding box center [218, 182] width 26 height 26
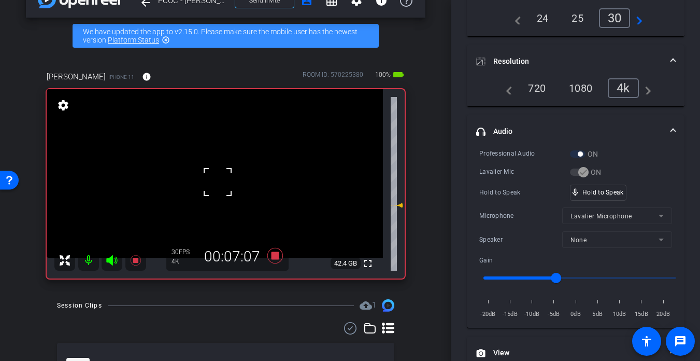
click at [230, 171] on div at bounding box center [218, 182] width 26 height 26
click at [231, 171] on video at bounding box center [215, 173] width 336 height 168
click at [231, 171] on div at bounding box center [231, 171] width 26 height 26
click at [200, 171] on video at bounding box center [215, 173] width 336 height 168
click at [200, 171] on div at bounding box center [200, 171] width 26 height 26
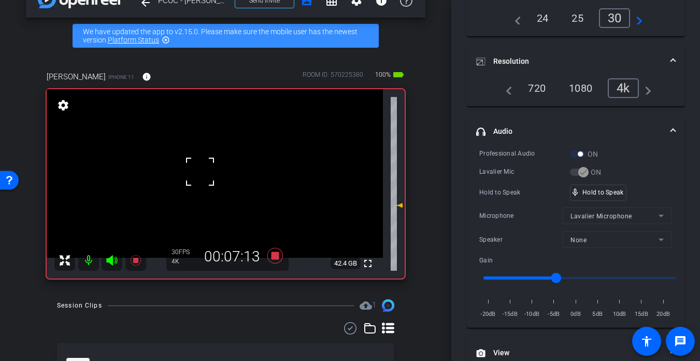
click at [201, 176] on div at bounding box center [200, 171] width 26 height 26
click at [201, 176] on video at bounding box center [215, 173] width 336 height 168
click at [208, 179] on div at bounding box center [201, 176] width 26 height 26
click at [211, 179] on div at bounding box center [201, 176] width 26 height 26
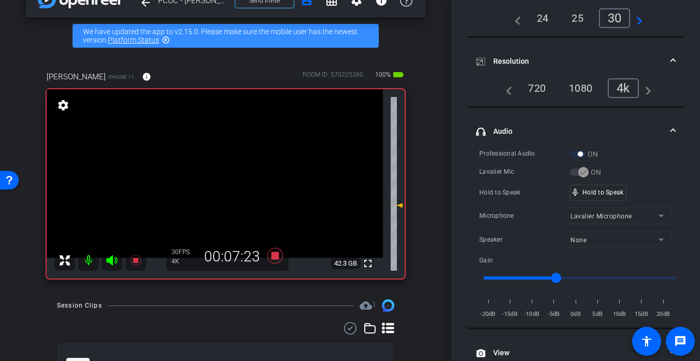
click at [212, 179] on video at bounding box center [215, 173] width 336 height 168
click at [212, 179] on div at bounding box center [212, 179] width 26 height 26
click at [212, 179] on video at bounding box center [215, 173] width 336 height 168
click at [212, 179] on div at bounding box center [212, 179] width 26 height 26
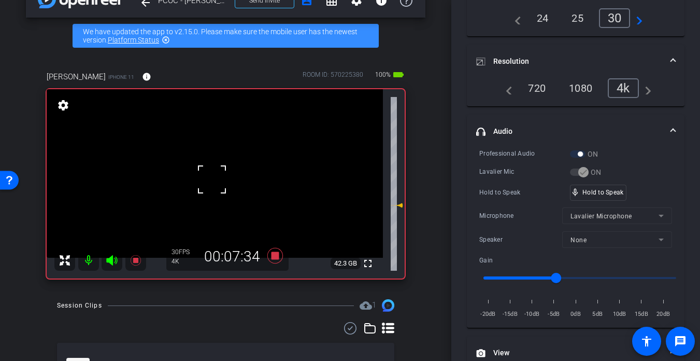
click at [212, 179] on div at bounding box center [212, 179] width 26 height 26
click at [212, 179] on video at bounding box center [215, 173] width 336 height 168
click at [212, 179] on div at bounding box center [212, 179] width 26 height 26
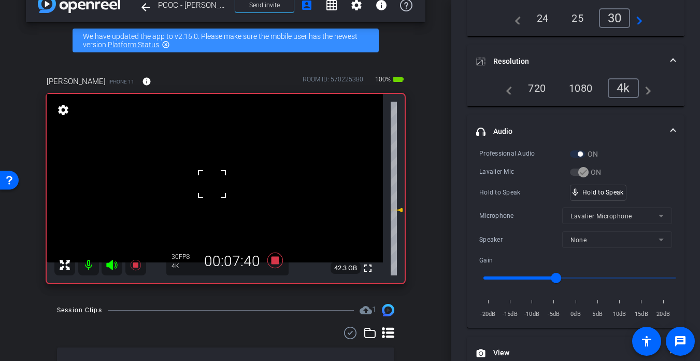
click at [212, 180] on div at bounding box center [212, 184] width 26 height 26
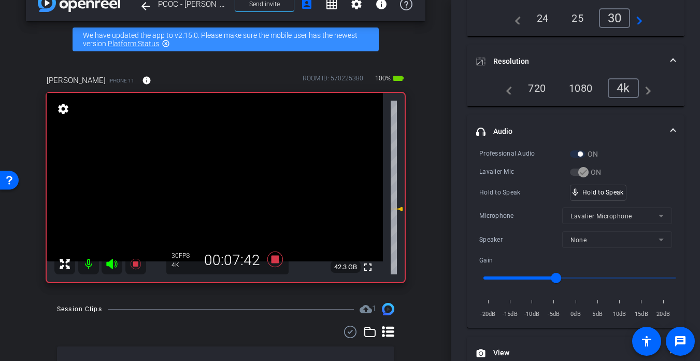
click at [219, 178] on video at bounding box center [215, 177] width 336 height 168
drag, startPoint x: 596, startPoint y: 194, endPoint x: 454, endPoint y: 215, distance: 142.9
click at [208, 200] on video at bounding box center [215, 177] width 336 height 168
click at [184, 185] on video at bounding box center [215, 177] width 336 height 168
click at [198, 181] on video at bounding box center [215, 177] width 336 height 168
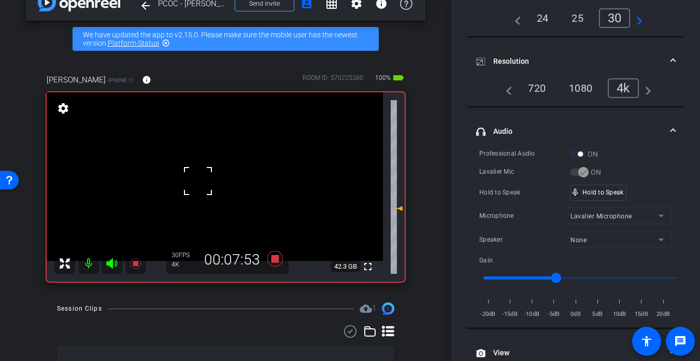
click at [198, 181] on div at bounding box center [198, 181] width 26 height 26
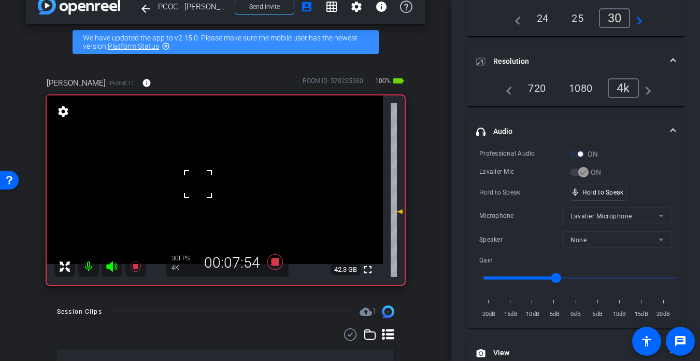
click at [198, 181] on div at bounding box center [198, 184] width 26 height 26
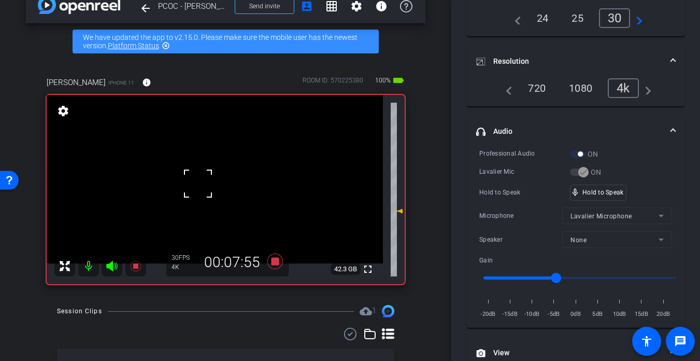
scroll to position [18, 0]
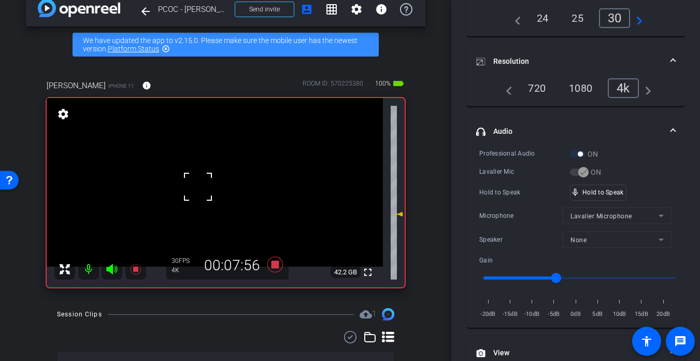
click at [203, 182] on div at bounding box center [198, 187] width 26 height 26
click at [203, 182] on video at bounding box center [215, 182] width 336 height 168
click at [194, 200] on video at bounding box center [215, 182] width 336 height 168
click at [215, 192] on video at bounding box center [215, 182] width 336 height 168
click at [215, 192] on div at bounding box center [215, 192] width 26 height 26
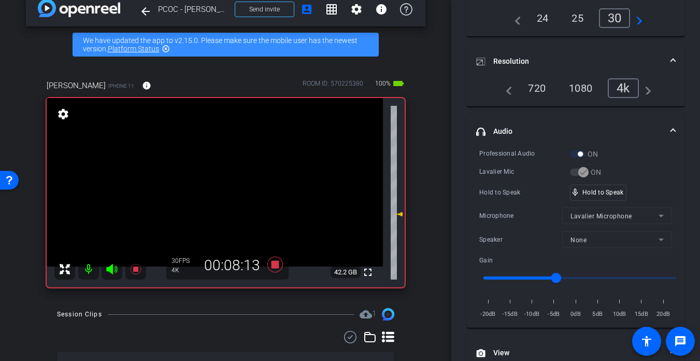
click at [203, 203] on video at bounding box center [215, 182] width 336 height 168
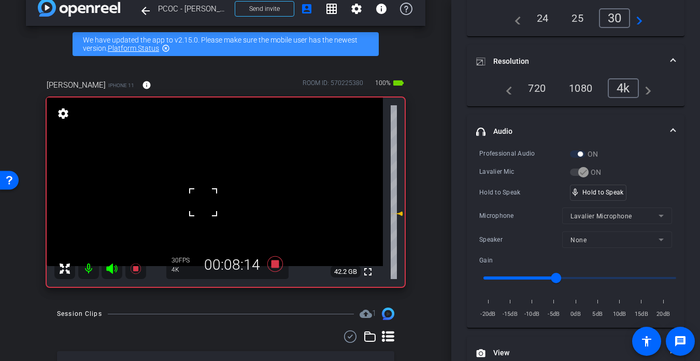
click at [194, 192] on div at bounding box center [203, 202] width 26 height 26
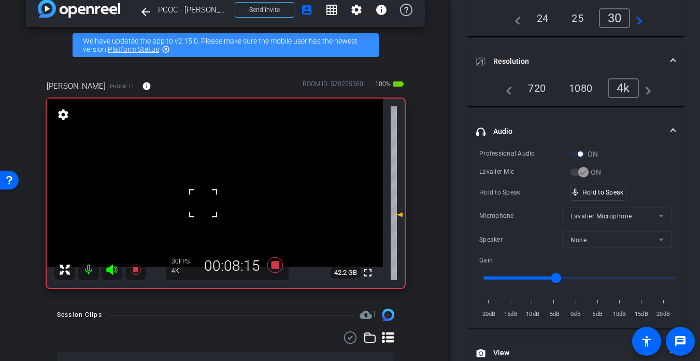
scroll to position [23, 0]
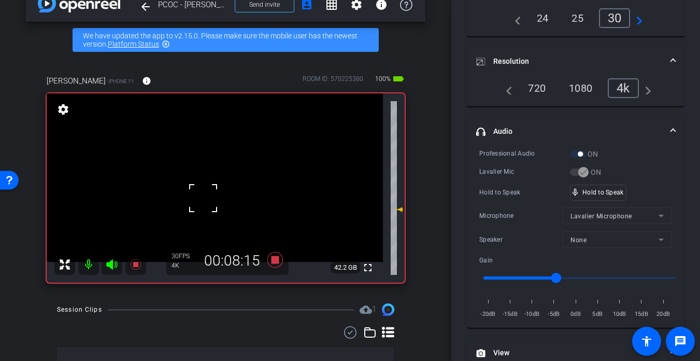
click at [220, 188] on video at bounding box center [215, 177] width 336 height 168
click at [220, 188] on div at bounding box center [220, 188] width 26 height 26
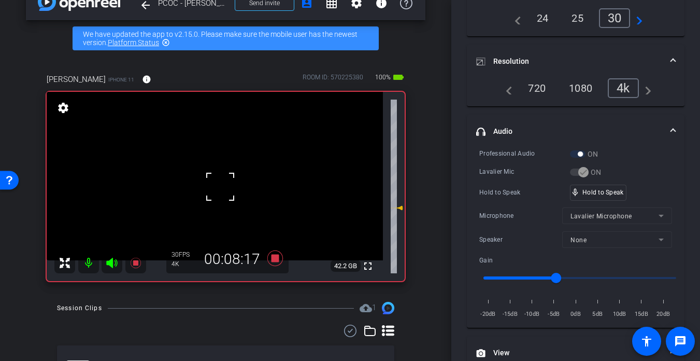
click at [220, 199] on div at bounding box center [220, 187] width 26 height 26
click at [203, 192] on video at bounding box center [215, 176] width 336 height 168
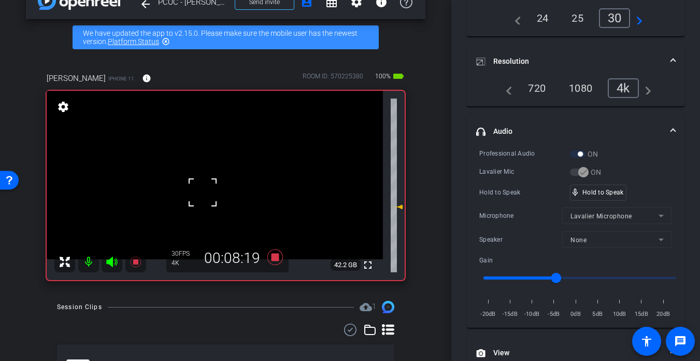
click at [203, 192] on div at bounding box center [203, 192] width 26 height 26
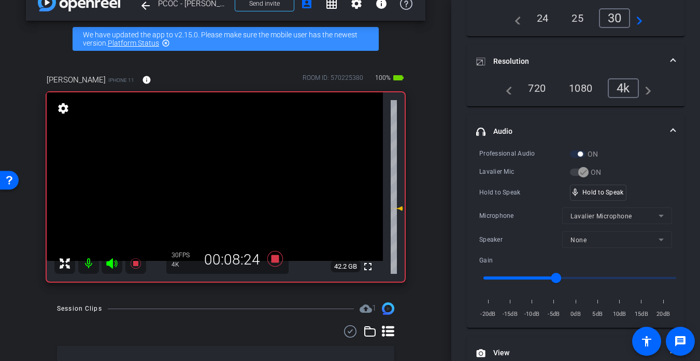
scroll to position [24, 0]
click at [211, 178] on video at bounding box center [215, 176] width 336 height 168
click at [211, 178] on div at bounding box center [211, 178] width 26 height 26
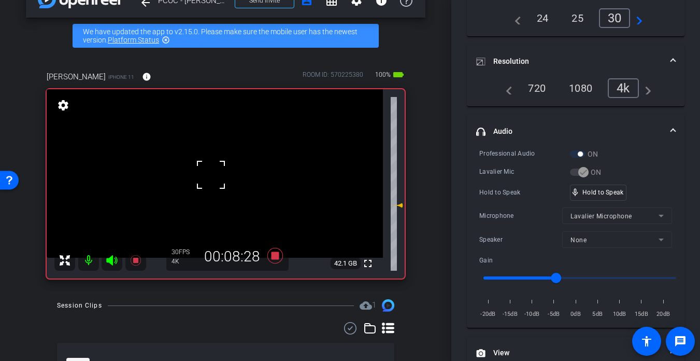
scroll to position [33, 0]
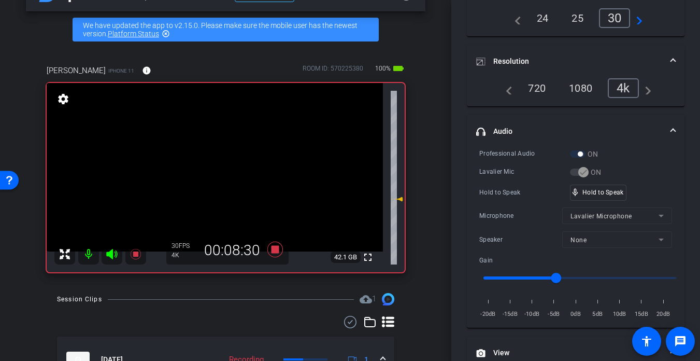
click at [211, 182] on video at bounding box center [215, 167] width 336 height 168
click at [211, 182] on div at bounding box center [211, 182] width 26 height 26
click at [211, 182] on video at bounding box center [215, 167] width 336 height 168
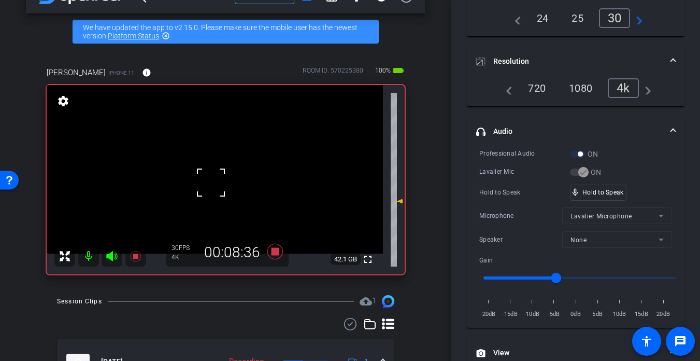
scroll to position [32, 0]
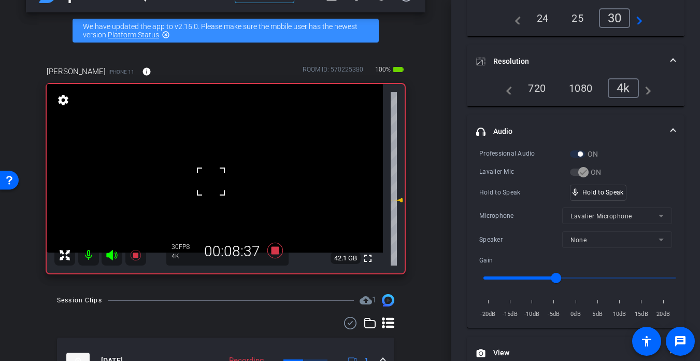
click at [211, 182] on div at bounding box center [211, 181] width 26 height 26
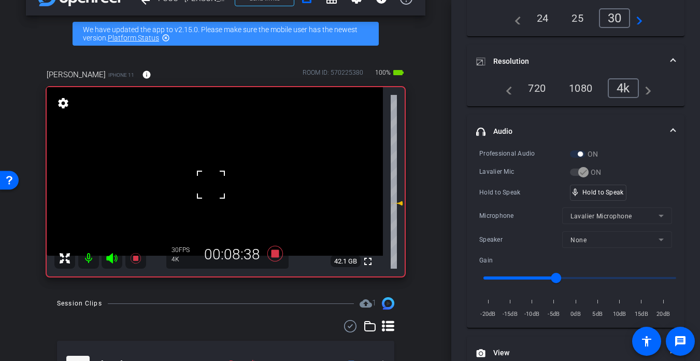
scroll to position [31, 0]
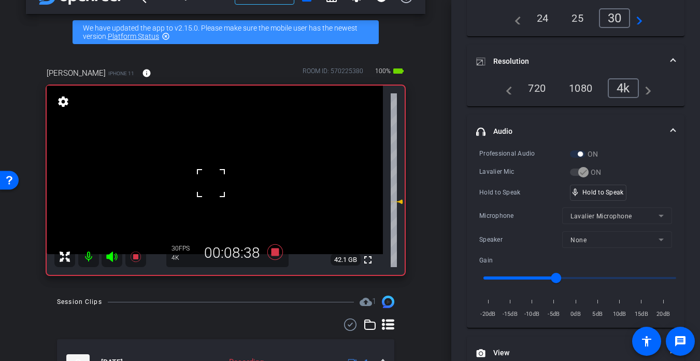
click at [211, 182] on div at bounding box center [211, 183] width 26 height 26
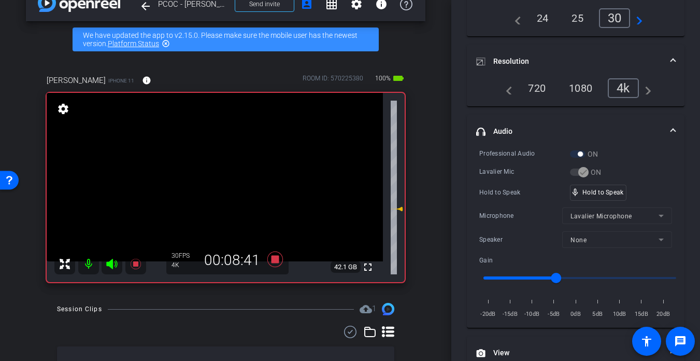
scroll to position [25, 0]
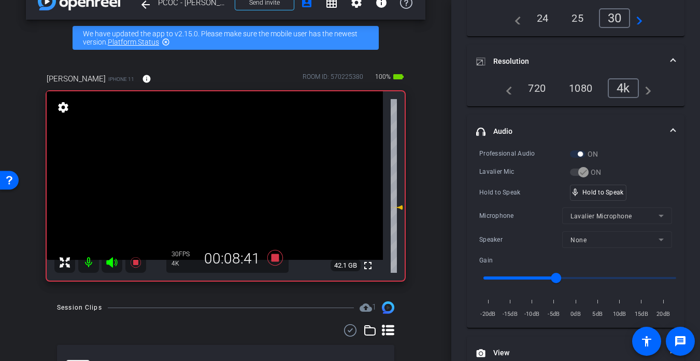
click at [217, 181] on video at bounding box center [215, 175] width 336 height 168
click at [218, 181] on div at bounding box center [217, 181] width 26 height 26
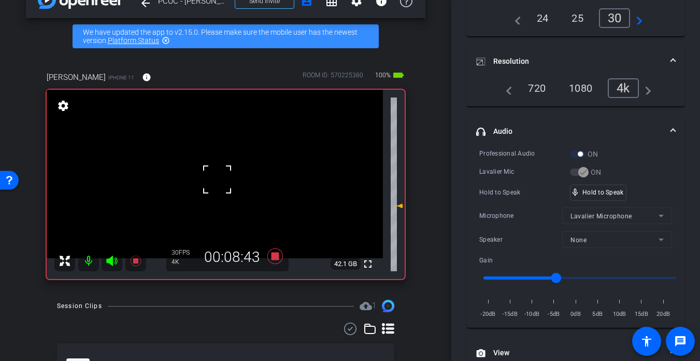
click at [217, 186] on div at bounding box center [217, 179] width 26 height 26
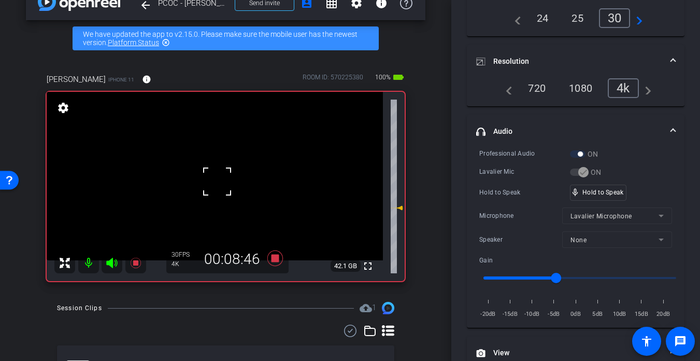
click at [217, 186] on div at bounding box center [217, 181] width 26 height 26
click at [199, 174] on video at bounding box center [215, 176] width 336 height 168
click at [200, 175] on div at bounding box center [199, 174] width 26 height 26
click at [212, 180] on video at bounding box center [215, 176] width 336 height 168
click at [212, 182] on div at bounding box center [212, 180] width 26 height 26
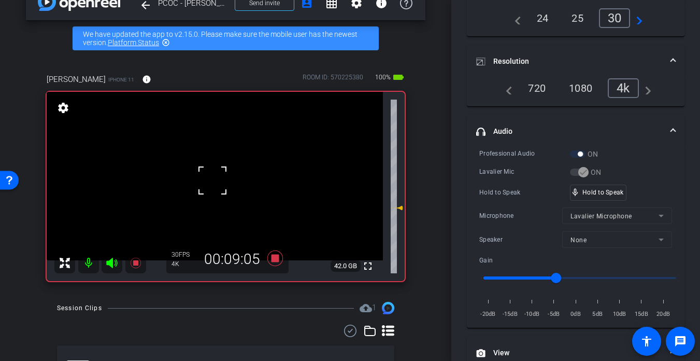
click at [196, 186] on video at bounding box center [215, 176] width 336 height 168
click at [232, 179] on video at bounding box center [215, 176] width 336 height 168
click at [229, 180] on div at bounding box center [232, 179] width 26 height 26
click at [208, 180] on video at bounding box center [215, 176] width 336 height 168
click at [213, 180] on div at bounding box center [208, 180] width 26 height 26
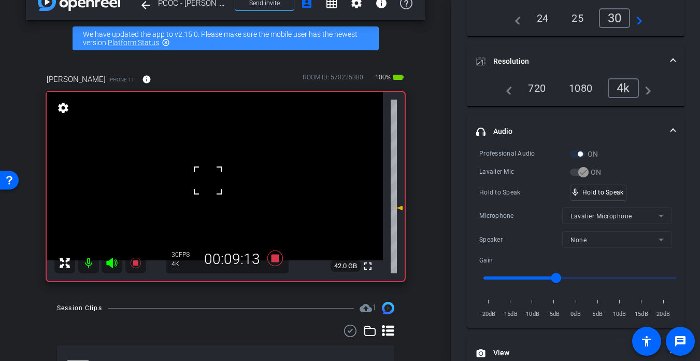
click at [219, 181] on div at bounding box center [208, 180] width 26 height 26
click at [204, 175] on video at bounding box center [215, 176] width 336 height 168
click at [208, 185] on div at bounding box center [204, 175] width 26 height 26
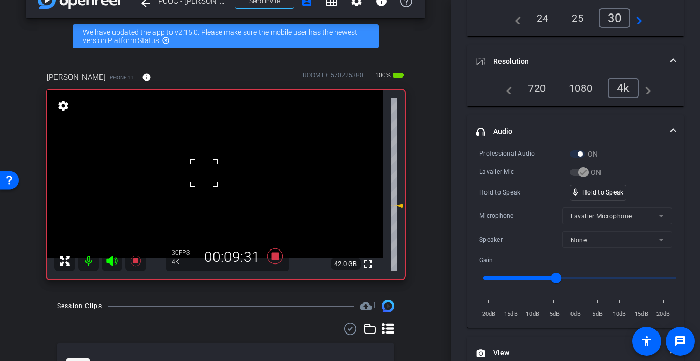
click at [208, 185] on video at bounding box center [215, 174] width 336 height 168
click at [208, 185] on div at bounding box center [208, 185] width 26 height 26
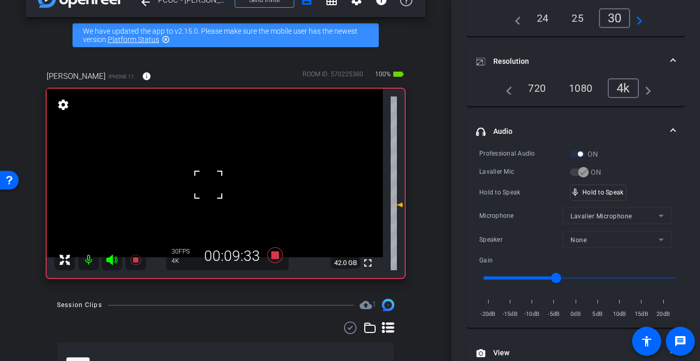
click at [225, 180] on video at bounding box center [215, 173] width 336 height 168
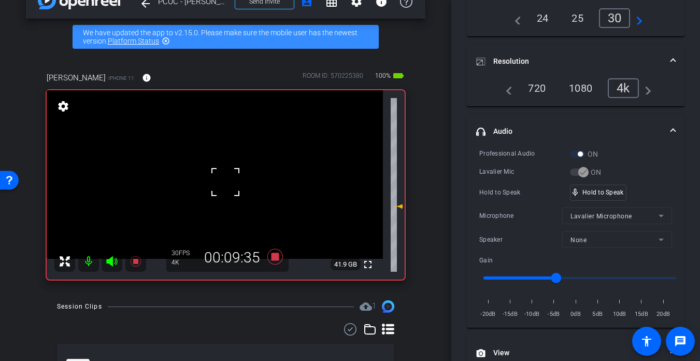
click at [216, 176] on div at bounding box center [225, 182] width 26 height 26
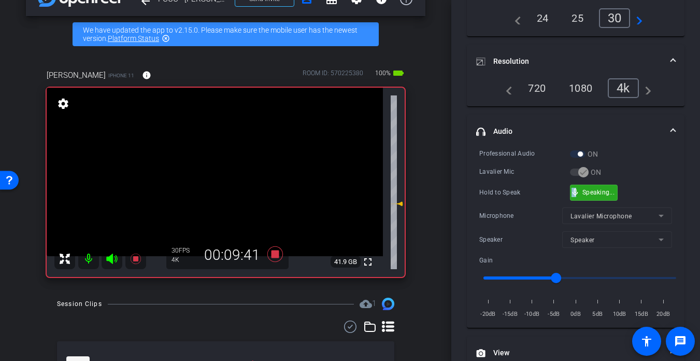
scroll to position [32, 0]
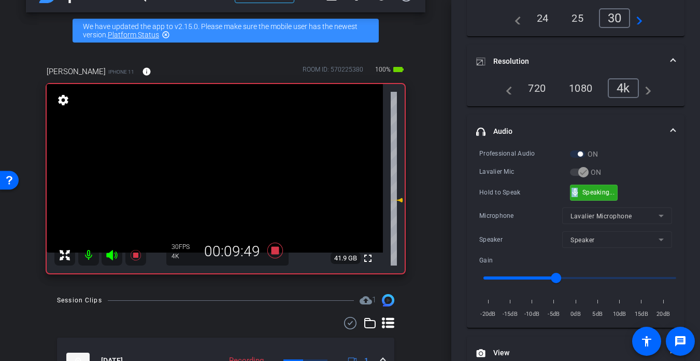
drag, startPoint x: 574, startPoint y: 185, endPoint x: 575, endPoint y: 191, distance: 6.2
click at [575, 191] on div "mic_none Speaking..." at bounding box center [593, 192] width 47 height 15
drag, startPoint x: 587, startPoint y: 189, endPoint x: 379, endPoint y: 220, distance: 211.0
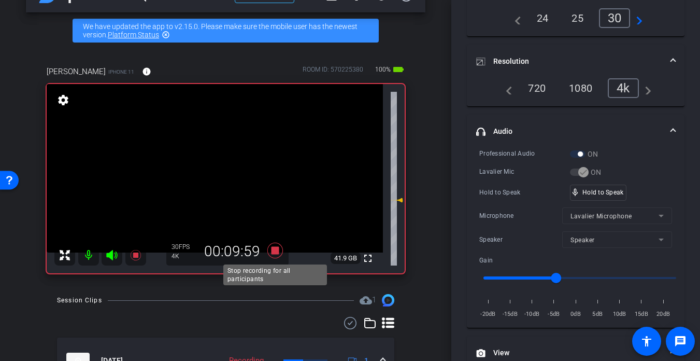
click at [273, 254] on icon at bounding box center [275, 250] width 25 height 19
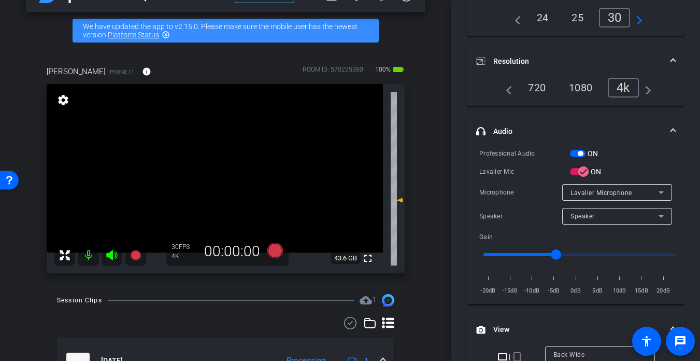
scroll to position [32, 0]
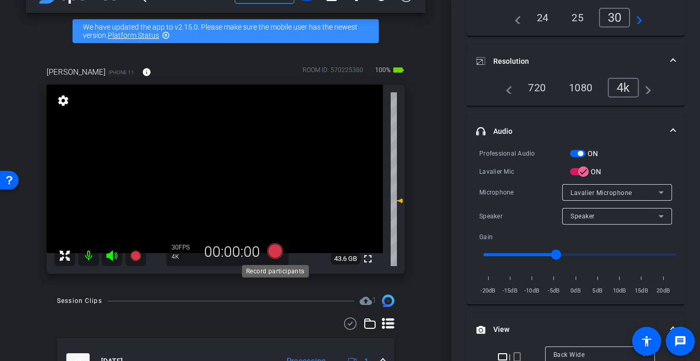
click at [272, 250] on icon at bounding box center [275, 251] width 16 height 16
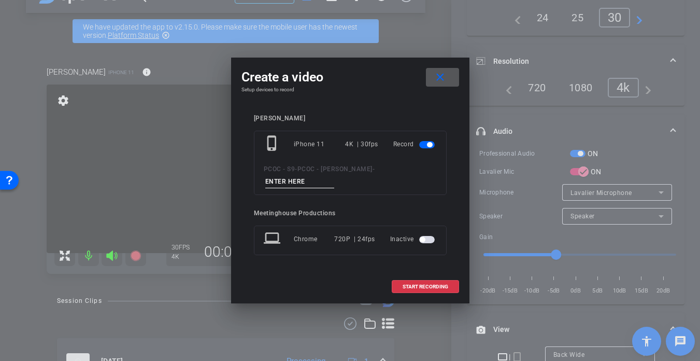
click at [298, 180] on input at bounding box center [299, 181] width 69 height 13
type input "901 - seg 7"
click at [431, 290] on span at bounding box center [425, 286] width 66 height 25
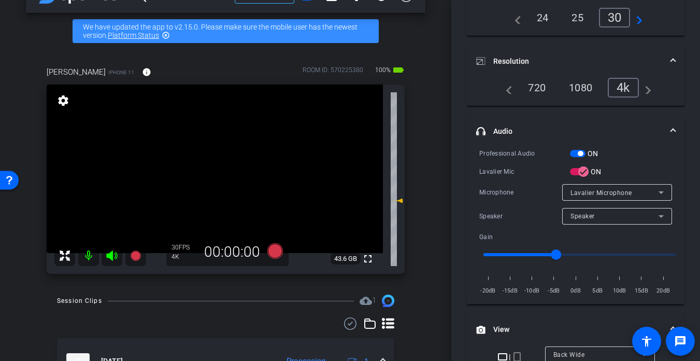
scroll to position [111, 0]
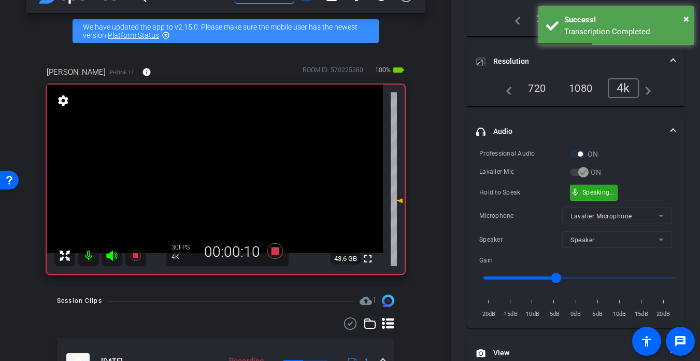
drag, startPoint x: 577, startPoint y: 188, endPoint x: 561, endPoint y: 190, distance: 16.1
click at [577, 190] on span "mic_none" at bounding box center [574, 192] width 9 height 9
click at [201, 171] on video at bounding box center [215, 168] width 336 height 168
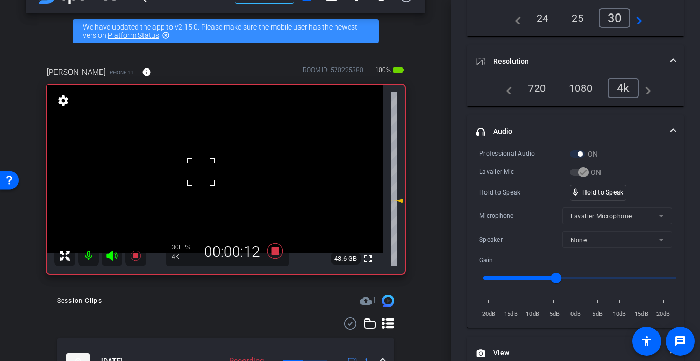
click at [188, 158] on span at bounding box center [188, 158] width 0 height 0
click at [215, 180] on video at bounding box center [215, 168] width 336 height 168
click at [213, 171] on div at bounding box center [215, 180] width 26 height 26
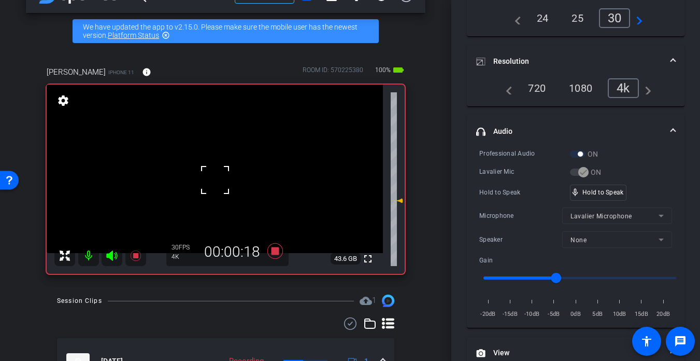
click at [213, 171] on div "fullscreen settings 43.6 GB" at bounding box center [226, 178] width 358 height 189
click at [213, 171] on video at bounding box center [215, 168] width 336 height 168
click at [213, 171] on div at bounding box center [213, 171] width 26 height 26
click at [213, 171] on video at bounding box center [215, 168] width 336 height 168
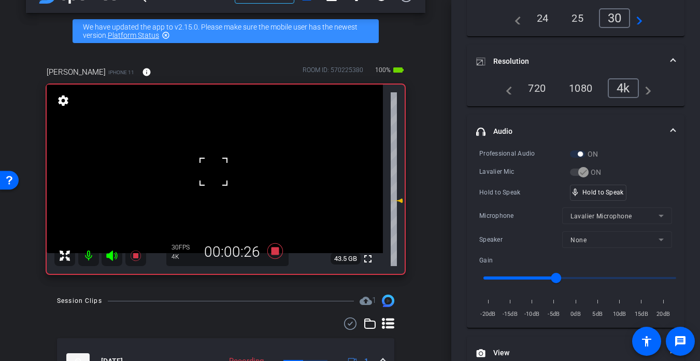
click at [208, 176] on div at bounding box center [213, 171] width 26 height 26
click at [208, 176] on video at bounding box center [215, 168] width 336 height 168
drag, startPoint x: 587, startPoint y: 191, endPoint x: 573, endPoint y: 193, distance: 14.7
click at [198, 178] on video at bounding box center [215, 168] width 336 height 168
click at [208, 173] on div at bounding box center [198, 178] width 26 height 26
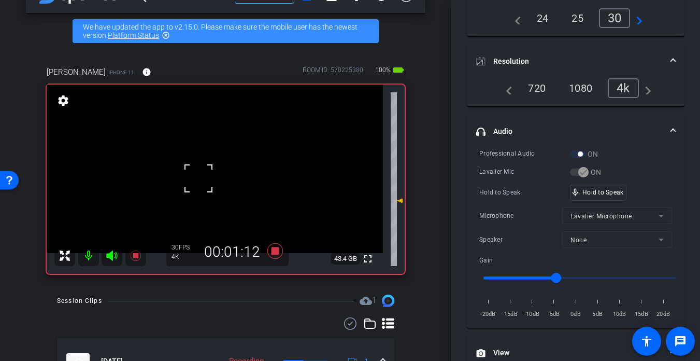
click at [218, 175] on video at bounding box center [215, 168] width 336 height 168
drag, startPoint x: 602, startPoint y: 196, endPoint x: 233, endPoint y: 172, distance: 370.6
click at [602, 196] on div "mic_none Speaking..." at bounding box center [593, 192] width 47 height 15
click at [212, 169] on div at bounding box center [218, 175] width 26 height 26
click at [216, 169] on div "fullscreen settings 43.4 GB" at bounding box center [226, 178] width 358 height 189
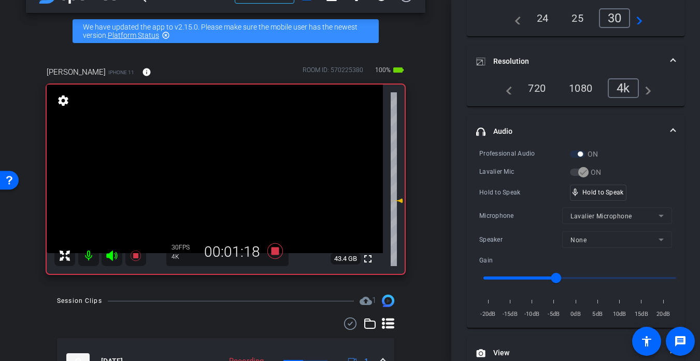
click at [210, 171] on video at bounding box center [215, 168] width 336 height 168
click at [210, 171] on div at bounding box center [210, 171] width 26 height 26
click at [210, 171] on video at bounding box center [215, 168] width 336 height 168
click at [210, 171] on div at bounding box center [210, 171] width 26 height 26
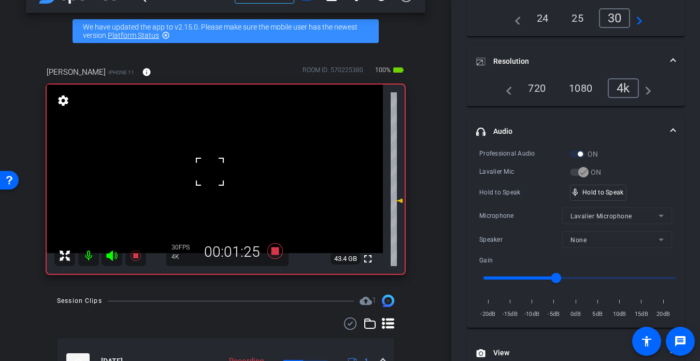
click at [210, 171] on div at bounding box center [210, 171] width 26 height 26
click at [210, 171] on video at bounding box center [215, 168] width 336 height 168
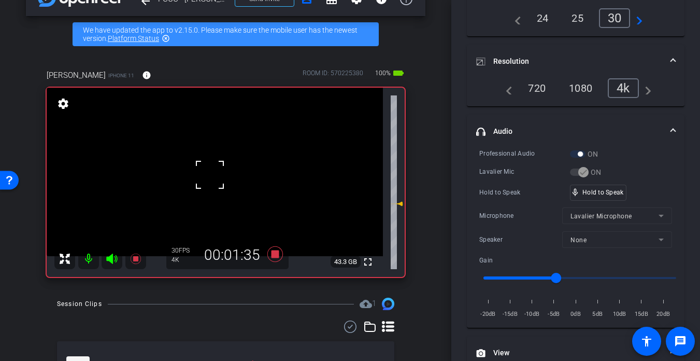
click at [211, 177] on div at bounding box center [210, 175] width 26 height 26
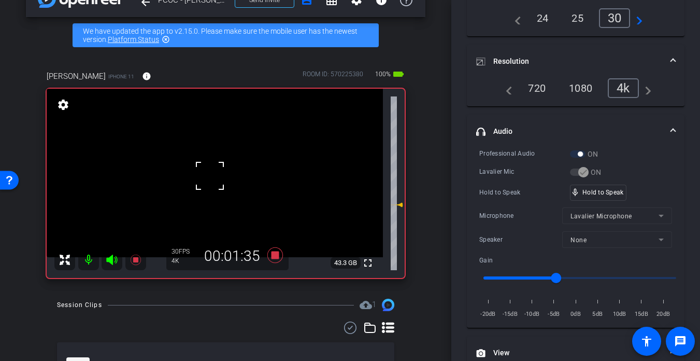
scroll to position [25, 0]
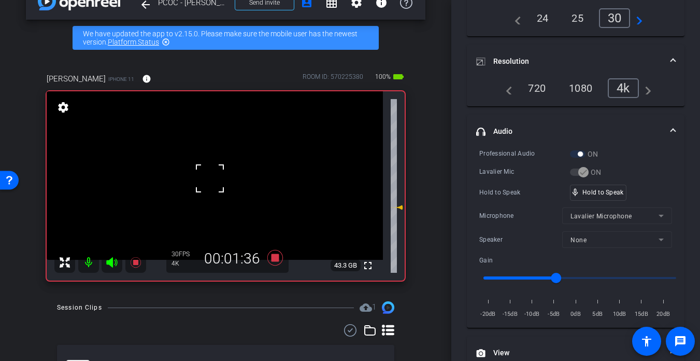
click at [210, 185] on div at bounding box center [210, 178] width 26 height 26
click at [210, 185] on video at bounding box center [215, 175] width 336 height 168
click at [210, 185] on div at bounding box center [210, 185] width 26 height 26
click at [203, 186] on video at bounding box center [215, 175] width 336 height 168
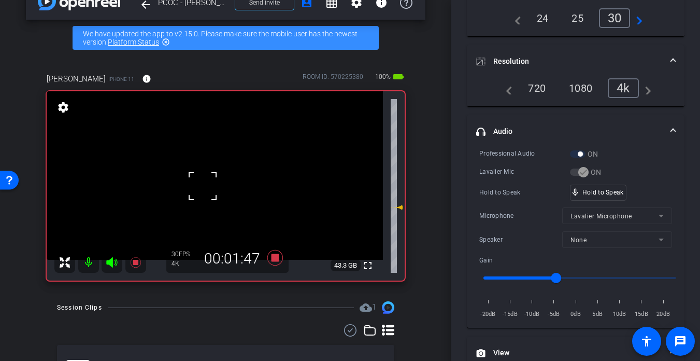
click at [205, 187] on div at bounding box center [203, 186] width 26 height 26
click at [195, 186] on div at bounding box center [203, 186] width 26 height 26
click at [197, 186] on video at bounding box center [215, 175] width 336 height 168
click at [221, 184] on video at bounding box center [215, 175] width 336 height 168
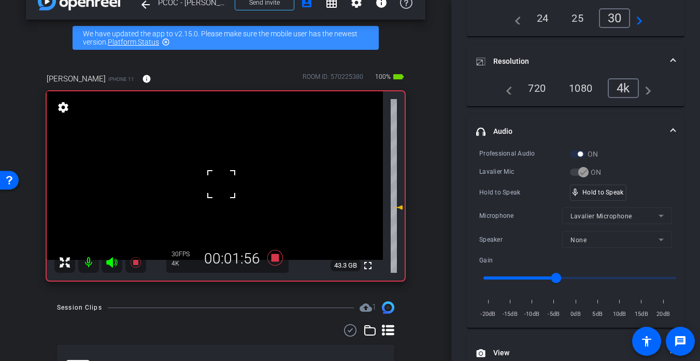
click at [221, 184] on div at bounding box center [221, 184] width 26 height 26
click at [234, 176] on video at bounding box center [215, 175] width 336 height 168
click at [227, 177] on div at bounding box center [234, 176] width 26 height 26
click at [207, 174] on video at bounding box center [215, 175] width 336 height 168
click at [207, 174] on div at bounding box center [207, 174] width 26 height 26
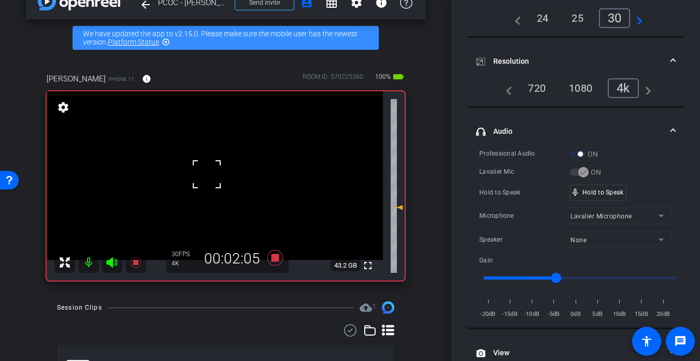
click at [207, 174] on div at bounding box center [207, 174] width 26 height 26
click at [207, 174] on video at bounding box center [215, 175] width 336 height 168
click at [210, 179] on div at bounding box center [207, 174] width 26 height 26
click at [209, 179] on div at bounding box center [207, 174] width 26 height 26
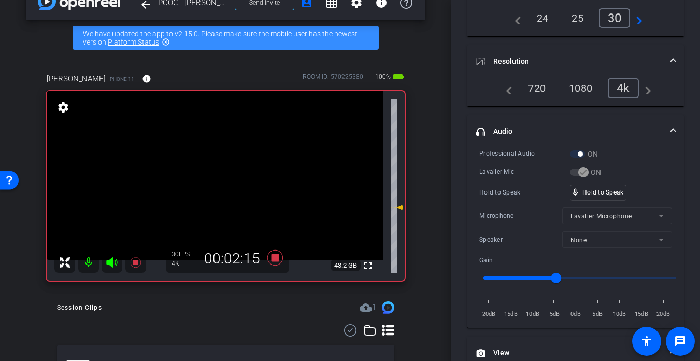
click at [209, 179] on video at bounding box center [215, 175] width 336 height 168
click at [210, 191] on div at bounding box center [209, 179] width 26 height 26
click at [213, 193] on video at bounding box center [215, 175] width 336 height 168
click at [214, 190] on div at bounding box center [213, 193] width 26 height 26
click at [214, 190] on video at bounding box center [215, 175] width 336 height 168
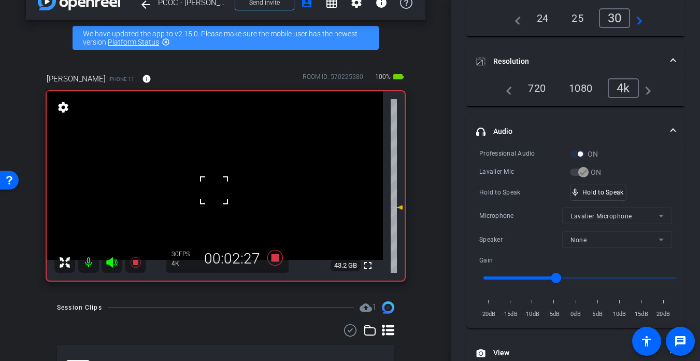
click at [224, 190] on div at bounding box center [214, 190] width 26 height 26
click at [220, 185] on div at bounding box center [214, 190] width 26 height 26
click at [217, 187] on div at bounding box center [214, 190] width 26 height 26
click at [217, 188] on video at bounding box center [215, 175] width 336 height 168
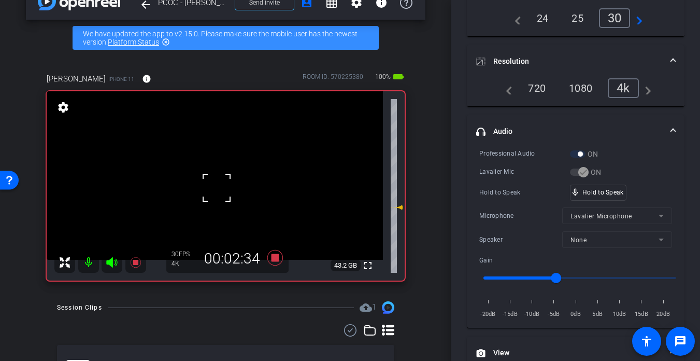
click at [217, 188] on div at bounding box center [217, 188] width 26 height 26
drag, startPoint x: 602, startPoint y: 192, endPoint x: 532, endPoint y: 198, distance: 69.7
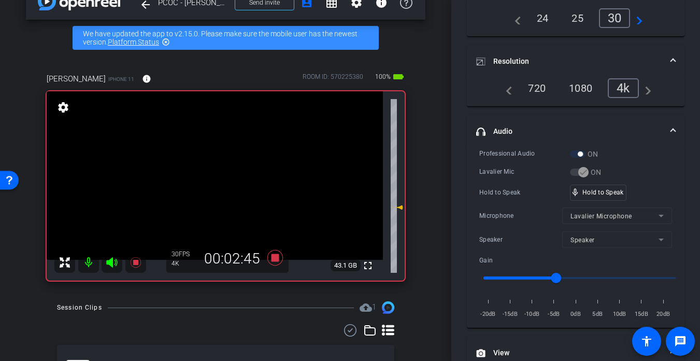
drag, startPoint x: 177, startPoint y: 191, endPoint x: 192, endPoint y: 192, distance: 14.5
click at [179, 191] on video at bounding box center [215, 175] width 336 height 168
click at [205, 190] on video at bounding box center [215, 175] width 336 height 168
click at [206, 186] on div at bounding box center [205, 190] width 26 height 26
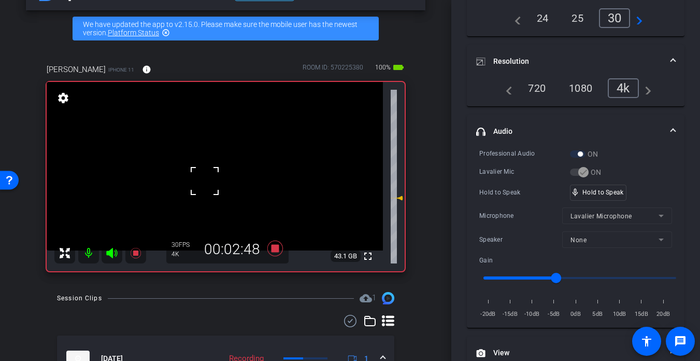
click at [210, 170] on div at bounding box center [205, 181] width 26 height 26
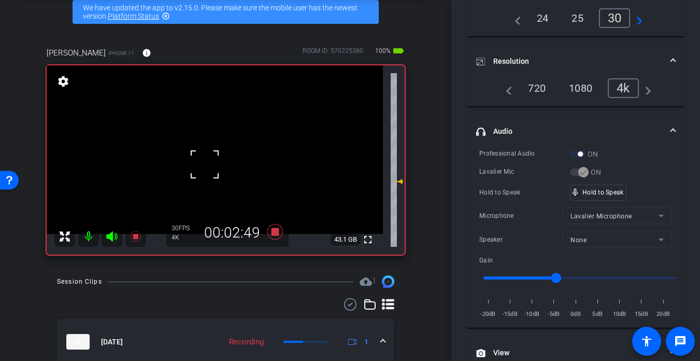
scroll to position [49, 0]
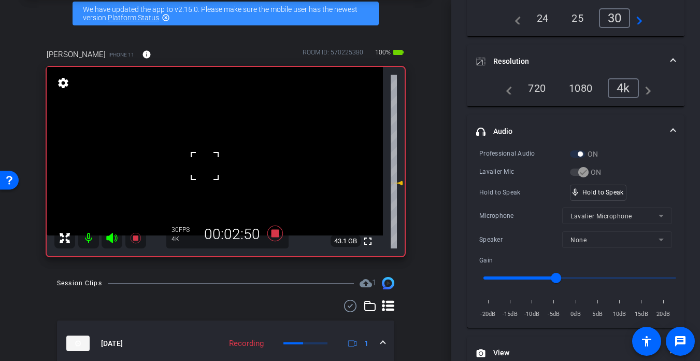
click at [215, 159] on div at bounding box center [205, 166] width 26 height 26
click at [210, 163] on video at bounding box center [215, 151] width 336 height 168
click at [210, 163] on div at bounding box center [210, 163] width 26 height 26
click at [210, 163] on video at bounding box center [215, 151] width 336 height 168
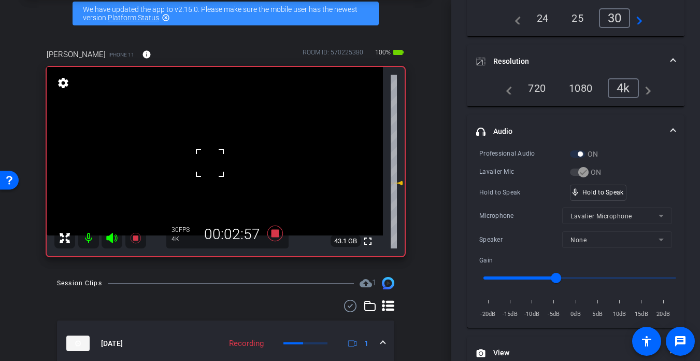
click at [210, 163] on div at bounding box center [210, 163] width 26 height 26
click at [210, 163] on video at bounding box center [215, 151] width 336 height 168
click at [211, 162] on div at bounding box center [210, 163] width 26 height 26
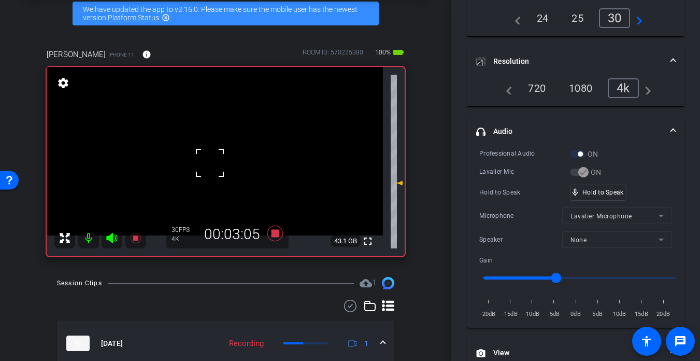
click at [211, 162] on div at bounding box center [210, 163] width 26 height 26
click at [211, 162] on video at bounding box center [215, 151] width 336 height 168
click at [211, 162] on div at bounding box center [211, 162] width 26 height 26
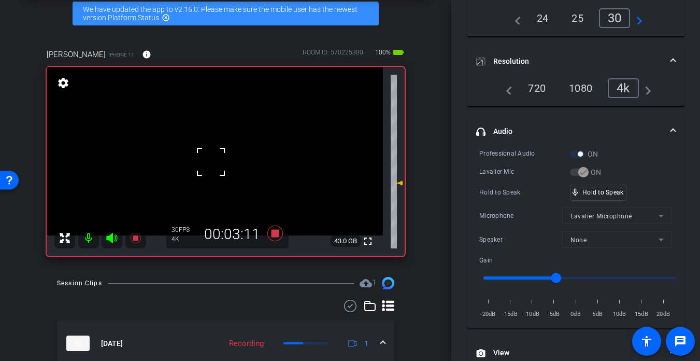
click at [211, 162] on div at bounding box center [211, 162] width 26 height 26
click at [211, 162] on video at bounding box center [215, 151] width 336 height 168
click at [211, 162] on div at bounding box center [211, 162] width 26 height 26
click at [209, 165] on div at bounding box center [211, 162] width 26 height 26
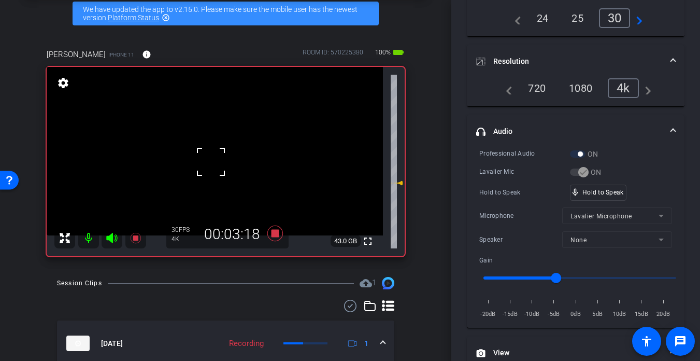
click at [209, 165] on div at bounding box center [211, 162] width 26 height 26
click
click at [212, 164] on div at bounding box center [212, 164] width 26 height 26
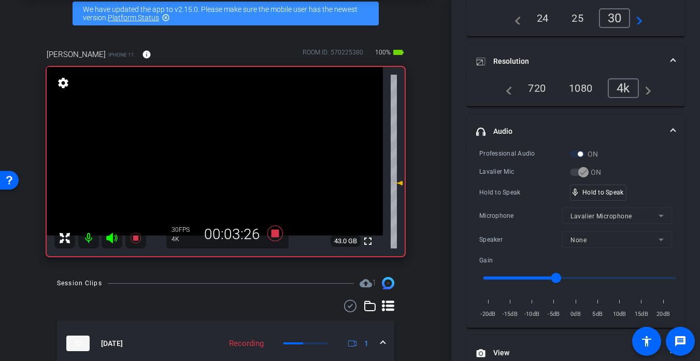
click at [221, 170] on video at bounding box center [215, 151] width 336 height 168
click at [219, 165] on div at bounding box center [221, 170] width 26 height 26
click at [209, 163] on video at bounding box center [215, 151] width 336 height 168
click at [209, 162] on div at bounding box center [209, 163] width 26 height 26
click at [210, 162] on div at bounding box center [209, 163] width 26 height 26
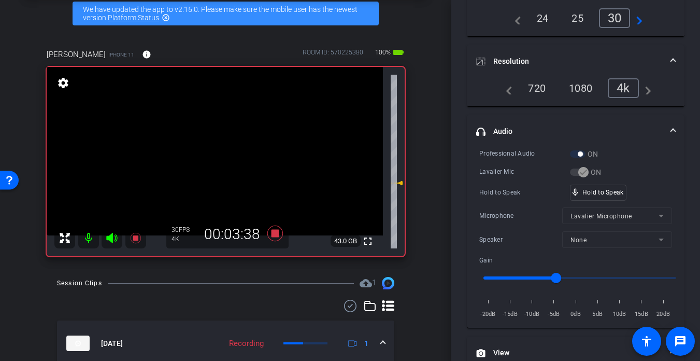
click at [210, 162] on video at bounding box center [215, 151] width 336 height 168
drag, startPoint x: 598, startPoint y: 193, endPoint x: 483, endPoint y: 183, distance: 115.5
click at [207, 153] on div at bounding box center [207, 152] width 26 height 26
click at [213, 163] on video at bounding box center [215, 151] width 336 height 168
click at [213, 163] on div at bounding box center [213, 163] width 26 height 26
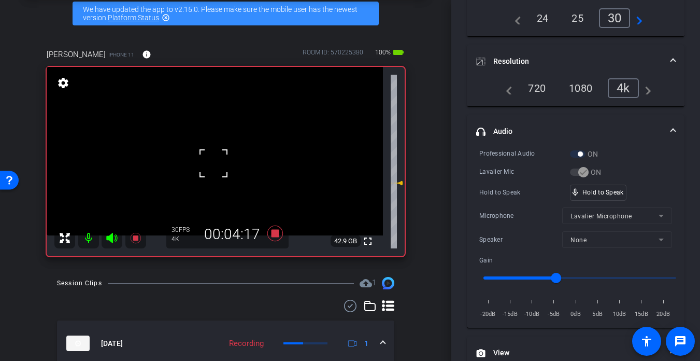
click at [214, 160] on div at bounding box center [213, 163] width 26 height 26
click at [214, 160] on video at bounding box center [215, 151] width 336 height 168
click at [214, 160] on div at bounding box center [214, 160] width 26 height 26
click at [215, 157] on div at bounding box center [214, 160] width 26 height 26
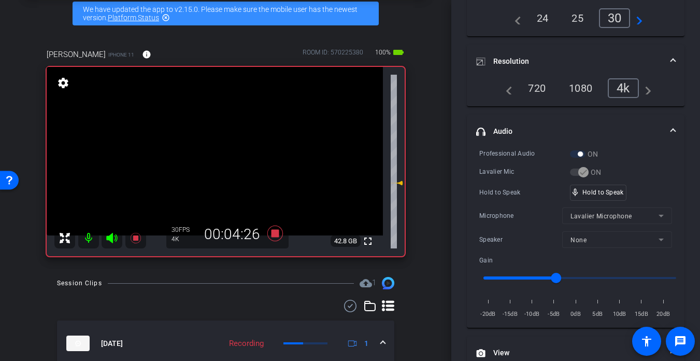
click at [215, 157] on video at bounding box center [215, 151] width 336 height 168
click at [215, 157] on div at bounding box center [215, 158] width 26 height 26
click at [198, 156] on div at bounding box center [201, 163] width 26 height 26
click at [198, 156] on video at bounding box center [215, 151] width 336 height 168
click at [198, 156] on div at bounding box center [198, 156] width 26 height 26
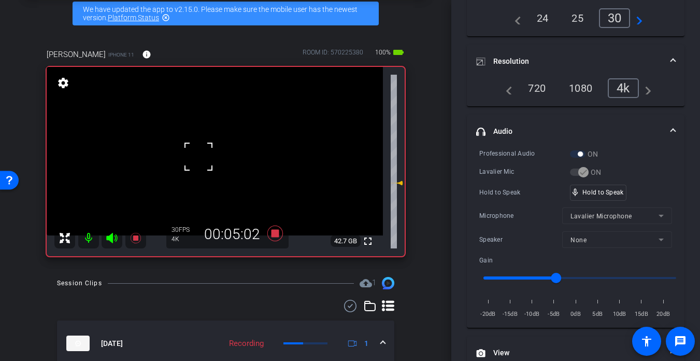
click at [198, 156] on div at bounding box center [198, 156] width 26 height 26
click at [208, 160] on div at bounding box center [198, 156] width 26 height 26
click at [208, 159] on video at bounding box center [215, 151] width 336 height 168
click at [208, 159] on div at bounding box center [208, 159] width 26 height 26
click at [213, 162] on div at bounding box center [213, 162] width 26 height 26
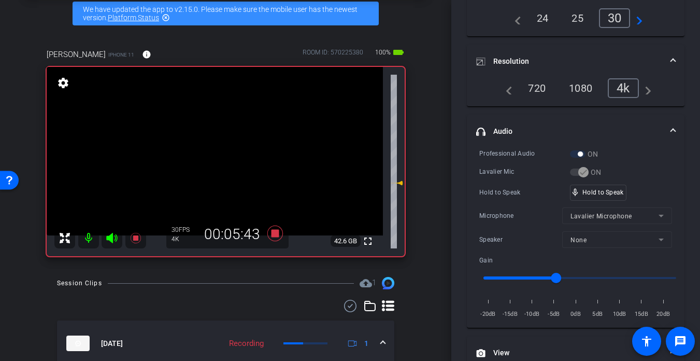
click at [213, 162] on video at bounding box center [215, 151] width 336 height 168
click at [213, 162] on div "fullscreen settings 42.6 GB" at bounding box center [226, 161] width 358 height 189
click at [213, 162] on video at bounding box center [215, 151] width 336 height 168
click at [213, 162] on div at bounding box center [213, 162] width 26 height 26
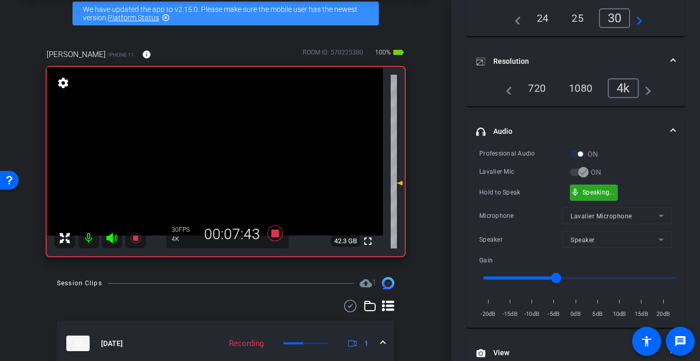
drag, startPoint x: 581, startPoint y: 190, endPoint x: 560, endPoint y: 181, distance: 22.8
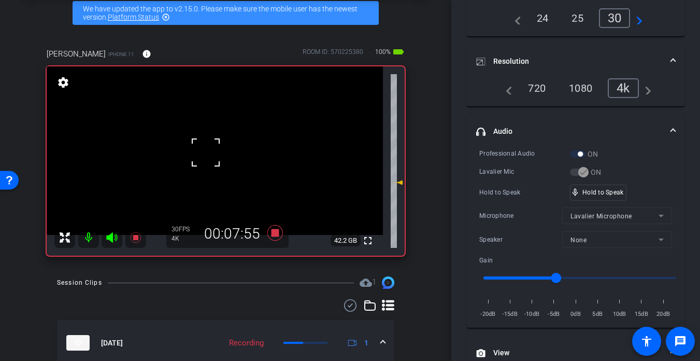
click at [213, 152] on div at bounding box center [206, 152] width 26 height 26
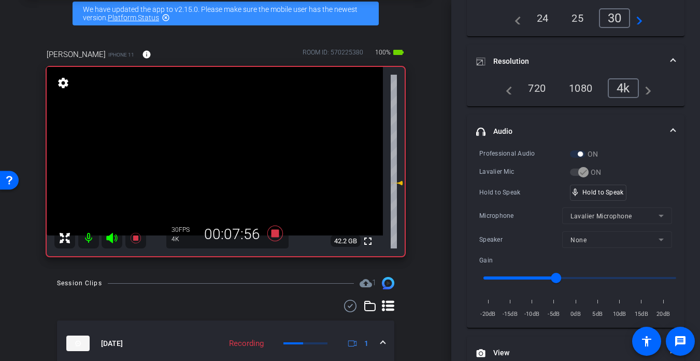
click at [221, 151] on video at bounding box center [215, 151] width 336 height 168
click at [217, 154] on div at bounding box center [221, 151] width 26 height 26
click at [219, 158] on video at bounding box center [215, 151] width 336 height 168
click at [219, 158] on div at bounding box center [219, 159] width 26 height 26
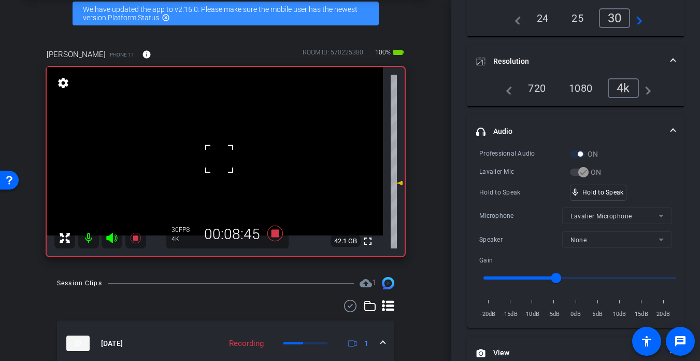
click at [219, 158] on div at bounding box center [219, 159] width 26 height 26
click at [215, 155] on video at bounding box center [215, 151] width 336 height 168
click at [215, 155] on div at bounding box center [216, 155] width 26 height 26
click at [214, 158] on div at bounding box center [216, 155] width 26 height 26
click at [214, 158] on div "fullscreen settings 42.0 GB" at bounding box center [226, 161] width 358 height 189
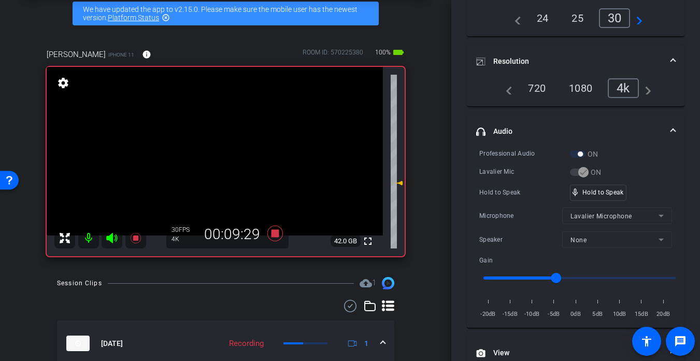
click at [214, 158] on video at bounding box center [215, 151] width 336 height 168
click at [214, 158] on div at bounding box center [214, 158] width 26 height 26
click at [216, 158] on div at bounding box center [214, 158] width 26 height 26
drag, startPoint x: 598, startPoint y: 191, endPoint x: 345, endPoint y: 174, distance: 252.8
click at [192, 166] on video at bounding box center [215, 151] width 336 height 168
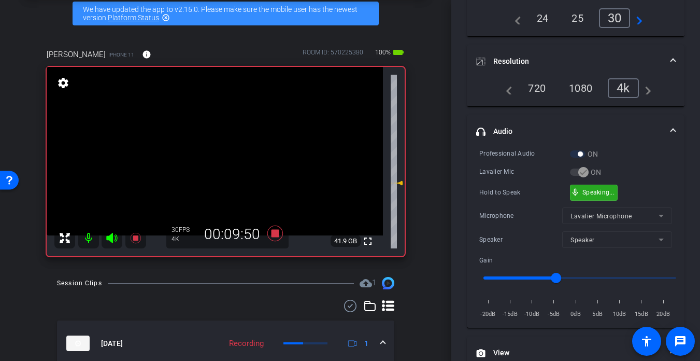
drag, startPoint x: 603, startPoint y: 190, endPoint x: 392, endPoint y: 198, distance: 212.0
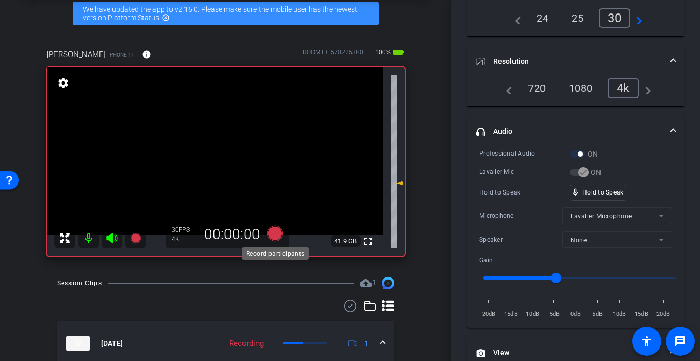
scroll to position [99, 0]
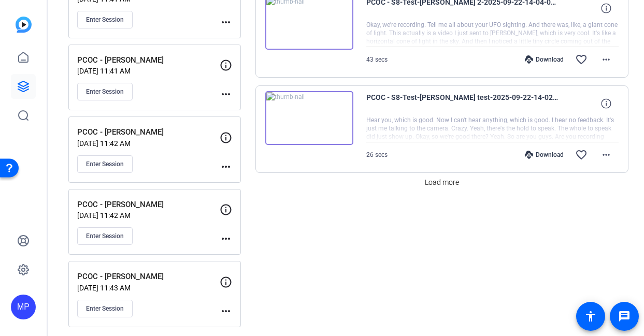
scroll to position [912, 0]
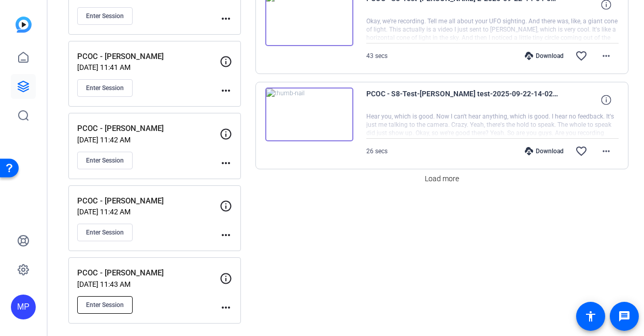
click at [107, 308] on span "Enter Session" at bounding box center [105, 305] width 38 height 8
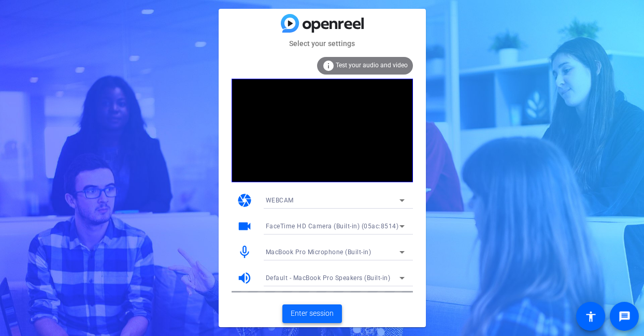
click at [298, 310] on span "Enter session" at bounding box center [312, 313] width 43 height 11
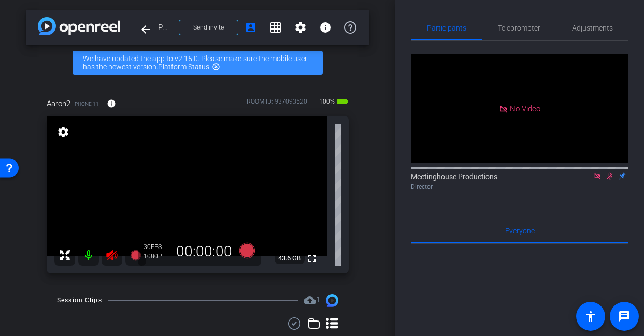
click at [114, 255] on icon at bounding box center [112, 255] width 12 height 12
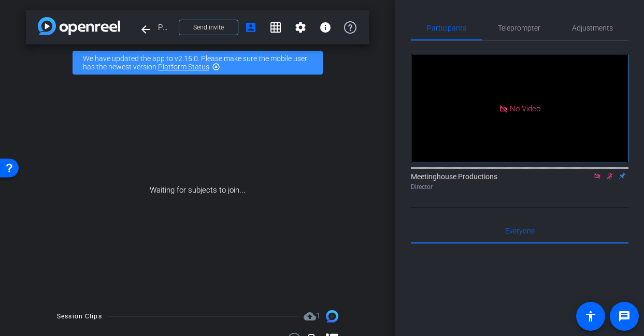
scroll to position [6, 0]
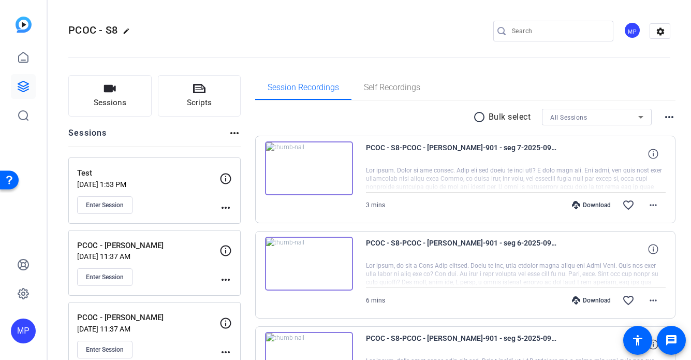
scroll to position [888, 0]
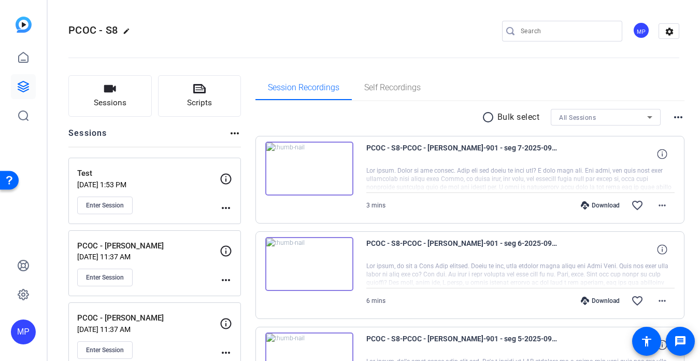
scroll to position [887, 0]
